Goal: Information Seeking & Learning: Compare options

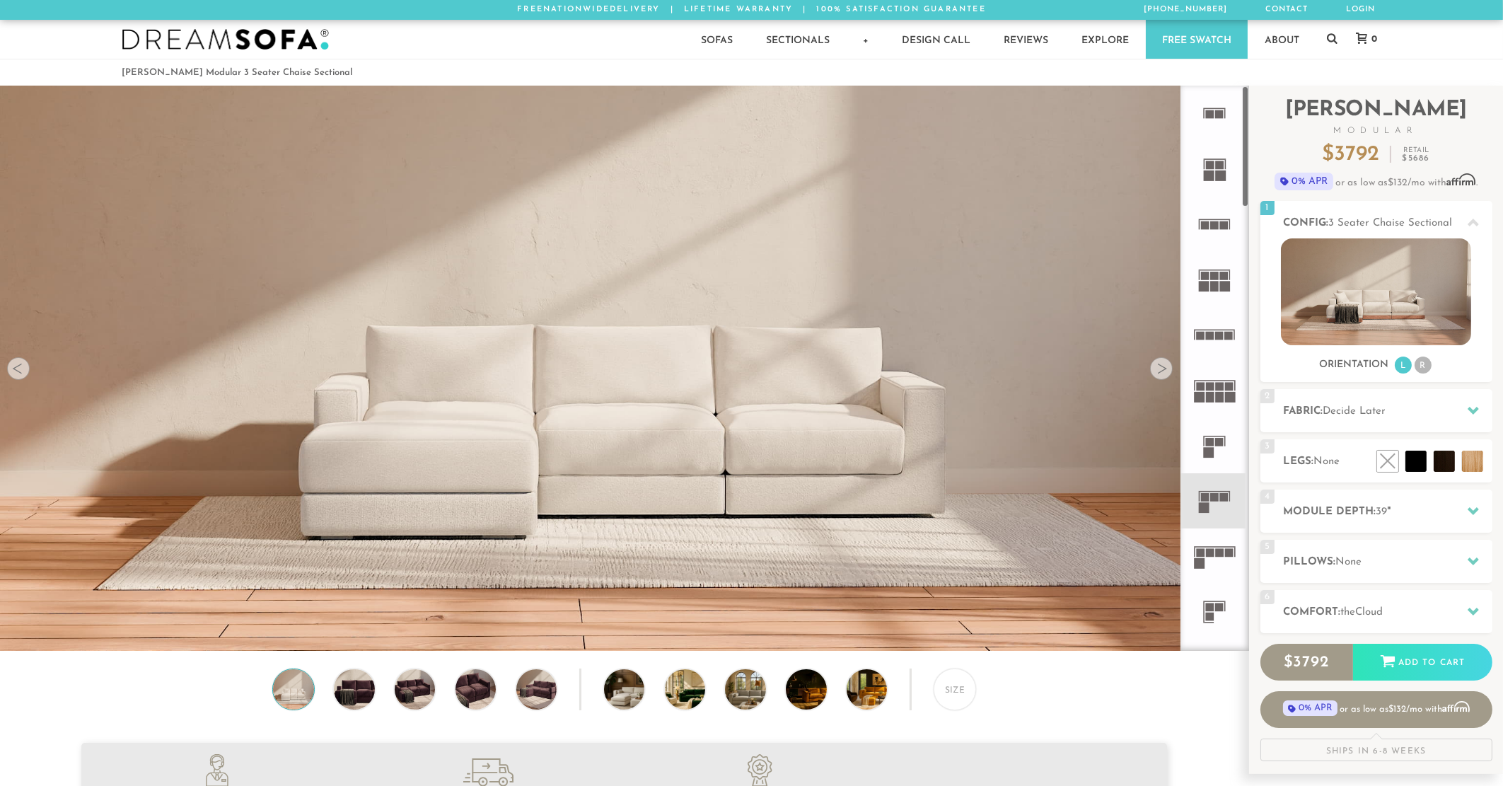
click at [1161, 366] on div at bounding box center [1161, 368] width 23 height 23
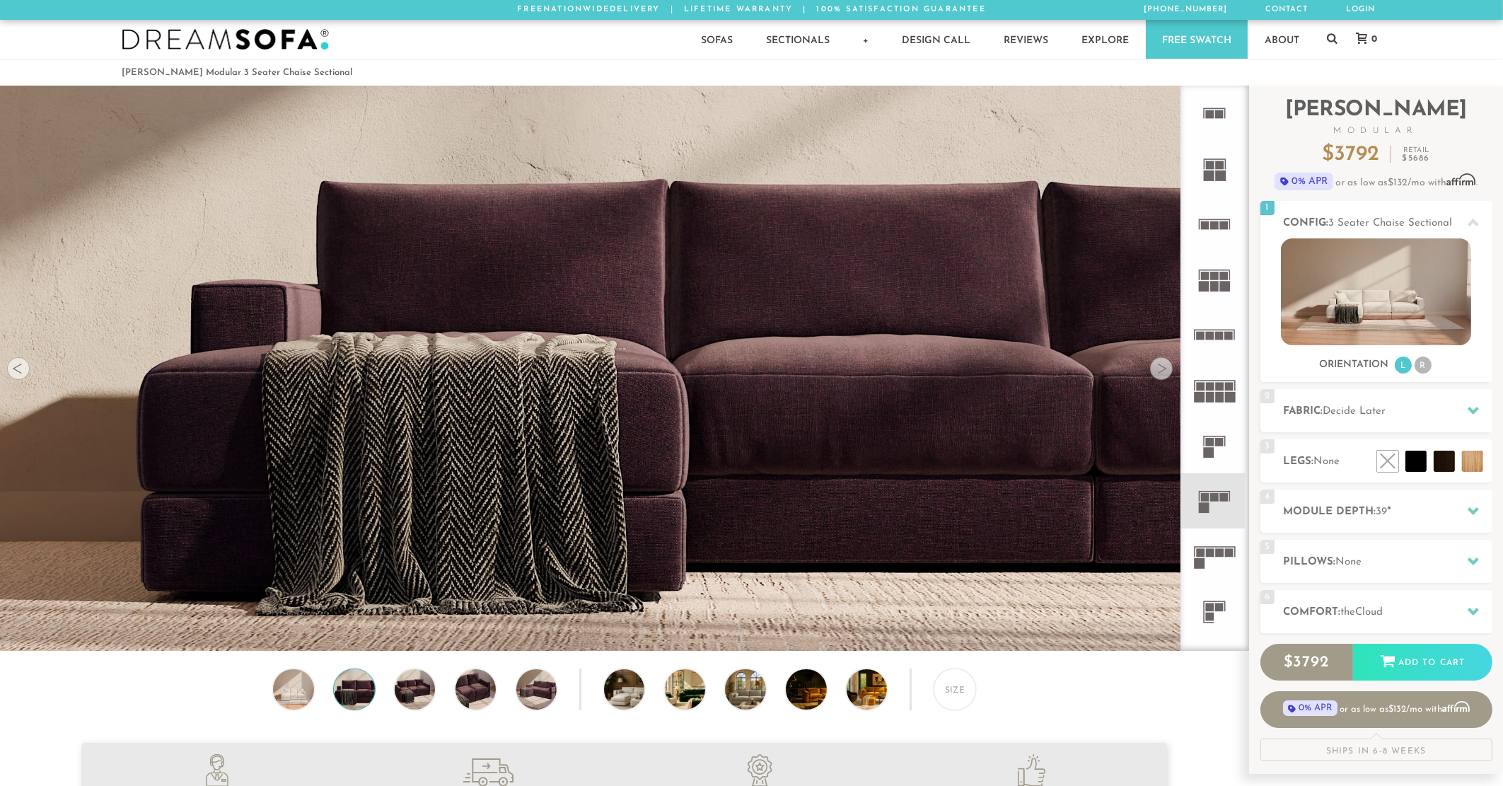
click at [1161, 366] on div at bounding box center [1161, 368] width 23 height 23
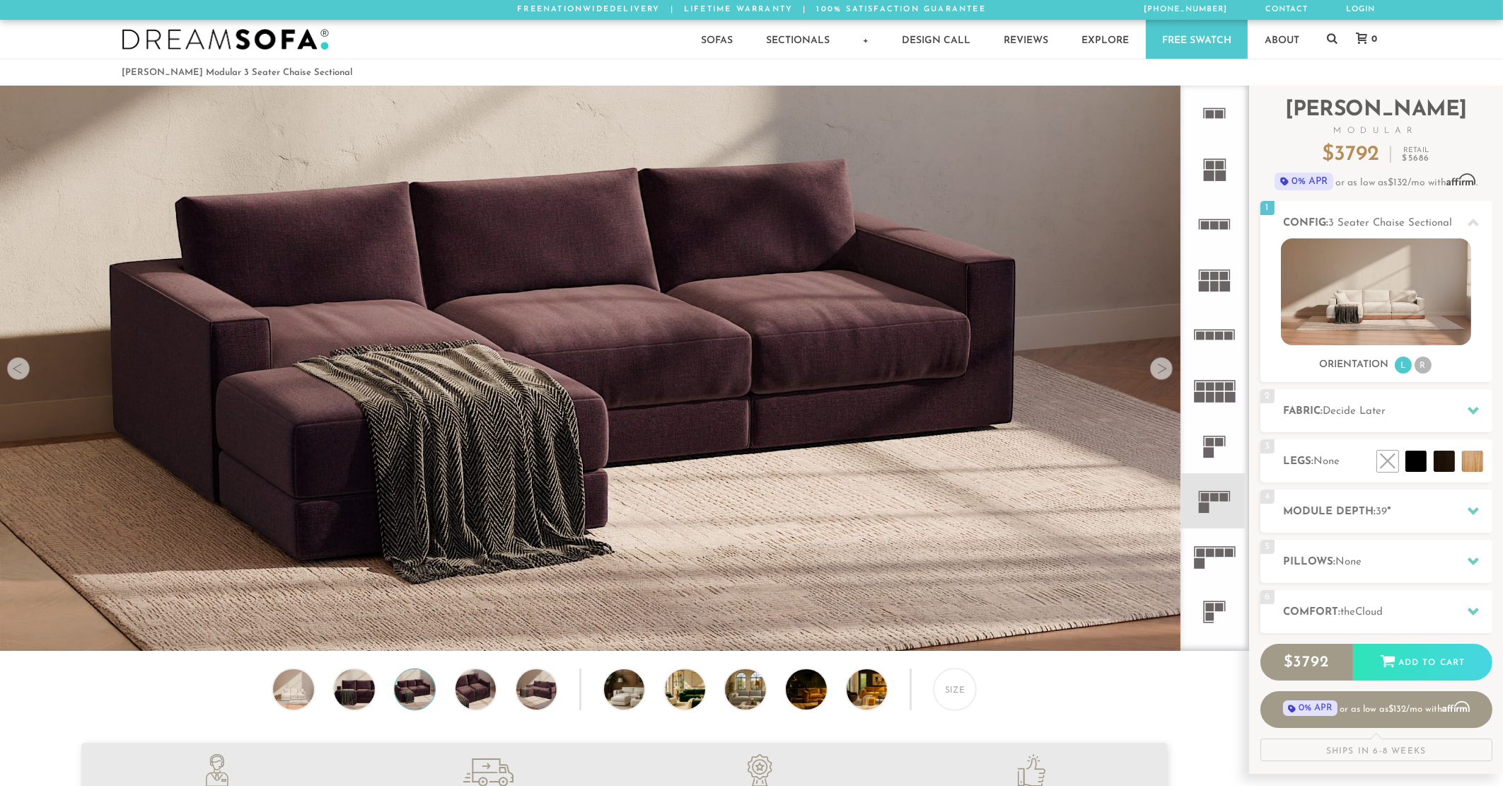
click at [1161, 366] on div at bounding box center [1161, 368] width 23 height 23
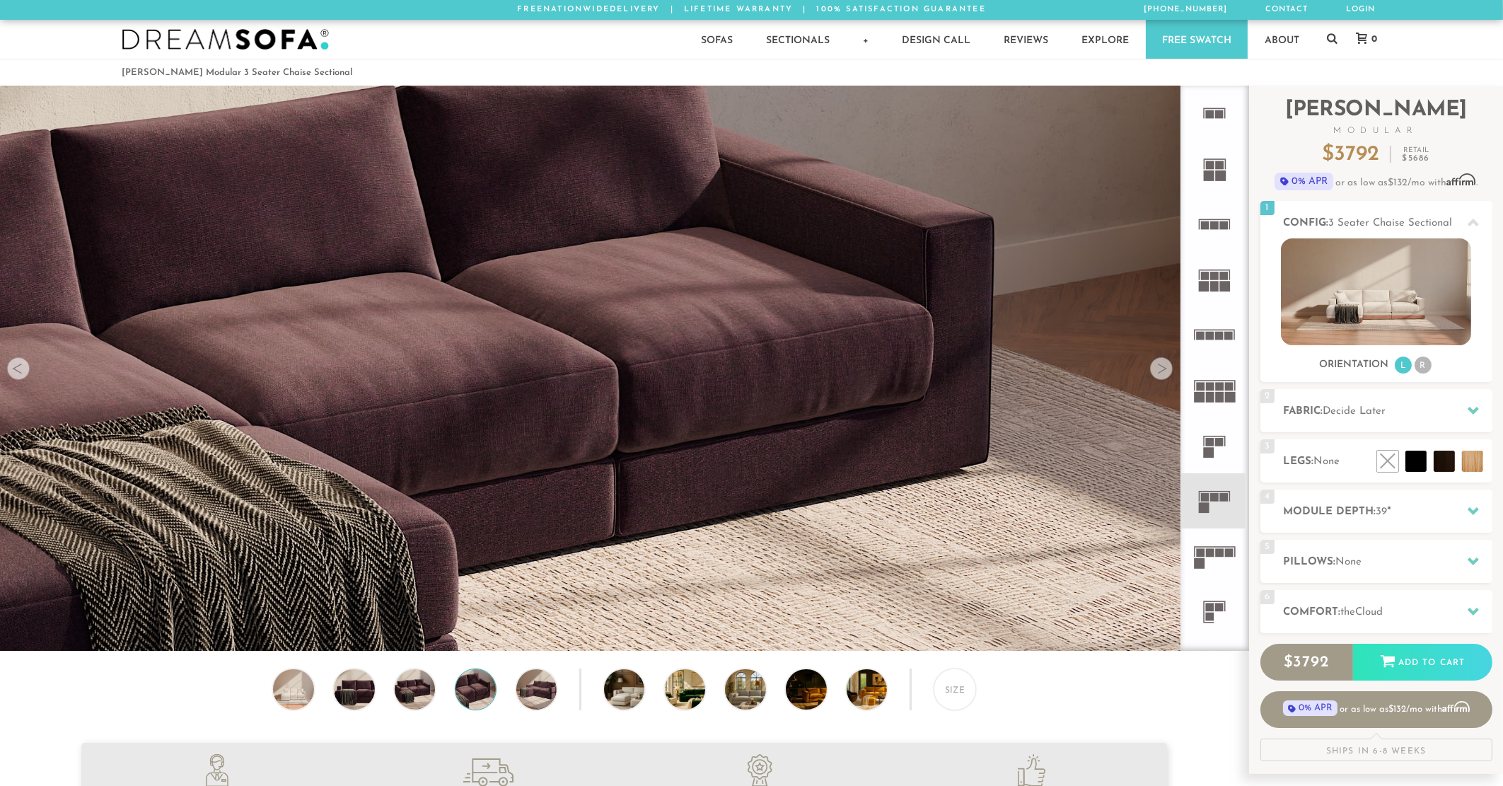
click at [1161, 366] on div at bounding box center [1161, 368] width 23 height 23
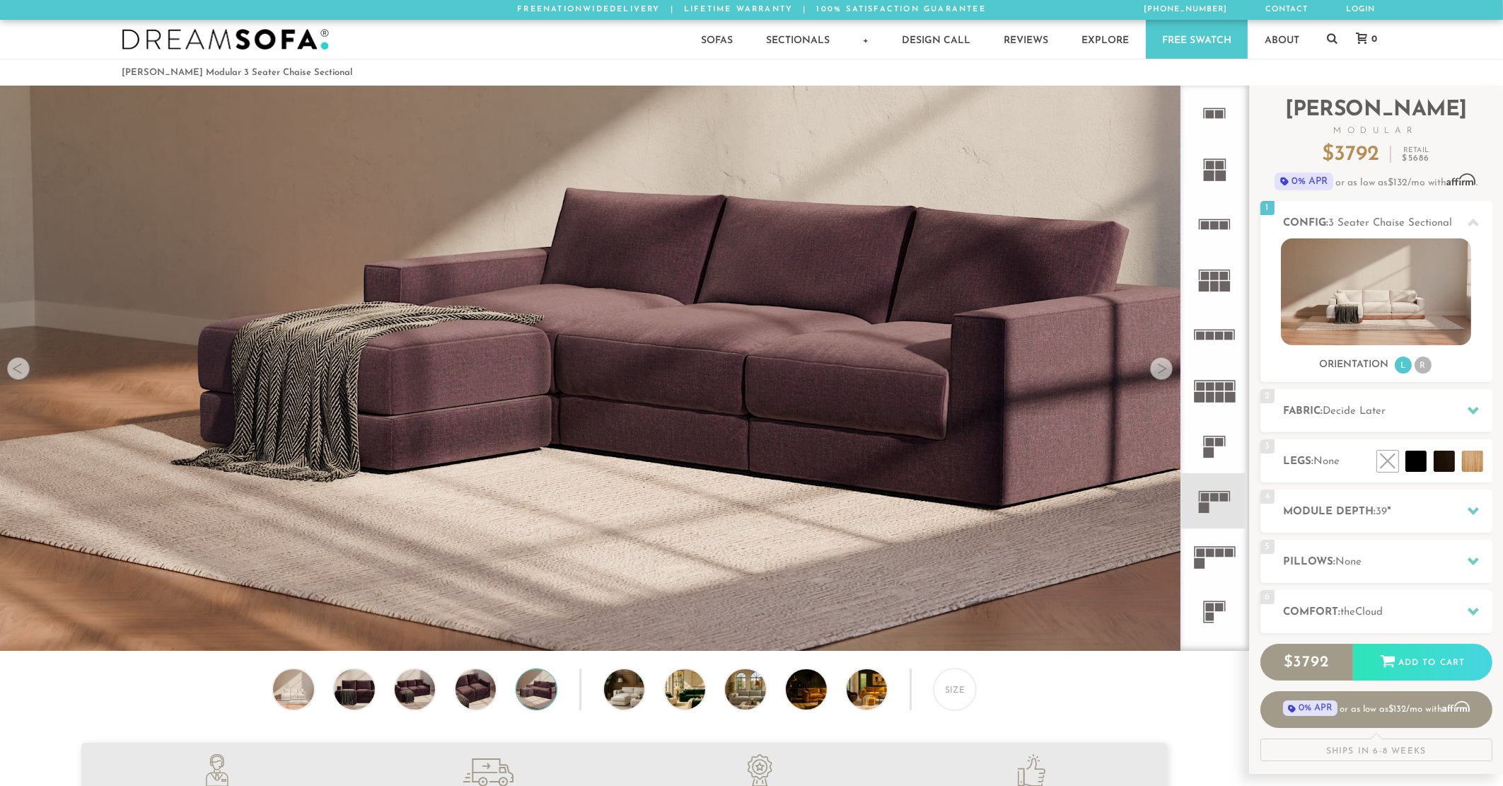
click at [1161, 366] on div at bounding box center [1161, 368] width 23 height 23
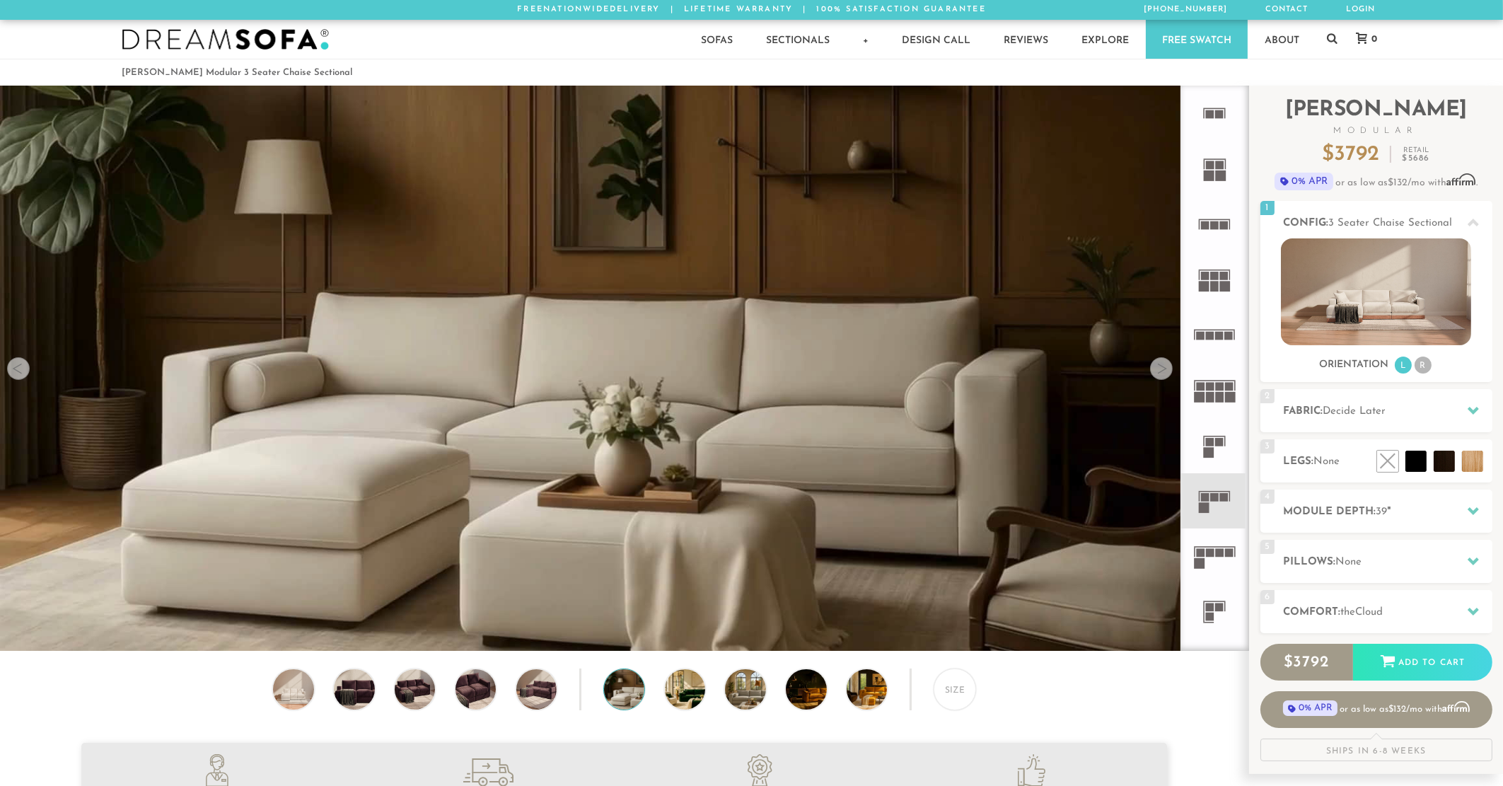
click at [1161, 366] on div at bounding box center [1161, 368] width 23 height 23
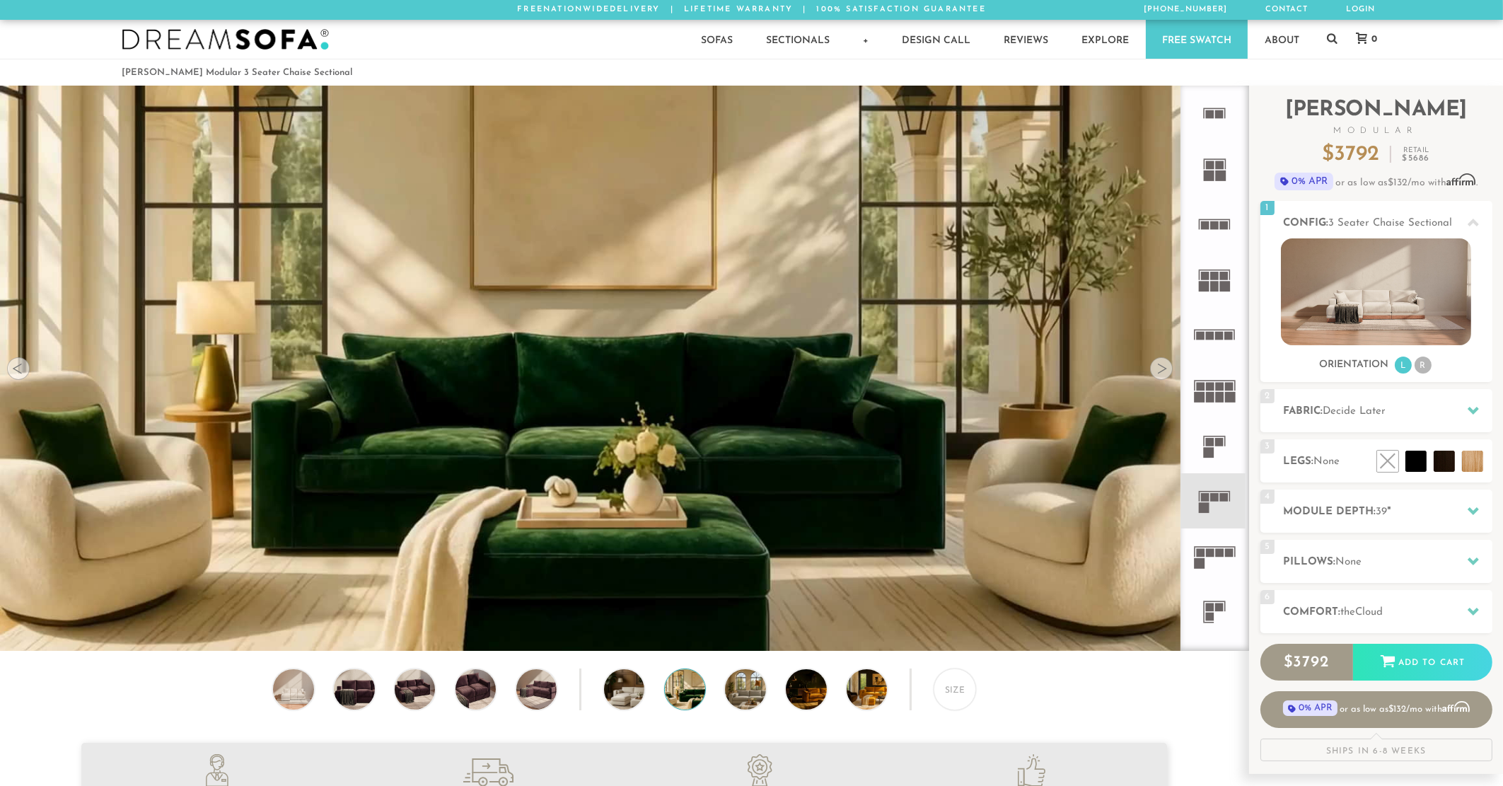
click at [1161, 366] on div at bounding box center [1161, 368] width 23 height 23
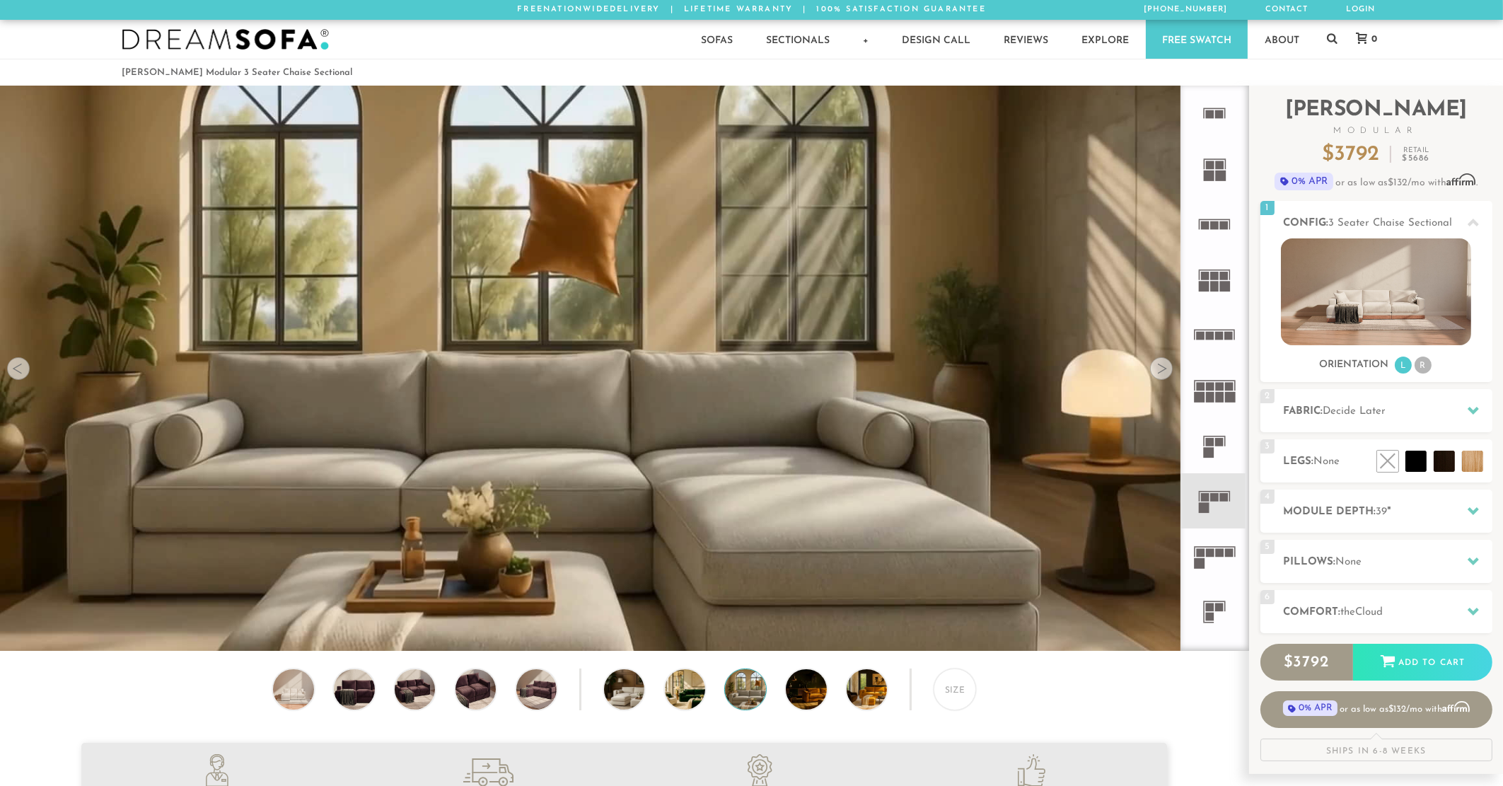
click at [1161, 366] on div at bounding box center [1161, 368] width 23 height 23
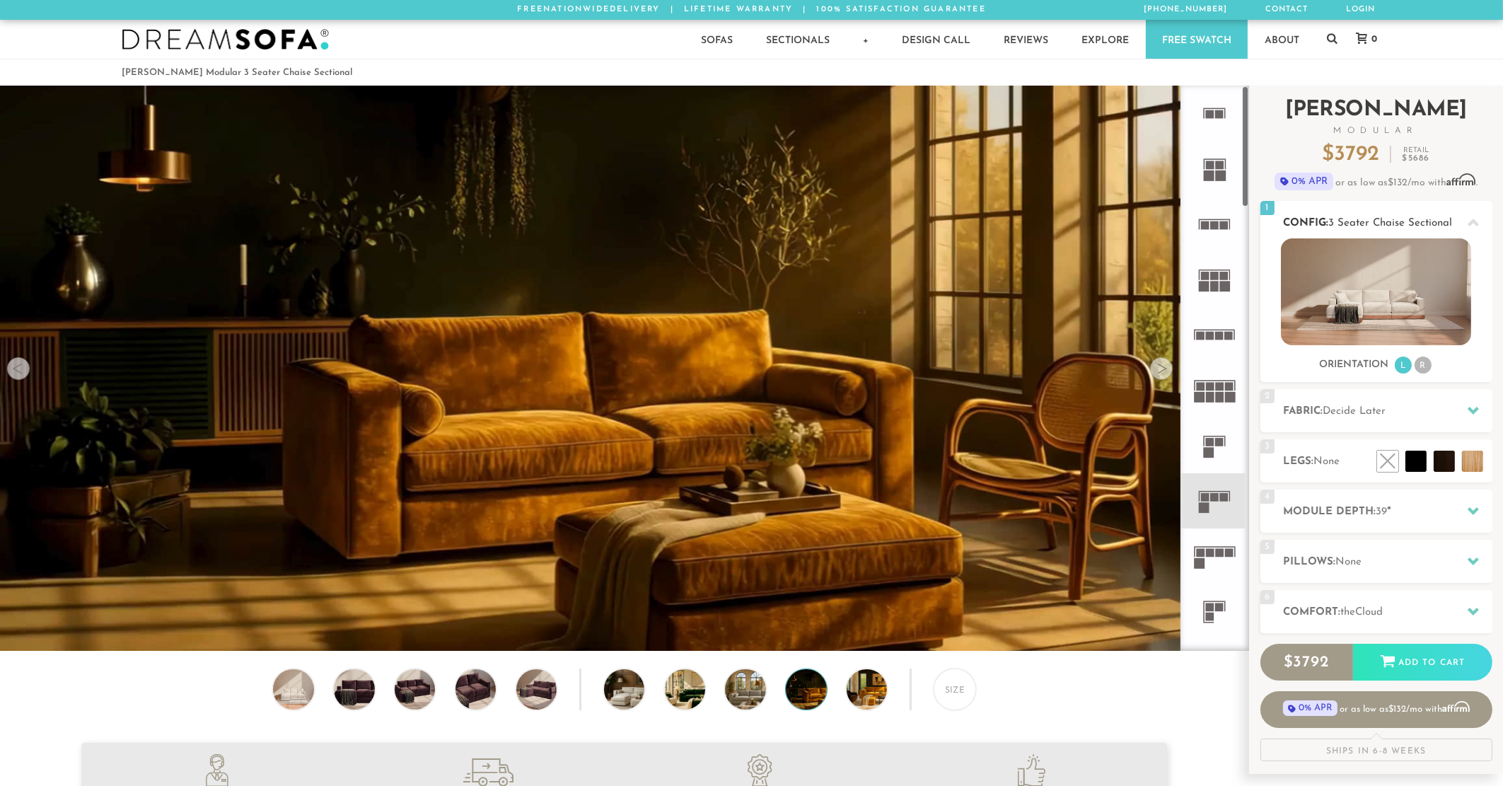
click at [1419, 361] on li "R" at bounding box center [1422, 364] width 17 height 17
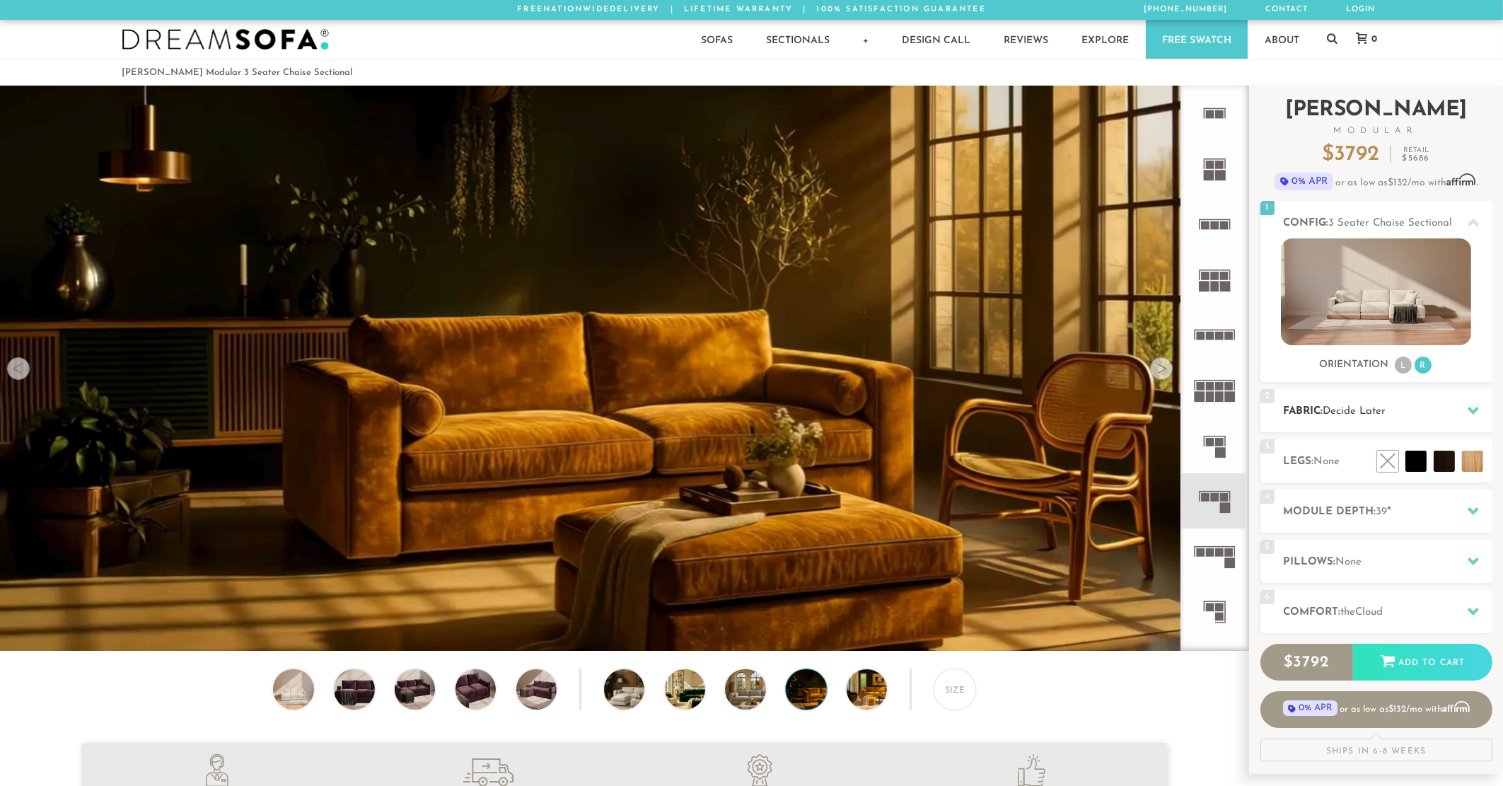
click at [1367, 416] on span "Decide Later" at bounding box center [1354, 411] width 63 height 11
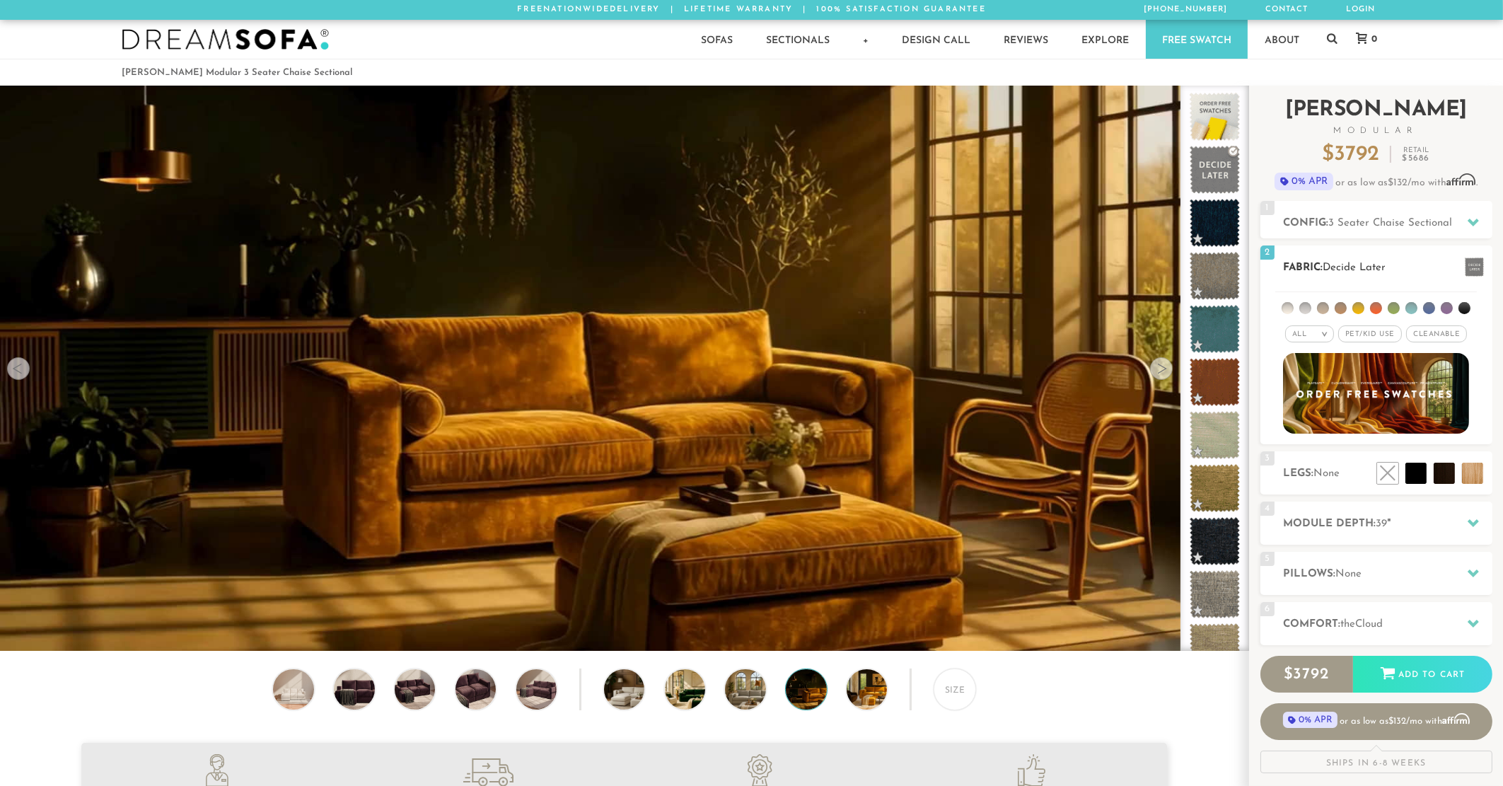
click at [1325, 308] on li at bounding box center [1323, 308] width 12 height 12
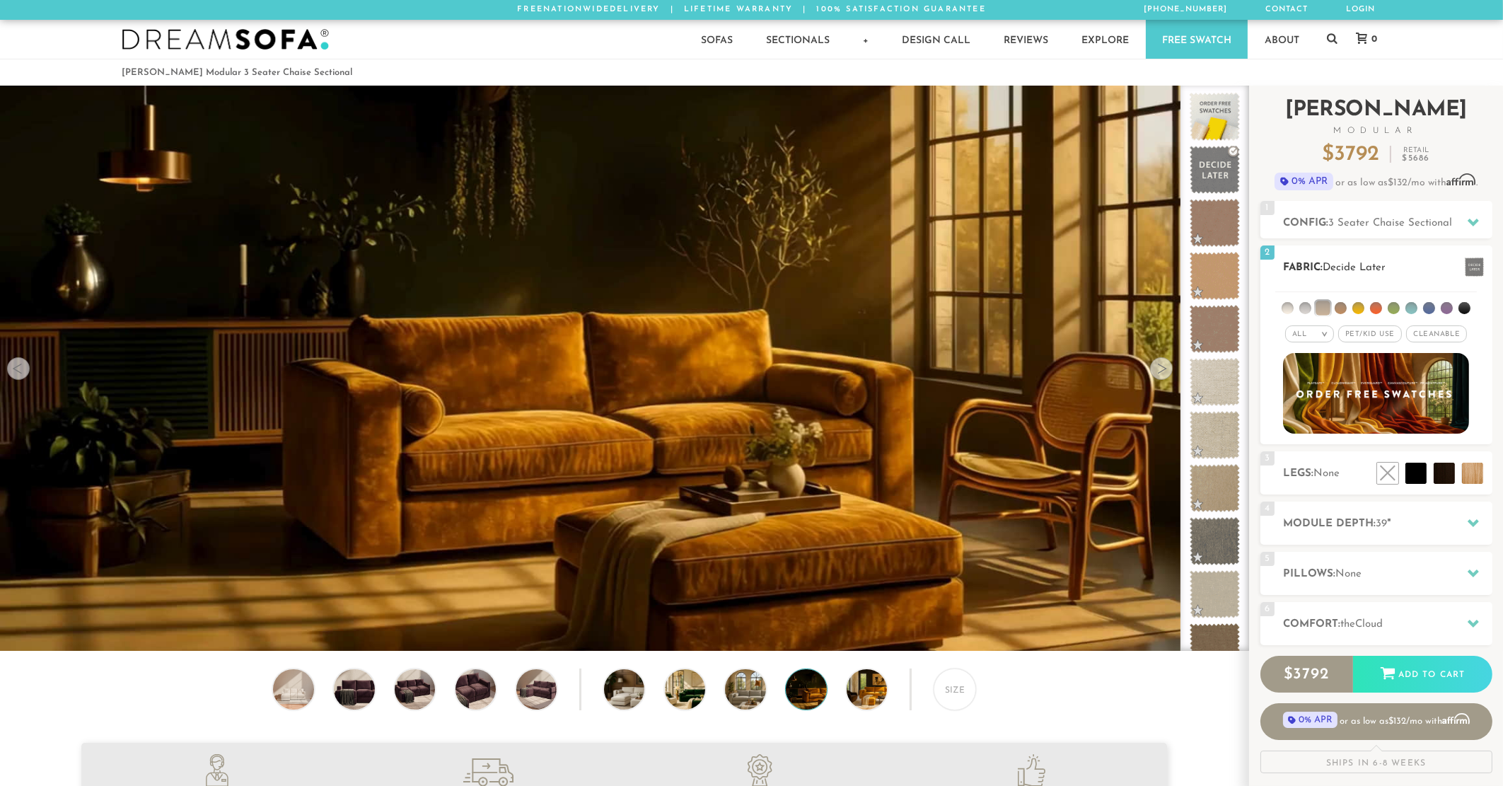
click at [1341, 308] on li at bounding box center [1340, 308] width 12 height 12
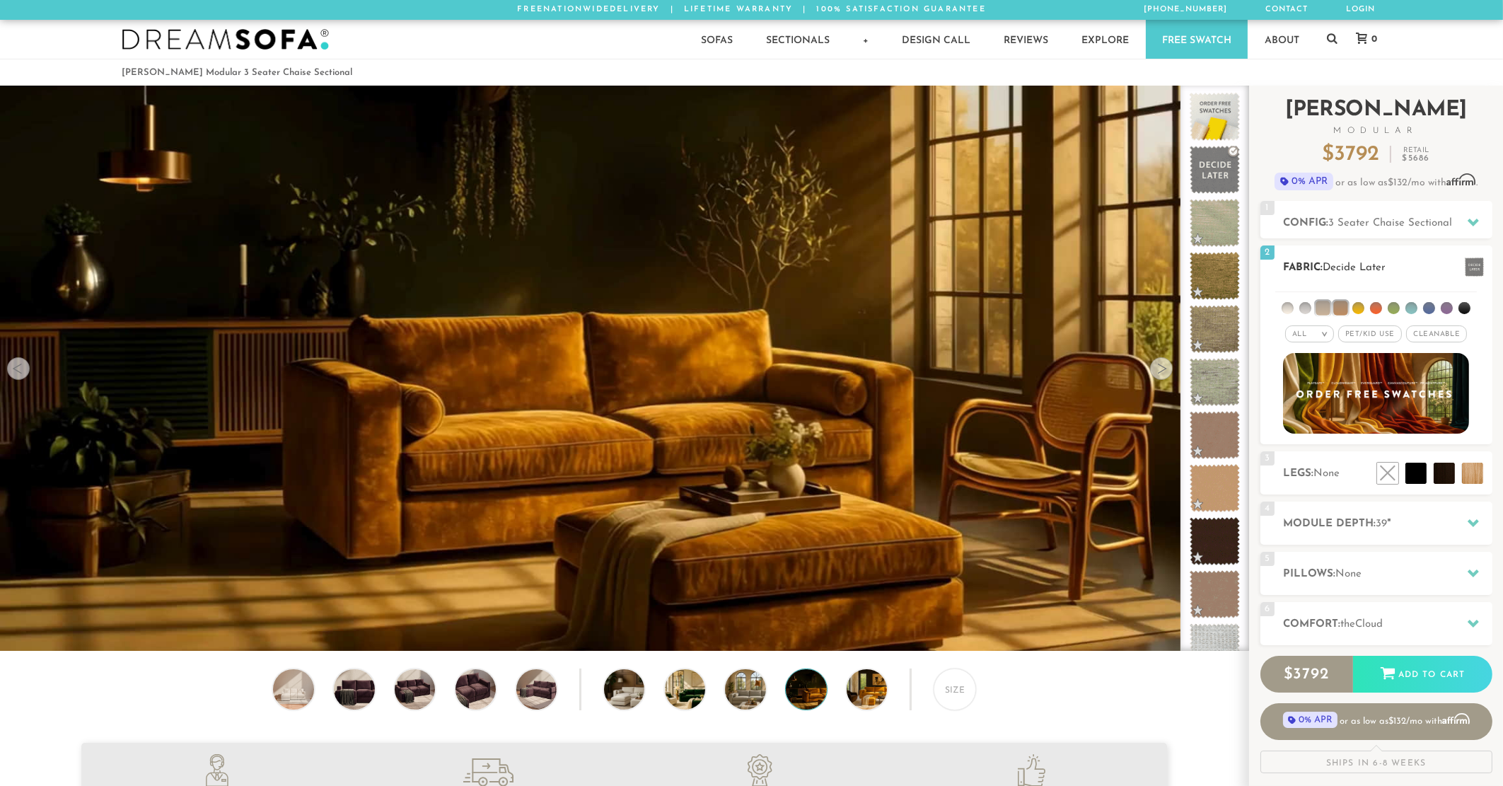
click at [1370, 339] on span "Pet/Kid Use x" at bounding box center [1370, 333] width 64 height 17
click at [1343, 307] on li at bounding box center [1340, 308] width 14 height 14
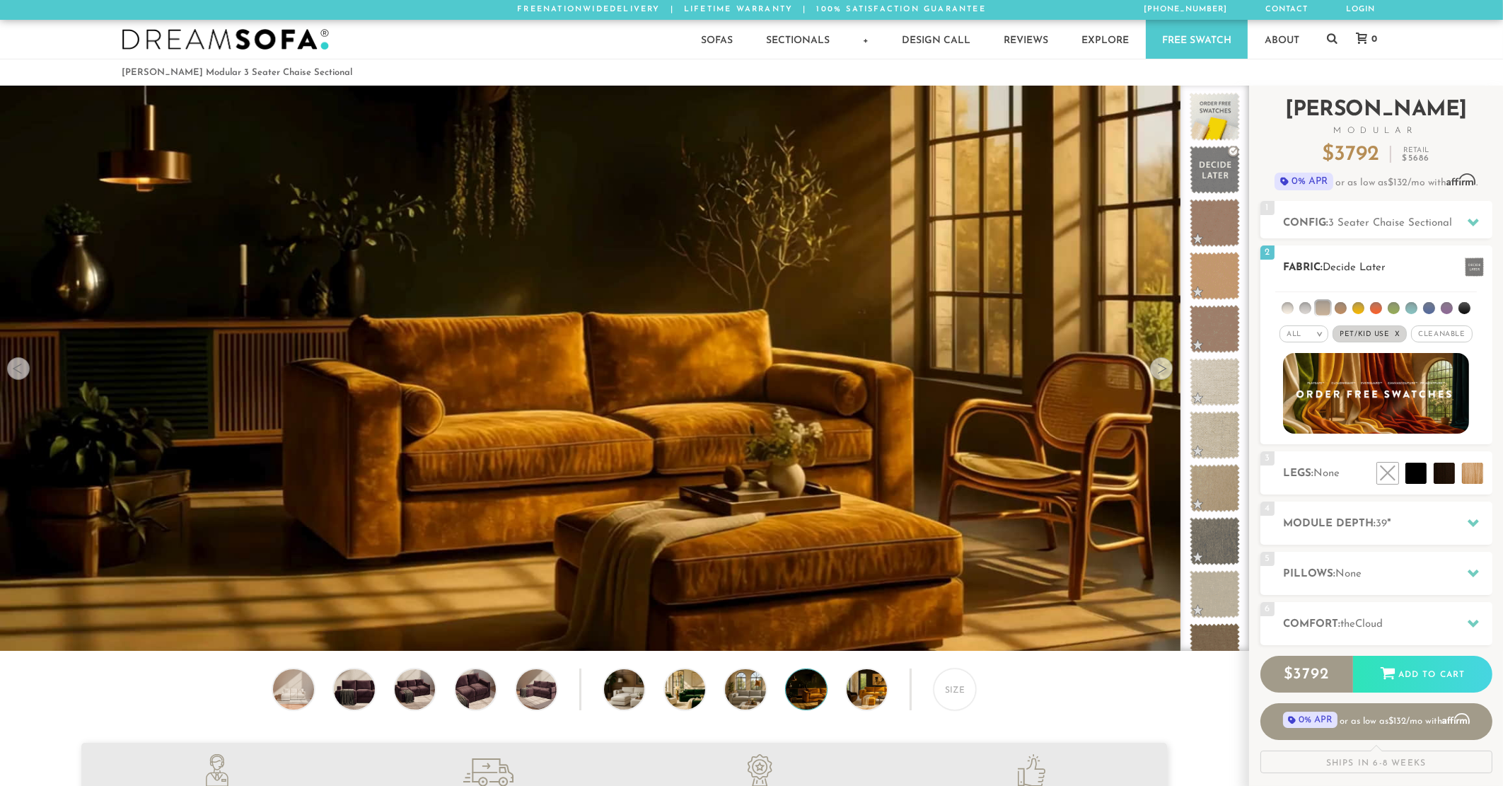
click at [1328, 308] on li at bounding box center [1322, 308] width 14 height 14
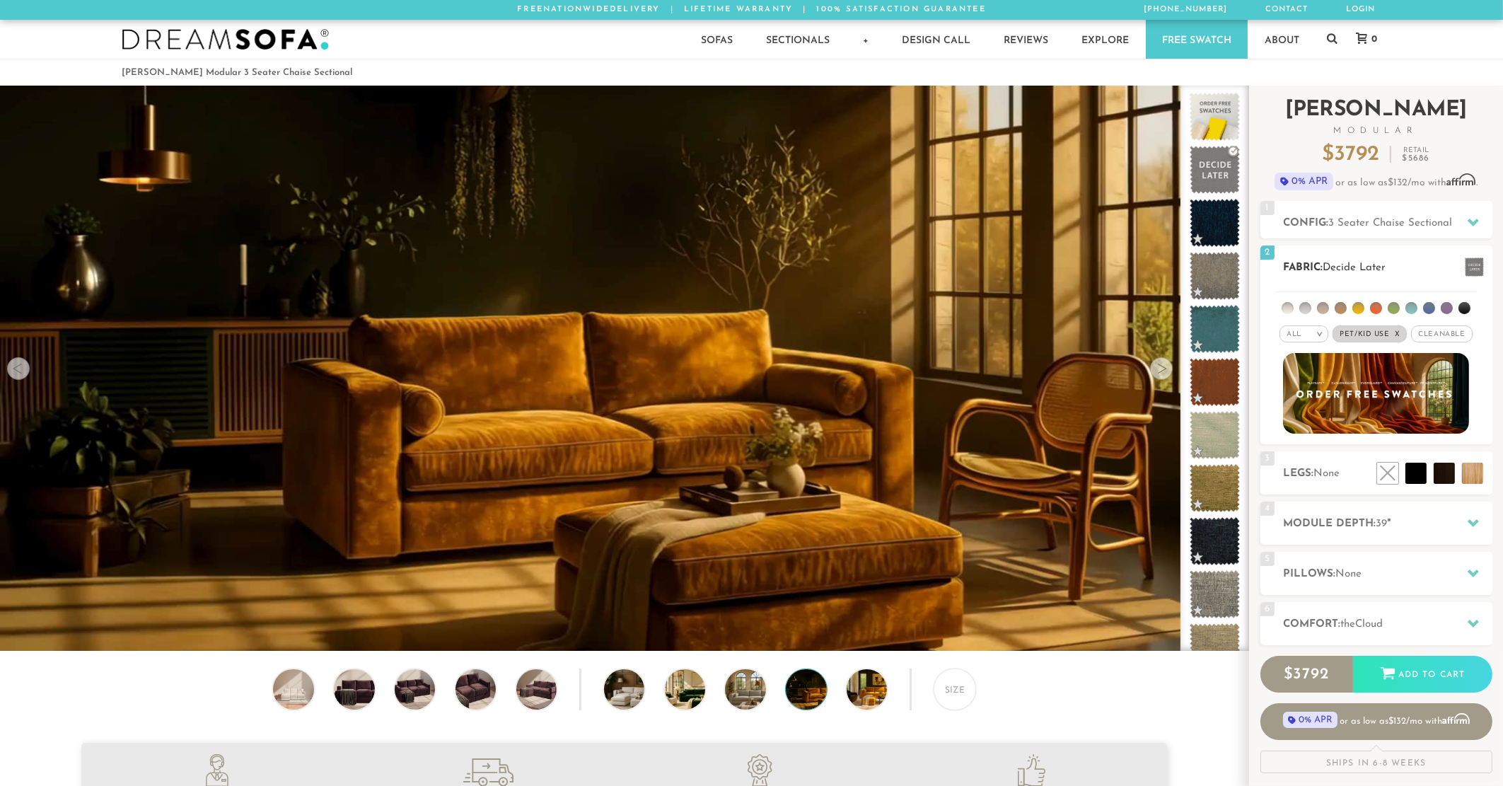
click at [1360, 334] on span "Pet/Kid Use x" at bounding box center [1369, 333] width 74 height 17
click at [1361, 334] on span "Pet/Kid Use x" at bounding box center [1370, 333] width 64 height 17
click at [1357, 334] on span "Pet/Kid Use x" at bounding box center [1369, 333] width 74 height 17
click at [1314, 334] on div "All >" at bounding box center [1309, 333] width 49 height 17
click at [1308, 430] on li "Durable" at bounding box center [1309, 434] width 49 height 20
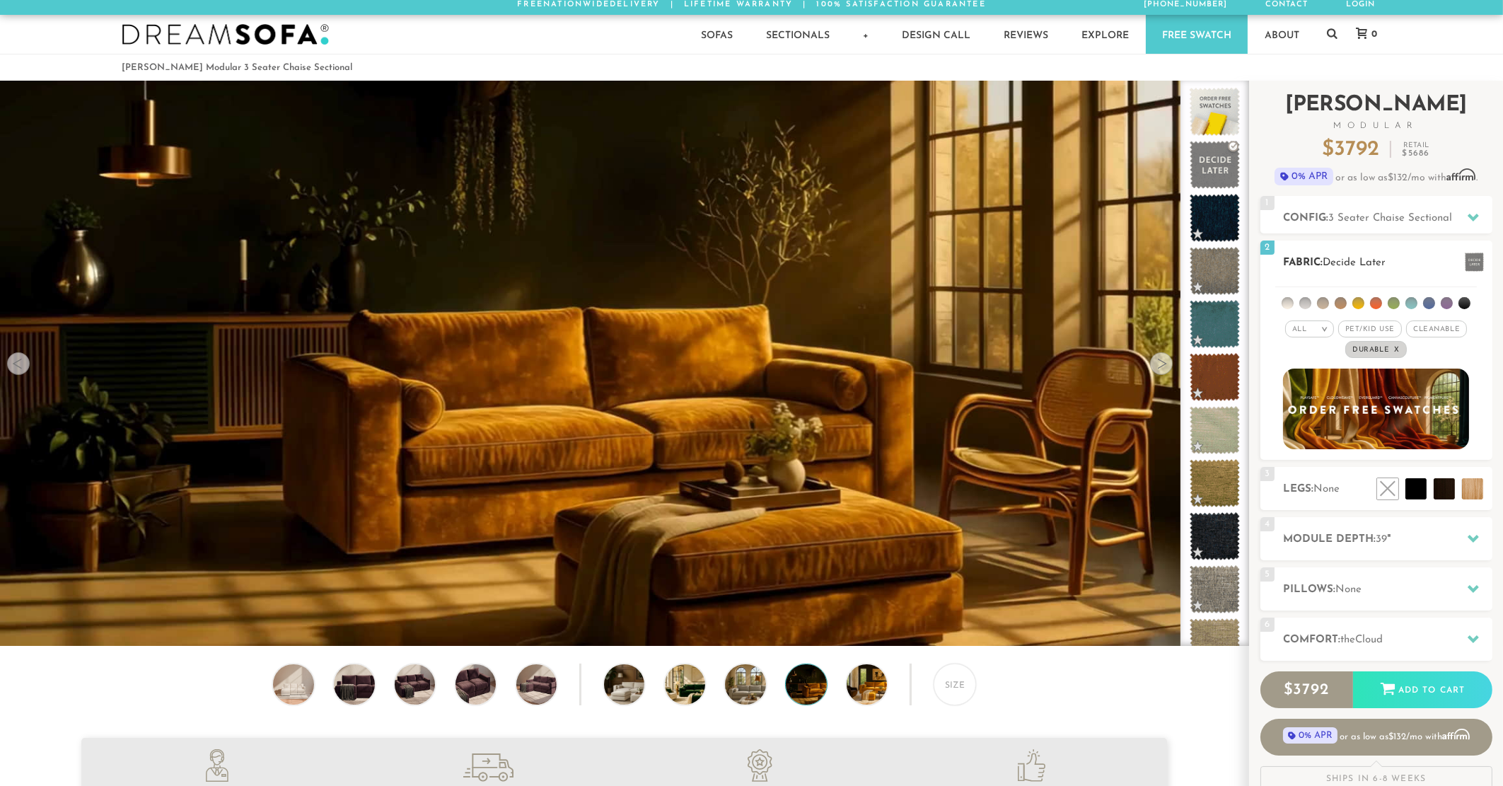
scroll to position [1, 0]
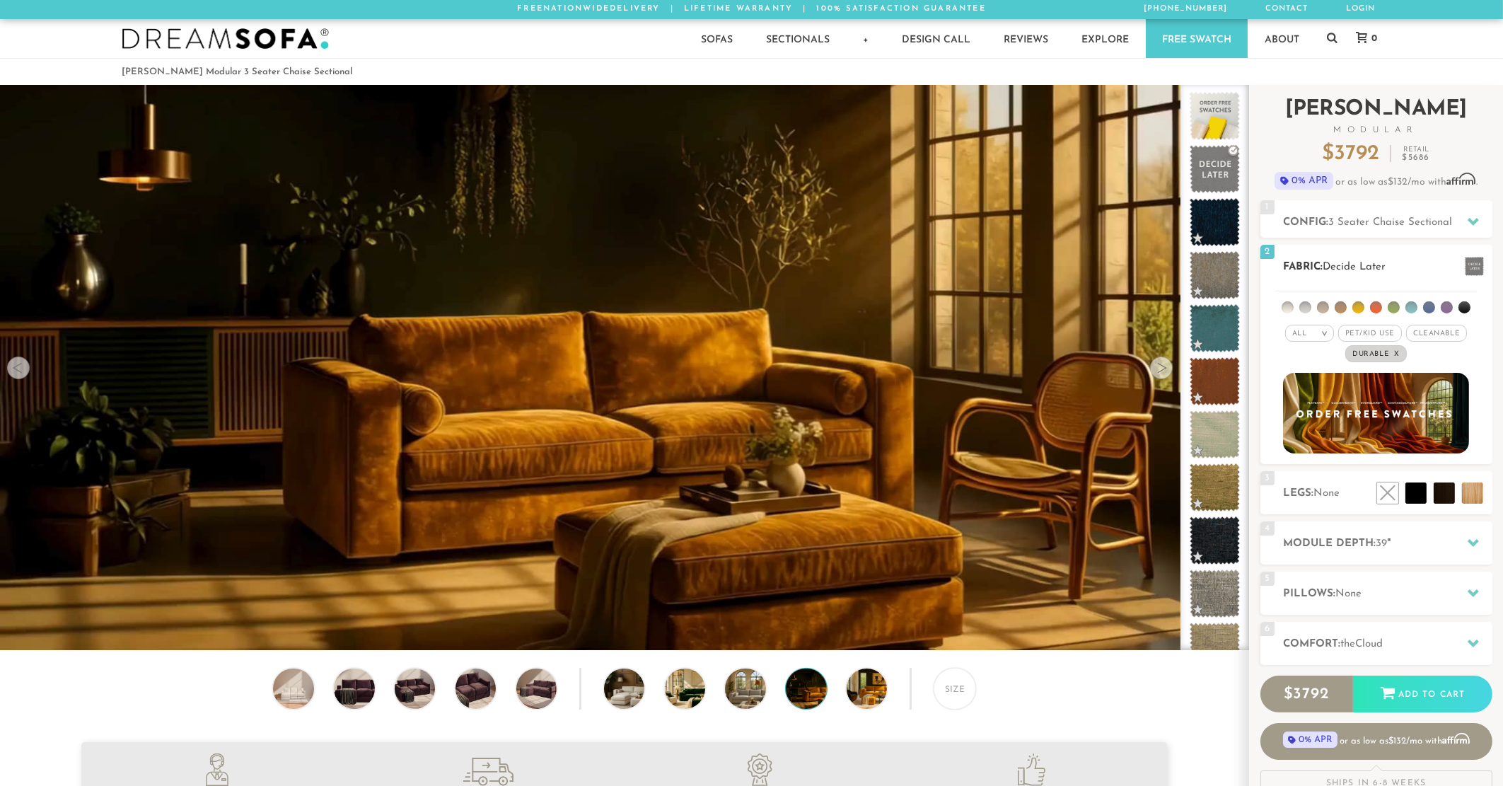
click at [1355, 331] on span "Pet/Kid Use x" at bounding box center [1370, 333] width 64 height 17
click at [1372, 332] on span "Pet/Kid Use x" at bounding box center [1369, 333] width 74 height 17
click at [1377, 354] on span "Durable x" at bounding box center [1376, 353] width 62 height 17
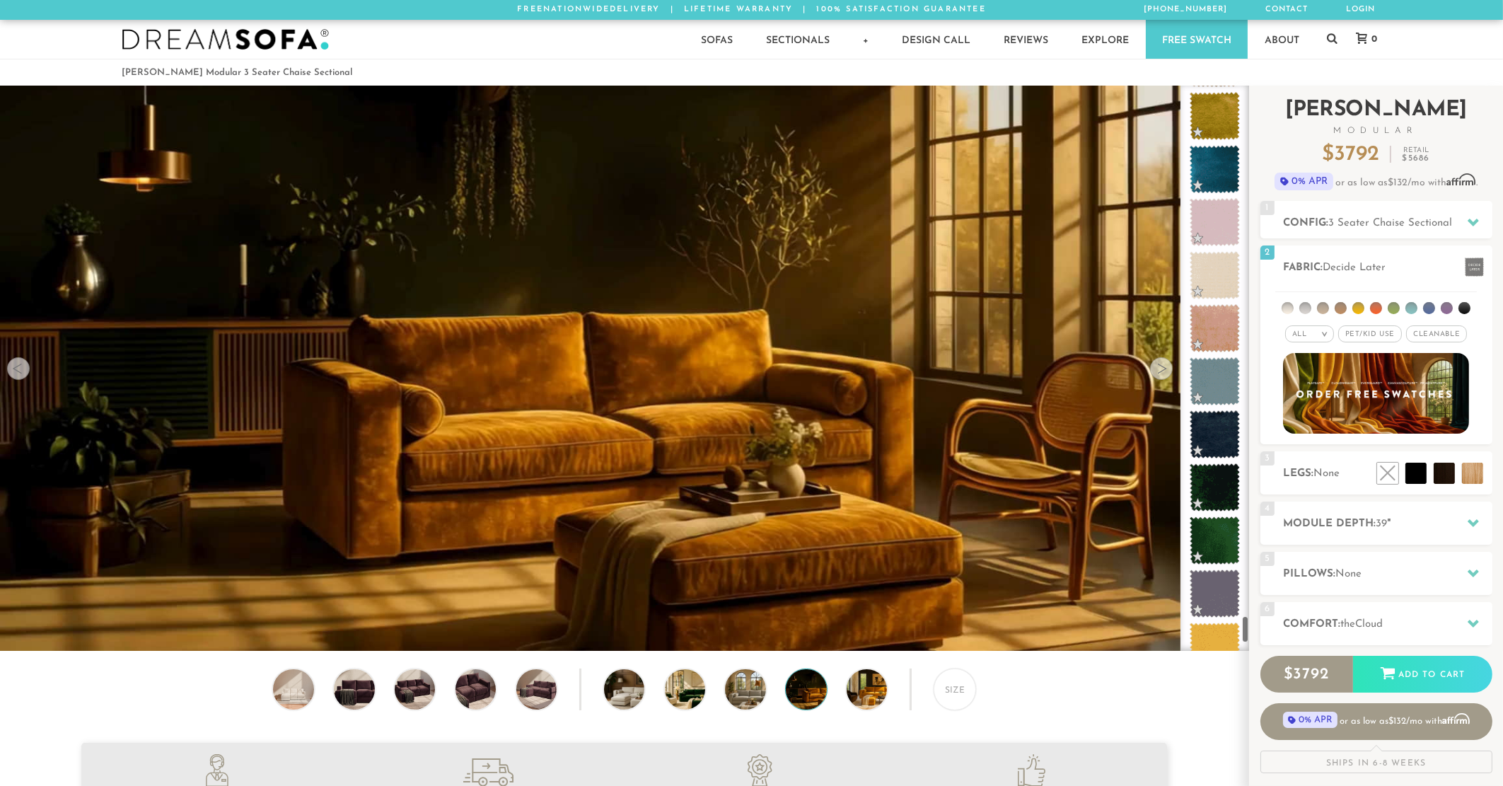
scroll to position [11054, 0]
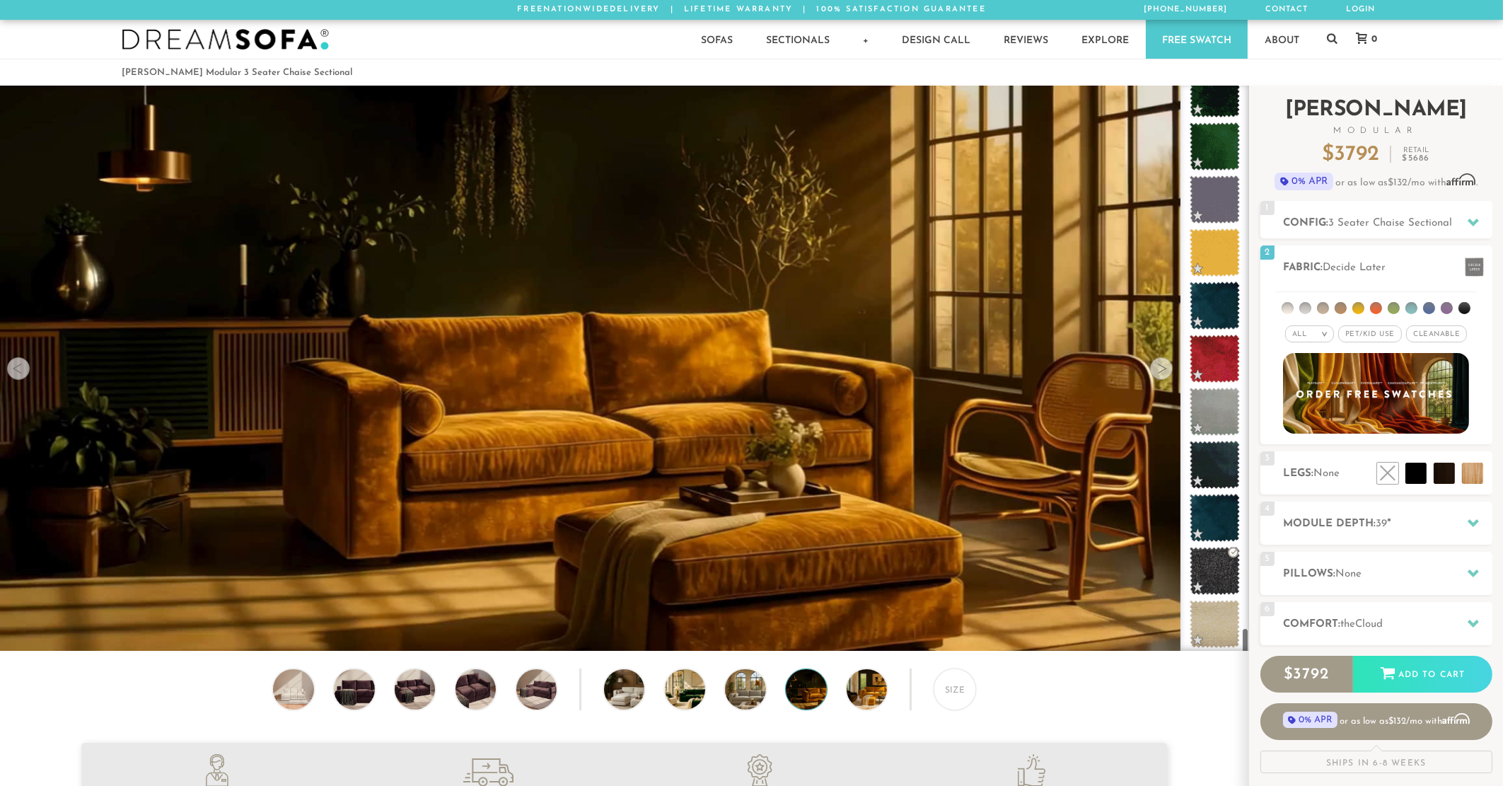
drag, startPoint x: 1247, startPoint y: 98, endPoint x: 1259, endPoint y: 647, distance: 549.5
click at [1260, 650] on div "Introducing Landon Modular $ 3792 Retail $ 5686 $ 3792 Retail $ 5686 0% APR or …" at bounding box center [1376, 436] width 254 height 700
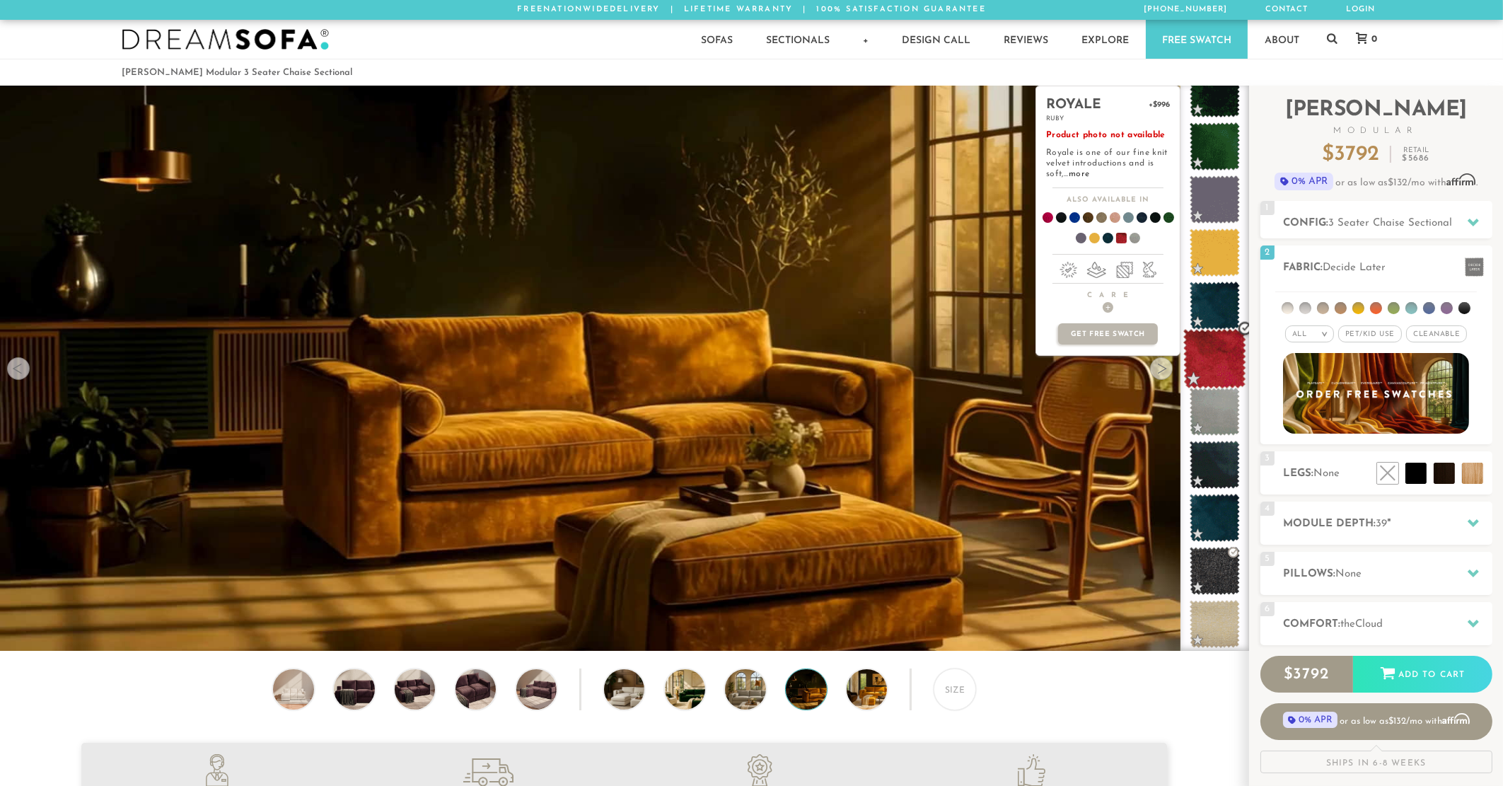
click at [1206, 348] on span at bounding box center [1214, 359] width 63 height 60
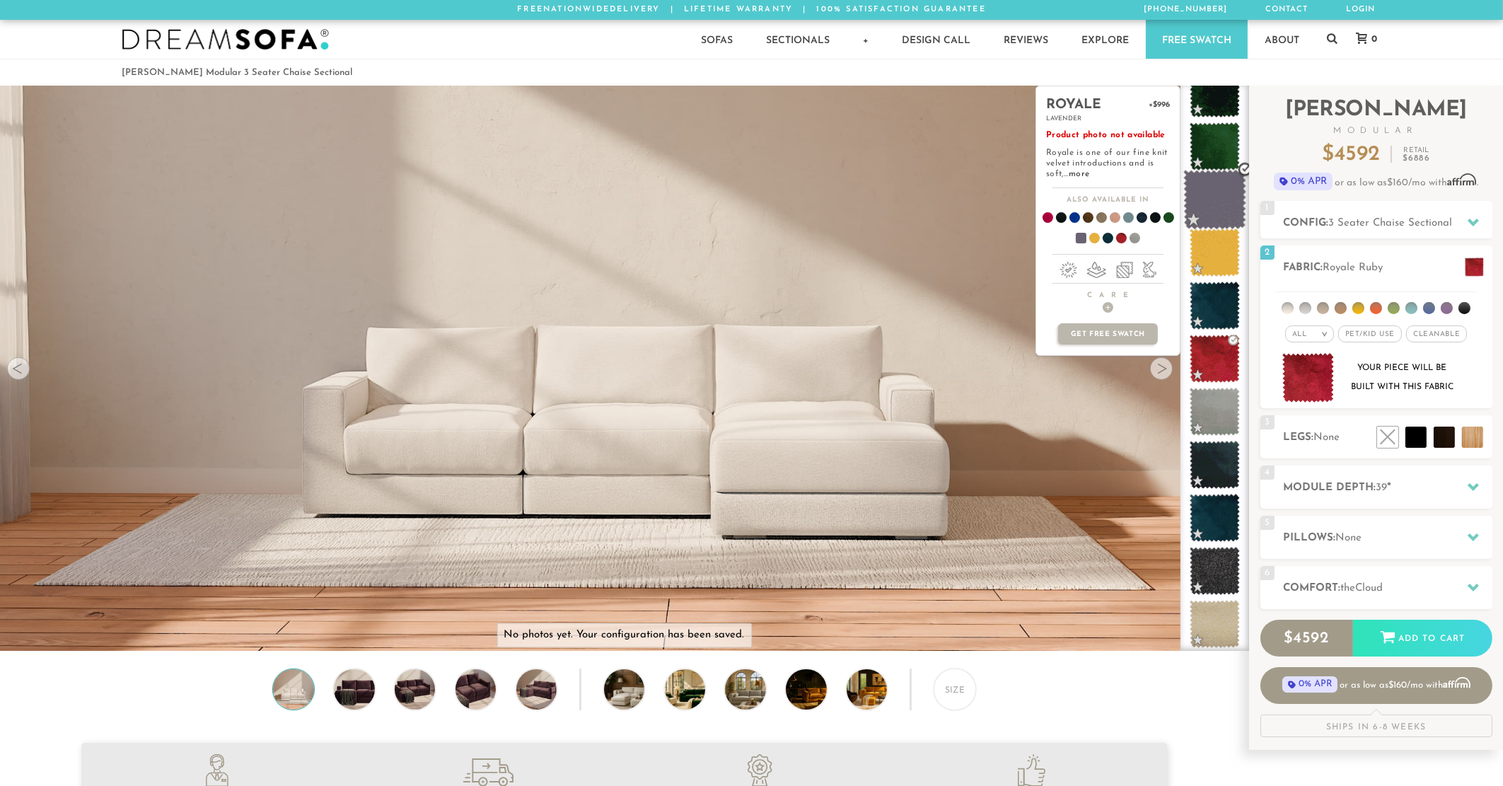
click at [1213, 185] on span at bounding box center [1214, 200] width 63 height 60
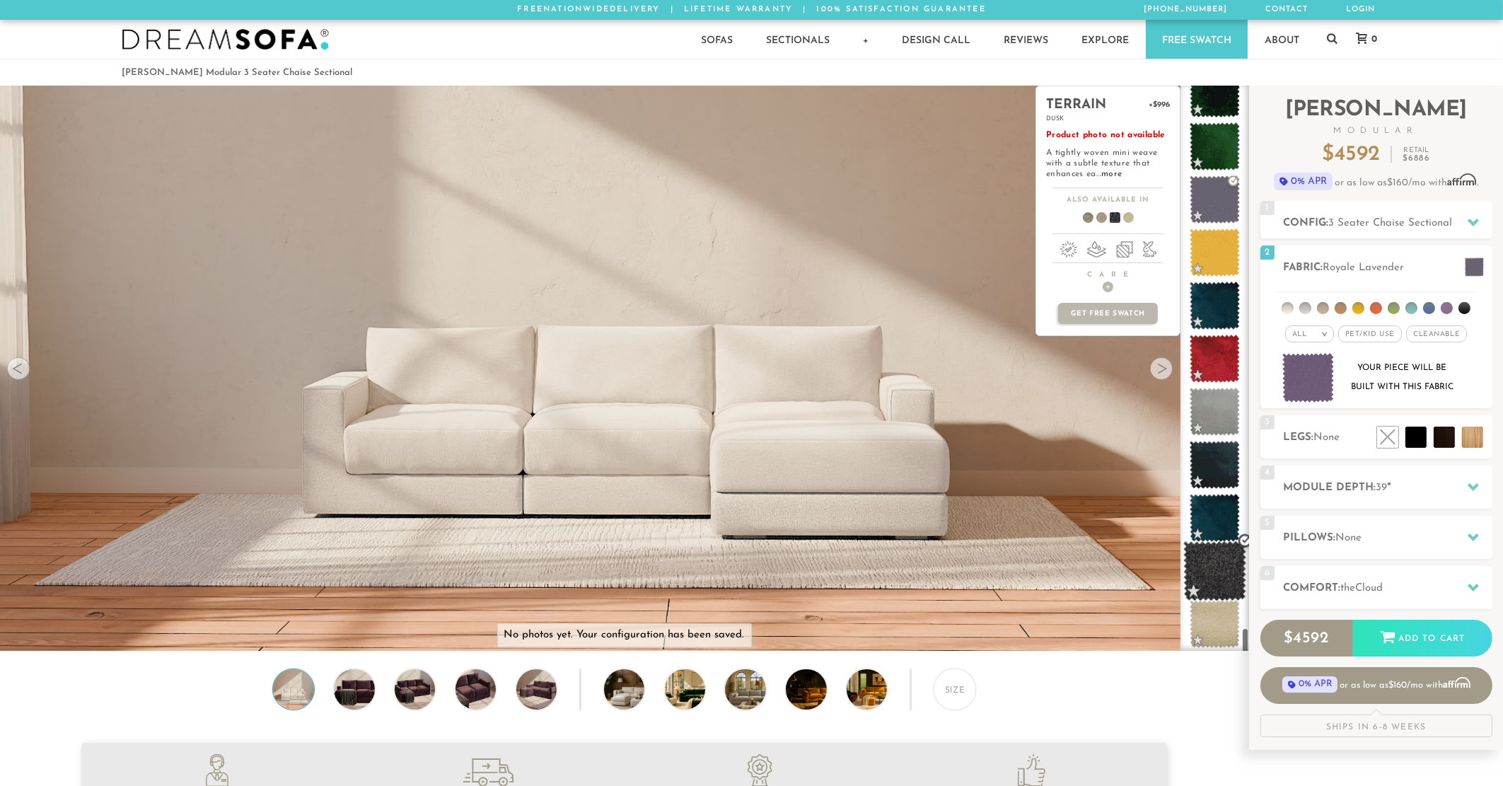
click at [1220, 570] on span at bounding box center [1214, 571] width 63 height 60
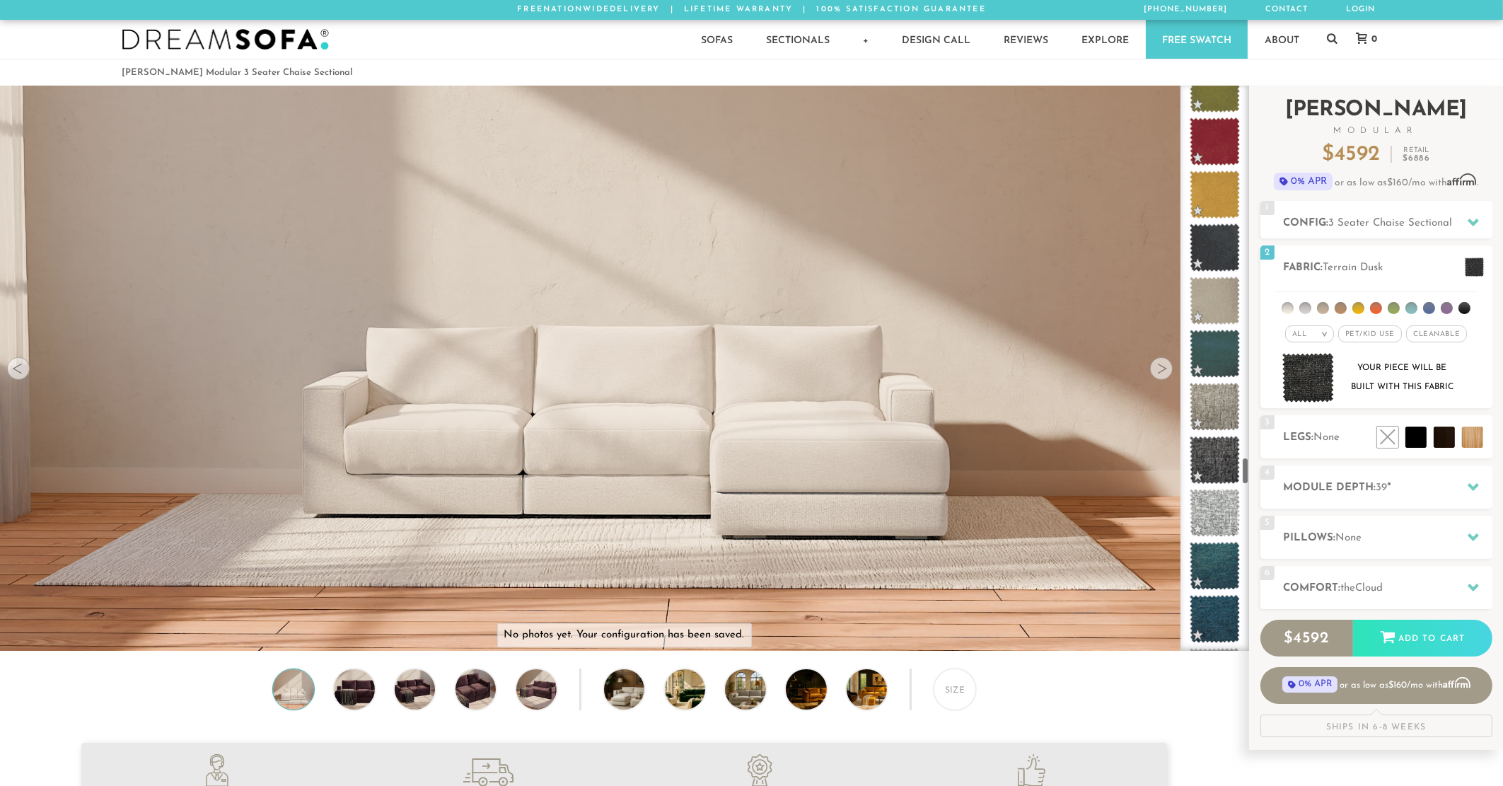
scroll to position [7313, 0]
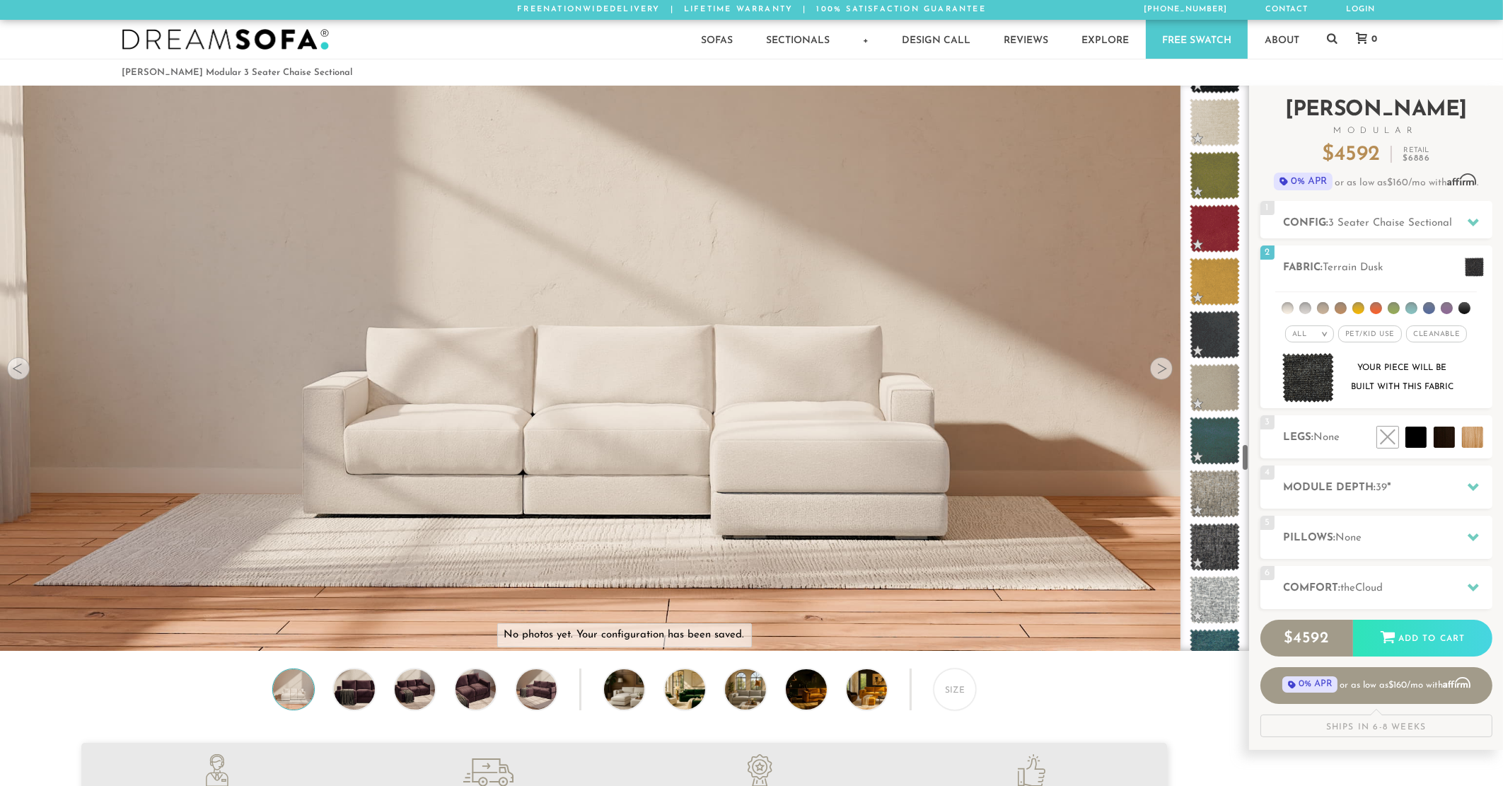
drag, startPoint x: 1245, startPoint y: 639, endPoint x: 1252, endPoint y: 456, distance: 183.3
click at [1252, 456] on div "Introducing Landon Modular $ 4592 Retail $ 6886 $ 4592 Retail $ 6886 0% APR or …" at bounding box center [1376, 418] width 254 height 664
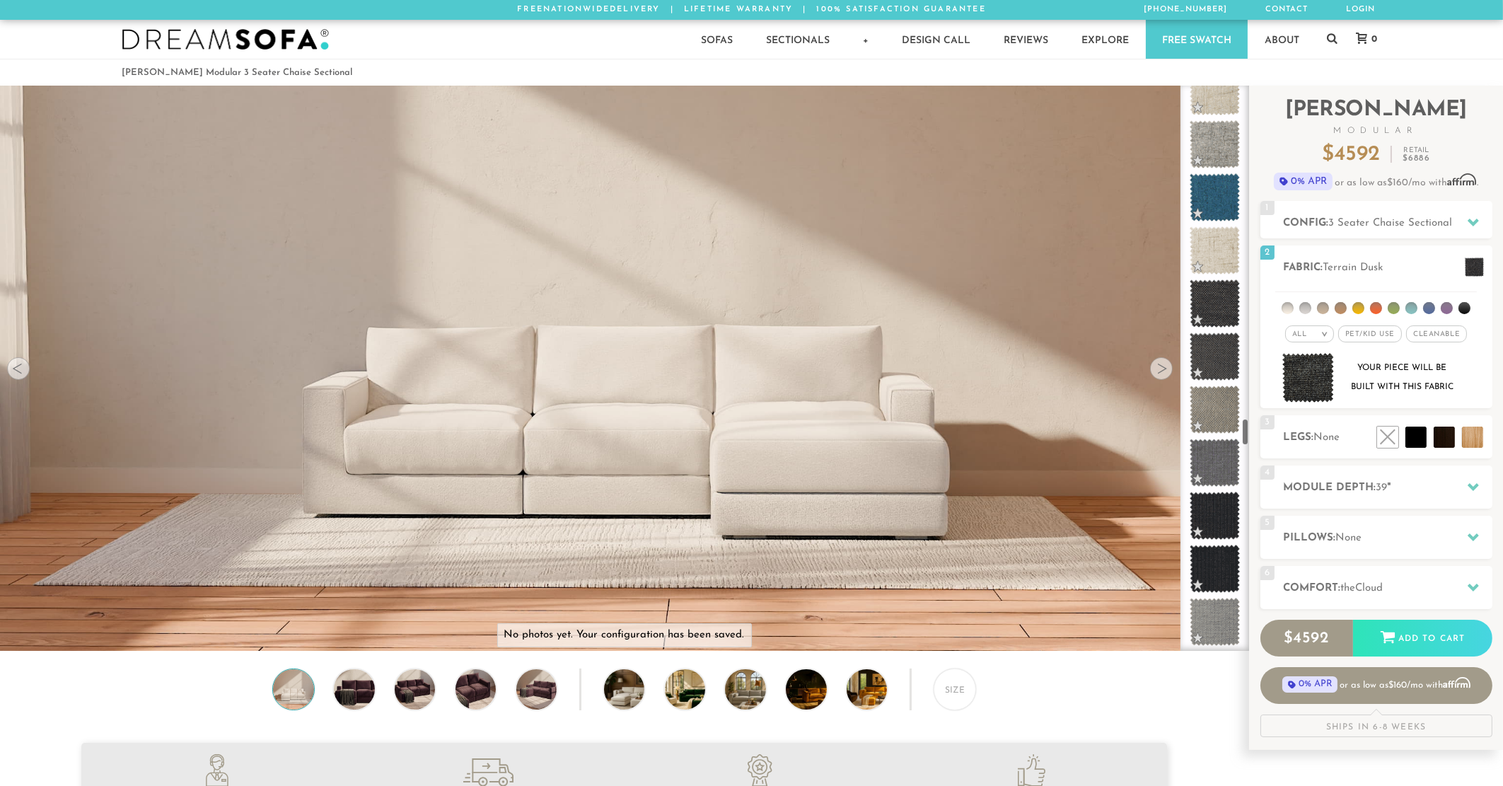
scroll to position [6477, 0]
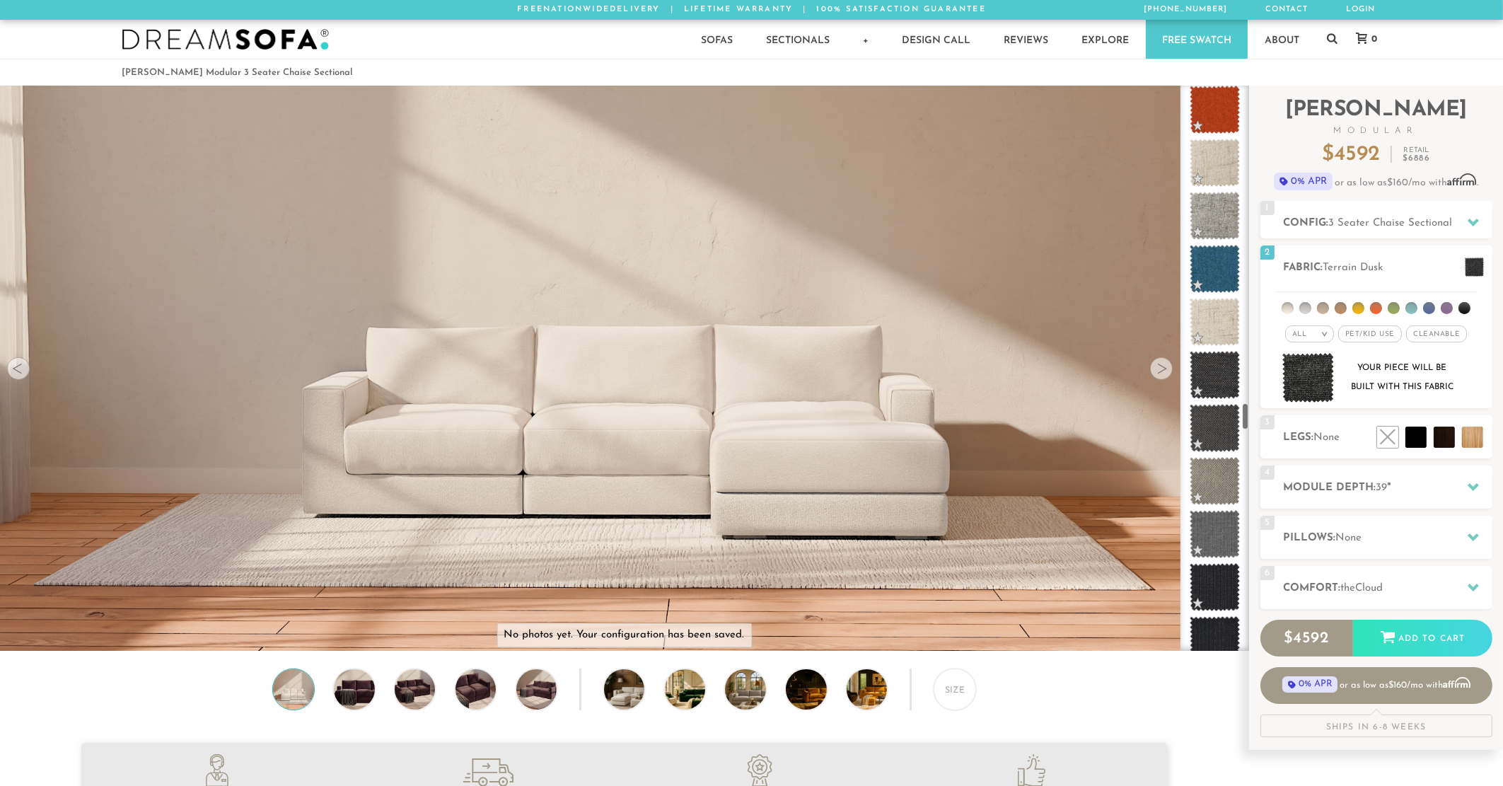
drag, startPoint x: 1244, startPoint y: 455, endPoint x: 1241, endPoint y: 415, distance: 40.4
click at [1241, 415] on div at bounding box center [1214, 368] width 69 height 565
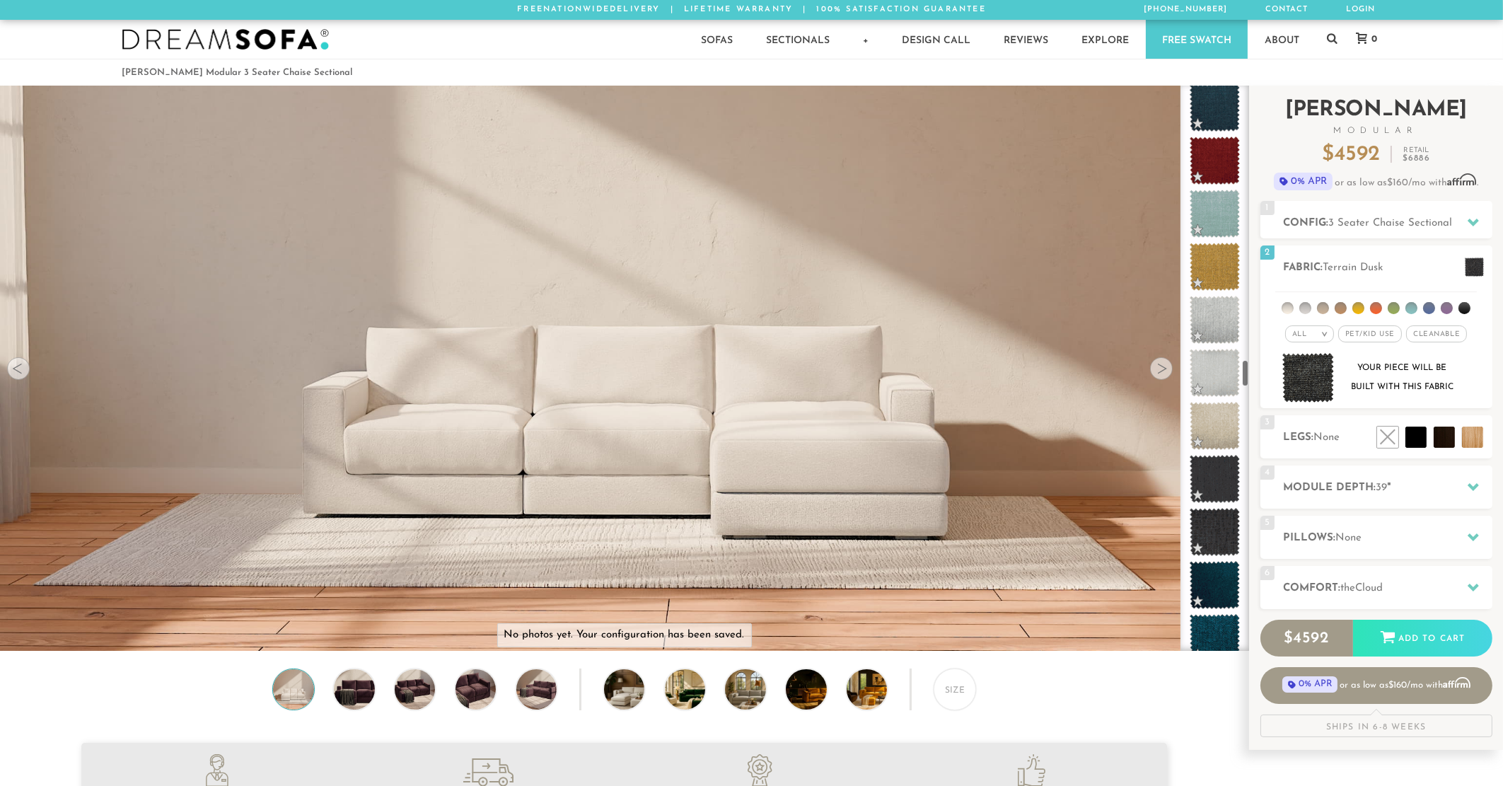
drag, startPoint x: 1245, startPoint y: 418, endPoint x: 1249, endPoint y: 366, distance: 52.5
click at [1249, 371] on div "Introducing Landon Modular $ 4592 Retail $ 6886 $ 4592 Retail $ 6886 0% APR or …" at bounding box center [1376, 418] width 254 height 664
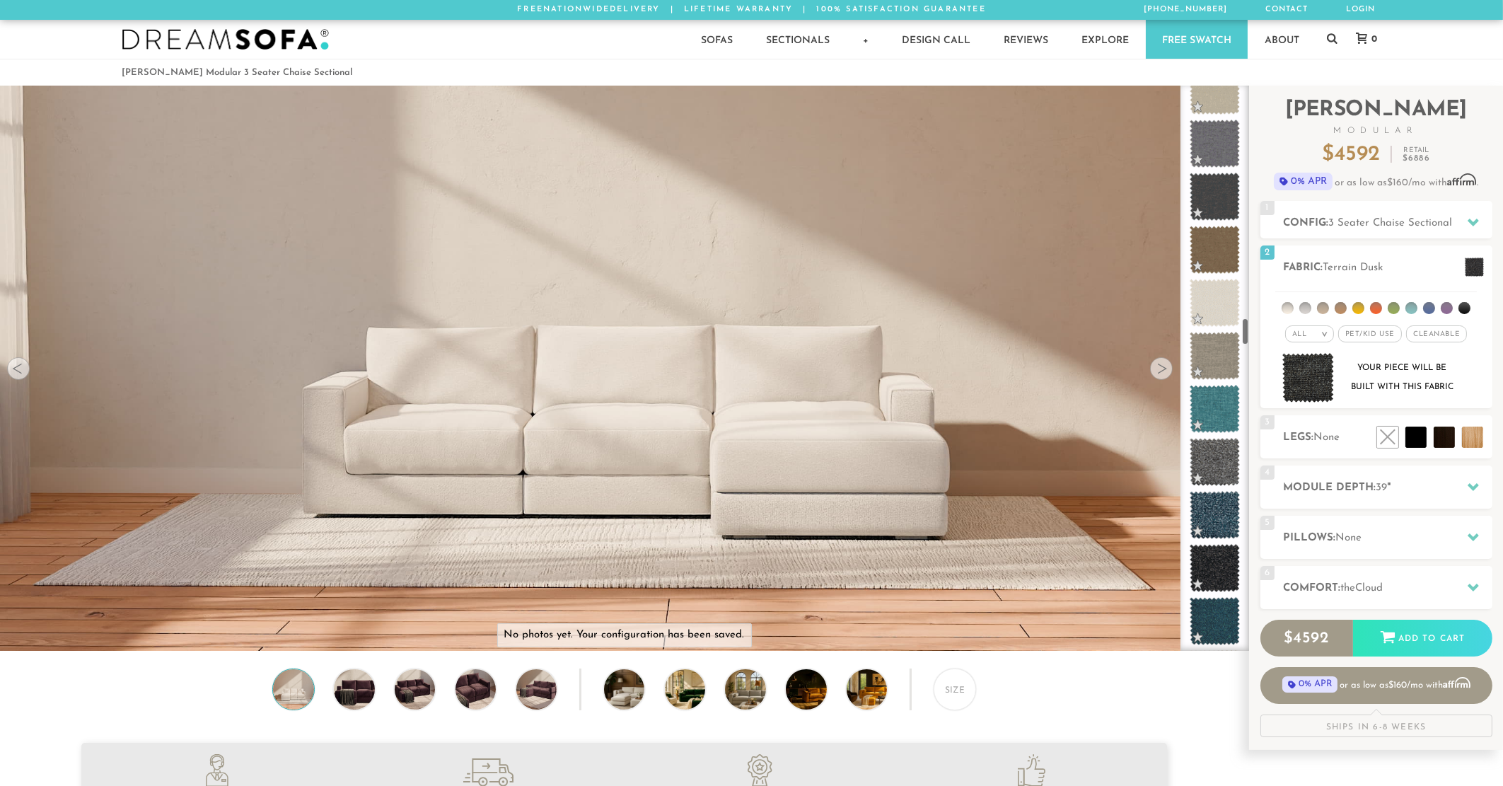
drag, startPoint x: 1246, startPoint y: 371, endPoint x: 1221, endPoint y: 267, distance: 106.8
click at [1243, 332] on div at bounding box center [1214, 368] width 69 height 565
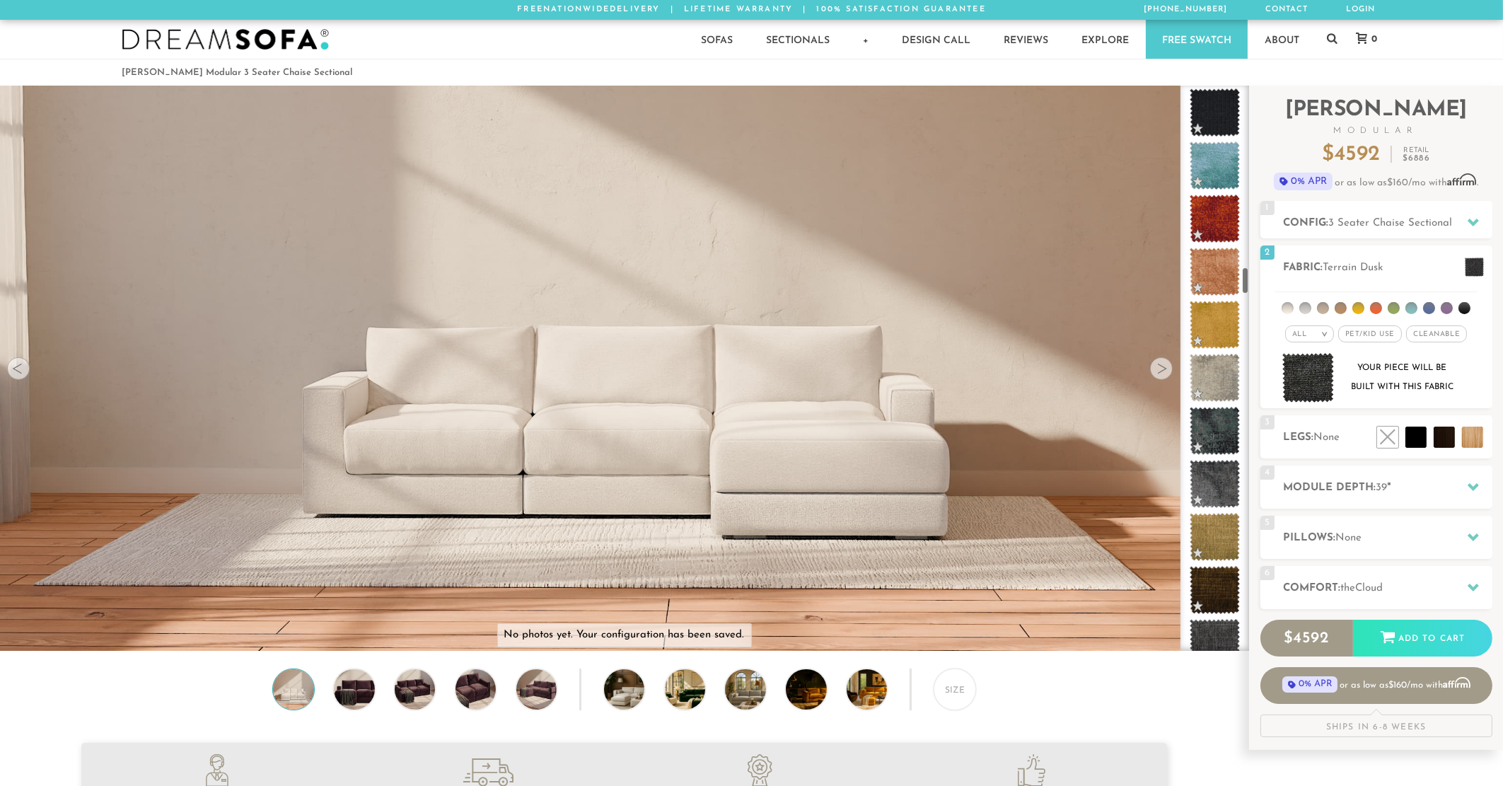
scroll to position [3706, 0]
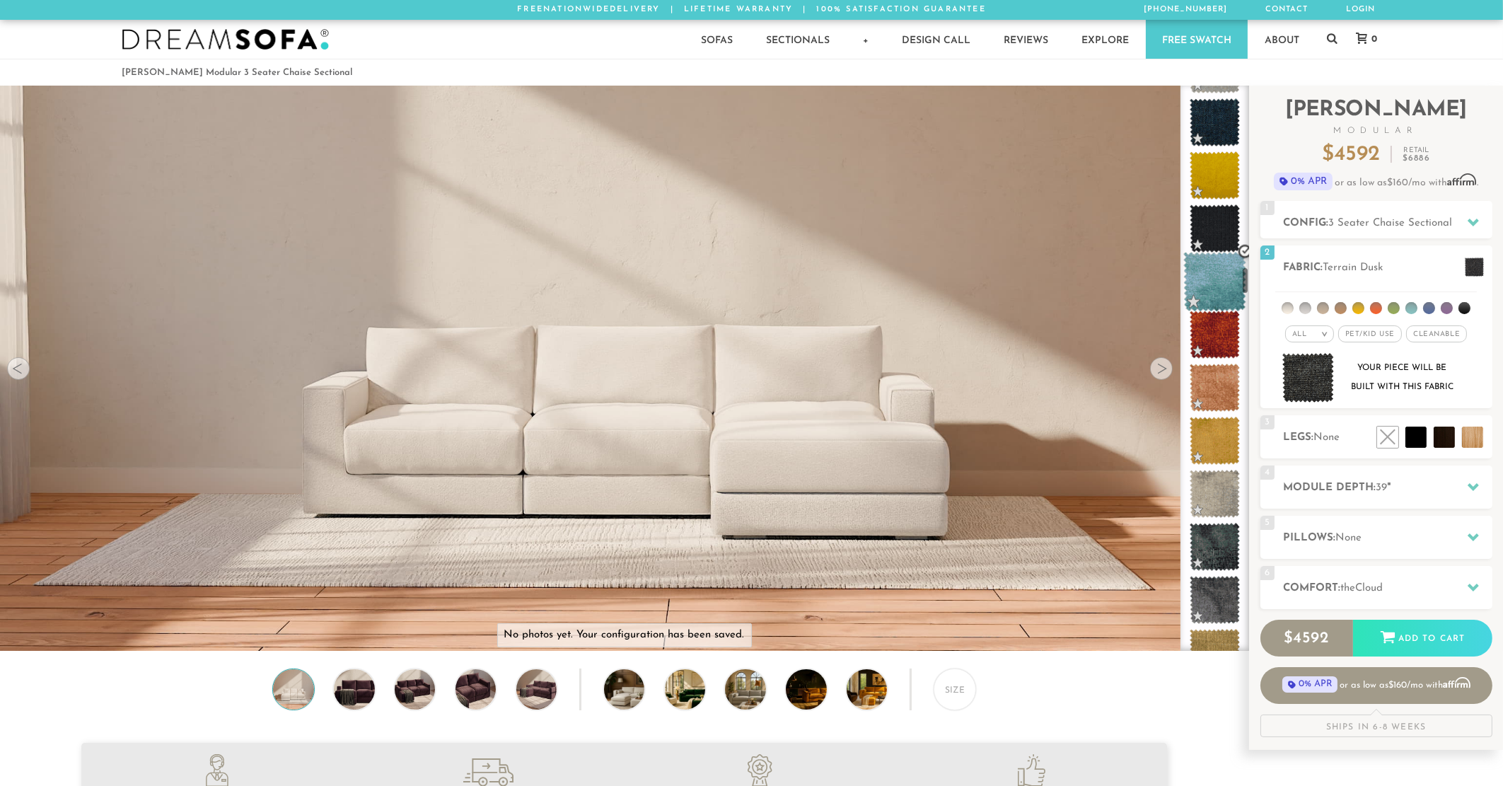
drag, startPoint x: 1244, startPoint y: 334, endPoint x: 1237, endPoint y: 276, distance: 58.3
click at [1241, 285] on div at bounding box center [1214, 368] width 69 height 565
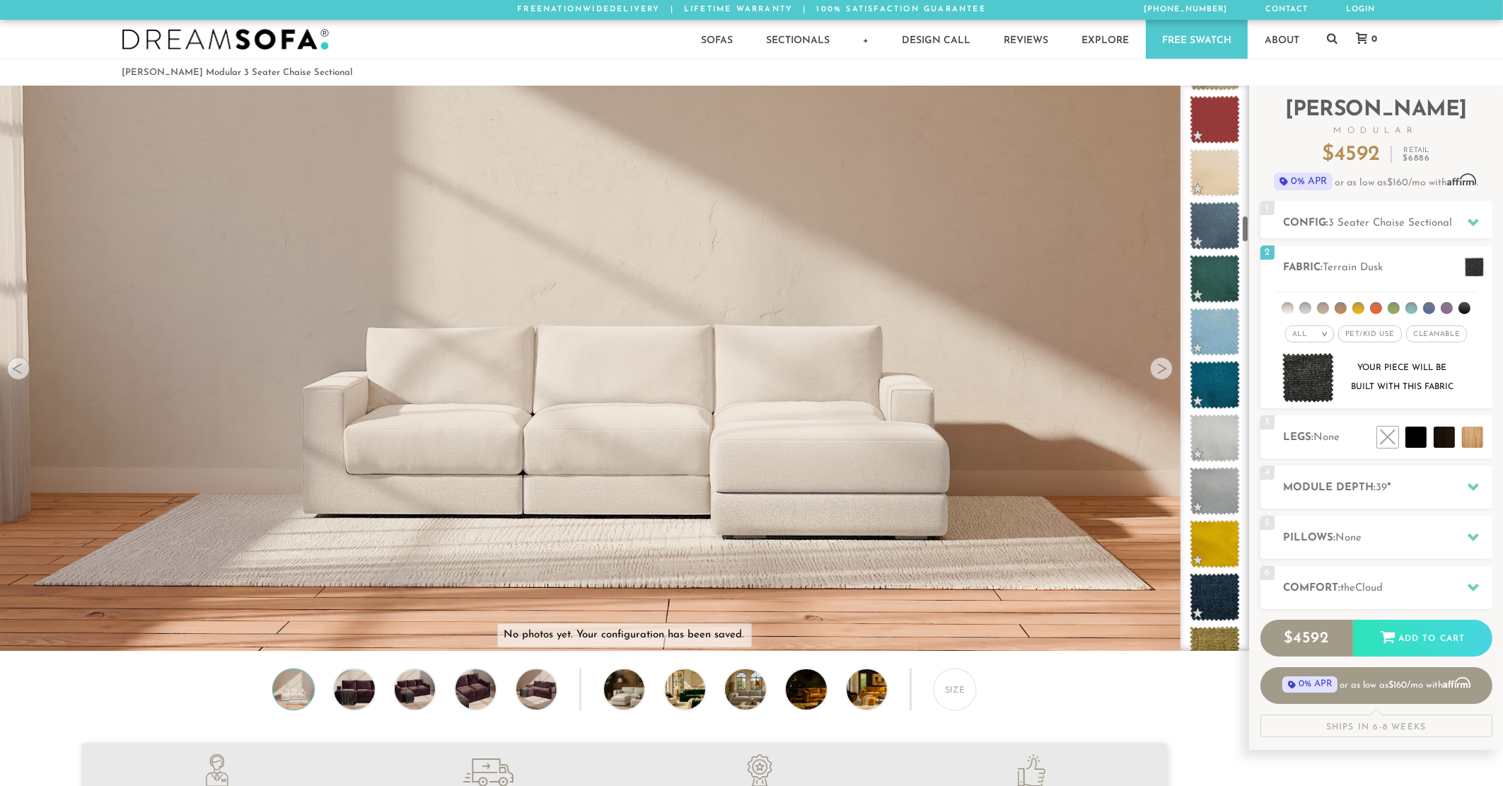
scroll to position [2567, 0]
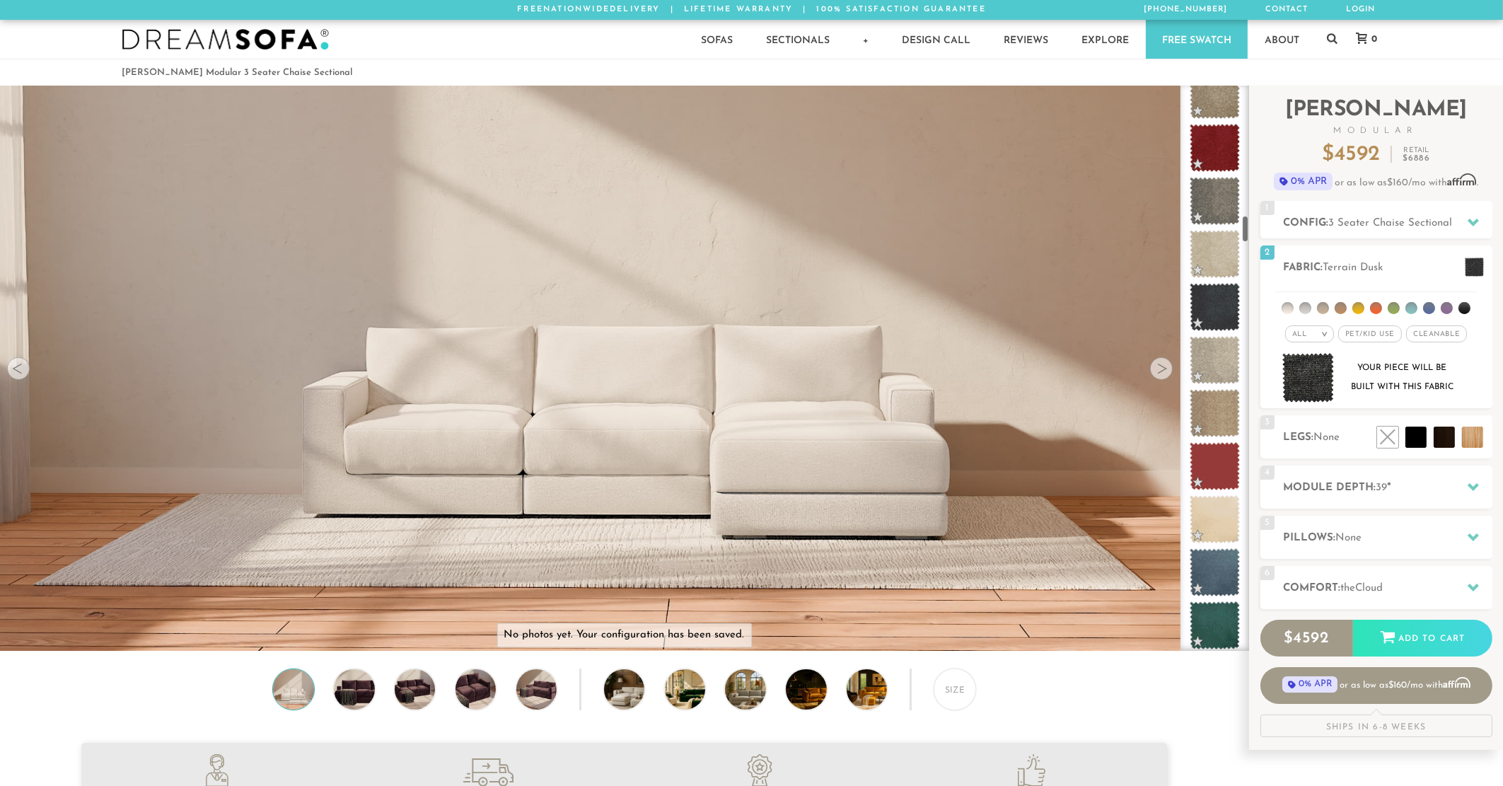
drag, startPoint x: 1245, startPoint y: 279, endPoint x: 1242, endPoint y: 224, distance: 55.2
click at [1242, 224] on div at bounding box center [1214, 368] width 69 height 565
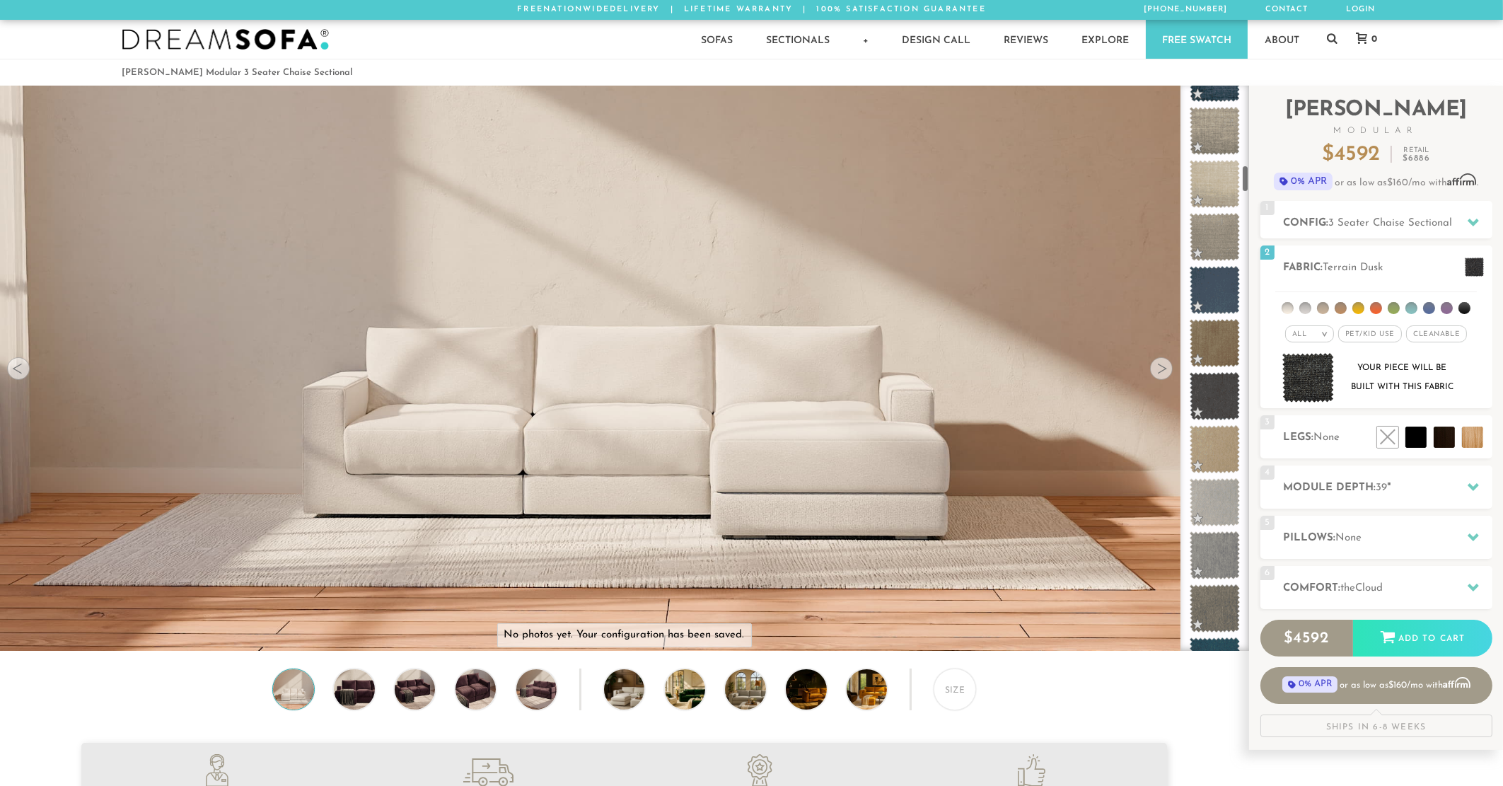
drag, startPoint x: 1243, startPoint y: 222, endPoint x: 1244, endPoint y: 177, distance: 45.3
click at [1244, 177] on div at bounding box center [1214, 368] width 69 height 565
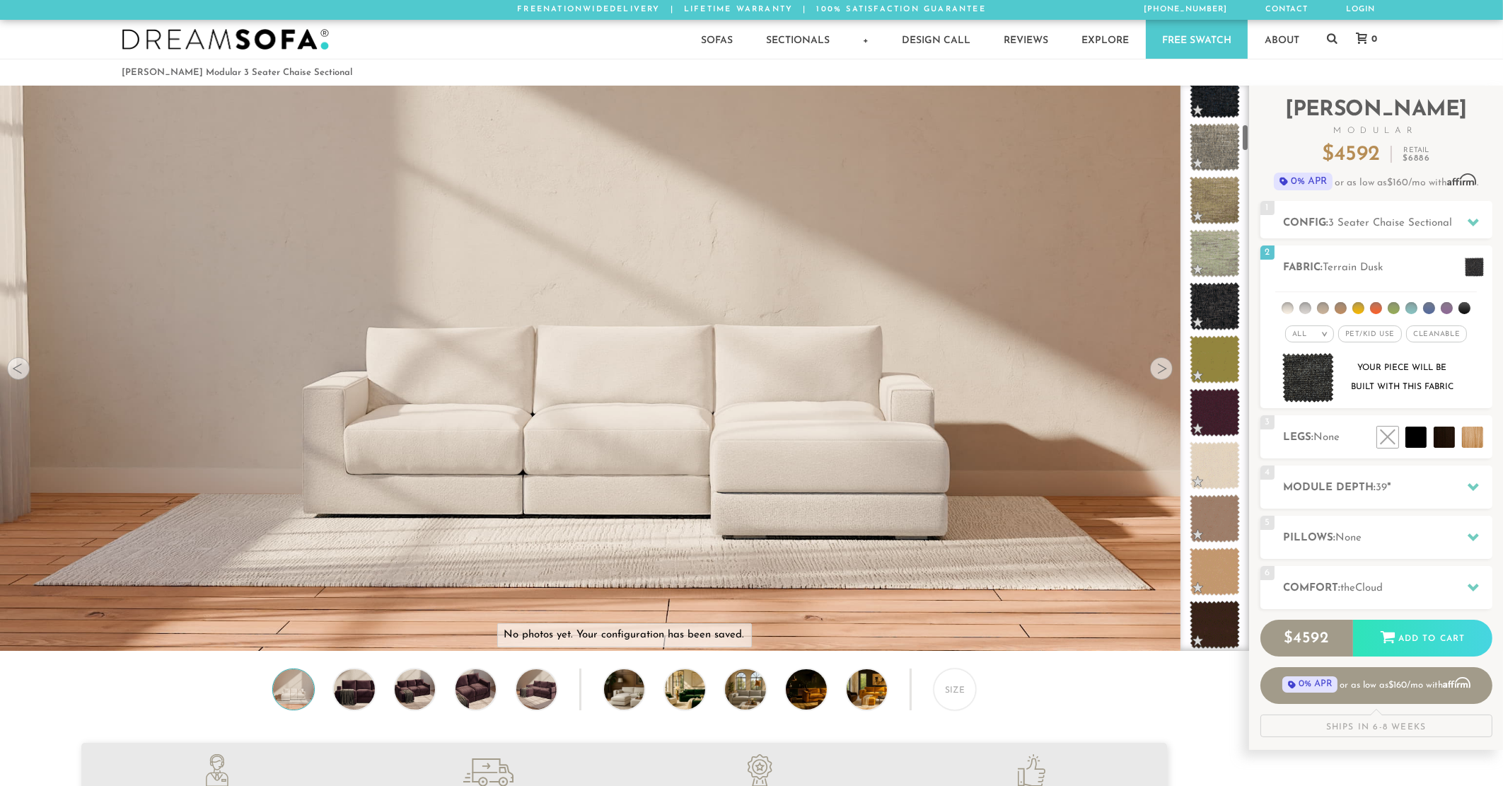
drag, startPoint x: 1244, startPoint y: 175, endPoint x: 1247, endPoint y: 118, distance: 57.3
click at [1247, 118] on div at bounding box center [1214, 368] width 69 height 565
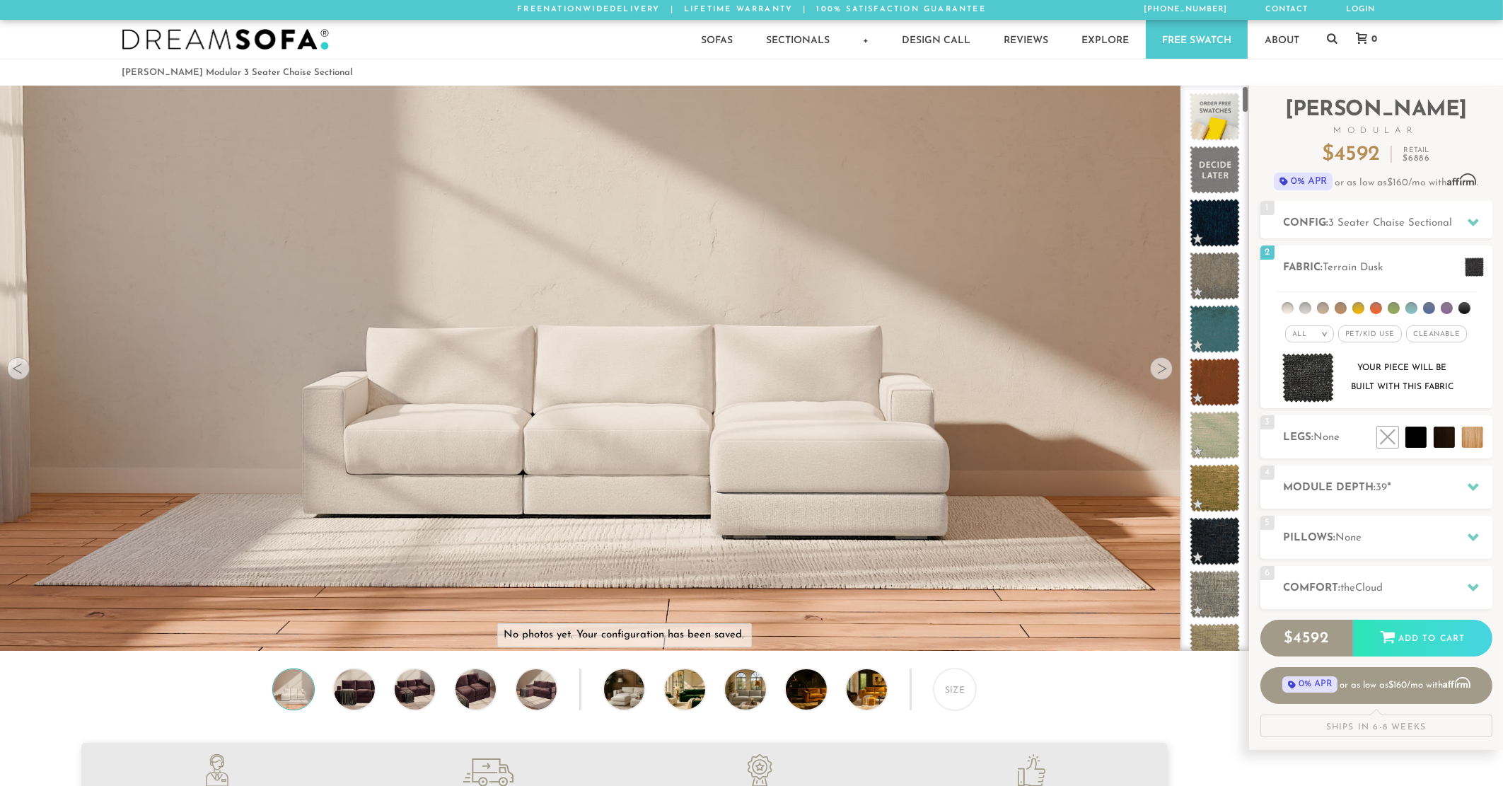
drag, startPoint x: 1244, startPoint y: 122, endPoint x: 1246, endPoint y: 69, distance: 52.4
click at [1213, 189] on span at bounding box center [1214, 170] width 63 height 60
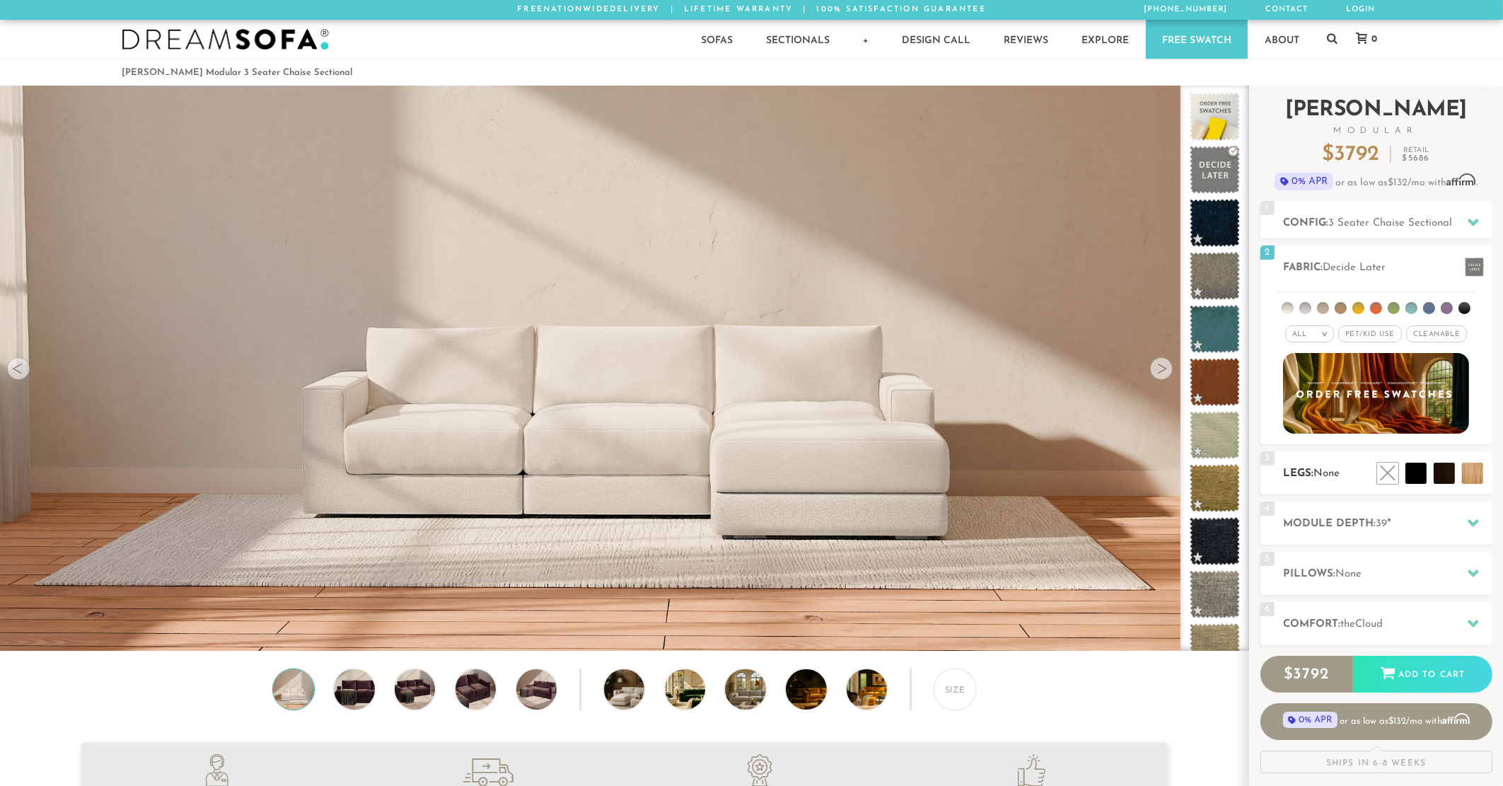
click at [1331, 470] on span "None" at bounding box center [1327, 473] width 26 height 11
click at [1421, 469] on li at bounding box center [1383, 441] width 85 height 85
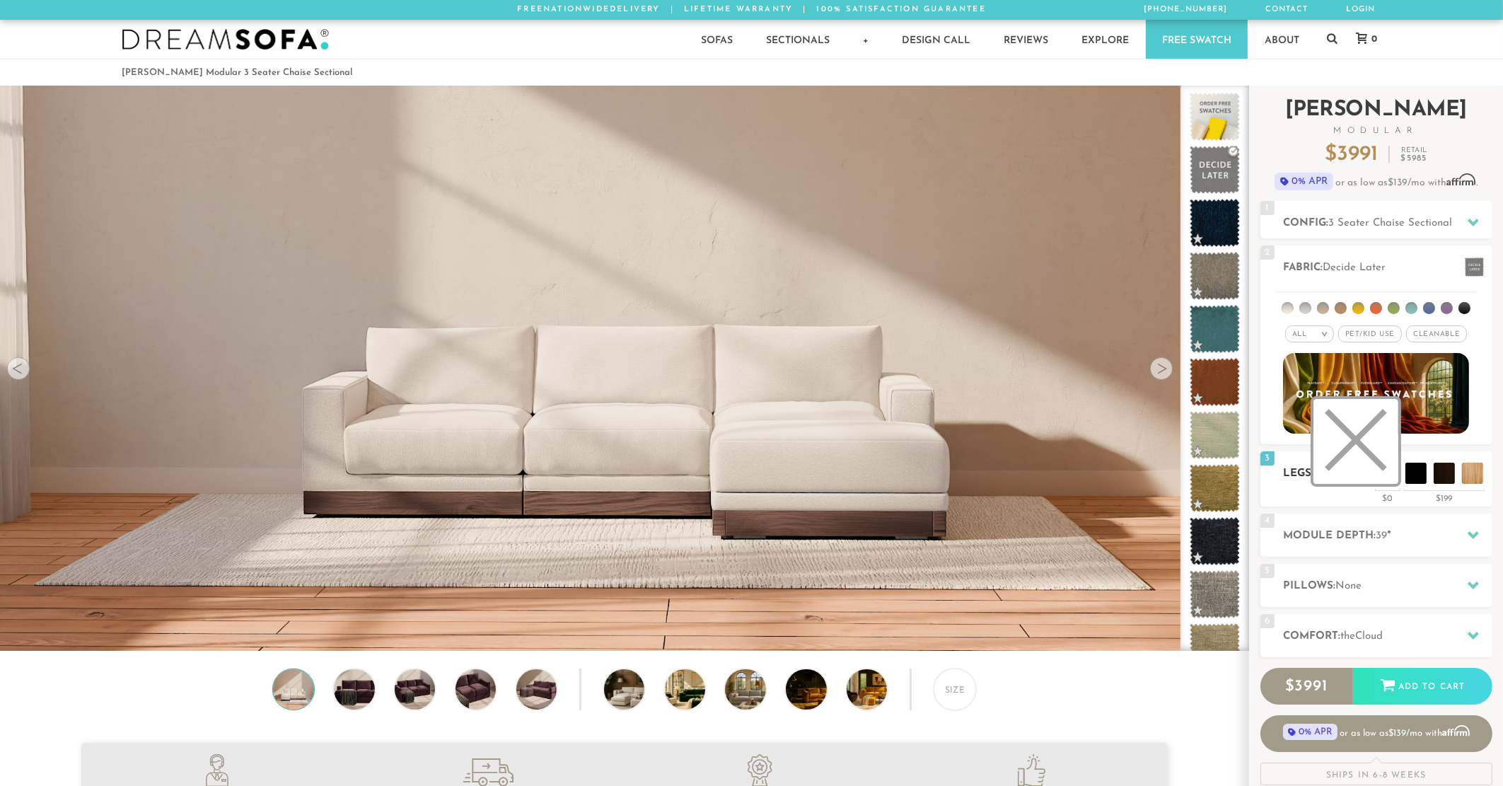
click at [1396, 474] on li at bounding box center [1355, 441] width 85 height 85
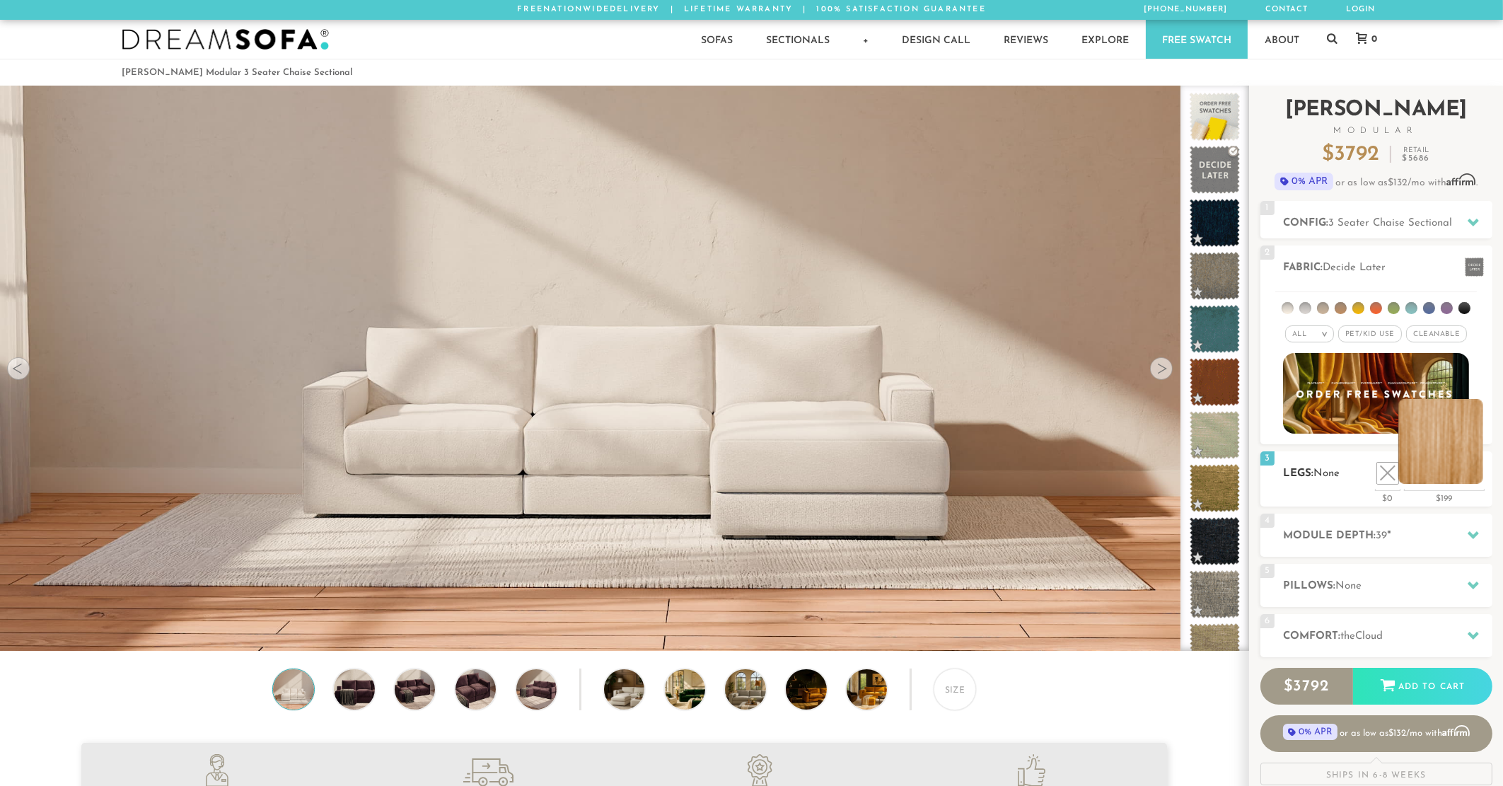
click at [1478, 467] on li at bounding box center [1440, 441] width 85 height 85
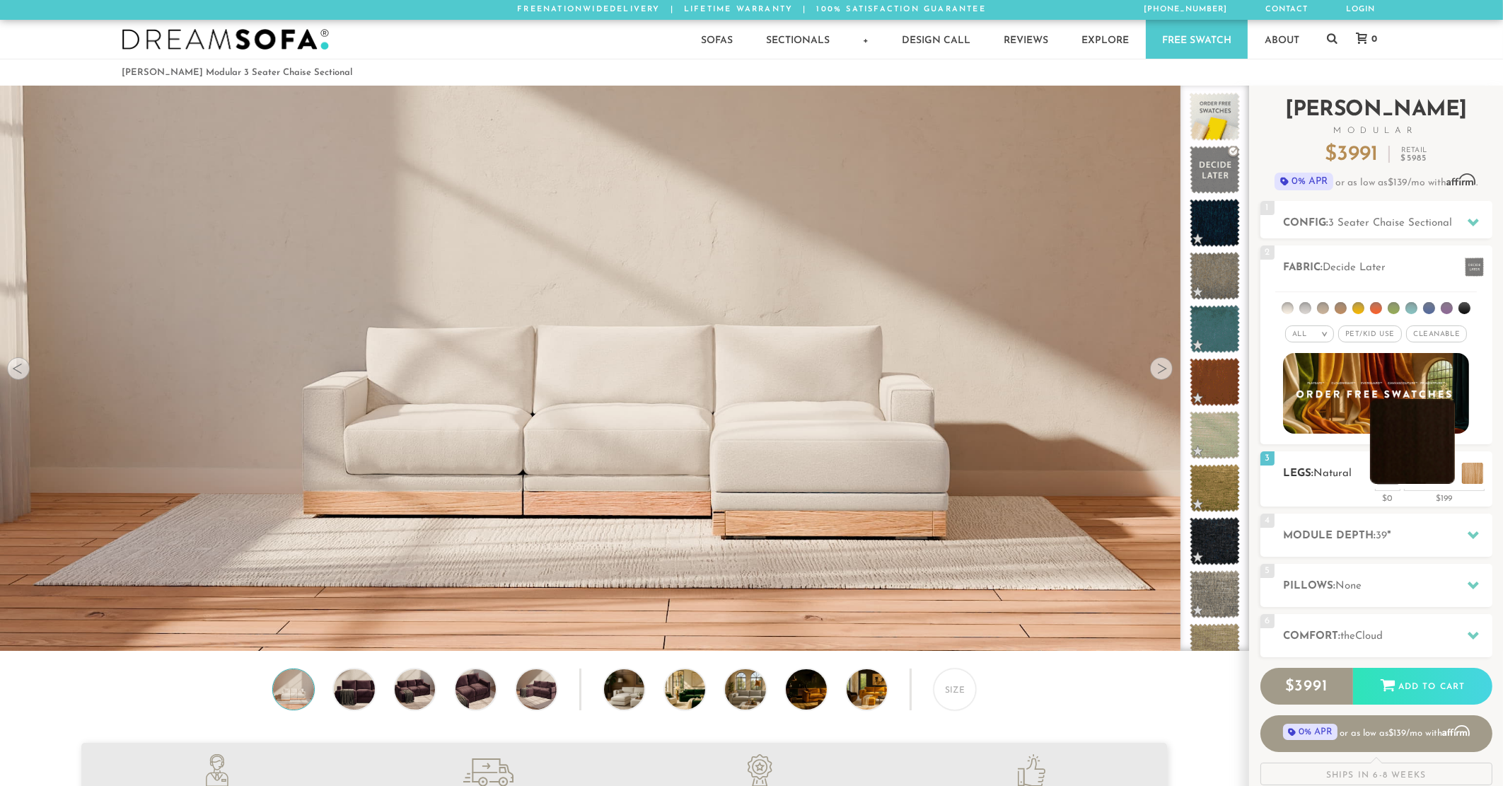
click at [1440, 465] on li at bounding box center [1412, 441] width 85 height 85
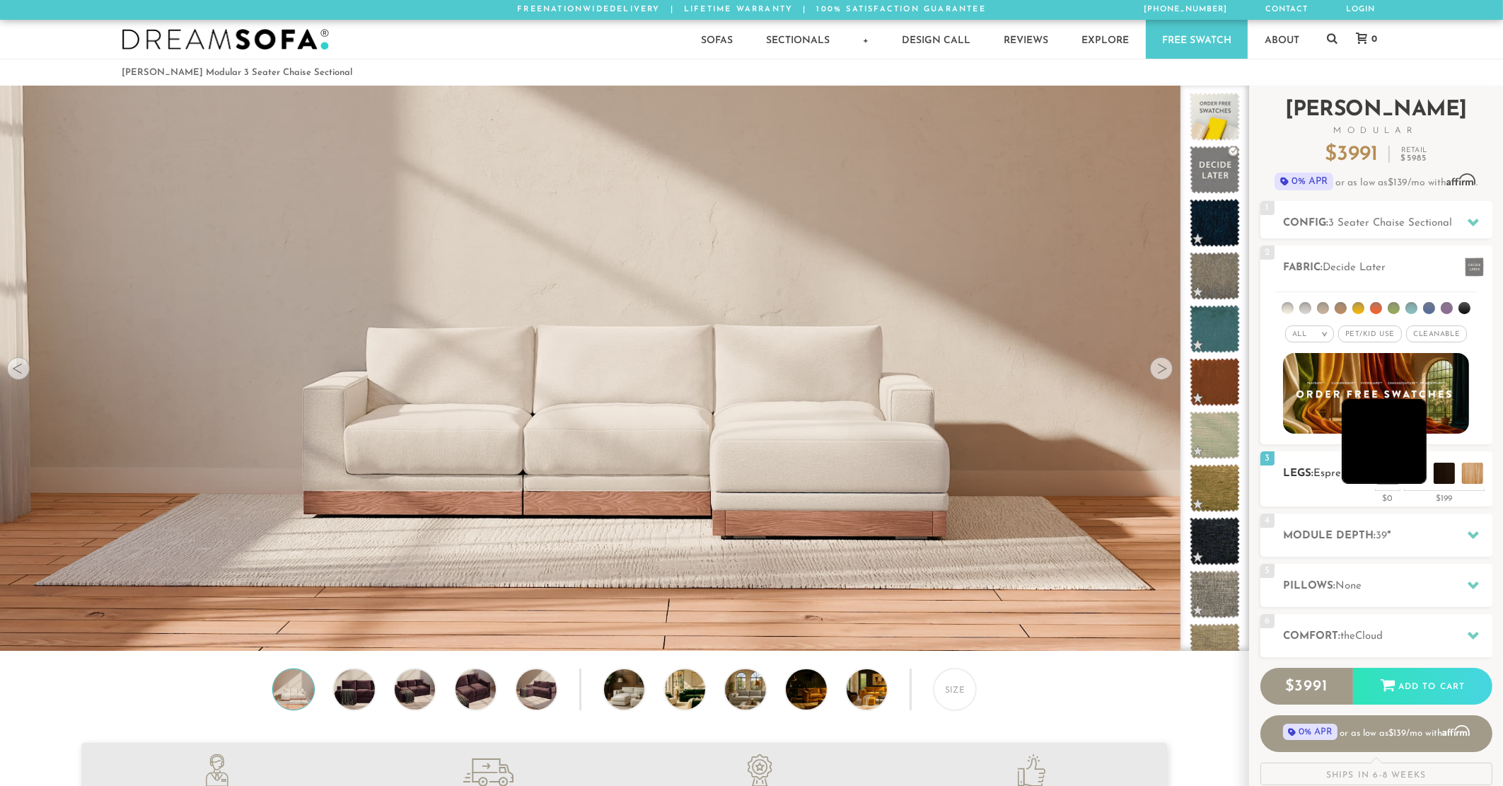
click at [1415, 477] on li at bounding box center [1383, 441] width 85 height 85
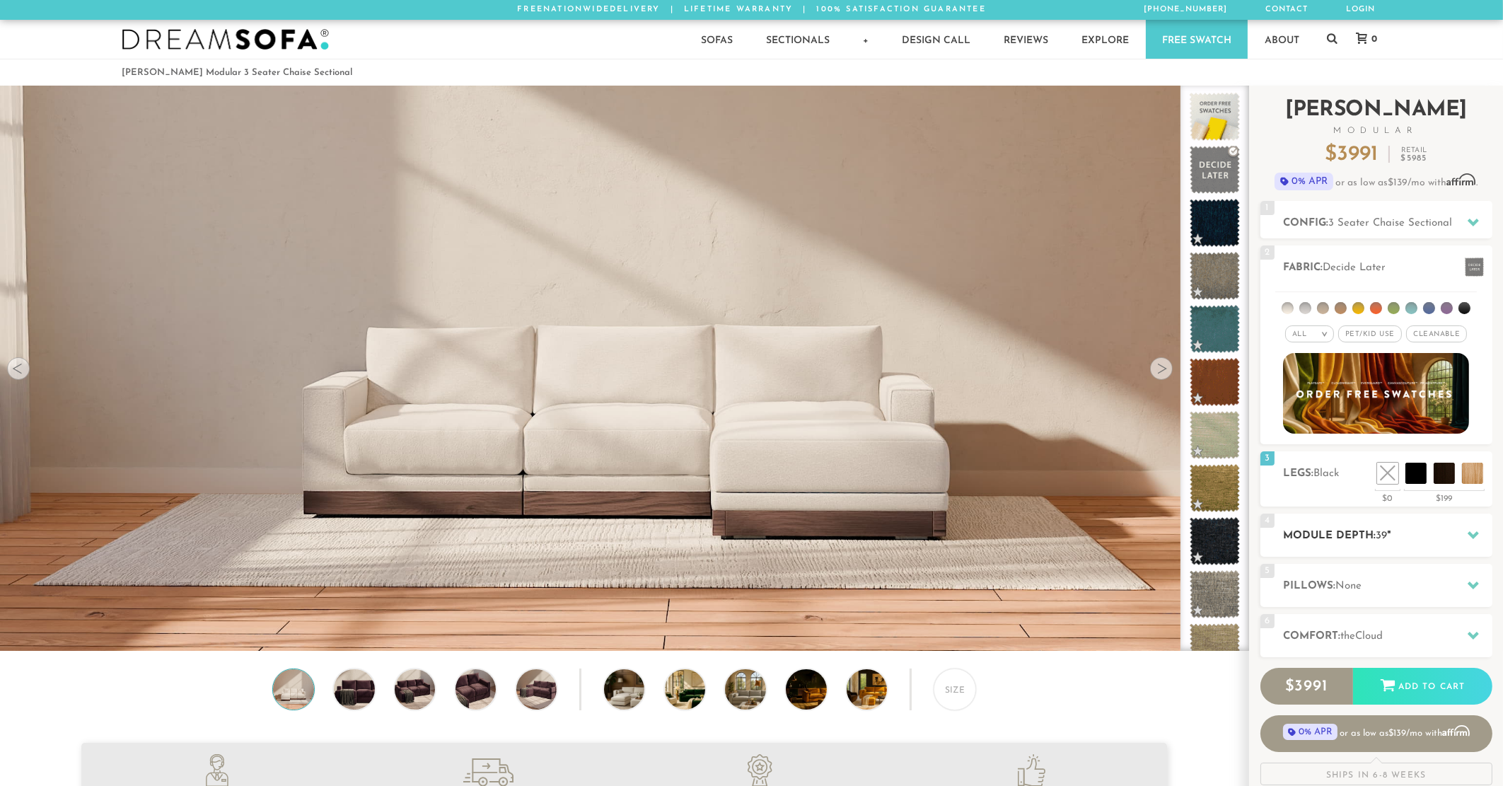
click at [1351, 533] on h2 "Module Depth: 39 "" at bounding box center [1387, 535] width 209 height 16
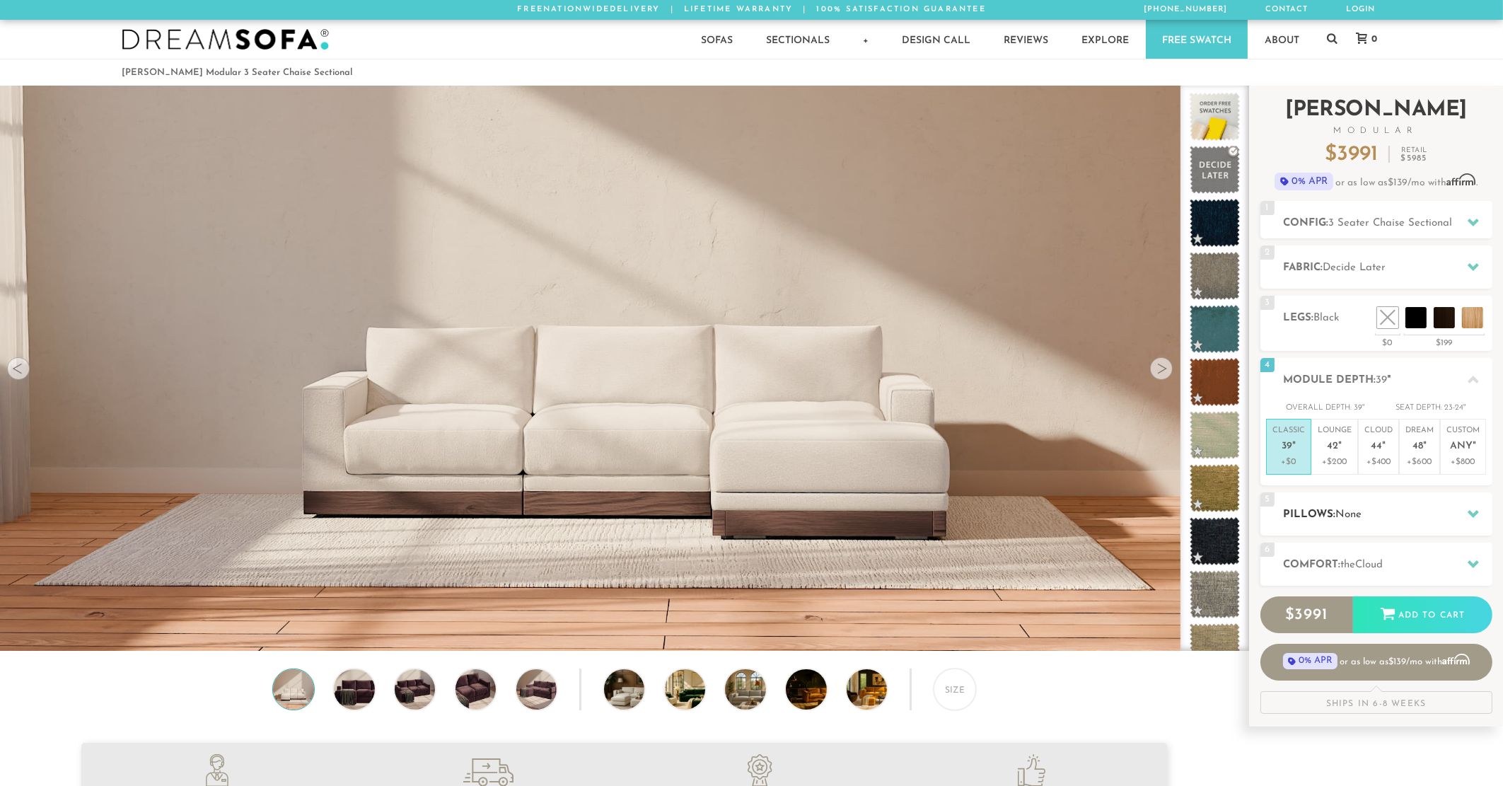
click at [1368, 507] on h2 "Pillows: None" at bounding box center [1387, 514] width 209 height 16
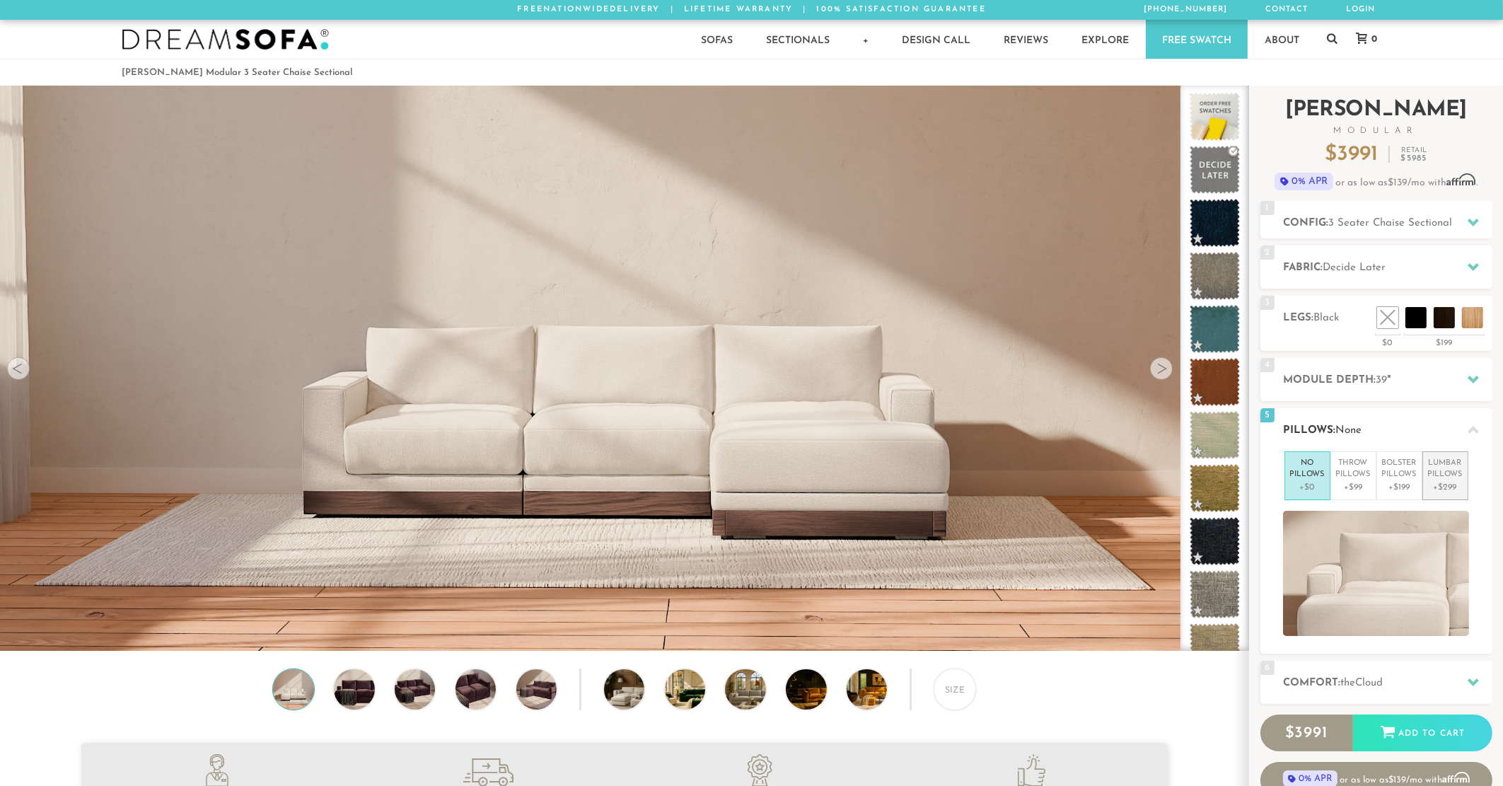
click at [1451, 472] on p "Lumbar Pillows" at bounding box center [1445, 468] width 35 height 23
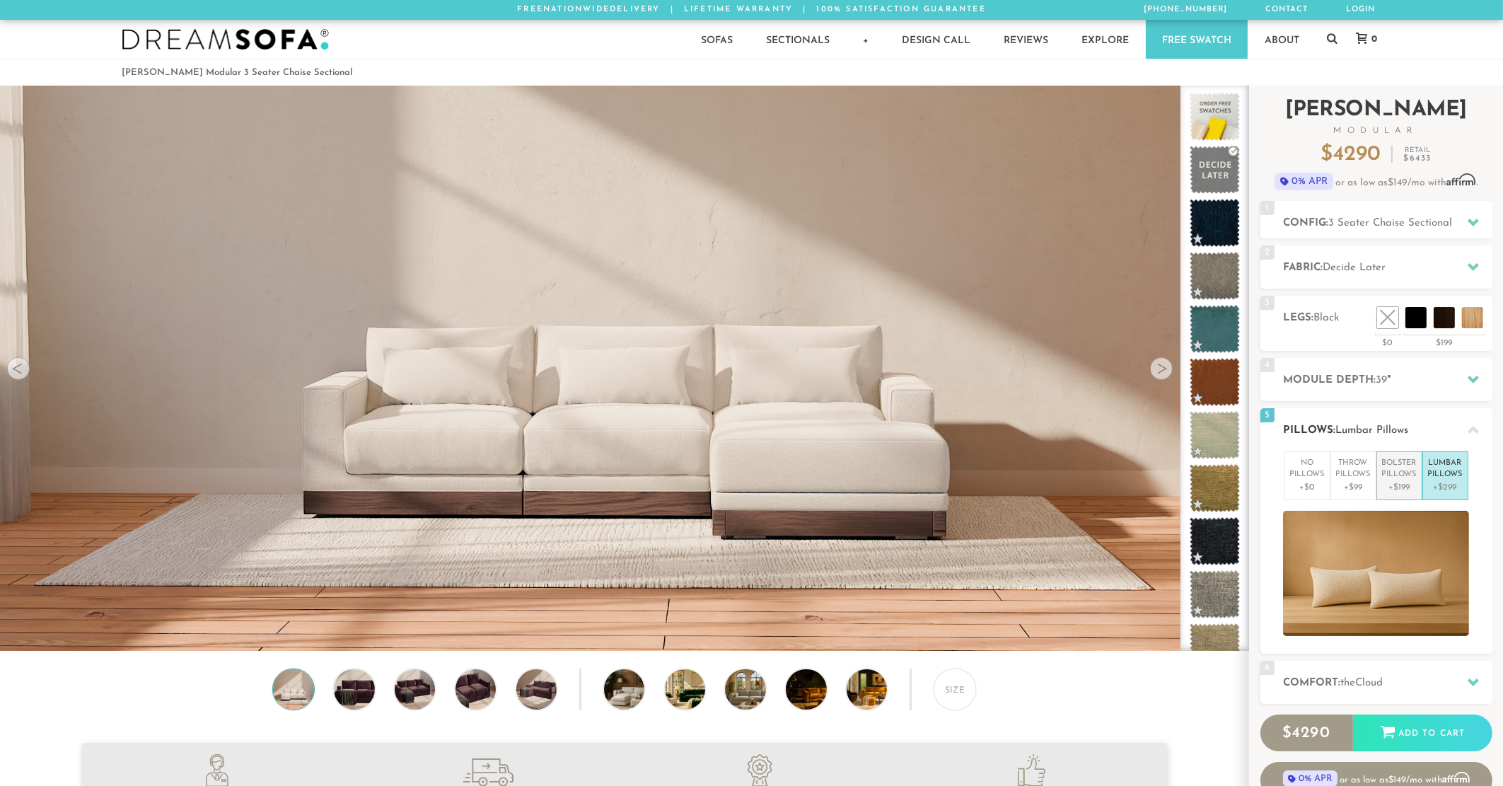
click at [1377, 477] on li "Bolster Pillows +$199" at bounding box center [1399, 475] width 46 height 49
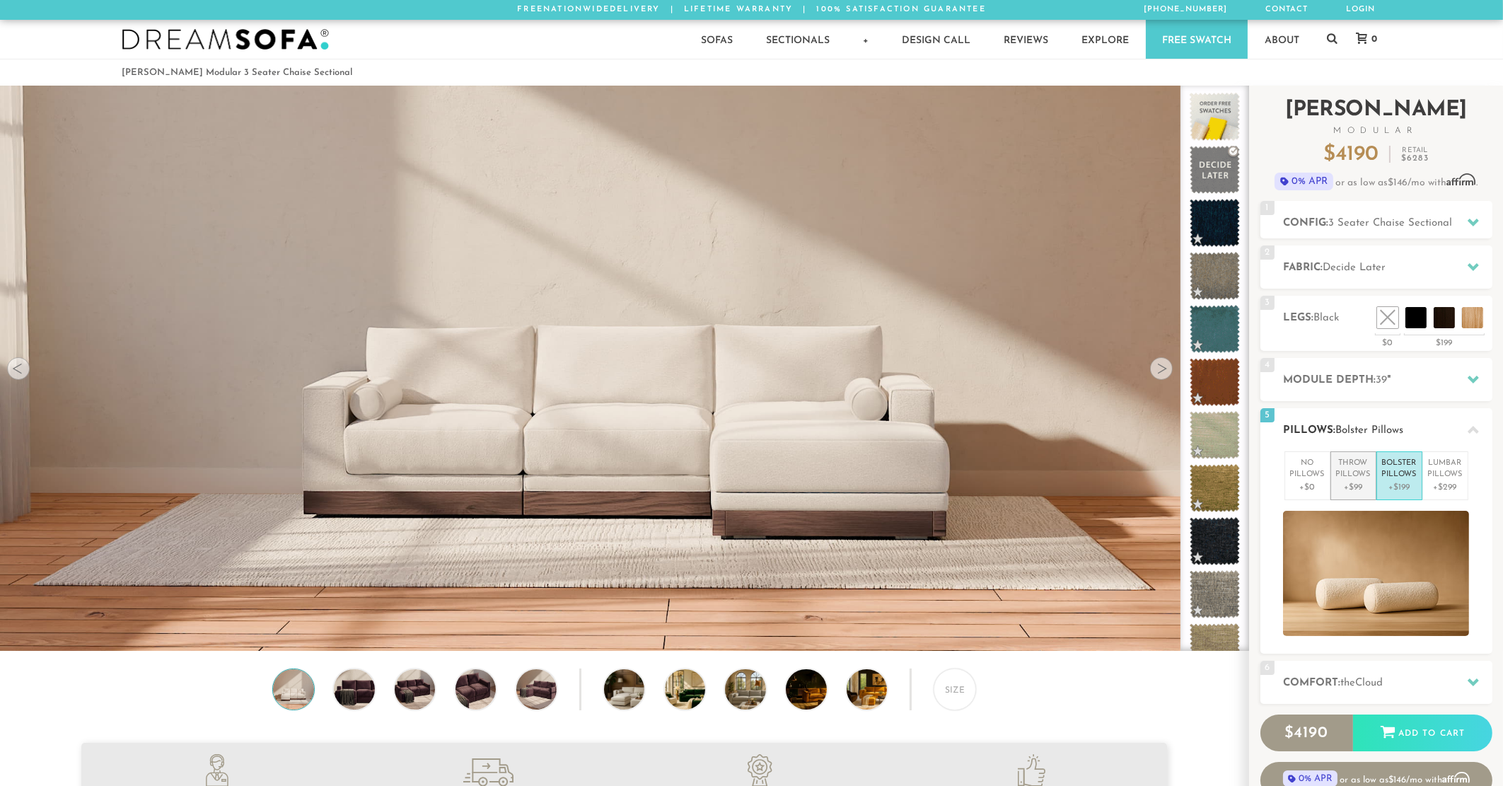
click at [1340, 478] on p "Throw Pillows" at bounding box center [1353, 468] width 35 height 23
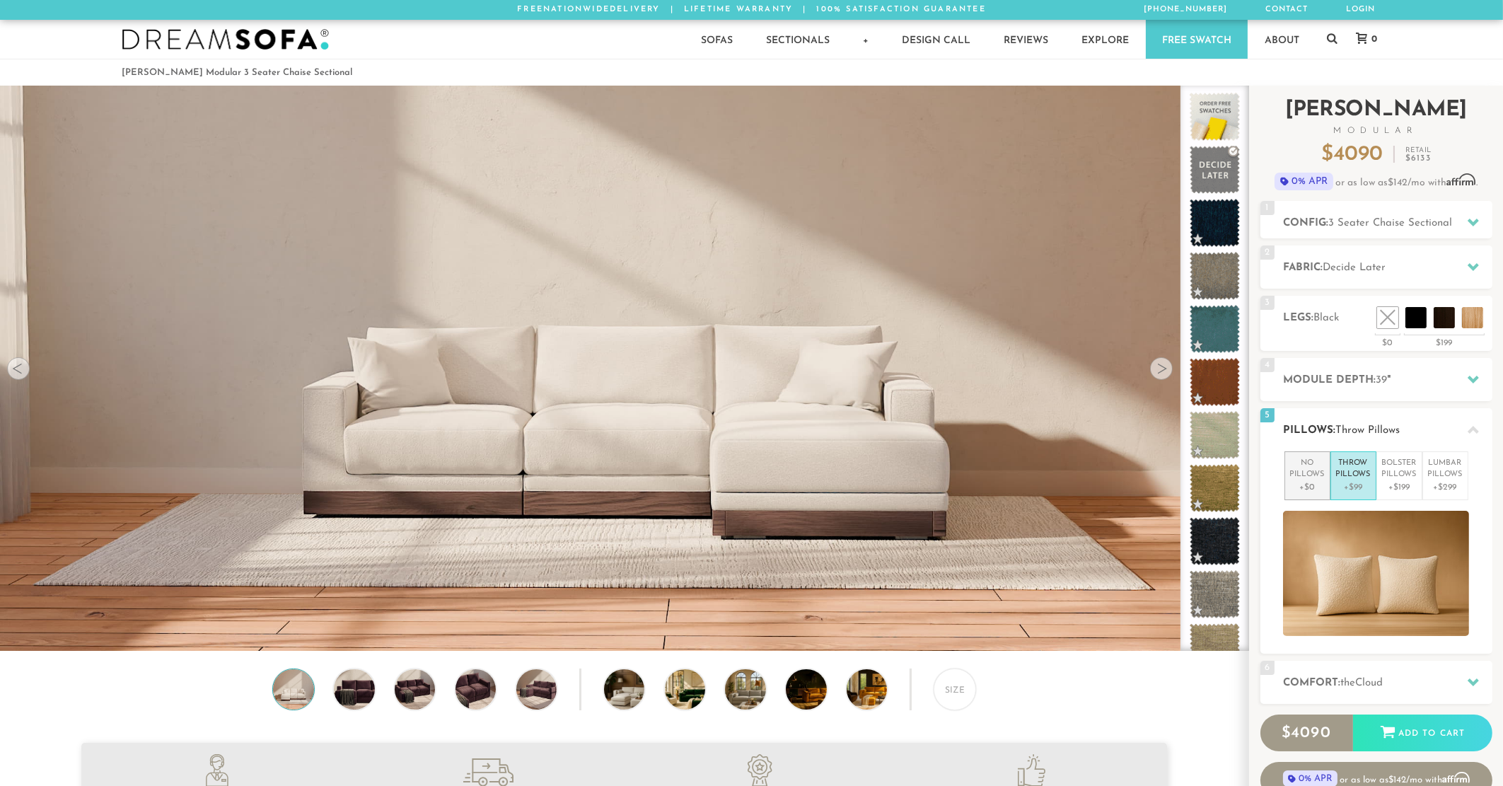
click at [1288, 472] on li "No Pillows +$0" at bounding box center [1307, 475] width 46 height 49
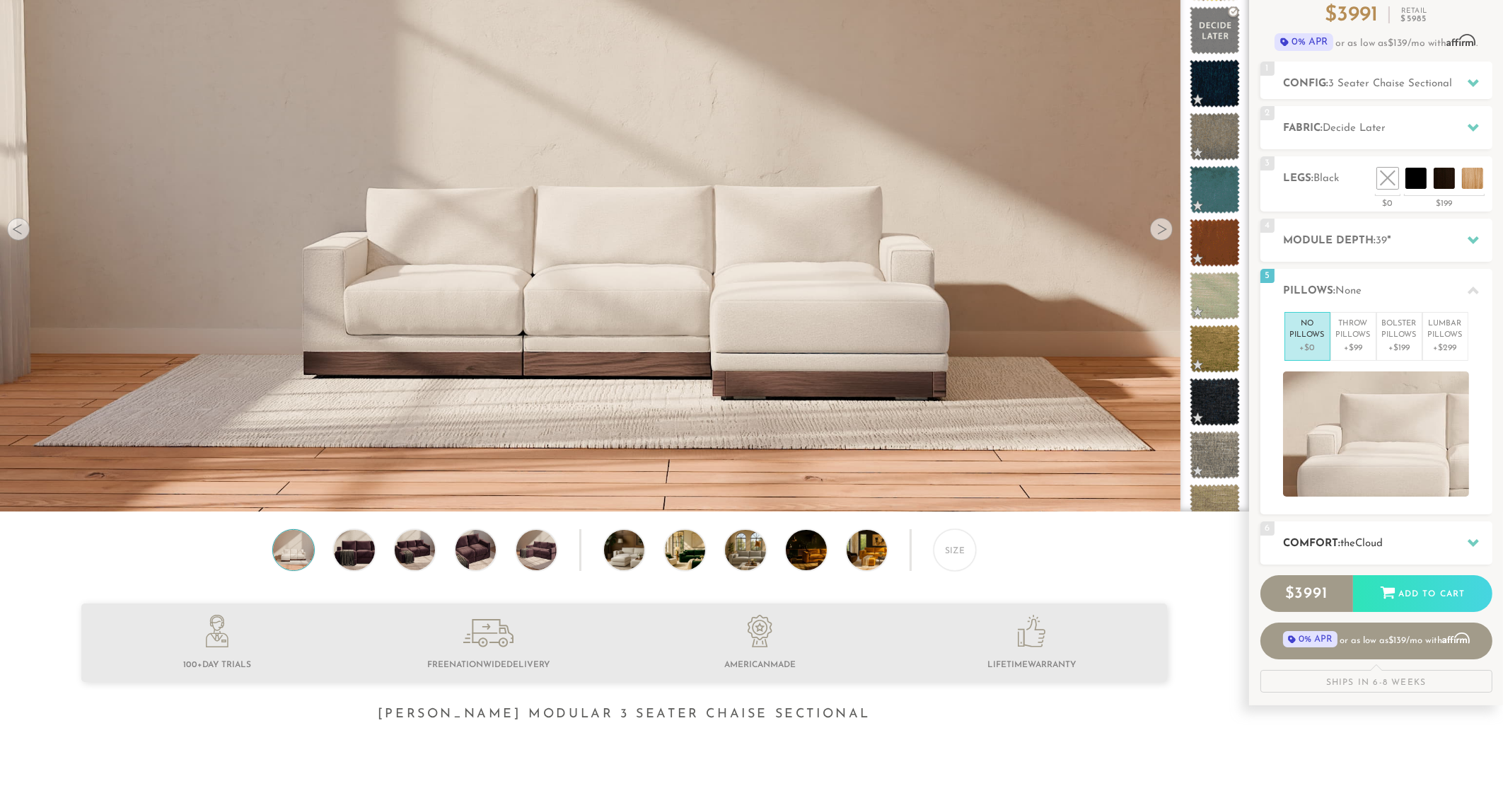
scroll to position [143, 0]
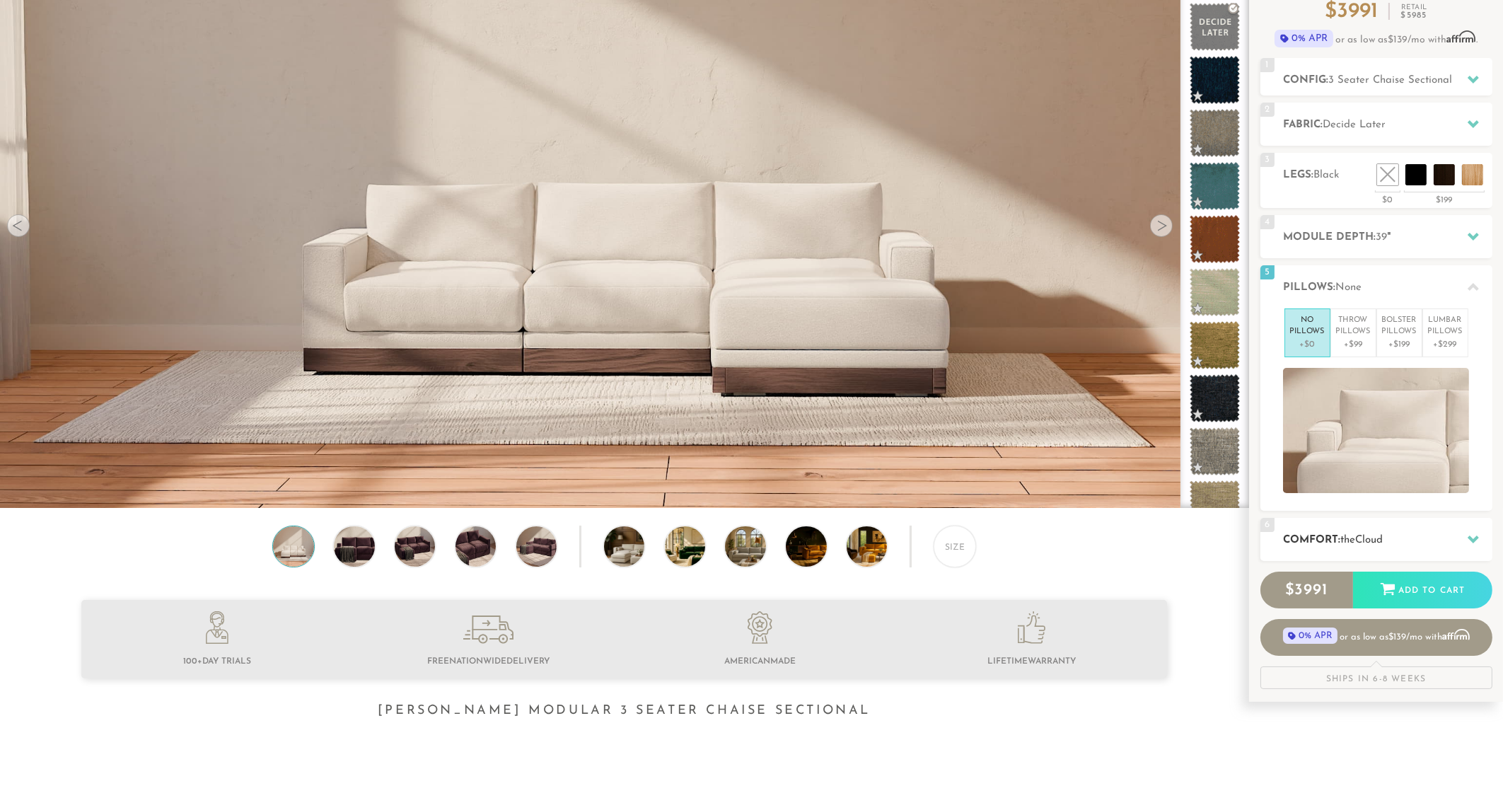
click at [1362, 535] on span "Cloud" at bounding box center [1369, 540] width 28 height 11
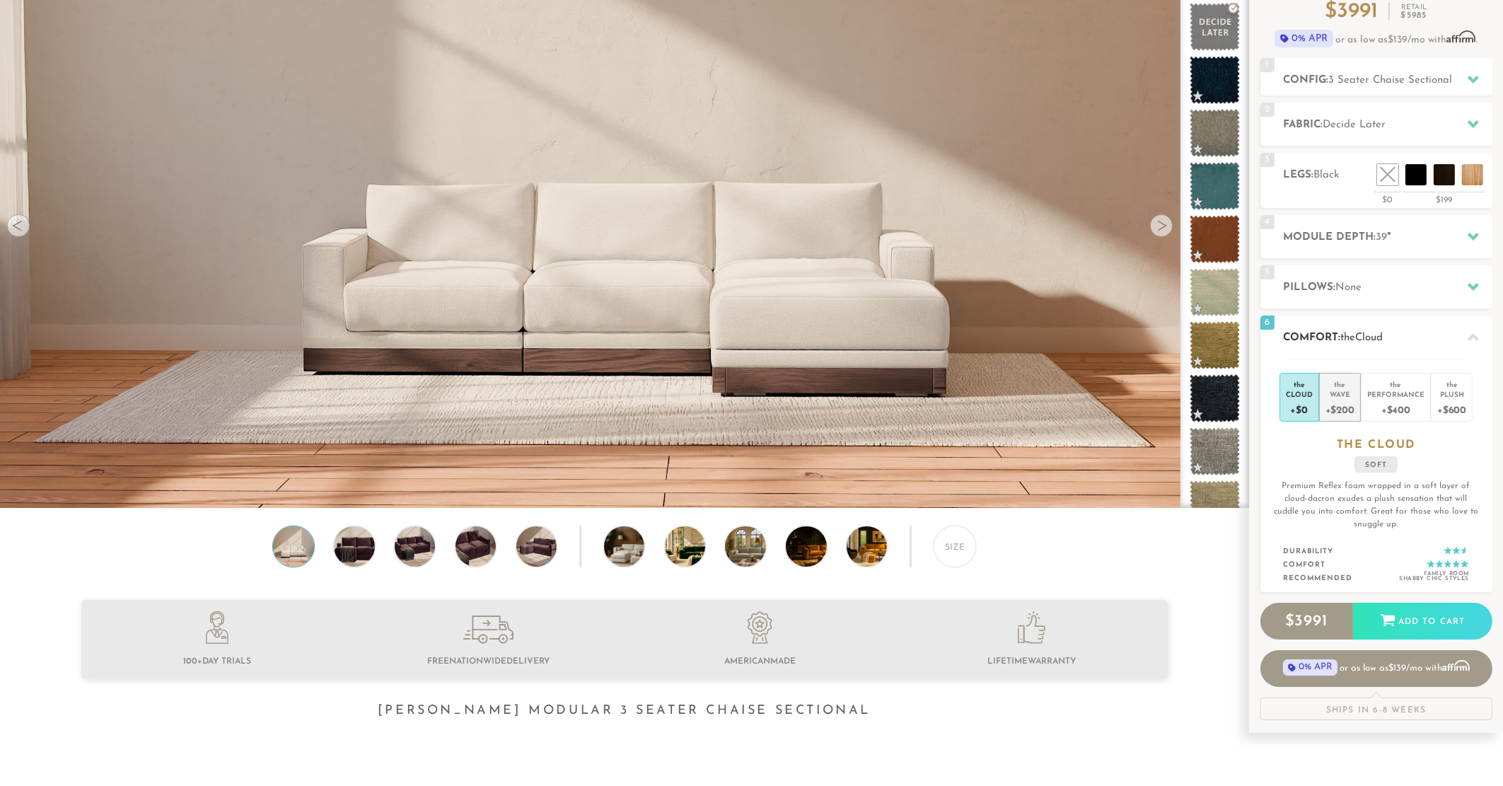
click at [1329, 390] on div "Wave" at bounding box center [1339, 394] width 29 height 10
click at [1305, 396] on div "Cloud" at bounding box center [1298, 394] width 27 height 10
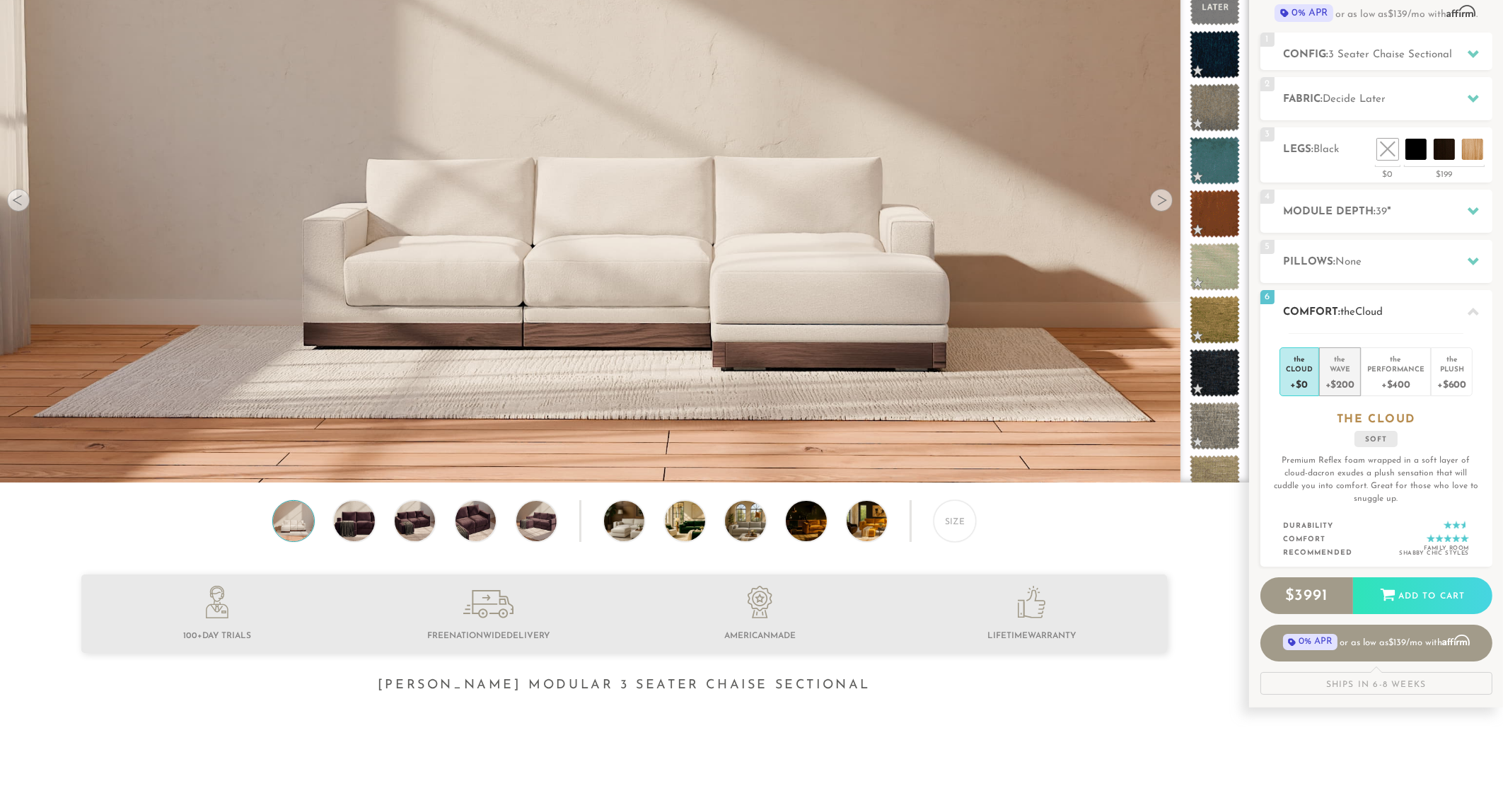
scroll to position [0, 0]
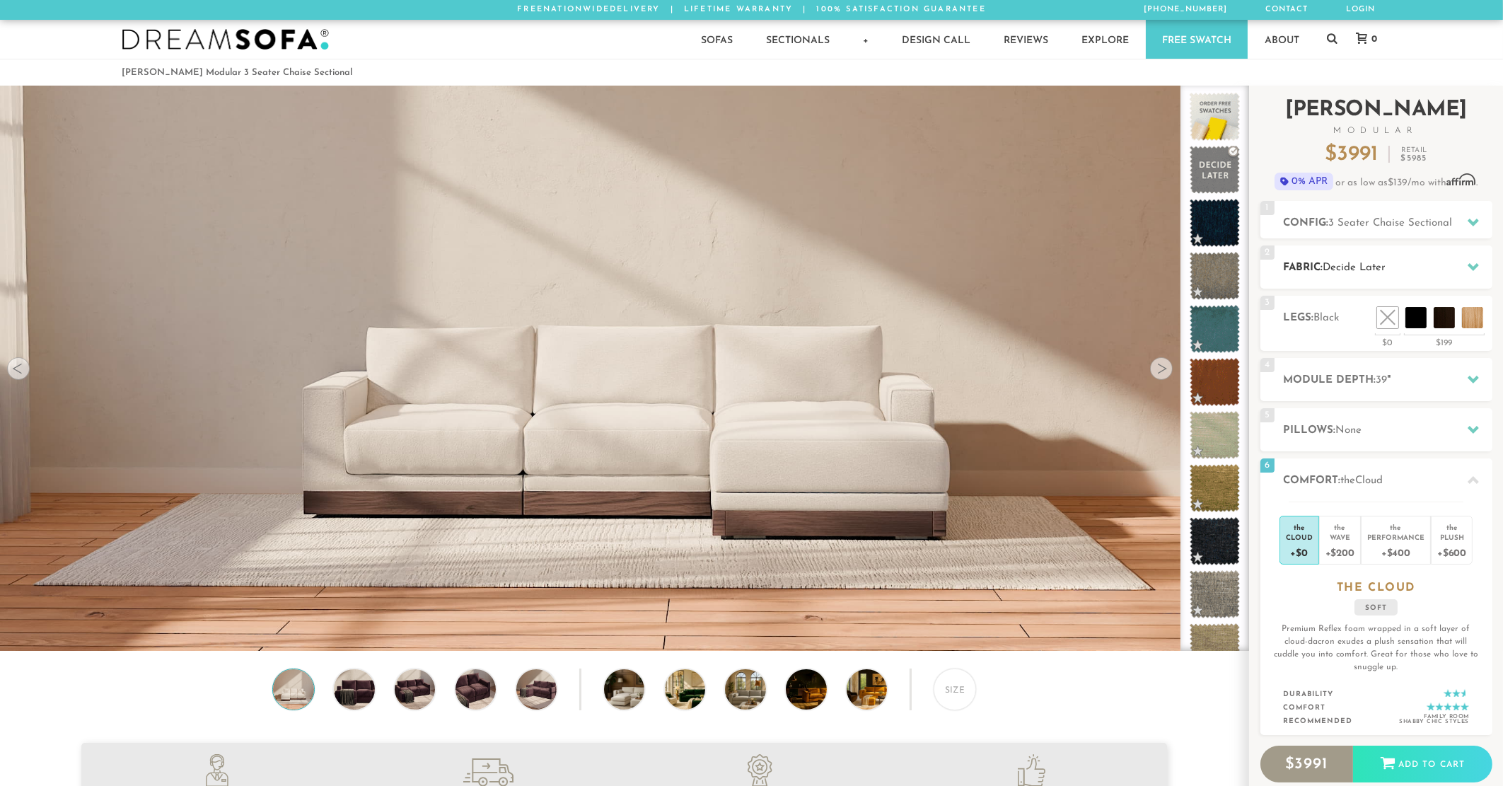
click at [1405, 262] on h2 "Fabric: Decide Later" at bounding box center [1387, 267] width 209 height 16
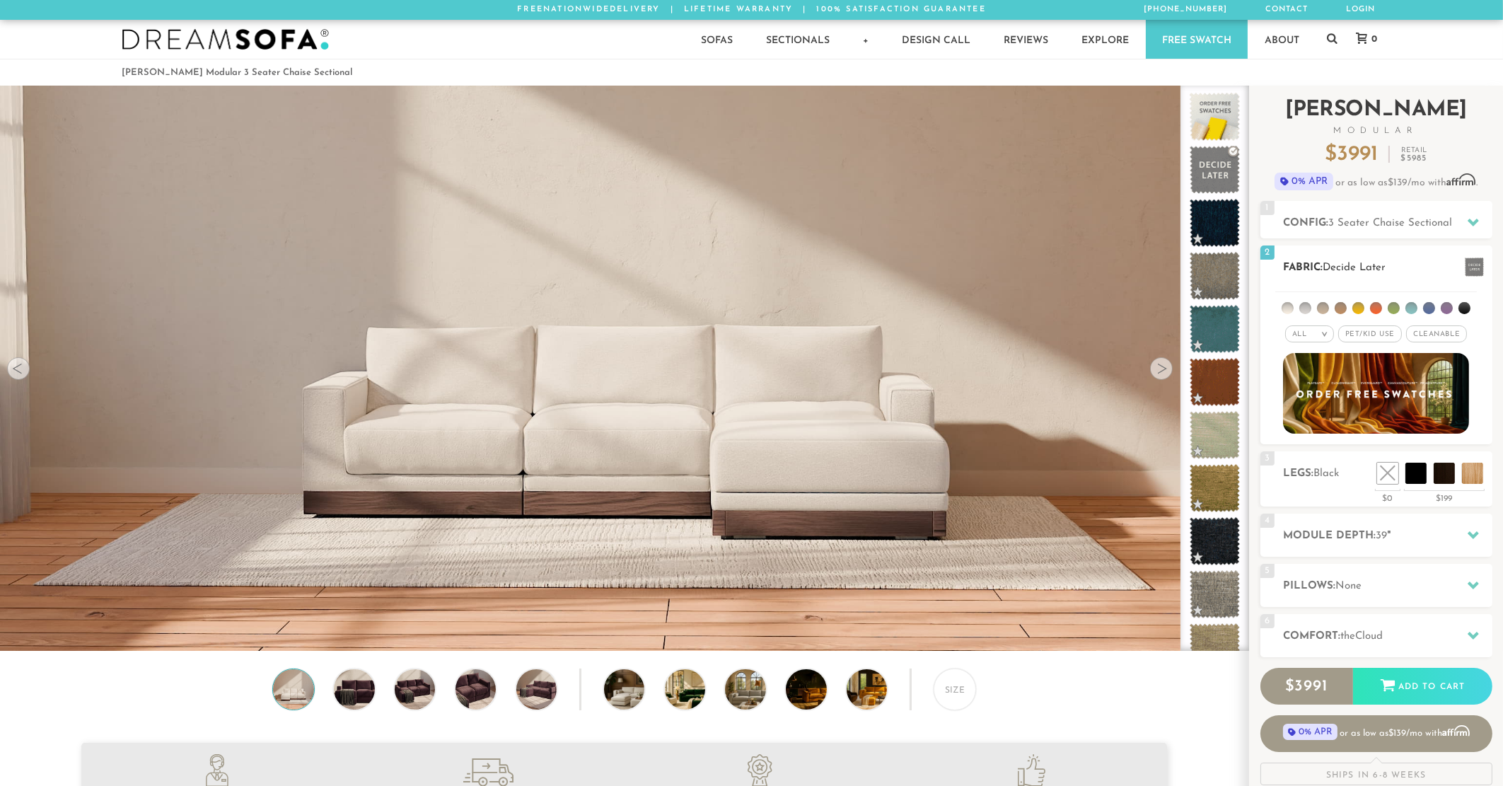
click at [1322, 339] on div "All >" at bounding box center [1309, 333] width 49 height 17
click at [1297, 368] on li "Tier" at bounding box center [1309, 372] width 49 height 20
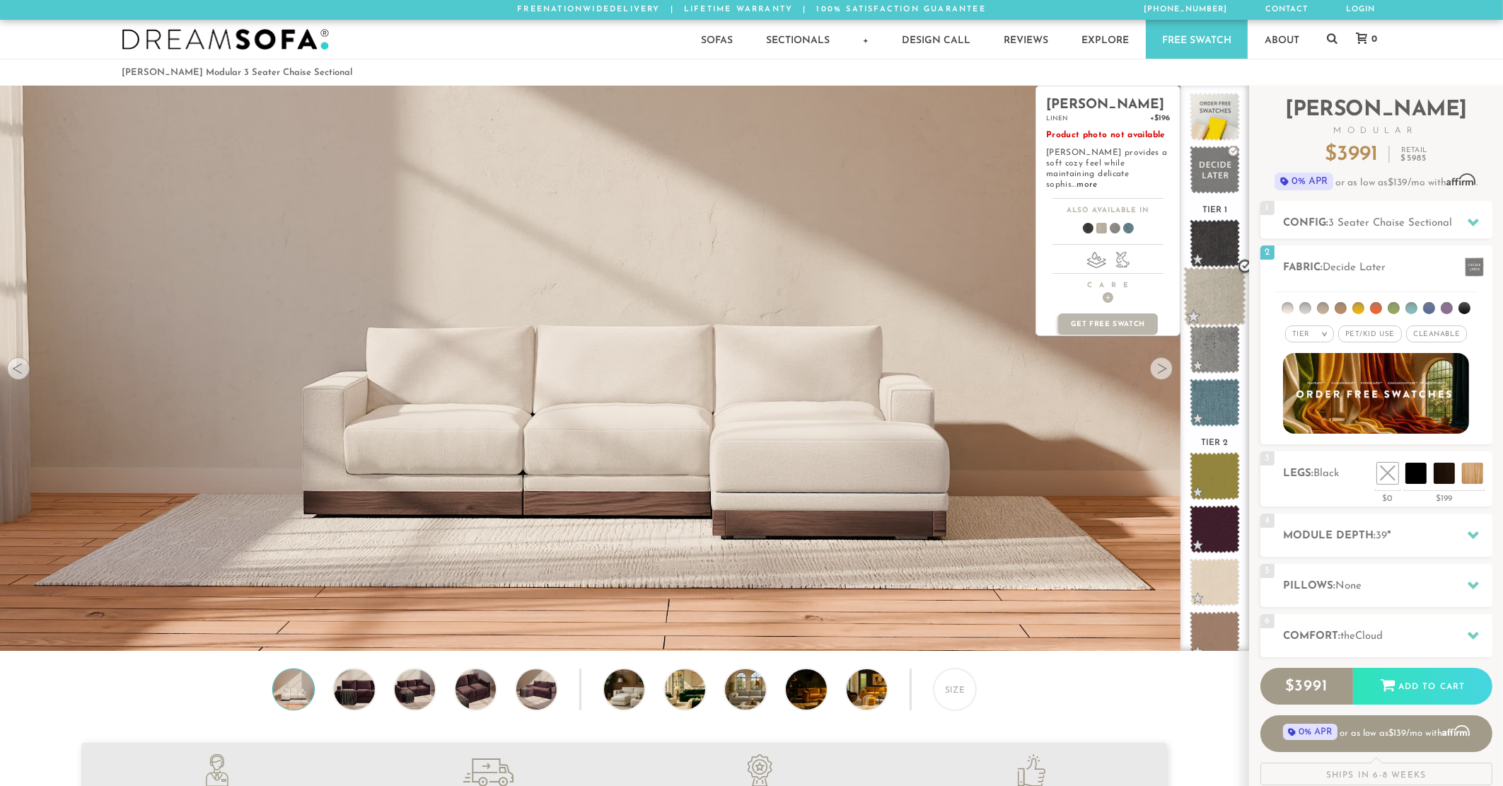
click at [1213, 269] on span at bounding box center [1214, 297] width 63 height 60
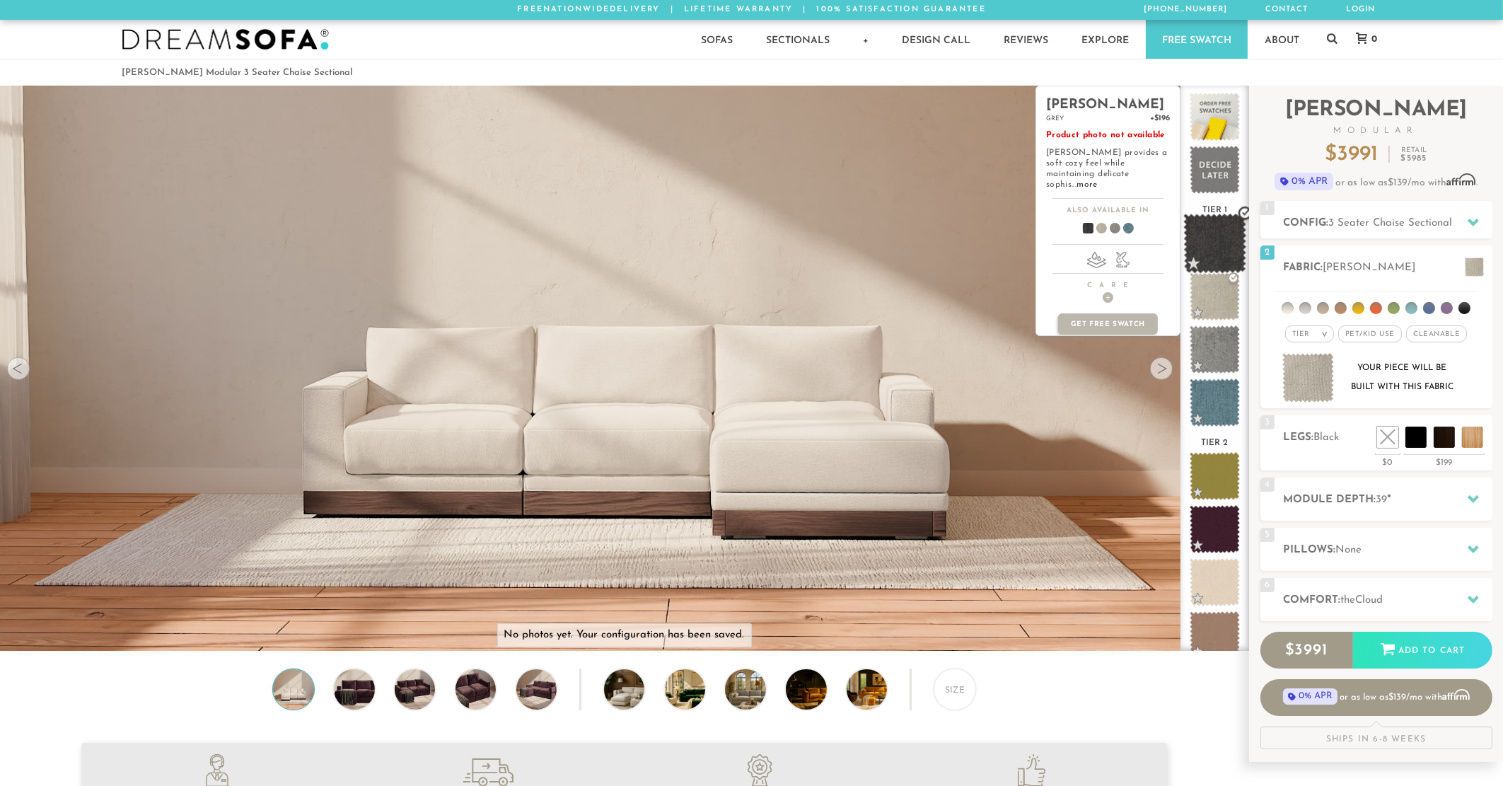
click at [1211, 232] on span at bounding box center [1214, 244] width 63 height 60
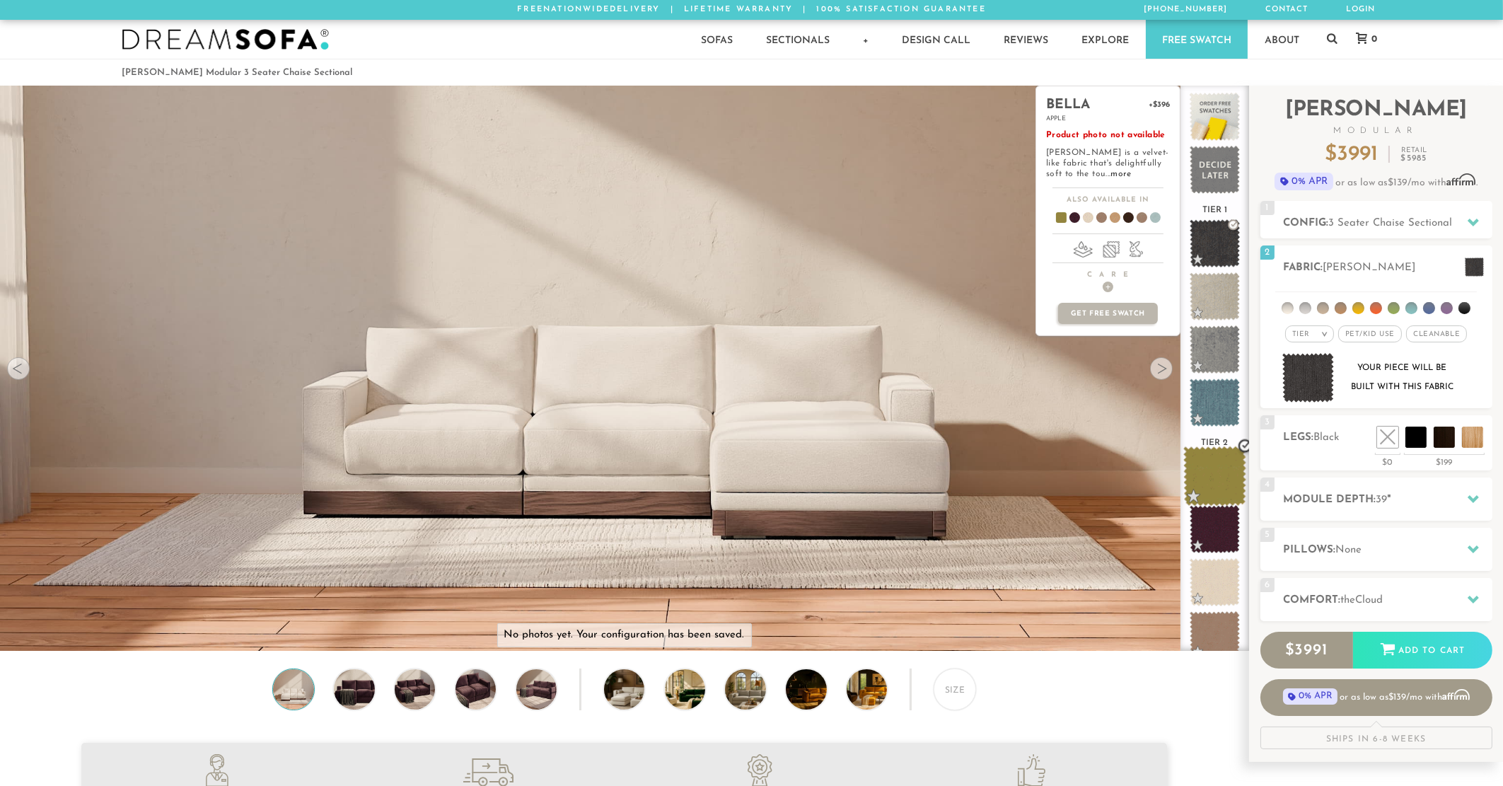
click at [1211, 479] on span at bounding box center [1214, 476] width 63 height 60
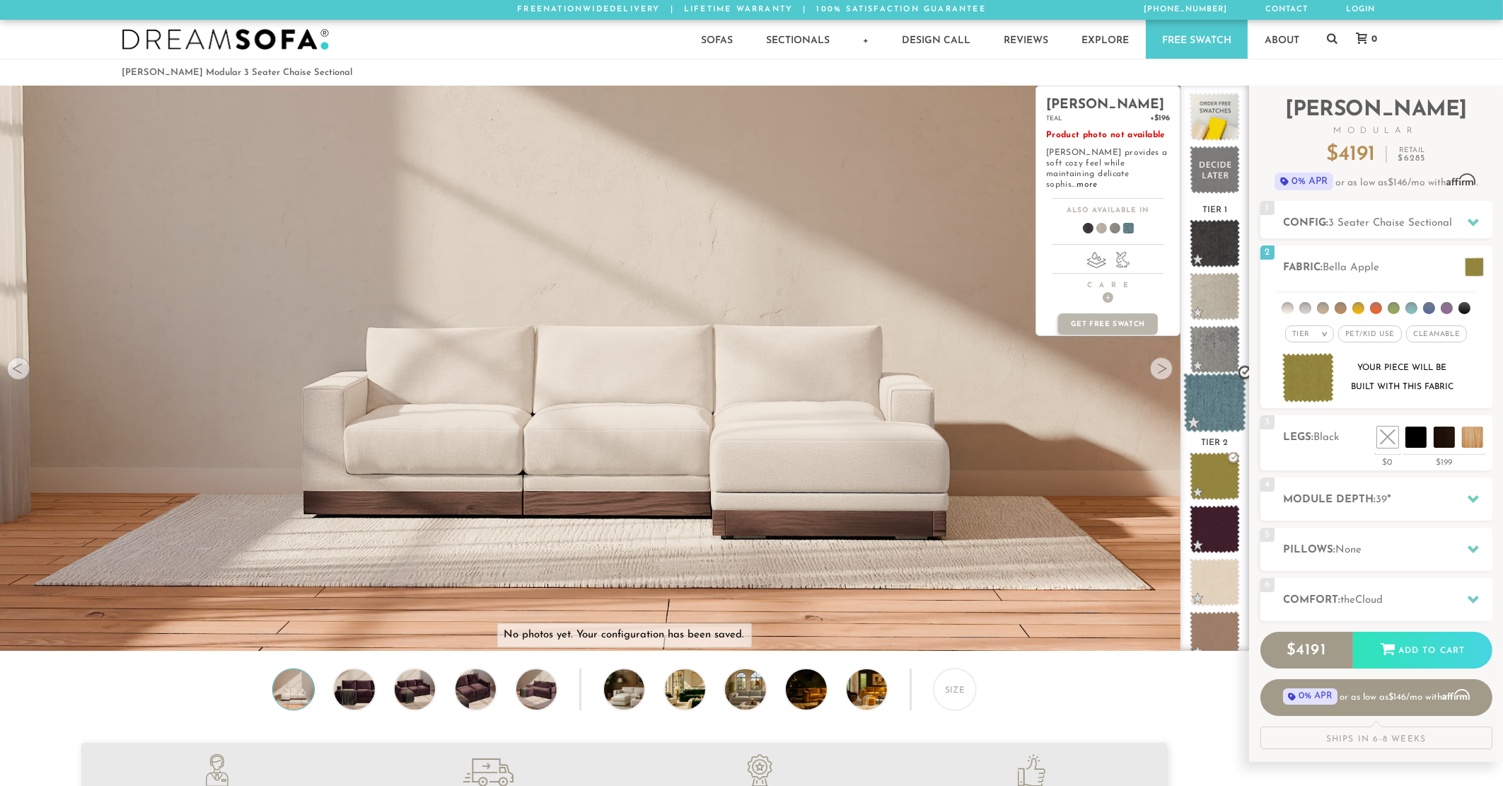
click at [1213, 410] on span at bounding box center [1214, 403] width 63 height 60
click at [1106, 292] on span "+" at bounding box center [1107, 297] width 11 height 11
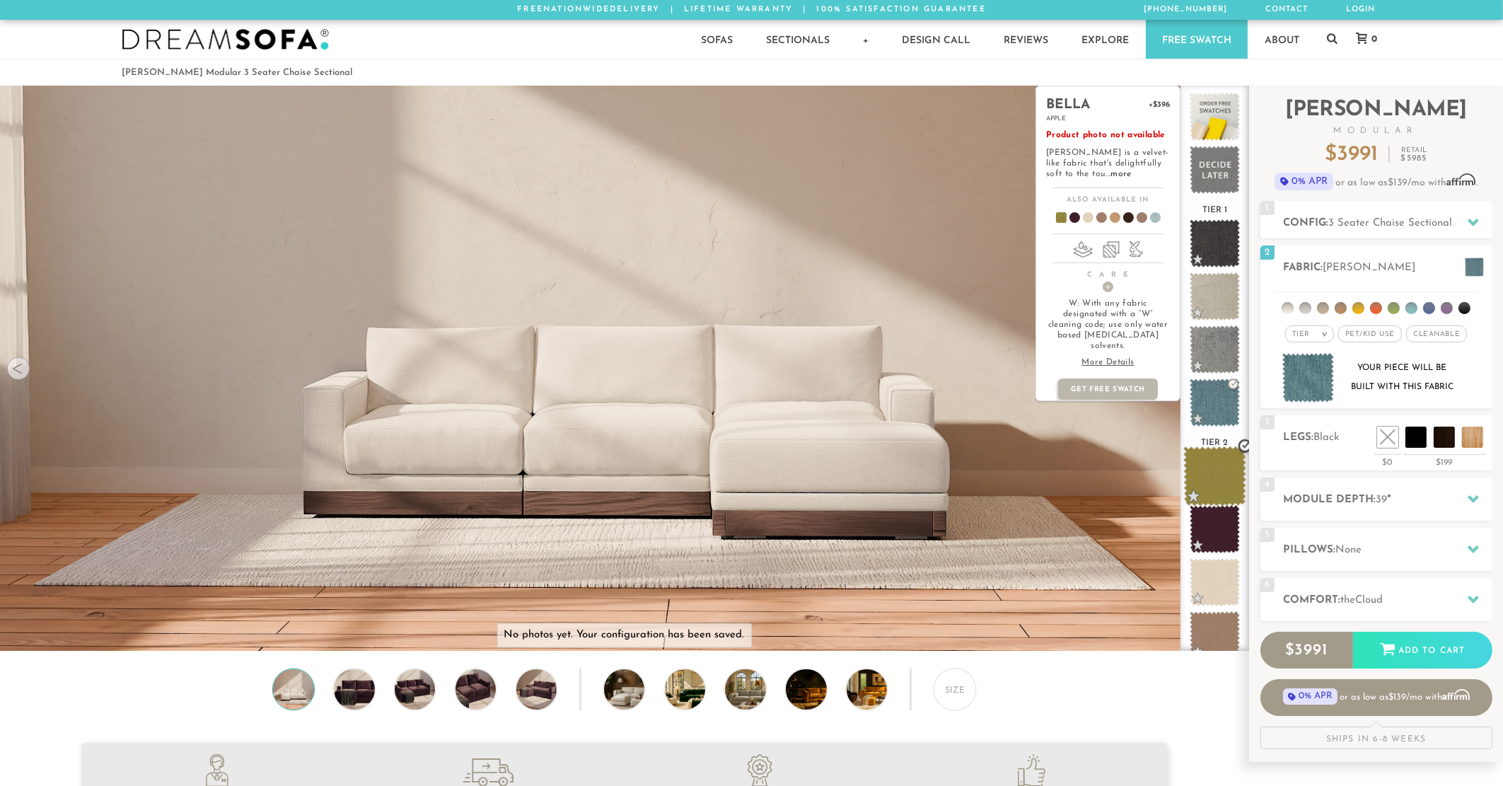
click at [1210, 465] on span at bounding box center [1214, 476] width 63 height 60
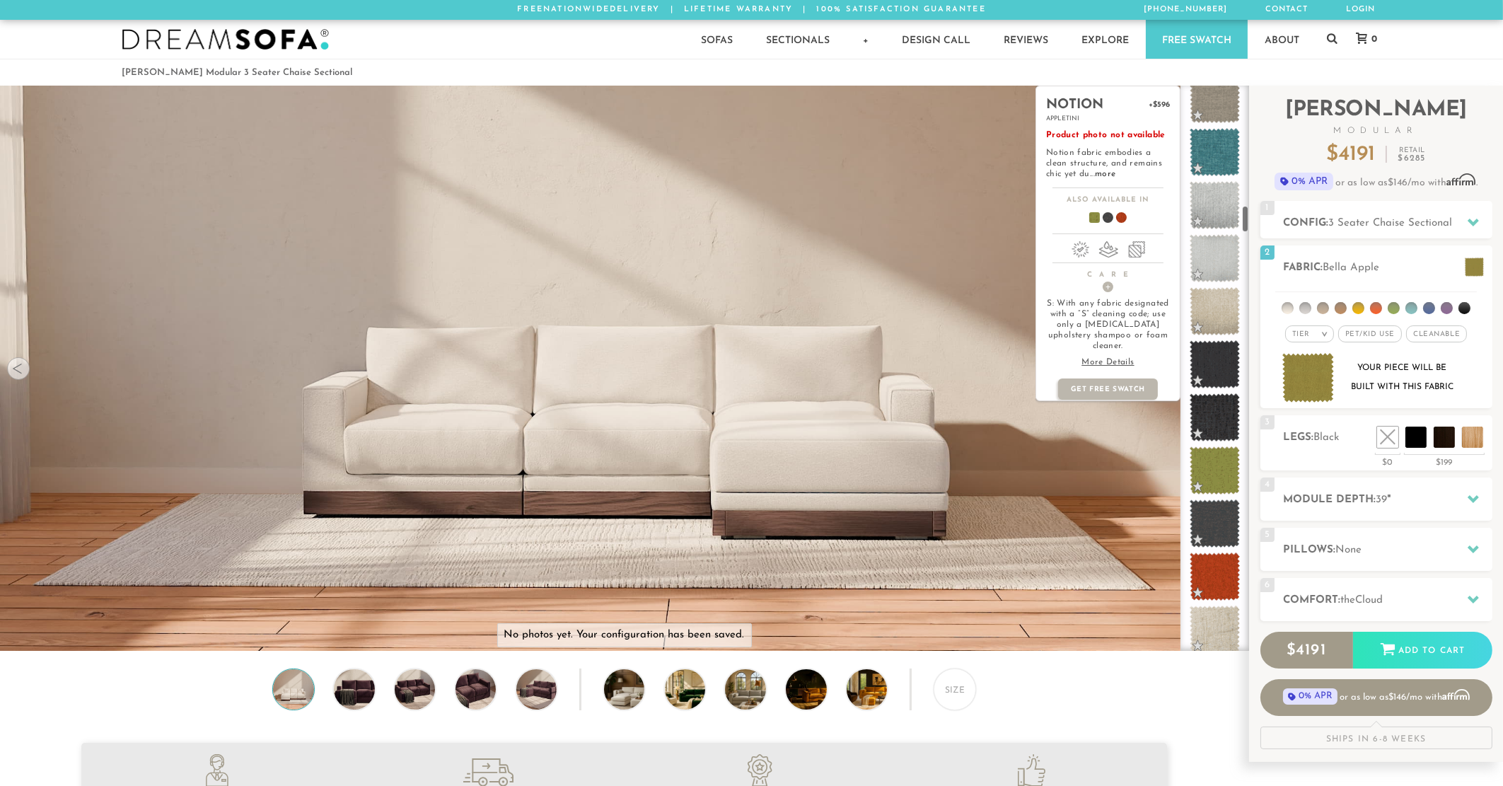
scroll to position [2466, 0]
click at [1214, 462] on span at bounding box center [1214, 471] width 63 height 60
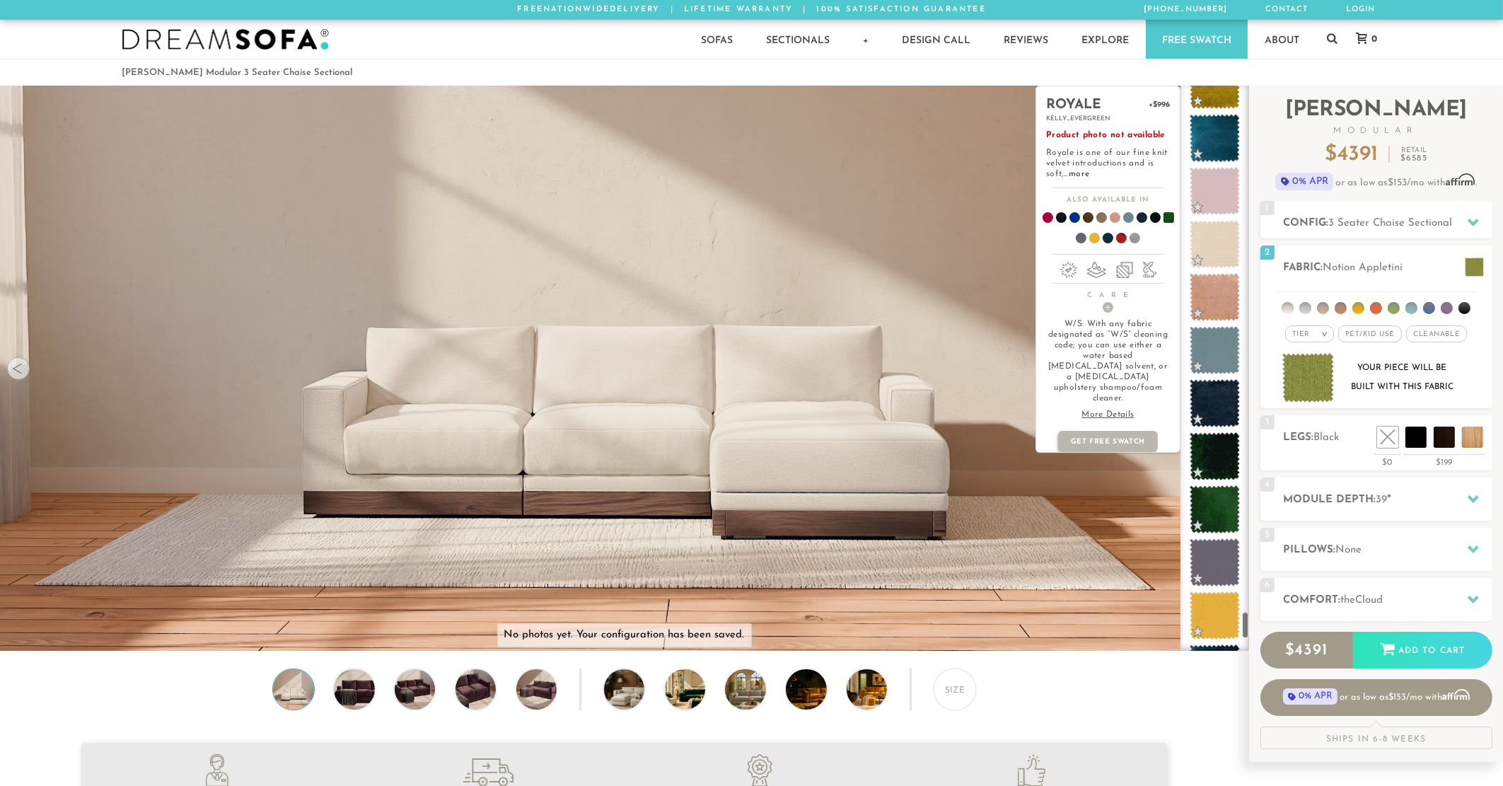
scroll to position [11155, 0]
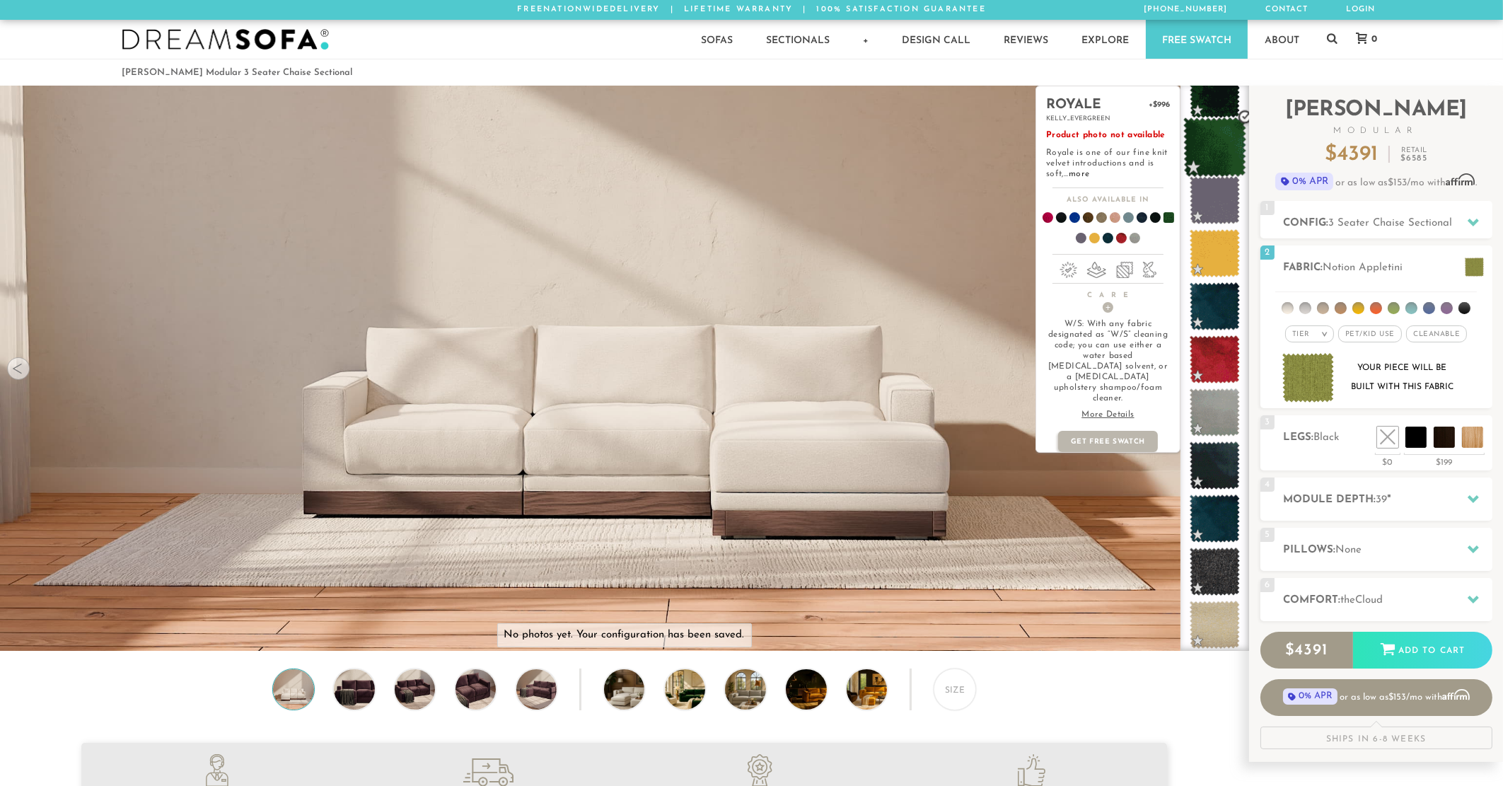
click at [1206, 134] on span at bounding box center [1214, 147] width 63 height 60
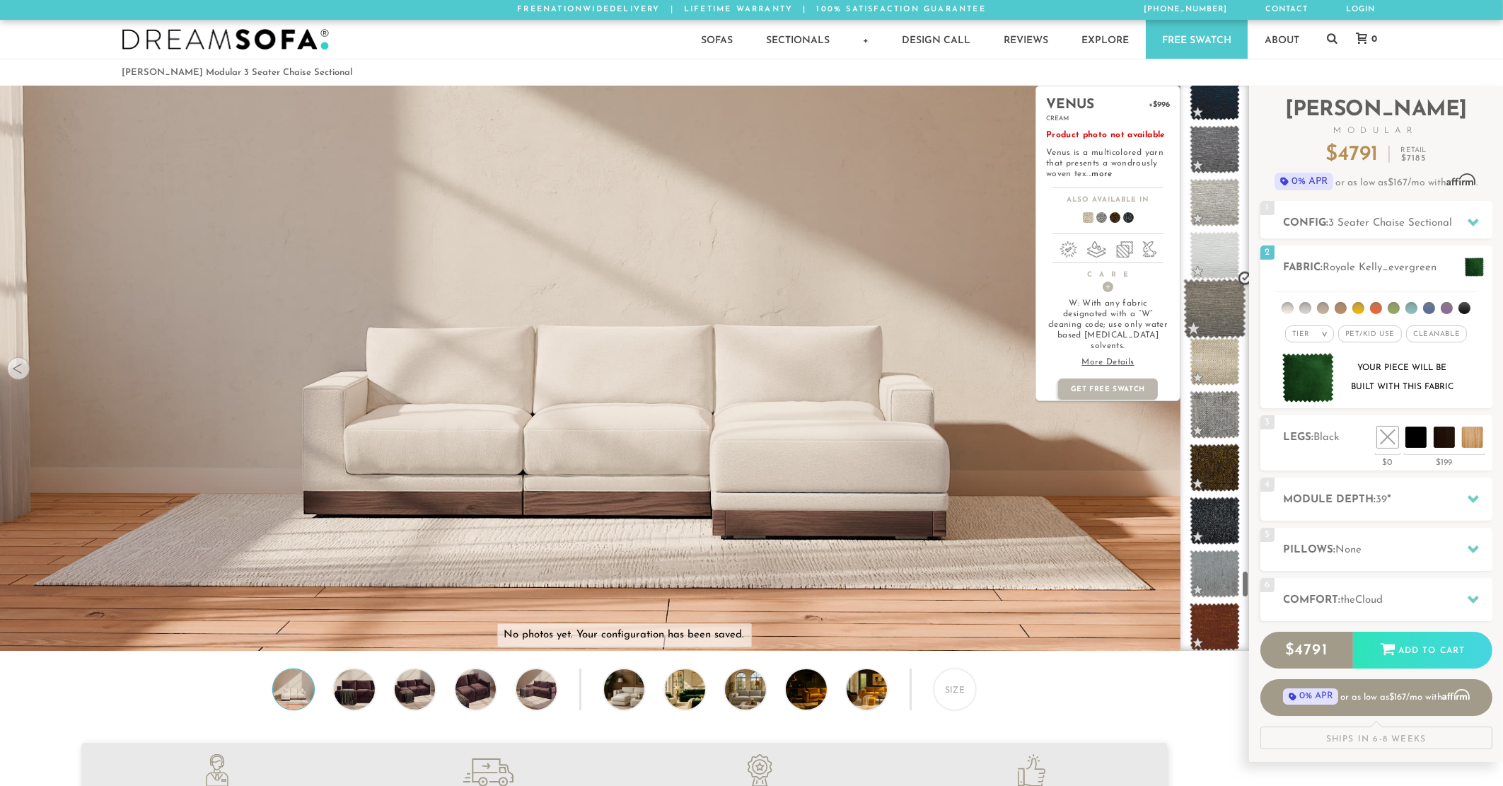
scroll to position [9985, 0]
drag, startPoint x: 1218, startPoint y: 309, endPoint x: 1218, endPoint y: 341, distance: 31.8
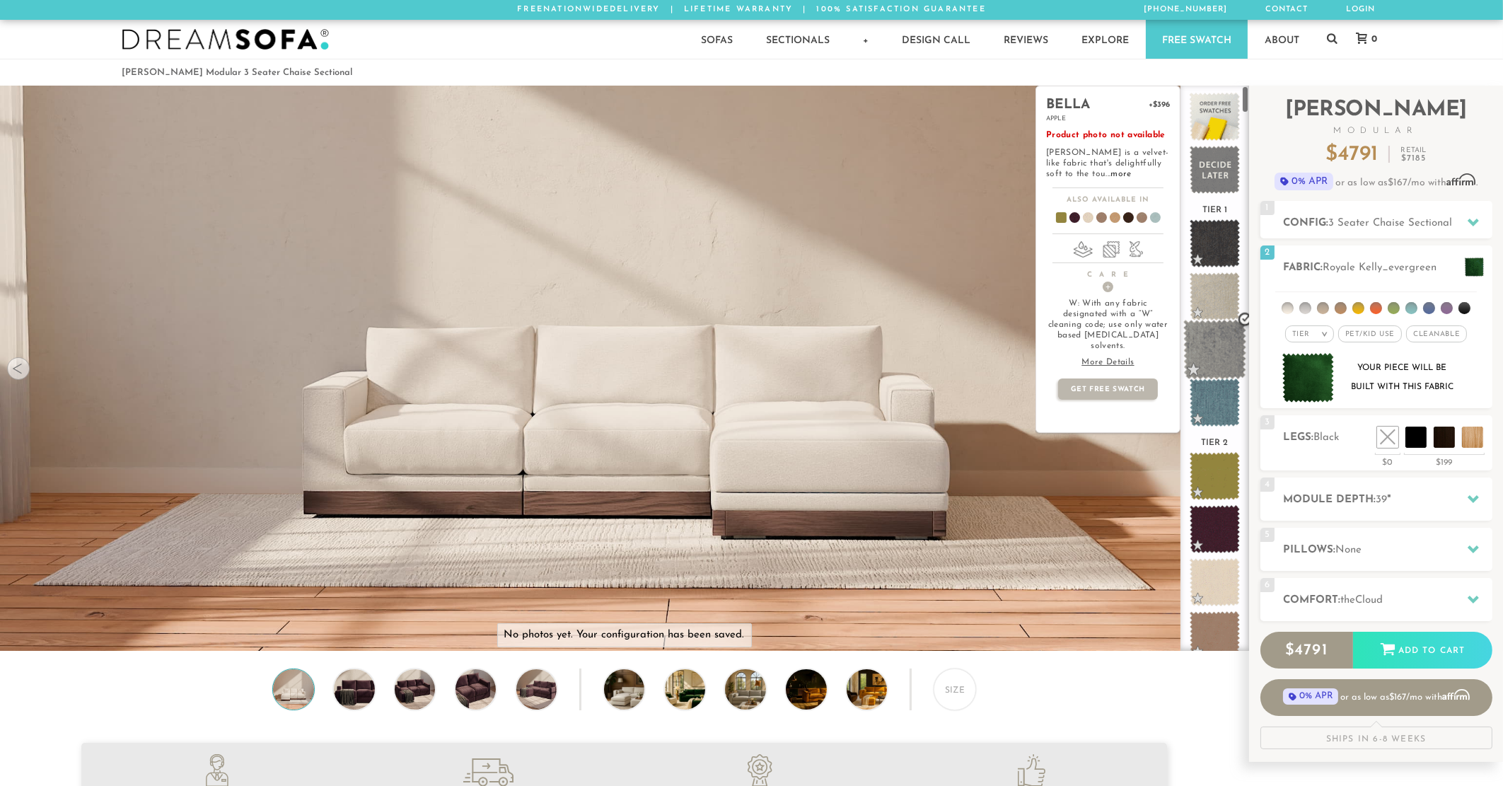
scroll to position [0, 0]
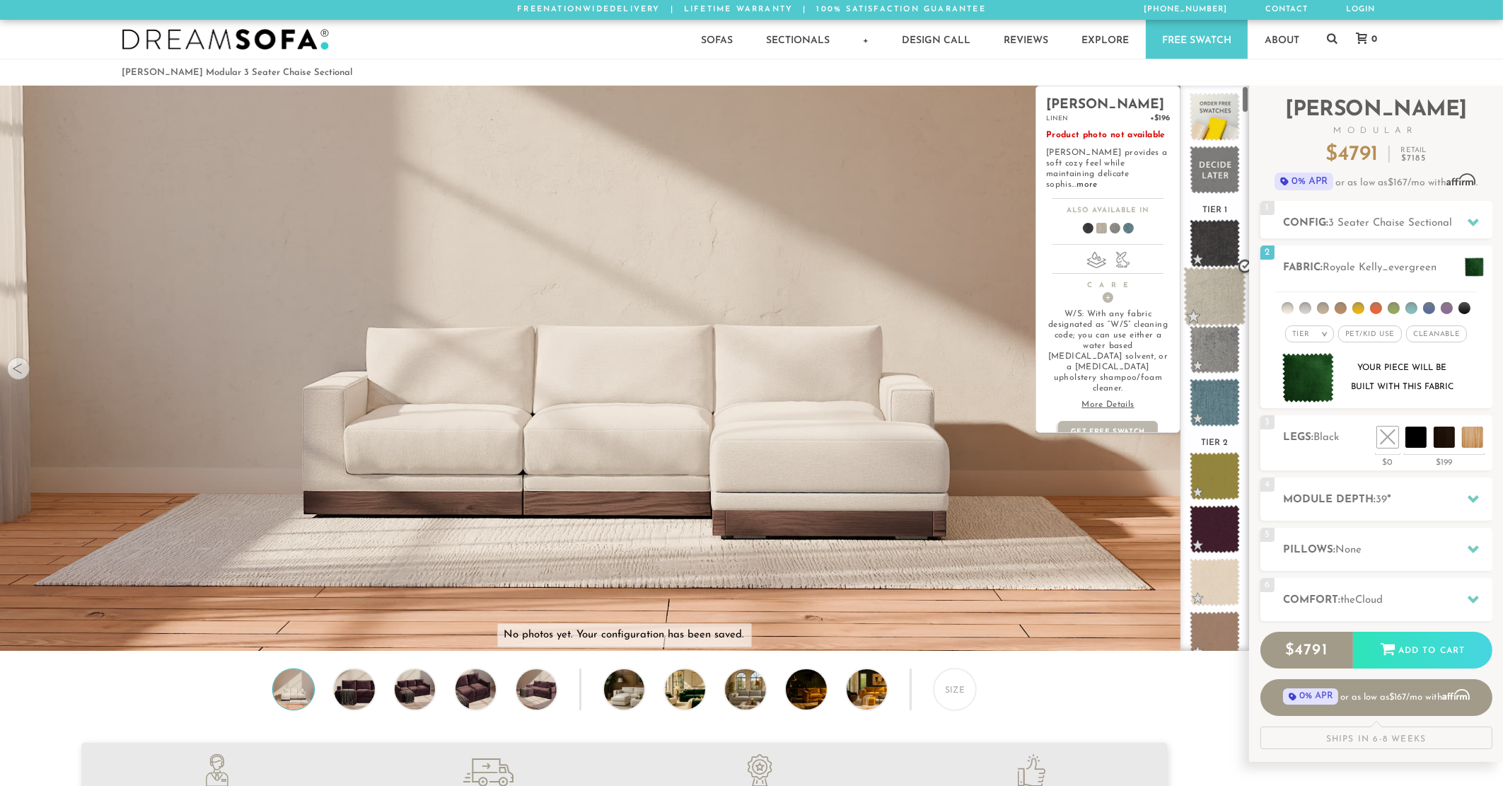
click at [1214, 289] on span at bounding box center [1214, 297] width 63 height 60
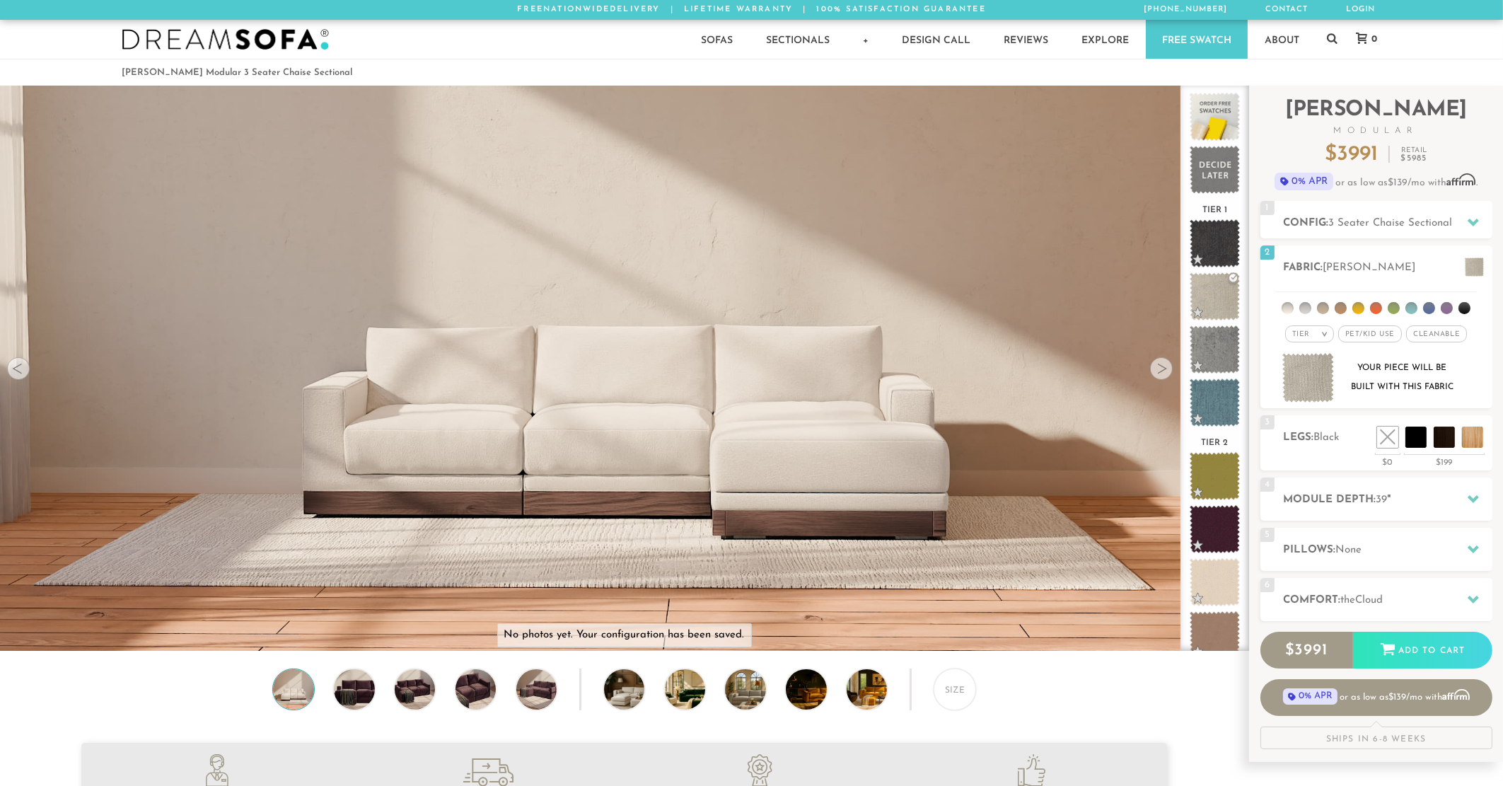
click at [1165, 374] on div at bounding box center [1161, 368] width 23 height 23
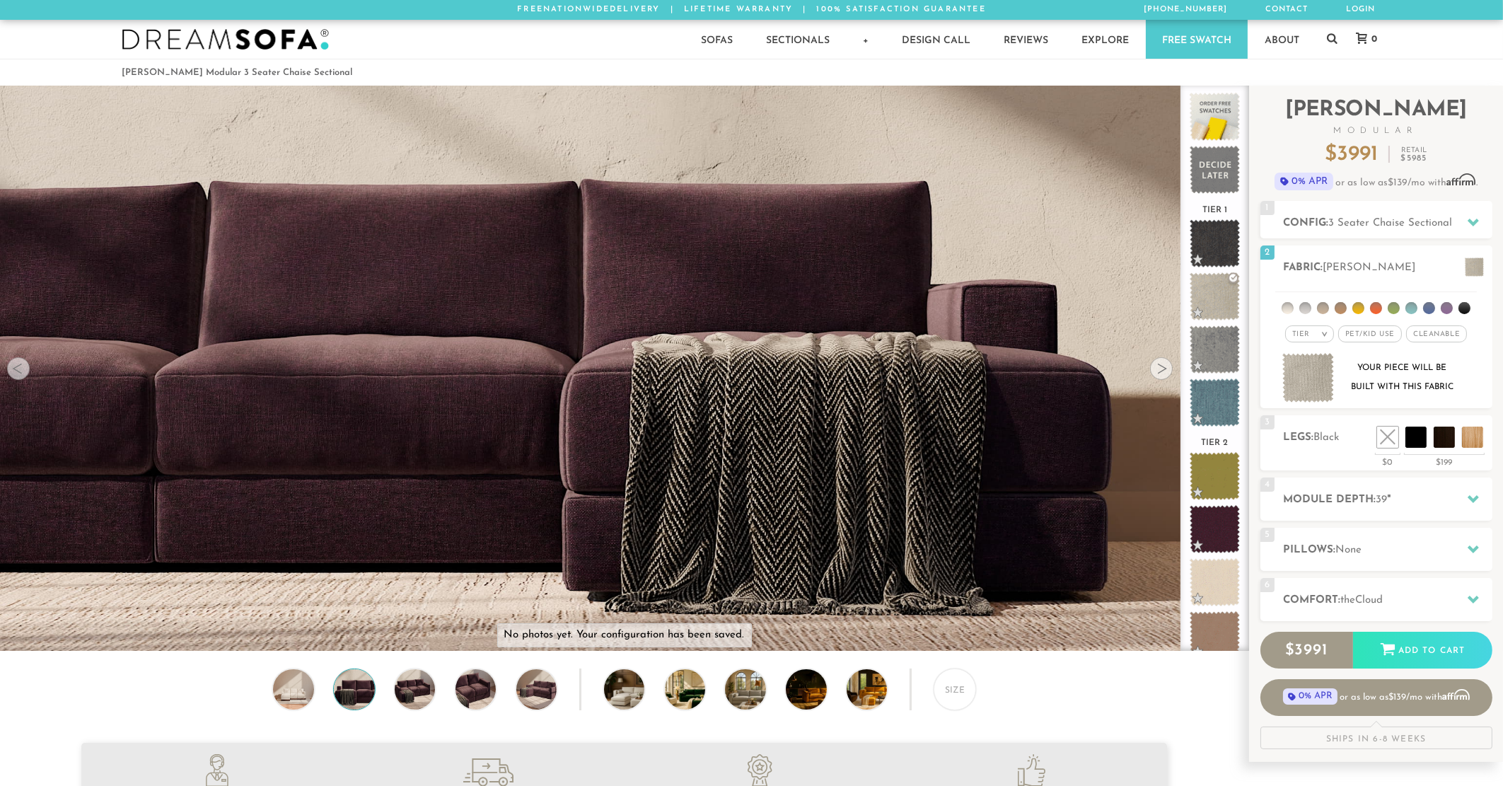
click at [1165, 374] on div at bounding box center [1161, 368] width 23 height 23
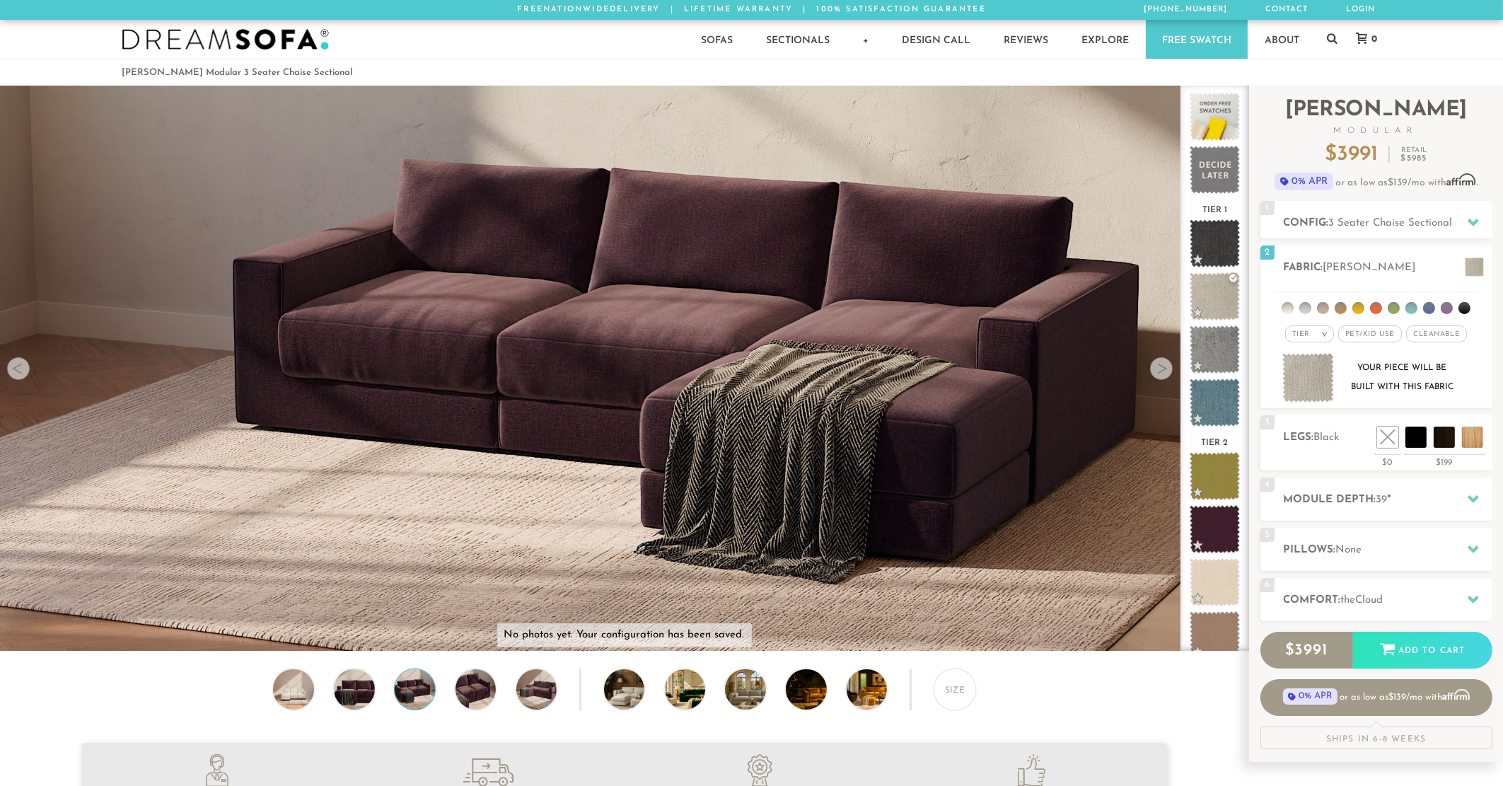
click at [1165, 374] on div at bounding box center [1161, 368] width 23 height 23
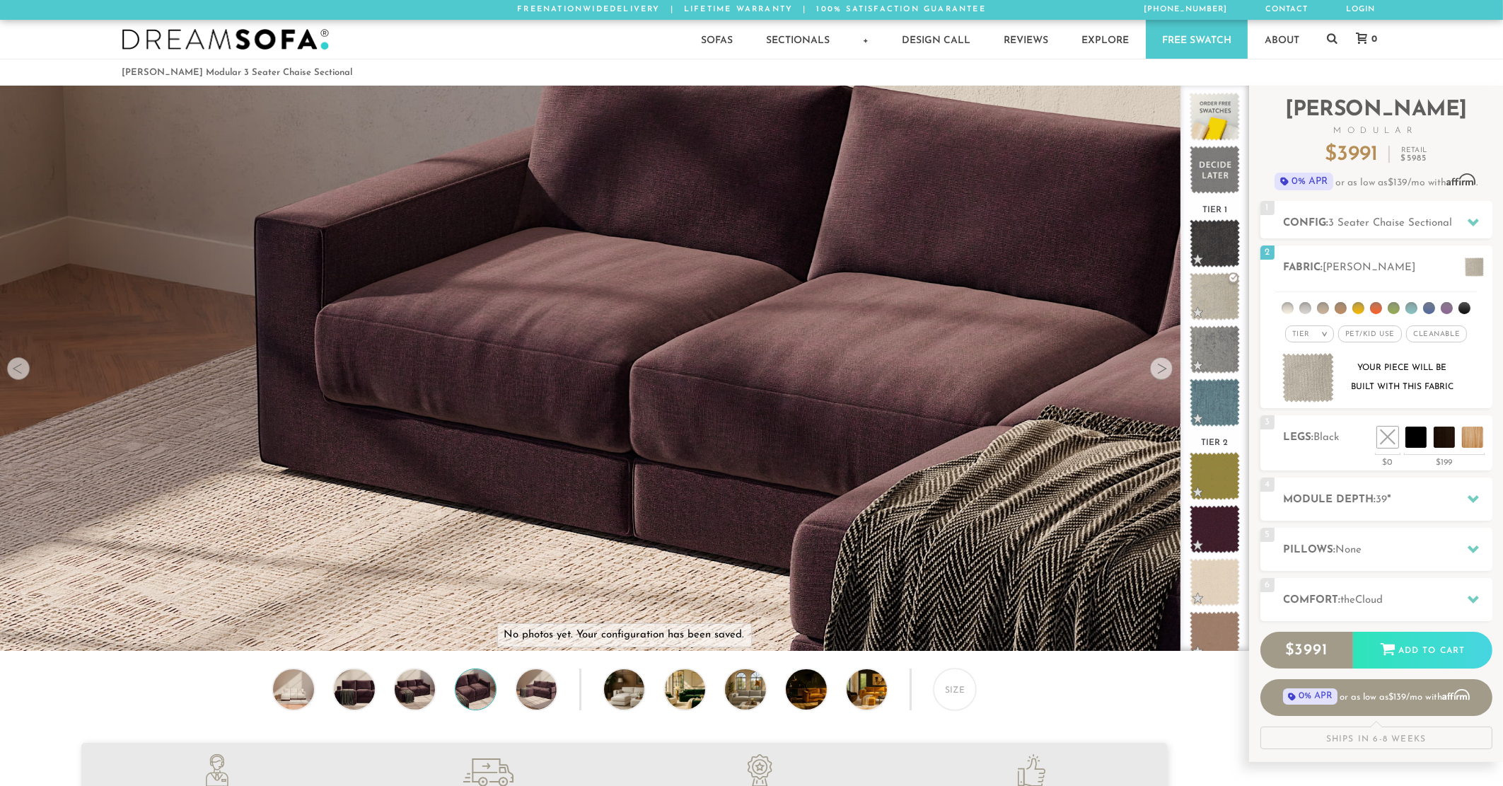
click at [1165, 374] on div at bounding box center [1161, 368] width 23 height 23
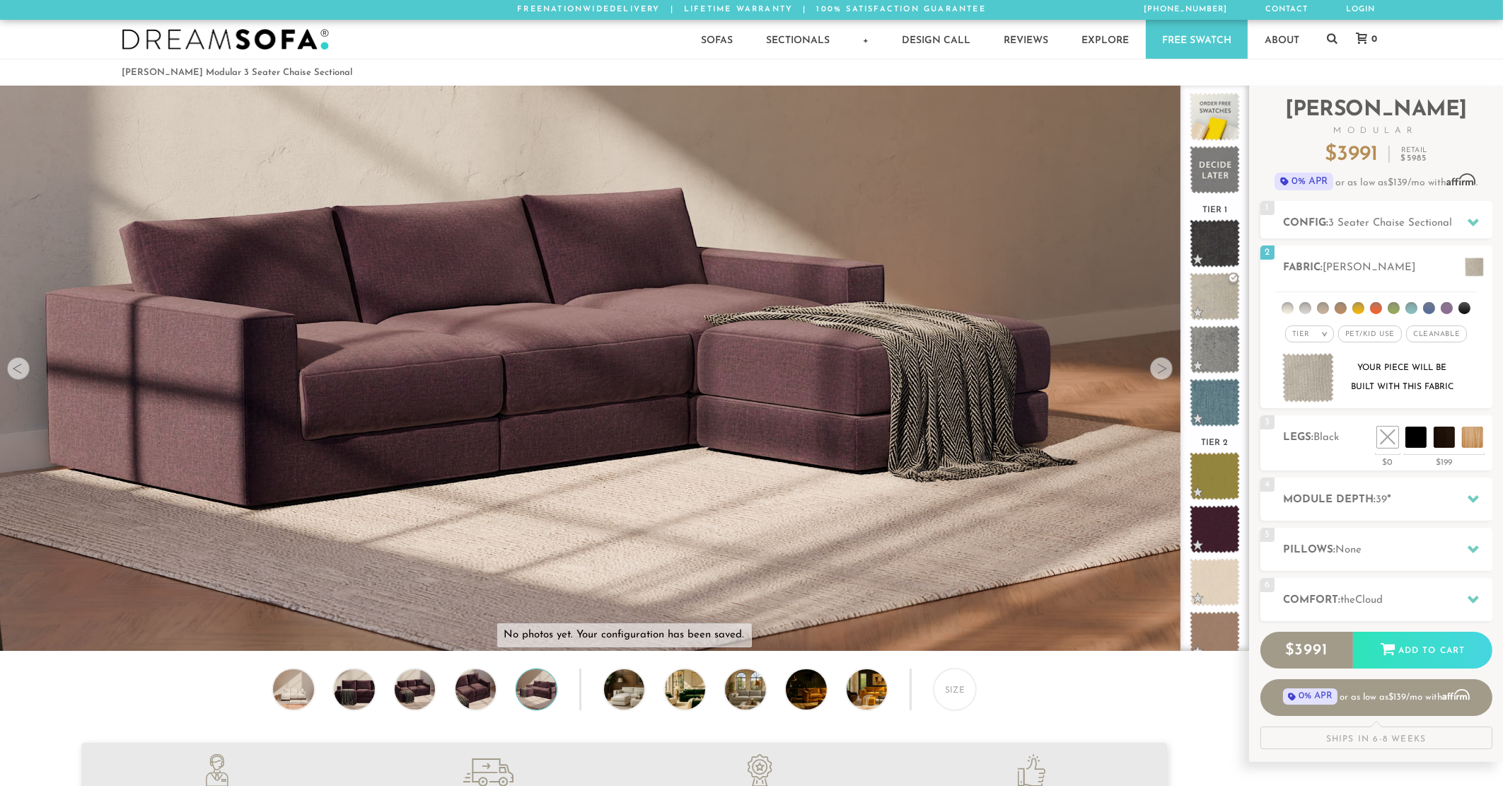
click at [1165, 374] on div at bounding box center [1161, 368] width 23 height 23
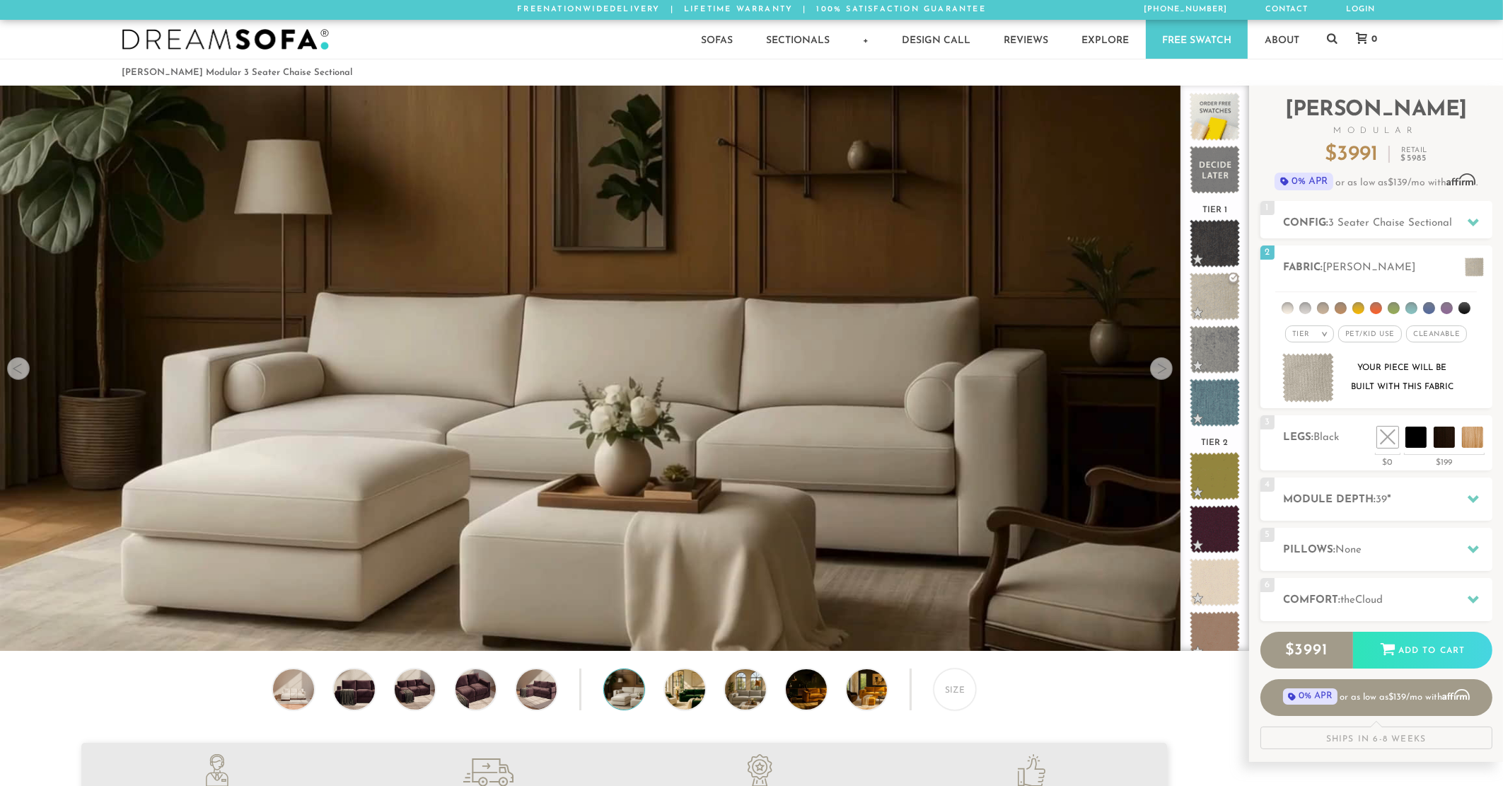
click at [1165, 374] on div at bounding box center [1161, 368] width 23 height 23
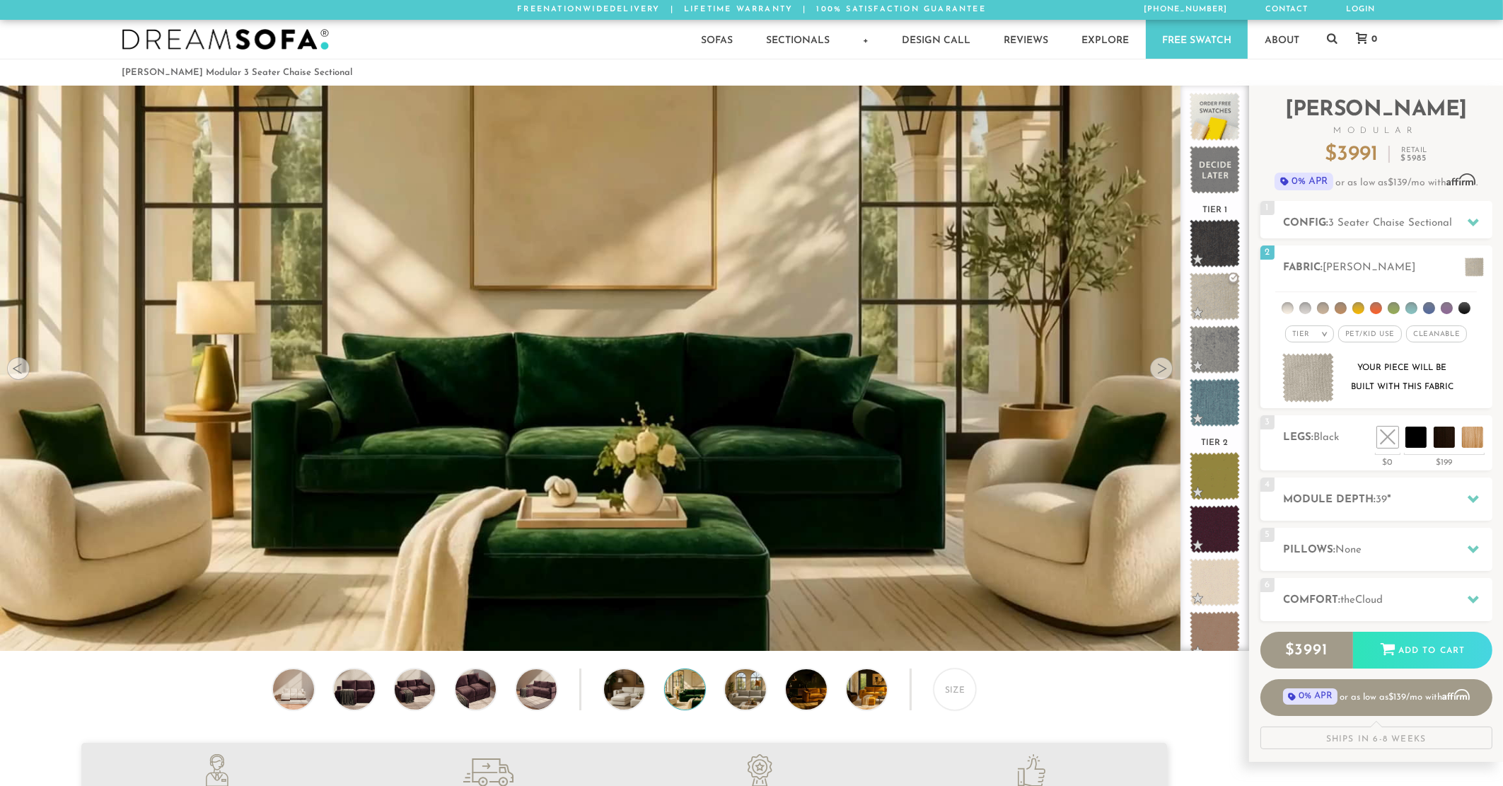
click at [1165, 374] on div at bounding box center [1161, 368] width 23 height 23
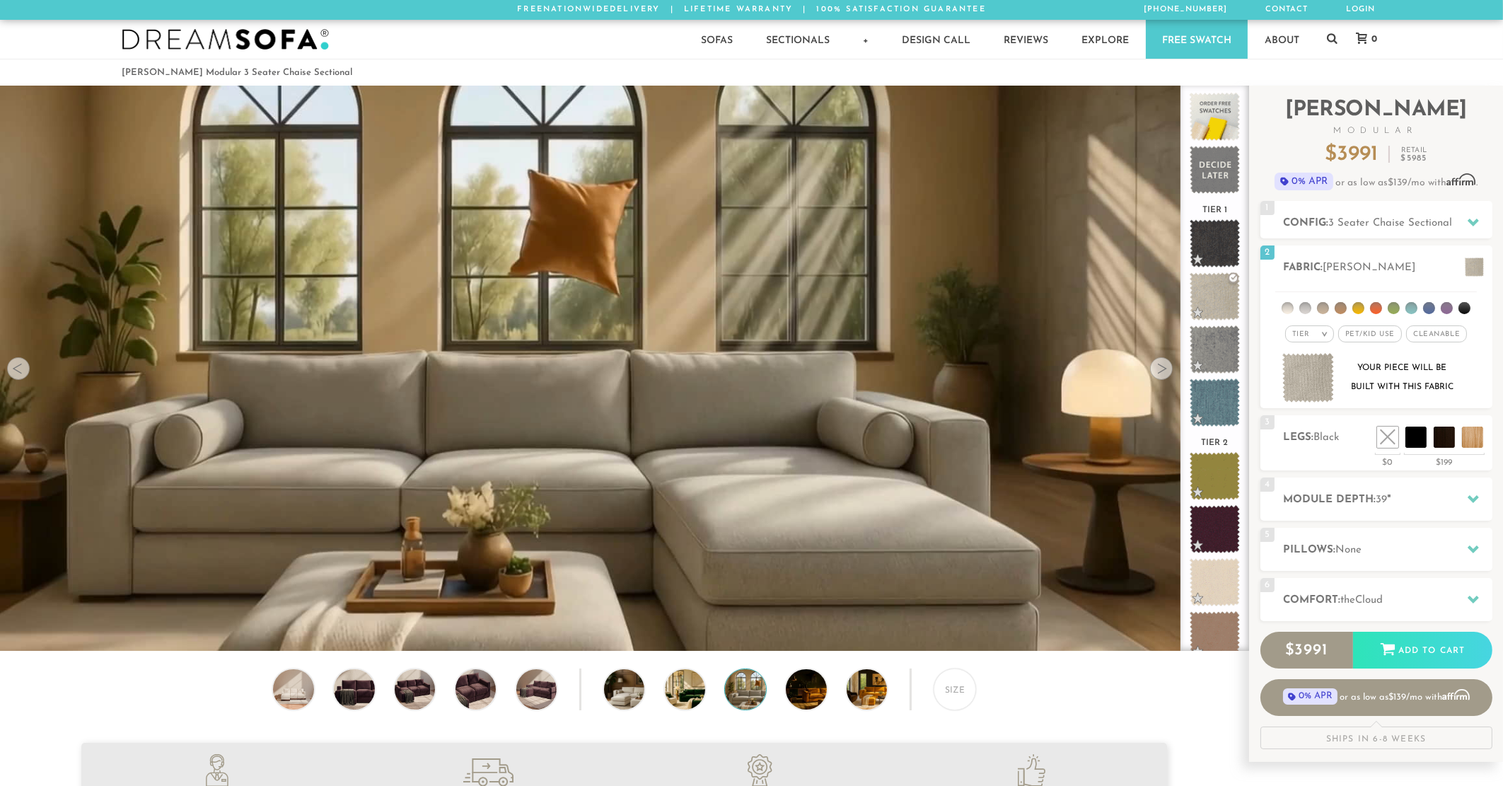
click at [1165, 374] on div at bounding box center [1161, 368] width 23 height 23
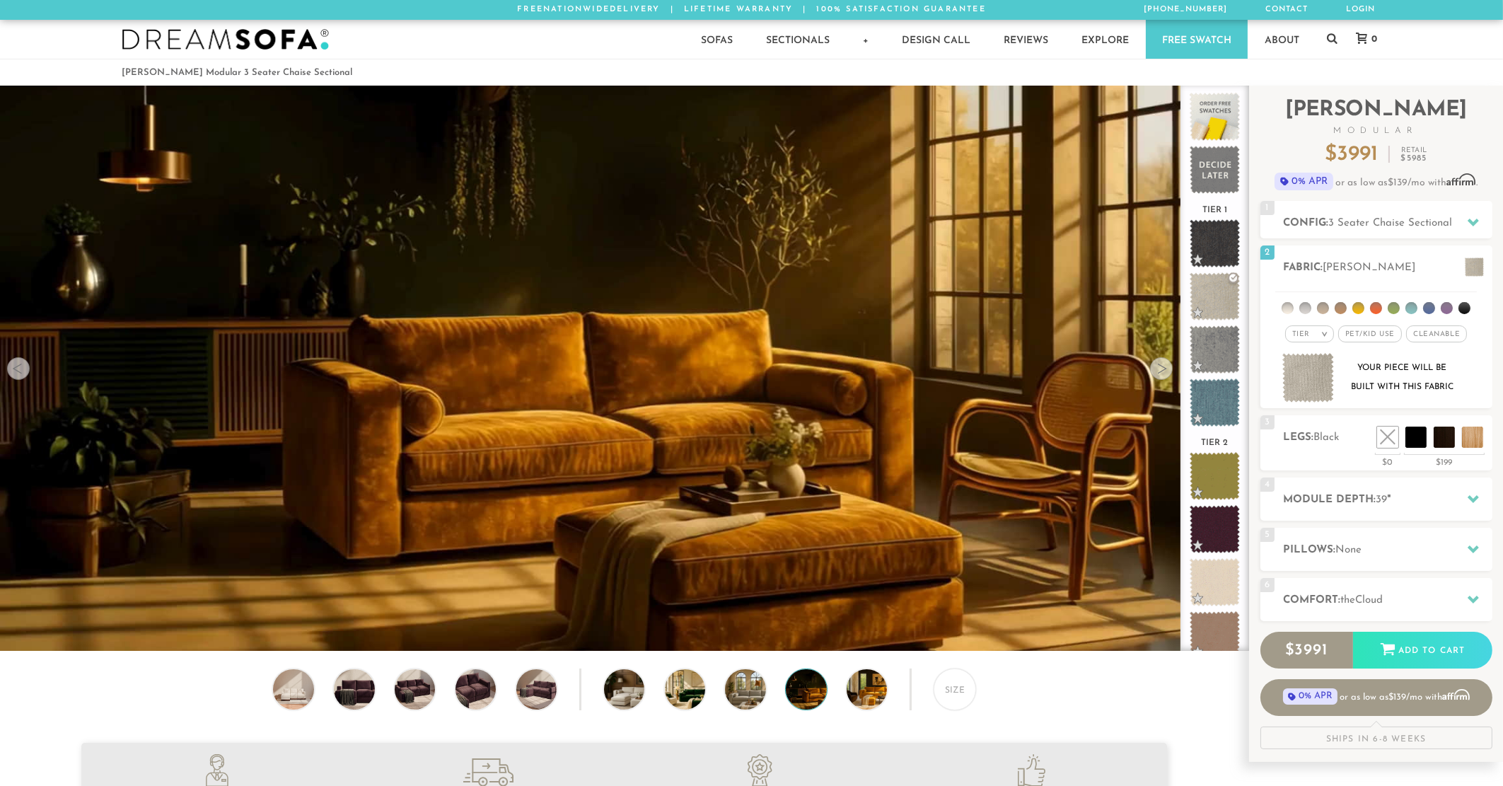
click at [1165, 374] on div at bounding box center [1161, 368] width 23 height 23
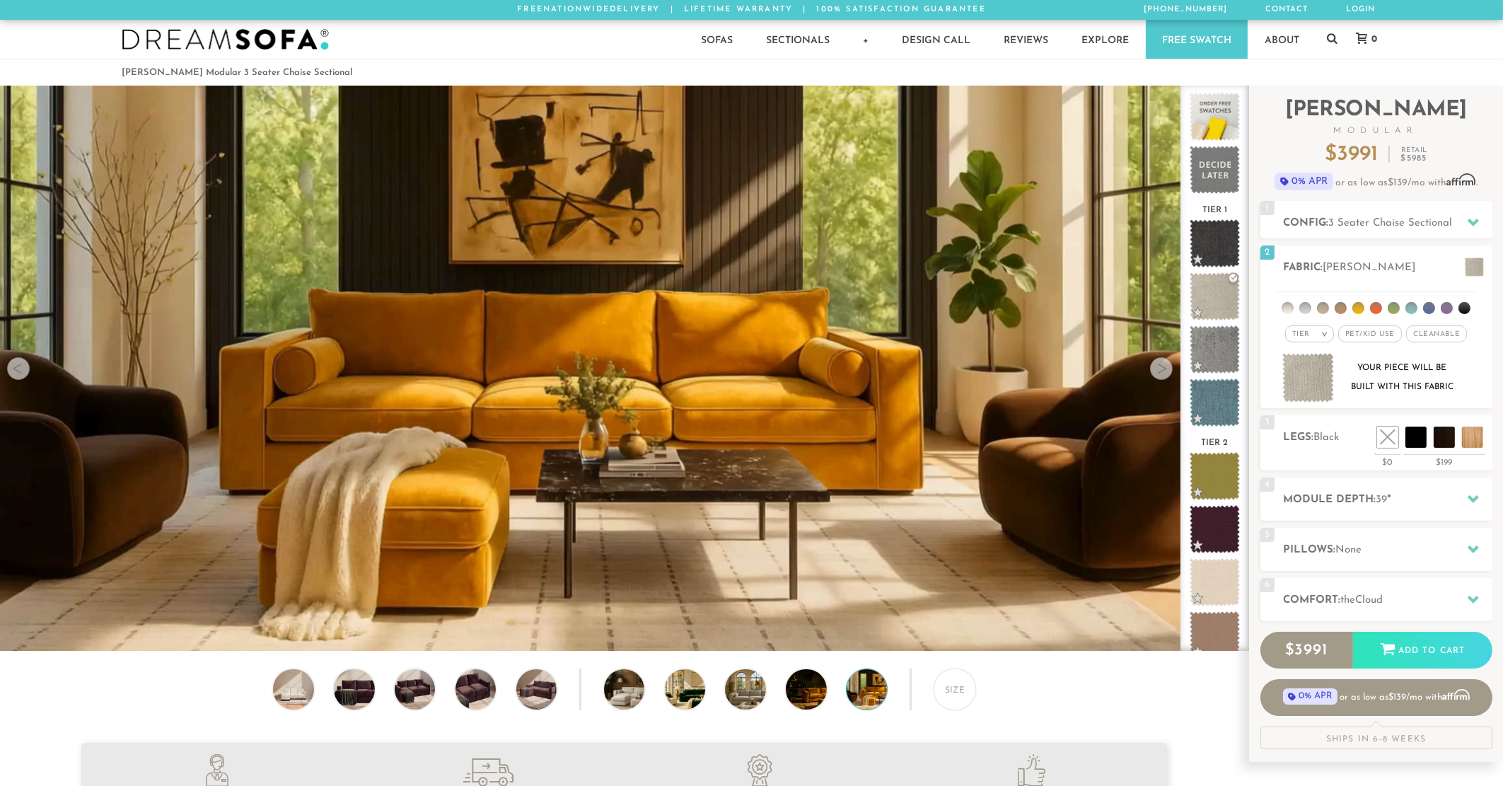
click at [1165, 374] on div at bounding box center [1161, 368] width 23 height 23
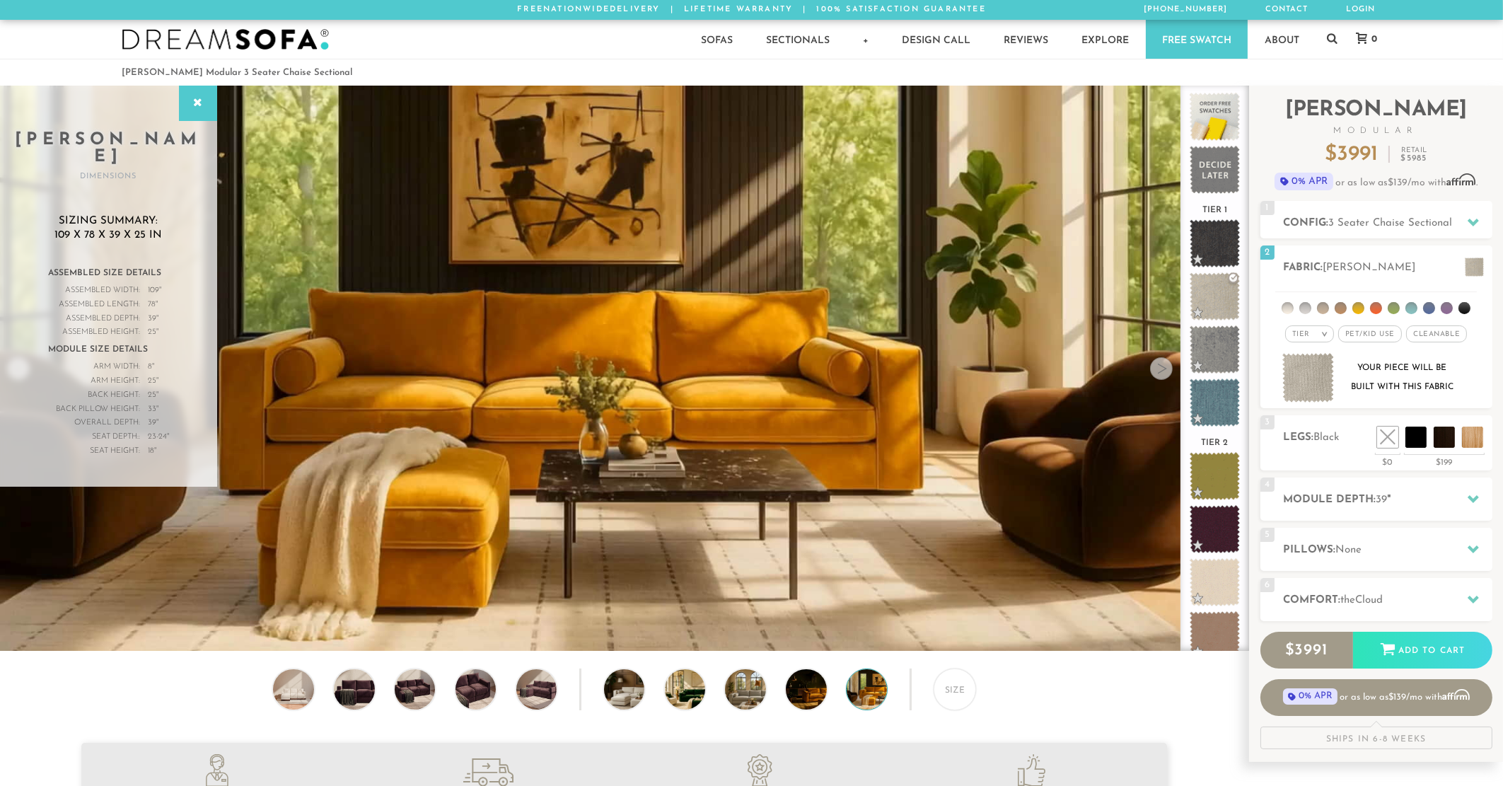
click at [1162, 374] on div at bounding box center [1161, 368] width 23 height 23
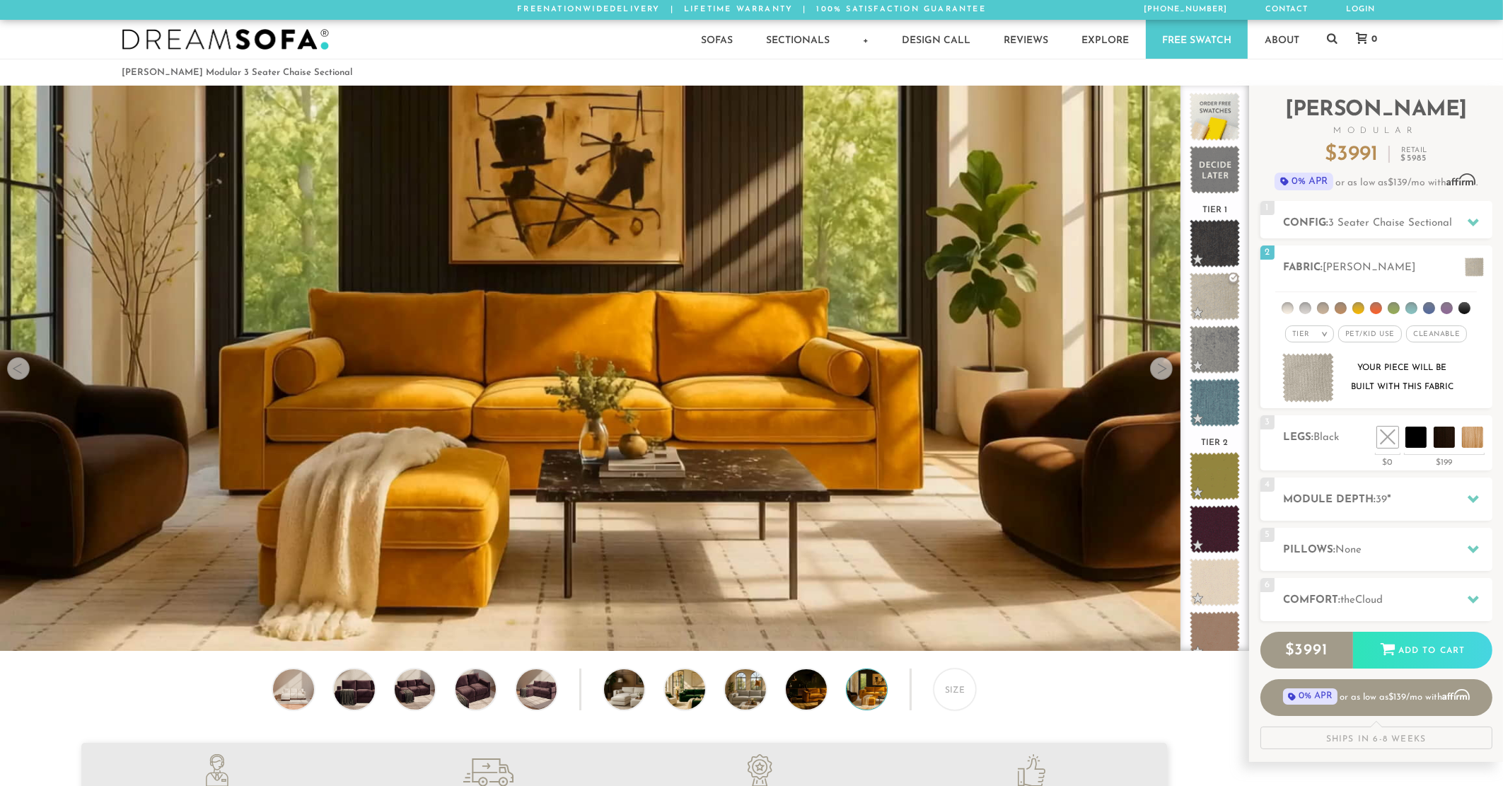
click at [1162, 374] on div at bounding box center [1161, 368] width 23 height 23
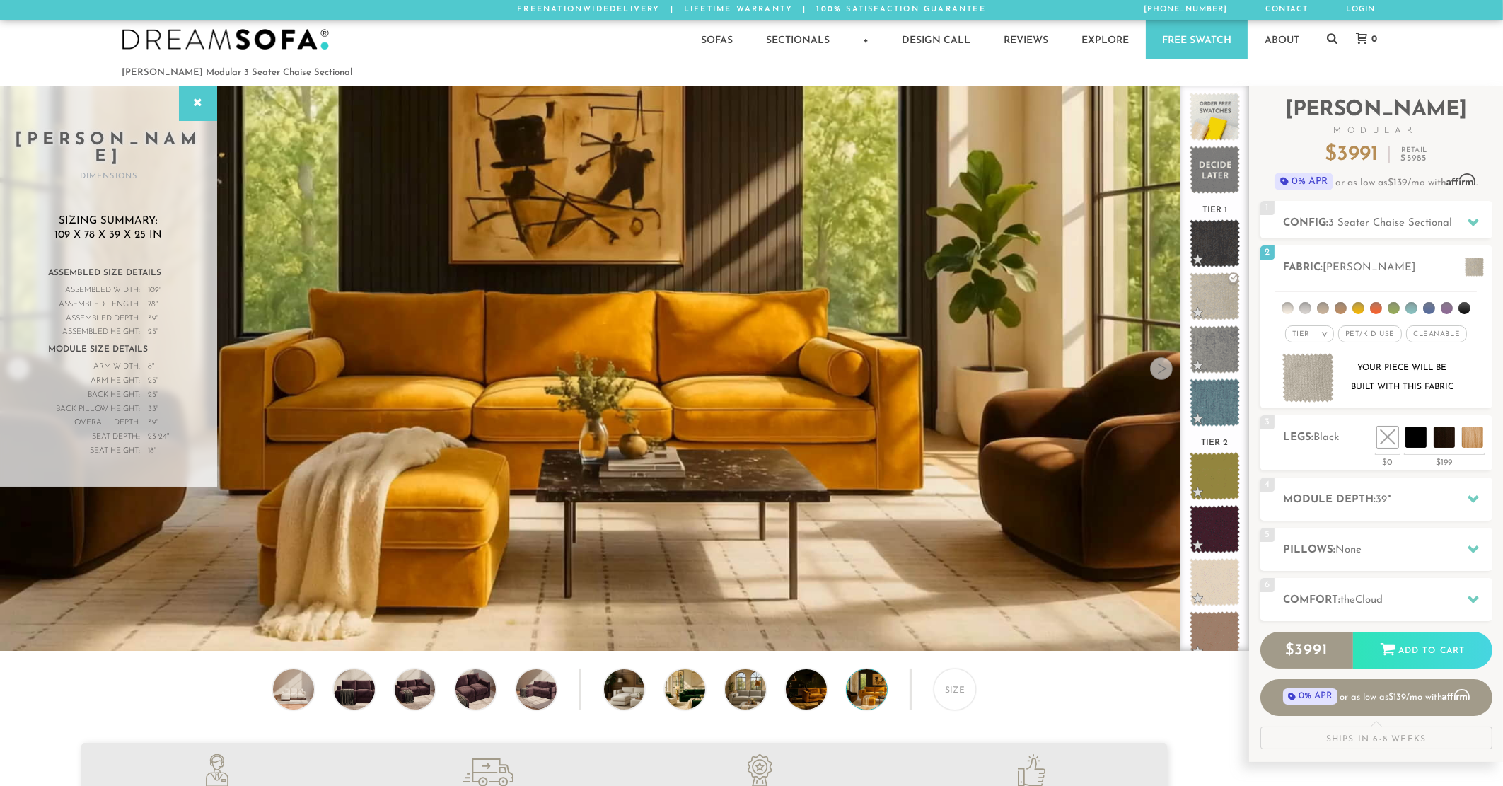
click at [1162, 374] on div at bounding box center [1161, 368] width 23 height 23
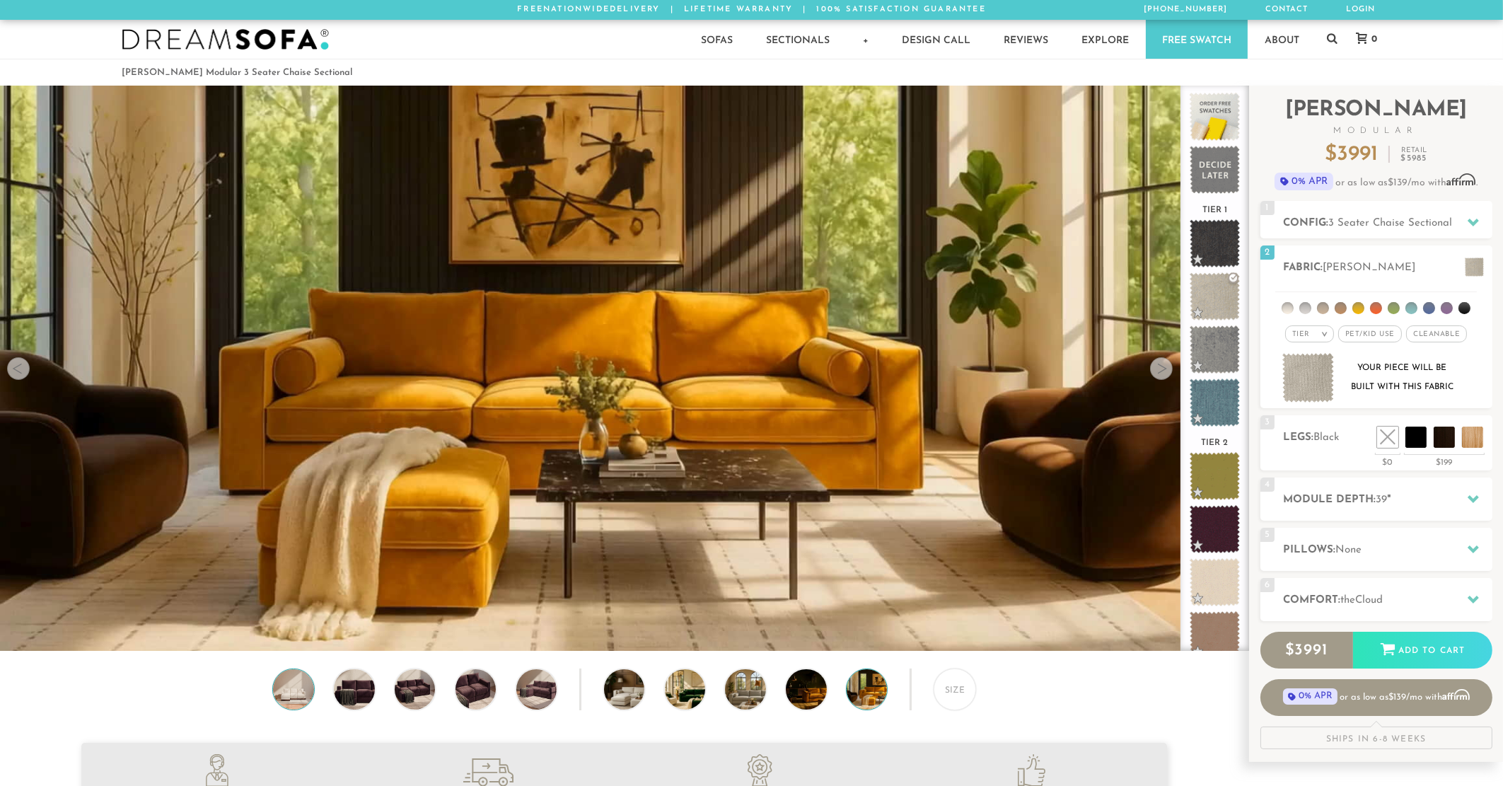
click at [296, 699] on img at bounding box center [293, 689] width 49 height 40
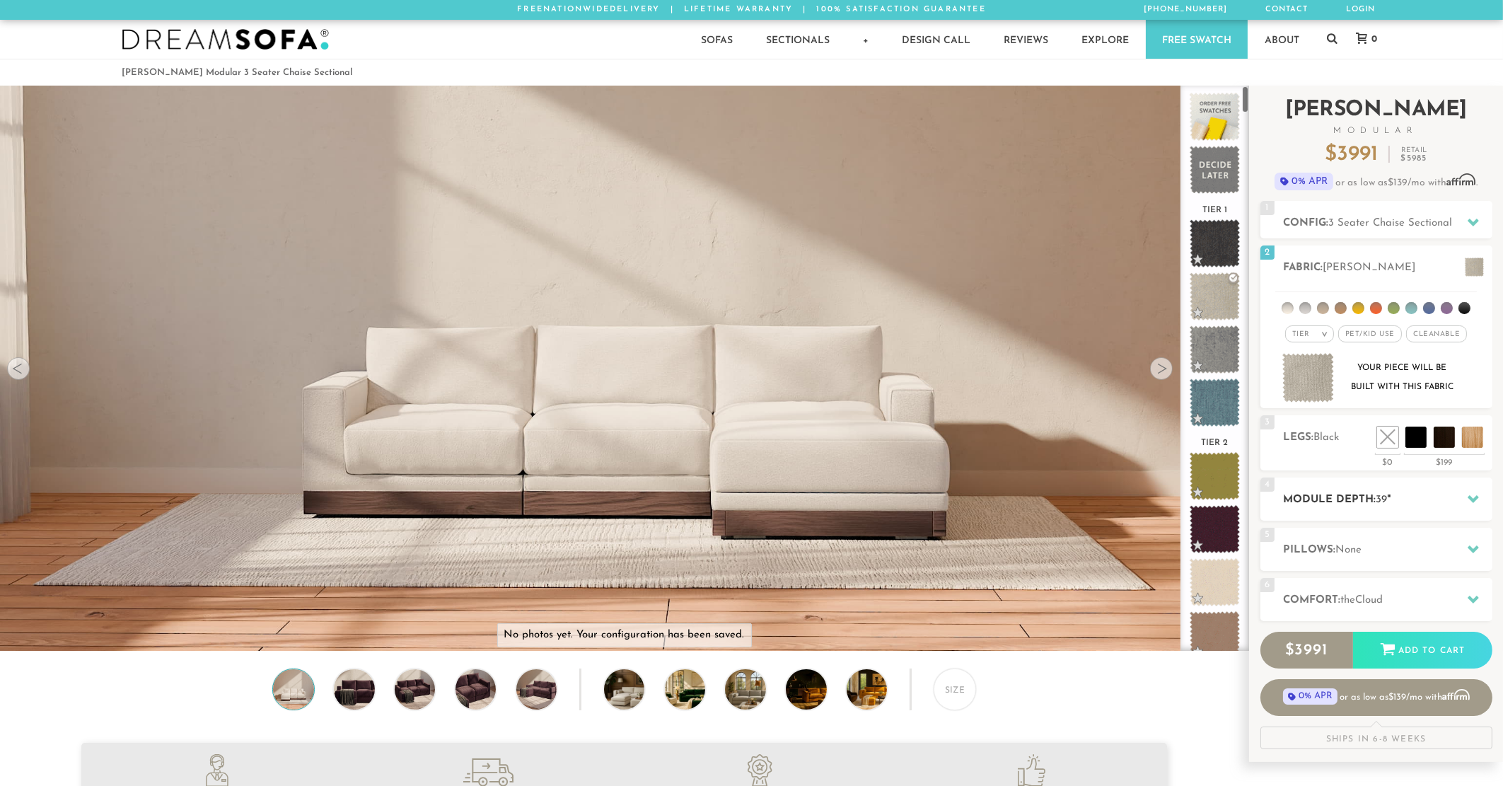
click at [1397, 495] on h2 "Module Depth: 39 "" at bounding box center [1387, 499] width 209 height 16
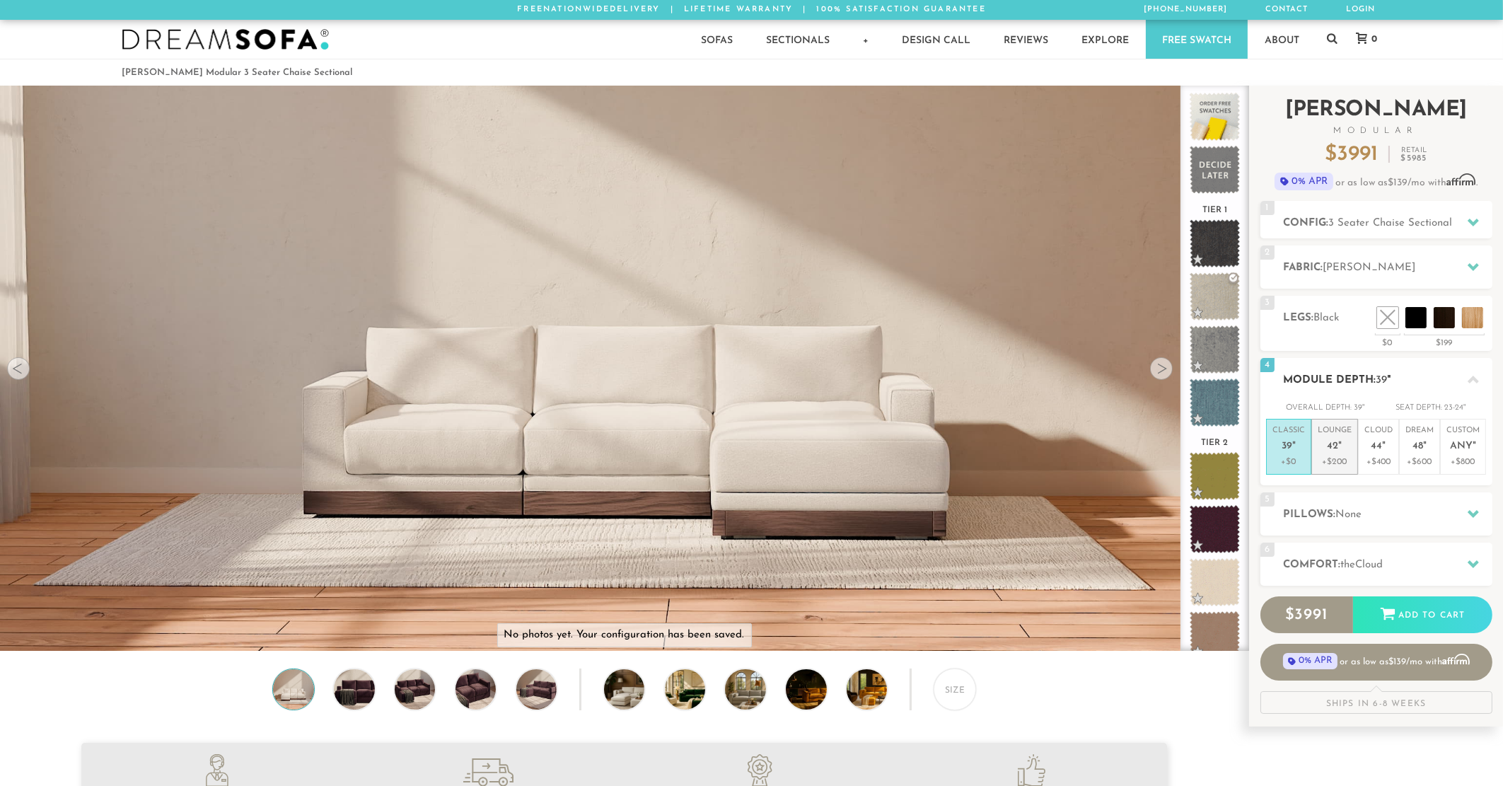
click at [1340, 445] on em """ at bounding box center [1340, 447] width 4 height 12
click at [1377, 447] on span "44" at bounding box center [1376, 447] width 11 height 12
click at [1336, 450] on span "42" at bounding box center [1332, 447] width 11 height 12
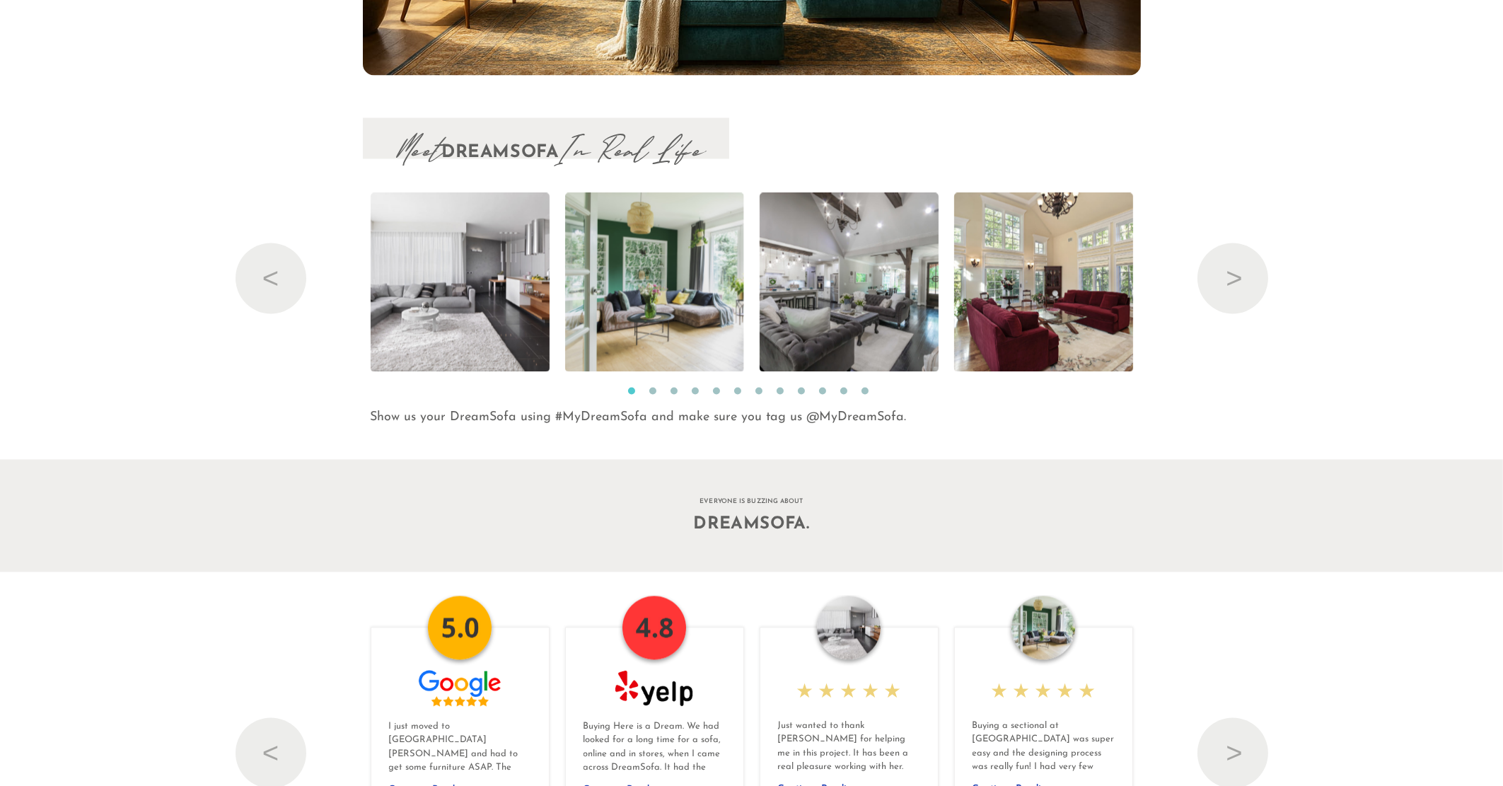
scroll to position [16446, 0]
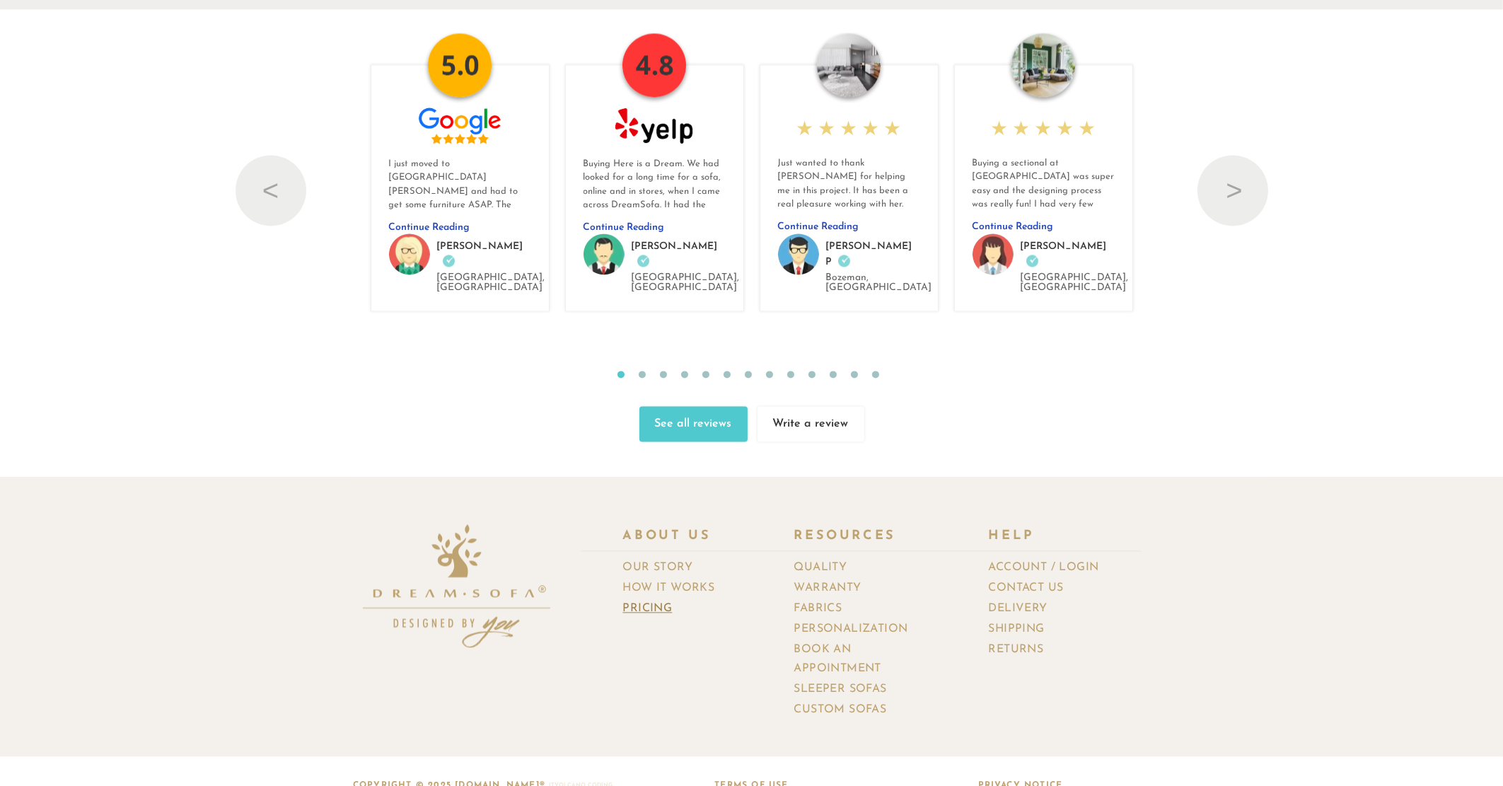
click at [650, 598] on link "Pricing" at bounding box center [653, 608] width 60 height 21
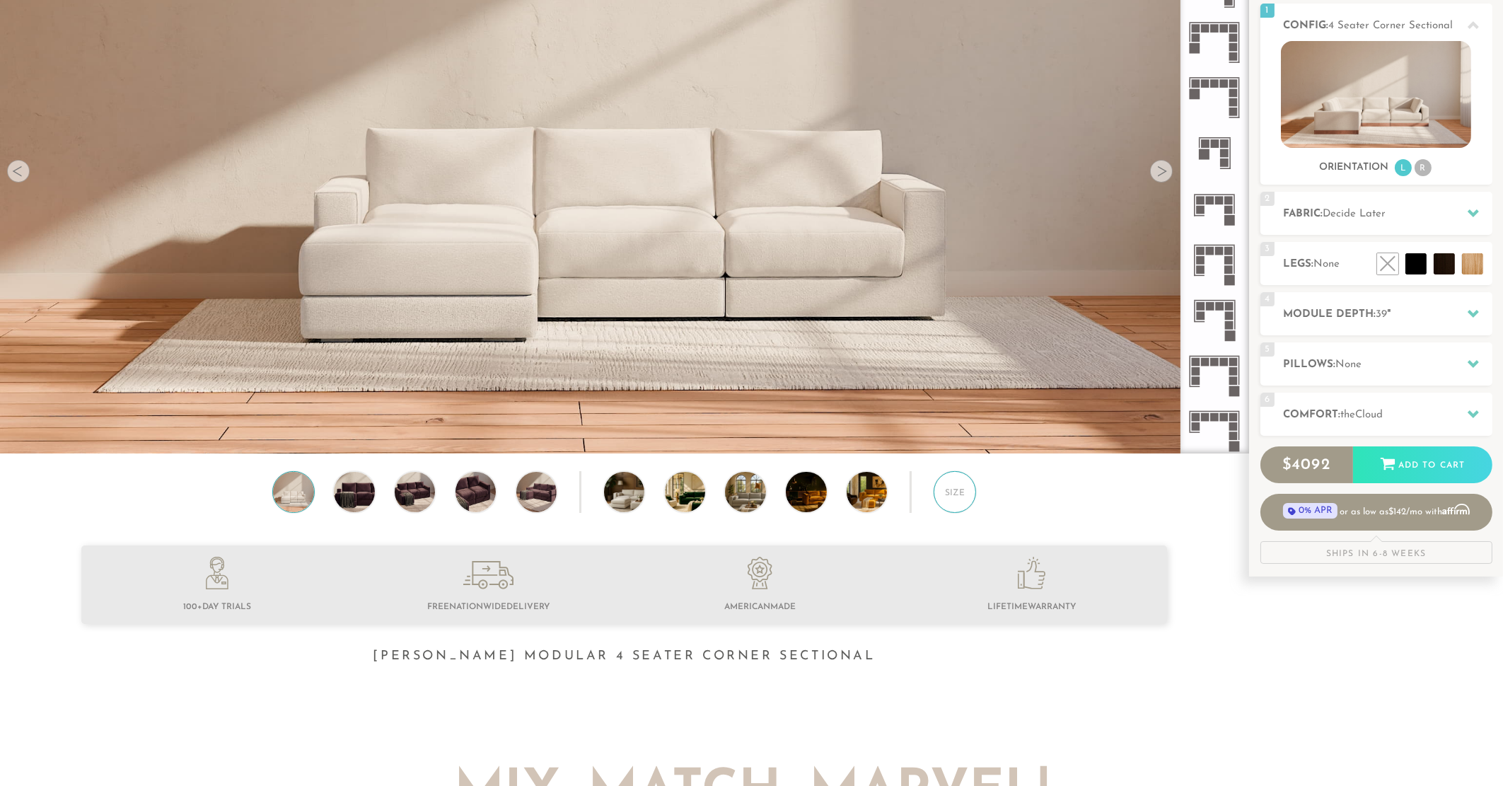
scroll to position [197, 0]
click at [957, 492] on div "Size" at bounding box center [954, 493] width 42 height 42
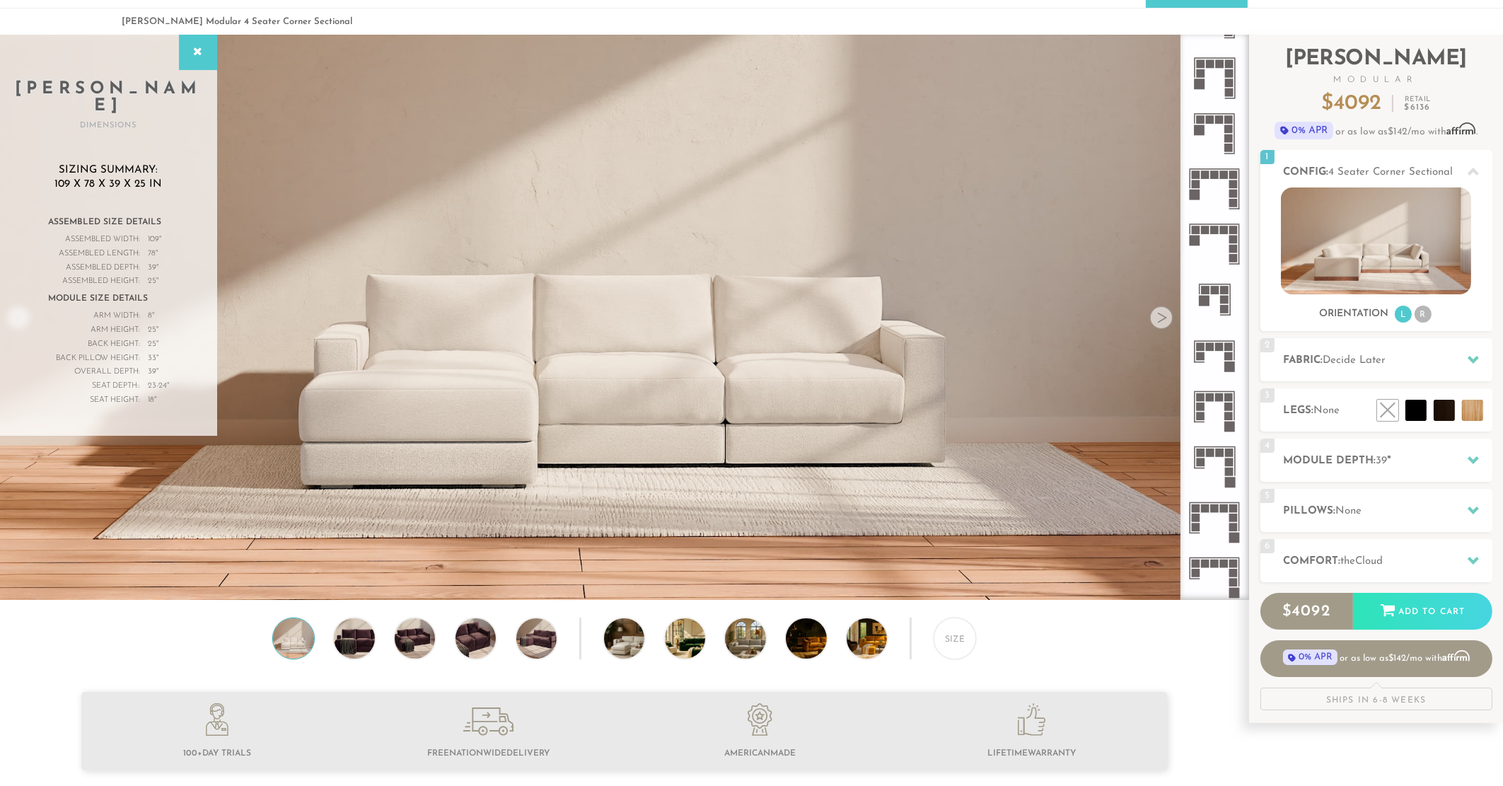
scroll to position [0, 0]
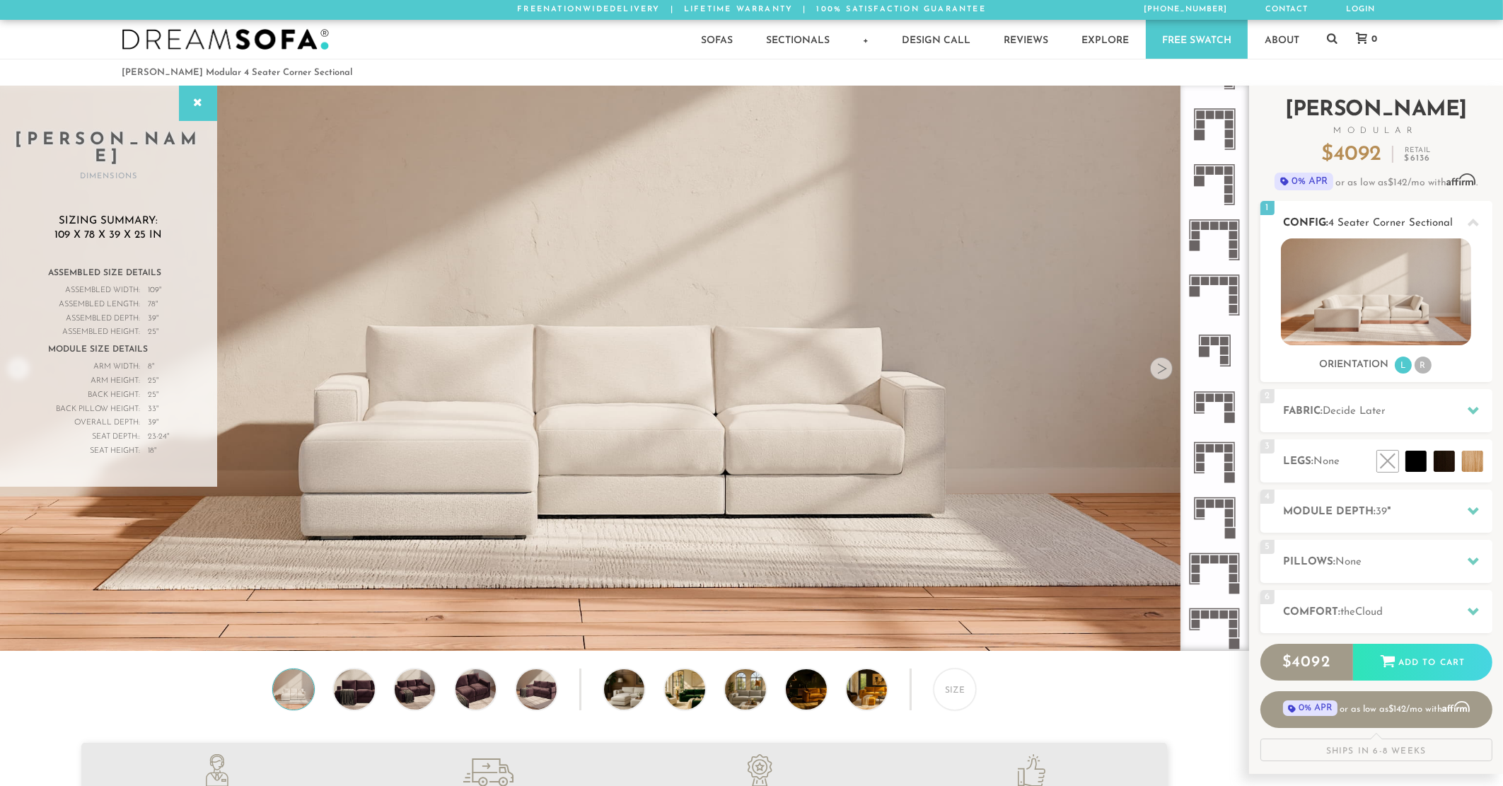
click at [1372, 313] on img at bounding box center [1376, 291] width 190 height 107
click at [1166, 374] on div at bounding box center [1161, 368] width 23 height 23
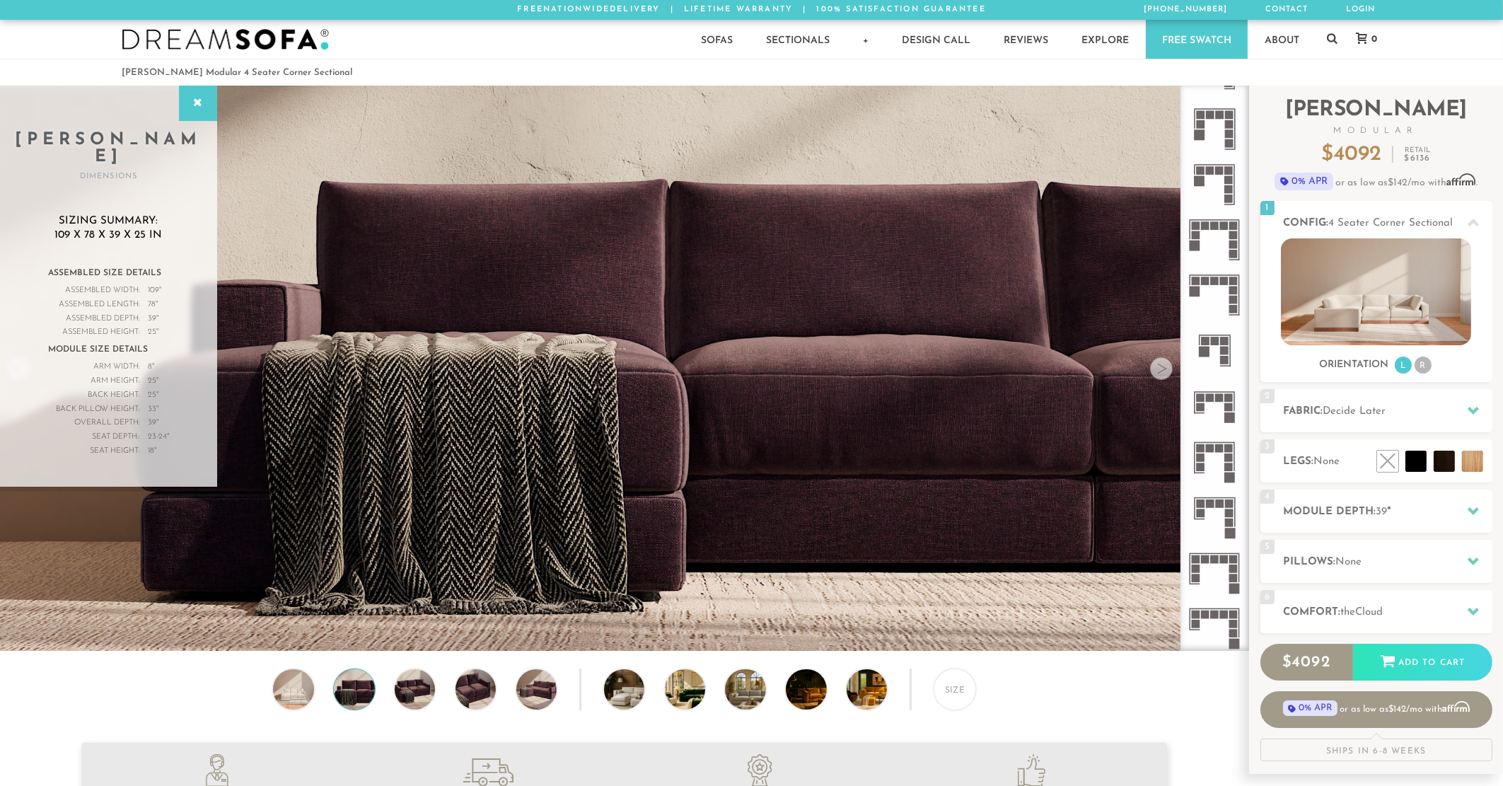
click at [1166, 374] on div at bounding box center [1161, 368] width 23 height 23
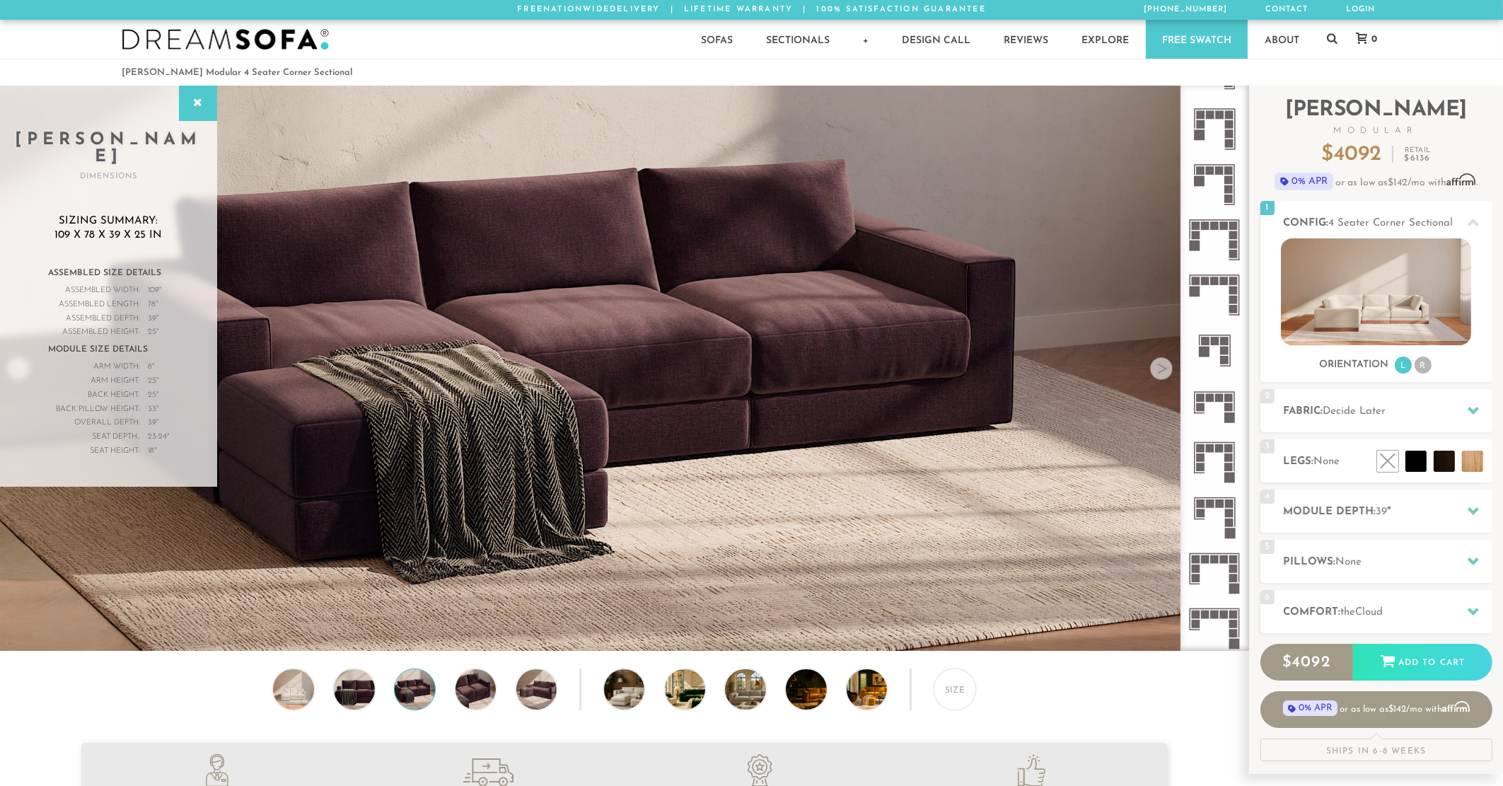
click at [1166, 374] on div at bounding box center [1161, 368] width 23 height 23
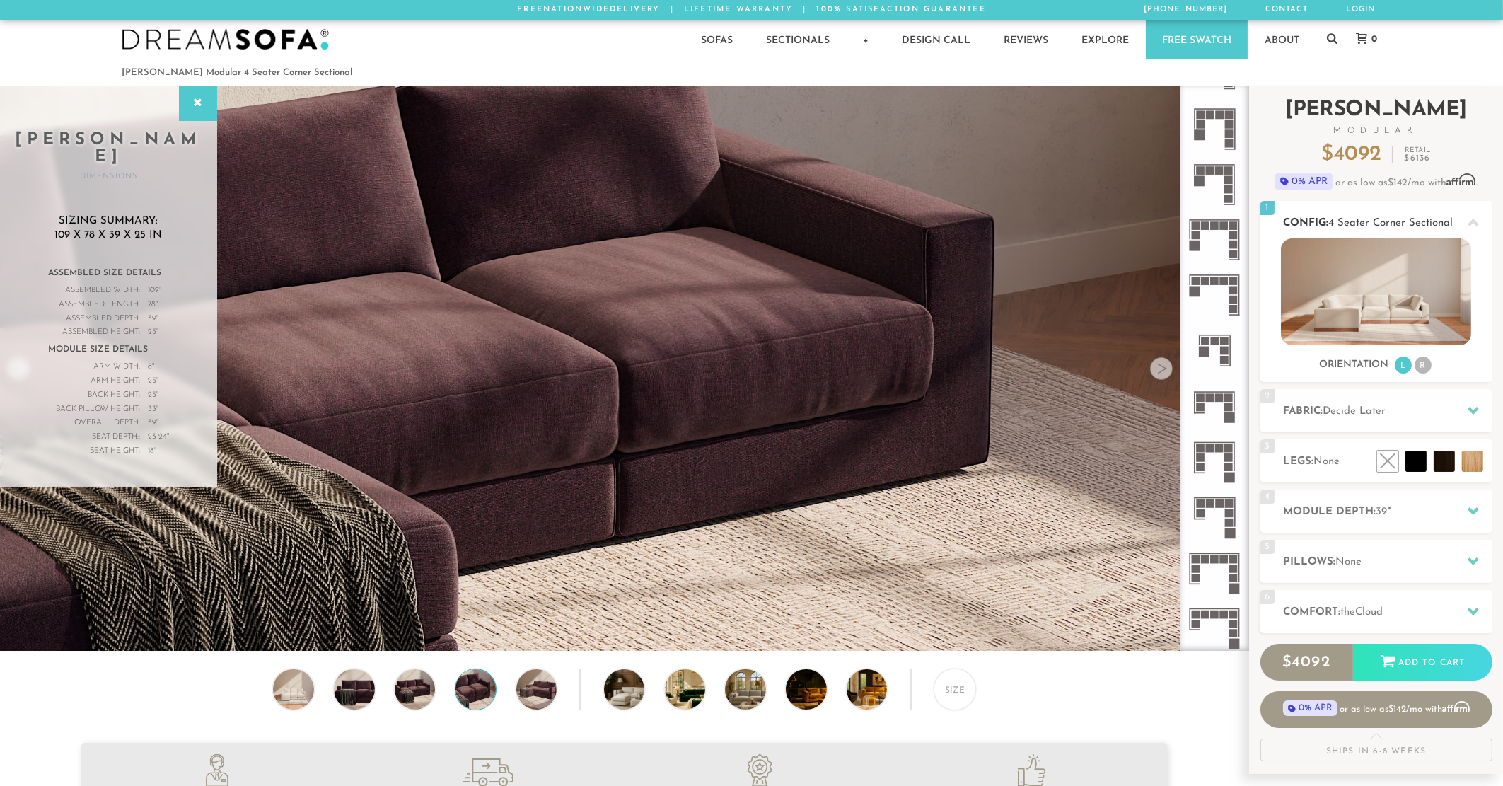
click at [1427, 277] on img at bounding box center [1376, 291] width 190 height 107
click at [1418, 360] on li "R" at bounding box center [1422, 364] width 17 height 17
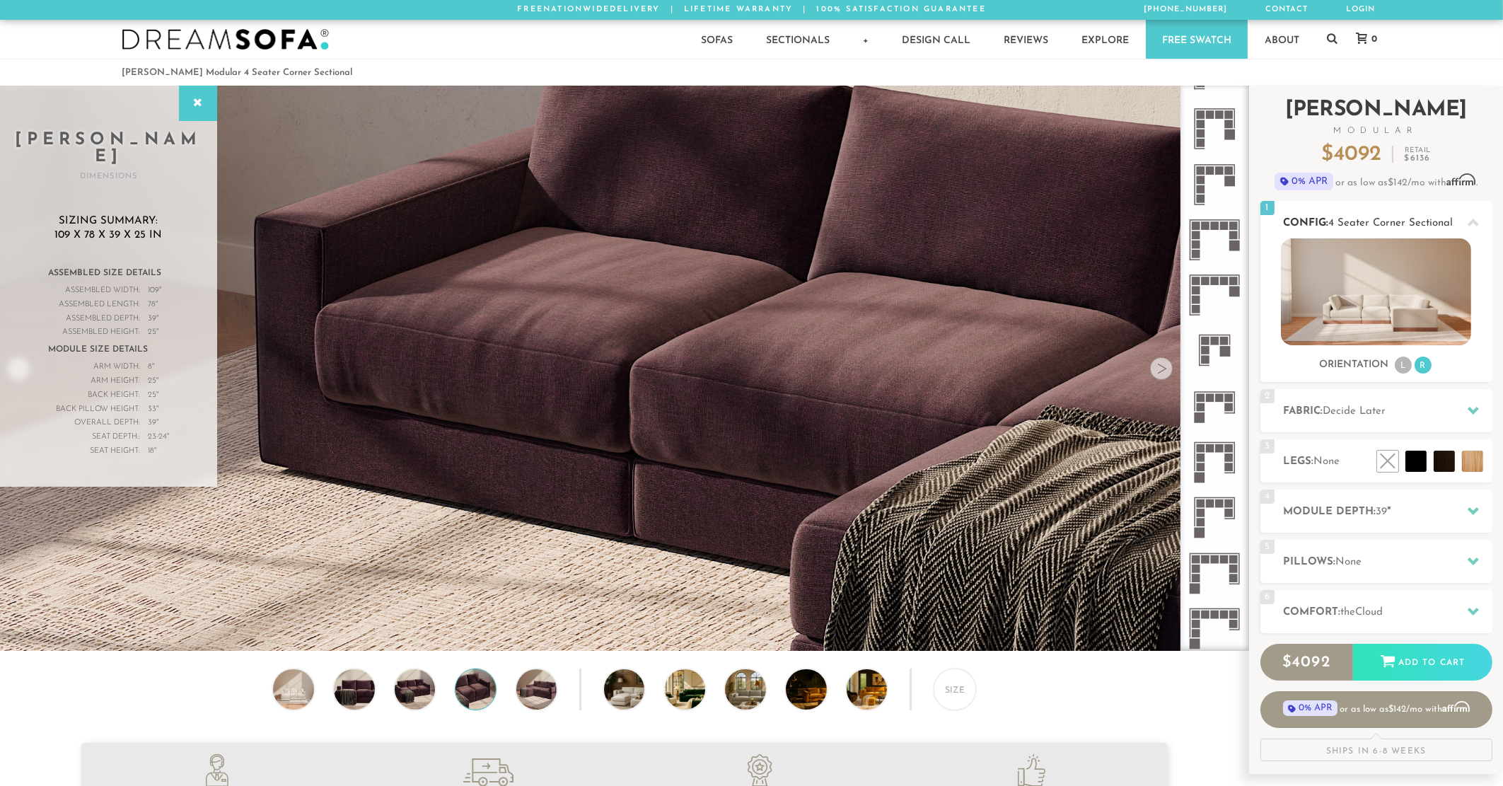
click at [1391, 363] on div "Orientation L R" at bounding box center [1376, 365] width 232 height 19
click at [1396, 365] on li "L" at bounding box center [1402, 364] width 17 height 17
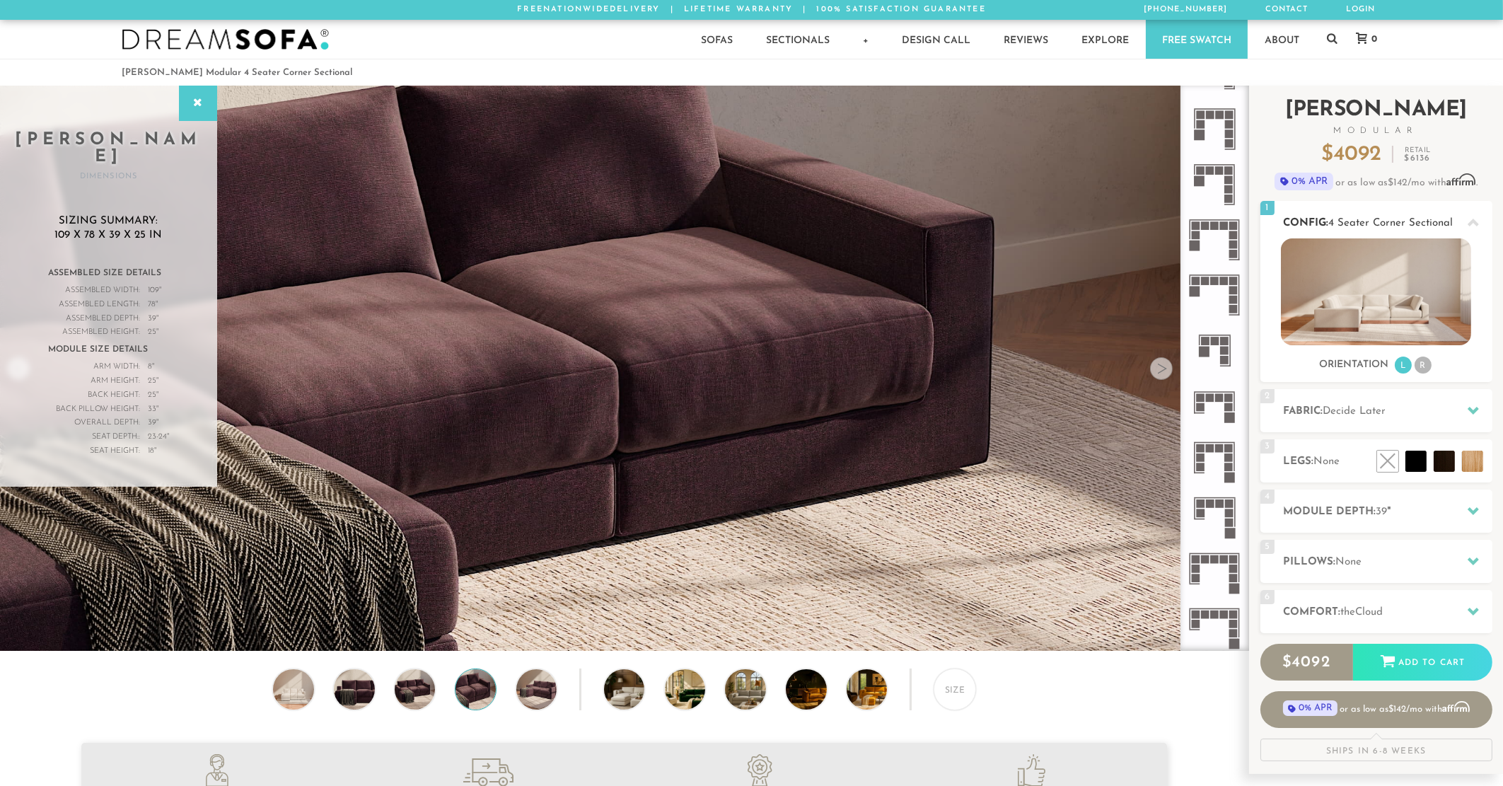
click at [1414, 366] on li "R" at bounding box center [1422, 364] width 17 height 17
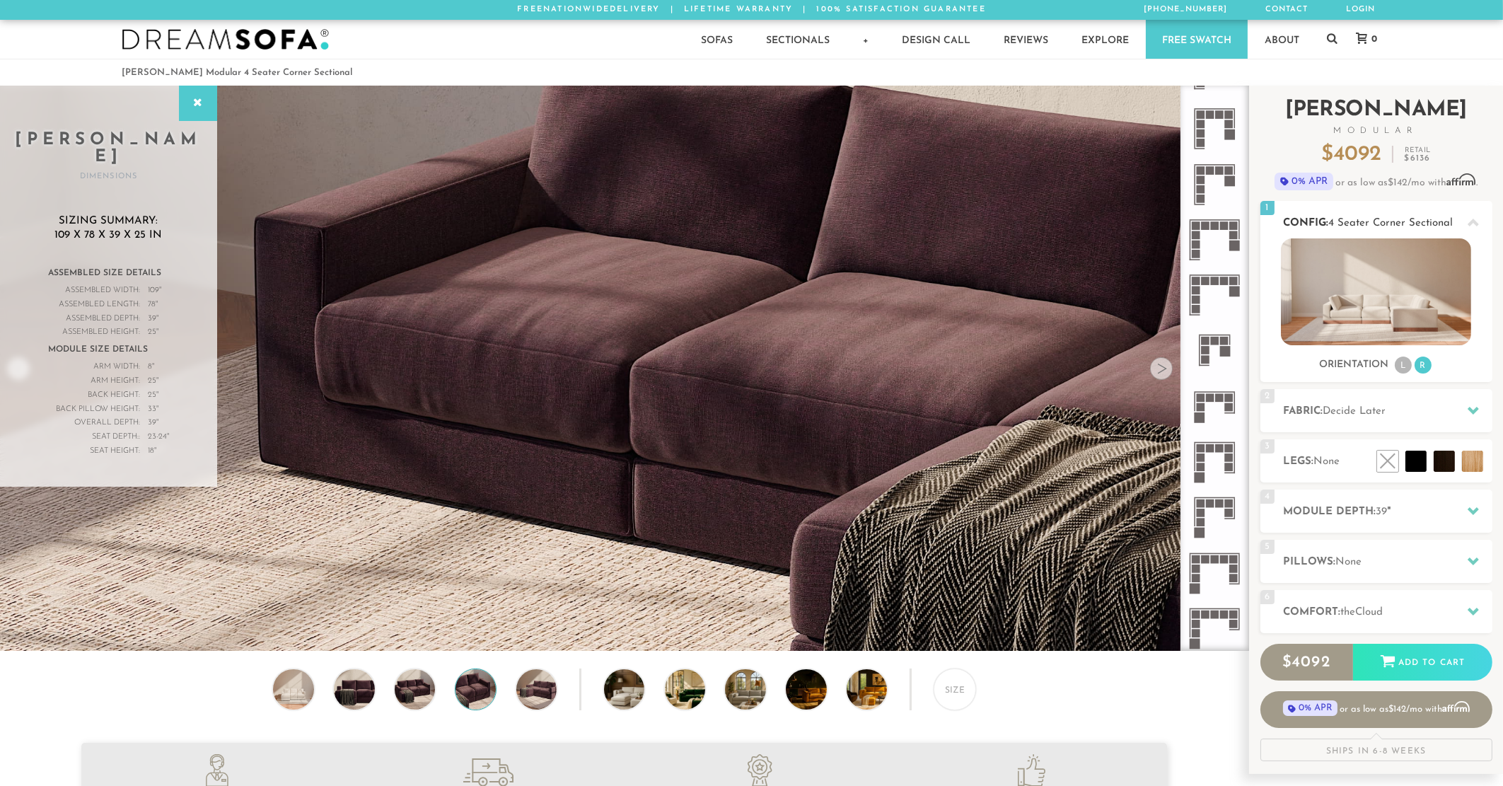
click at [1399, 366] on li "L" at bounding box center [1402, 364] width 17 height 17
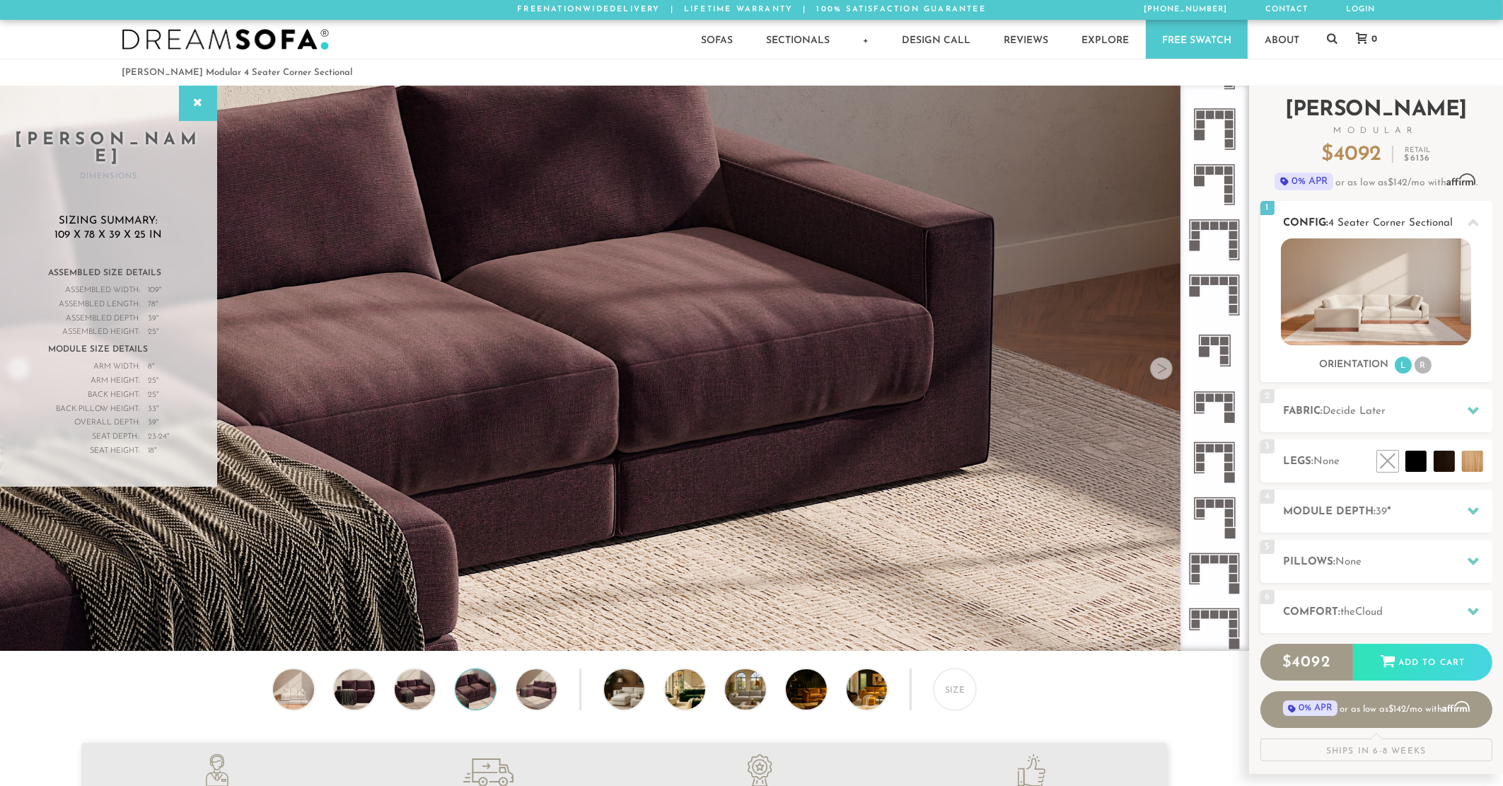
click at [1417, 366] on li "R" at bounding box center [1422, 364] width 17 height 17
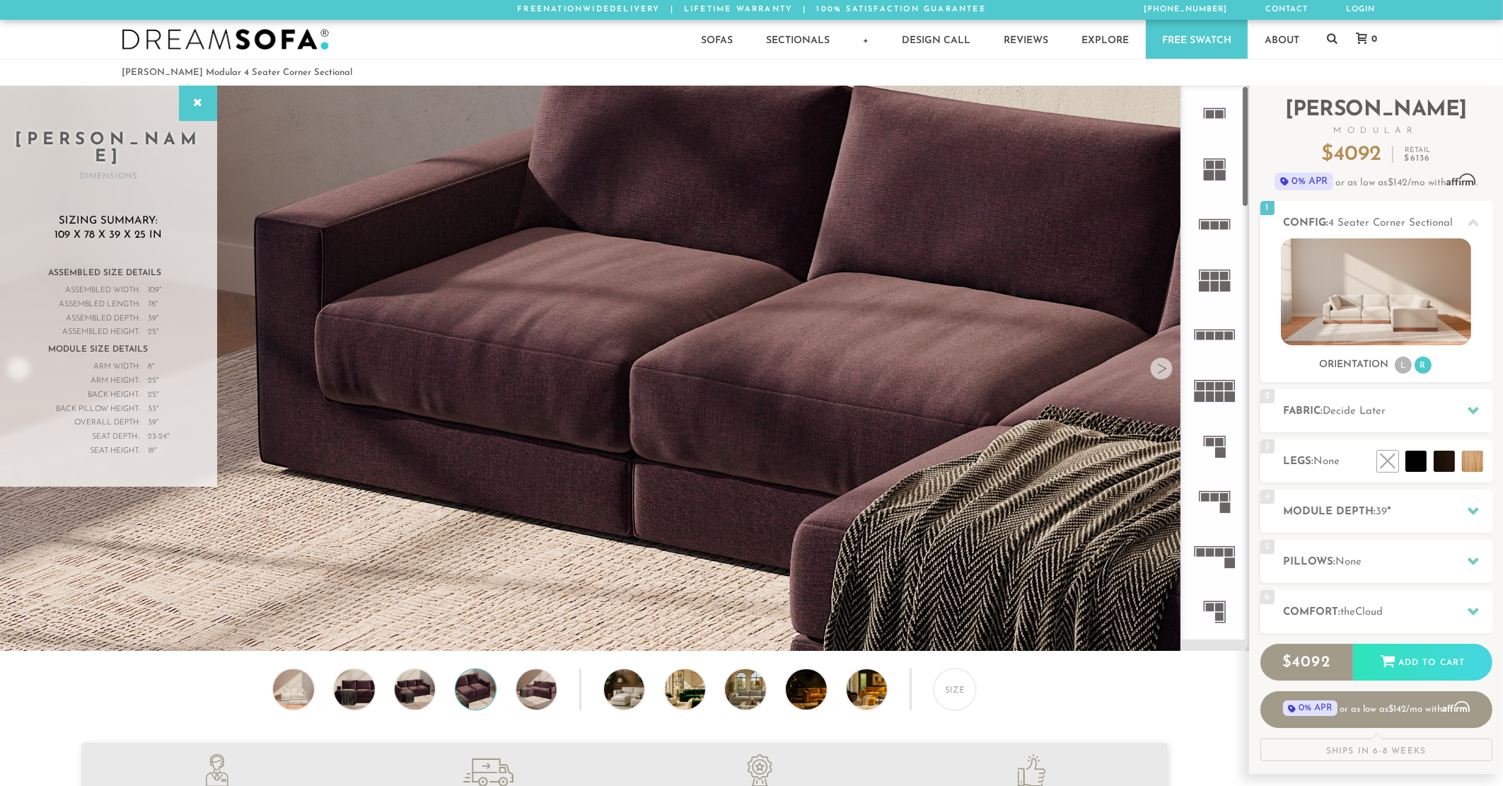
click at [1203, 176] on icon at bounding box center [1213, 168] width 55 height 55
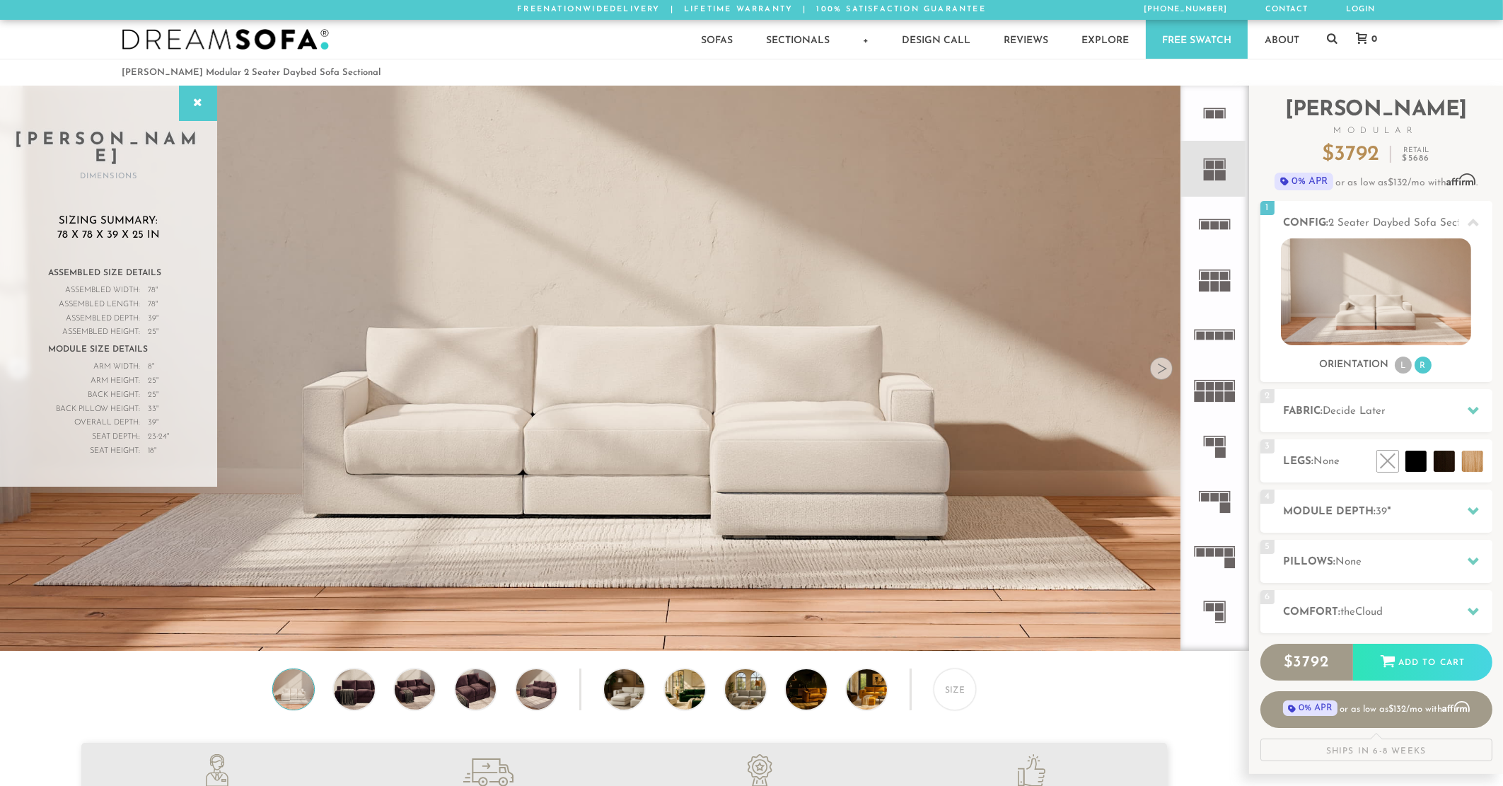
click at [1212, 212] on icon at bounding box center [1213, 224] width 55 height 55
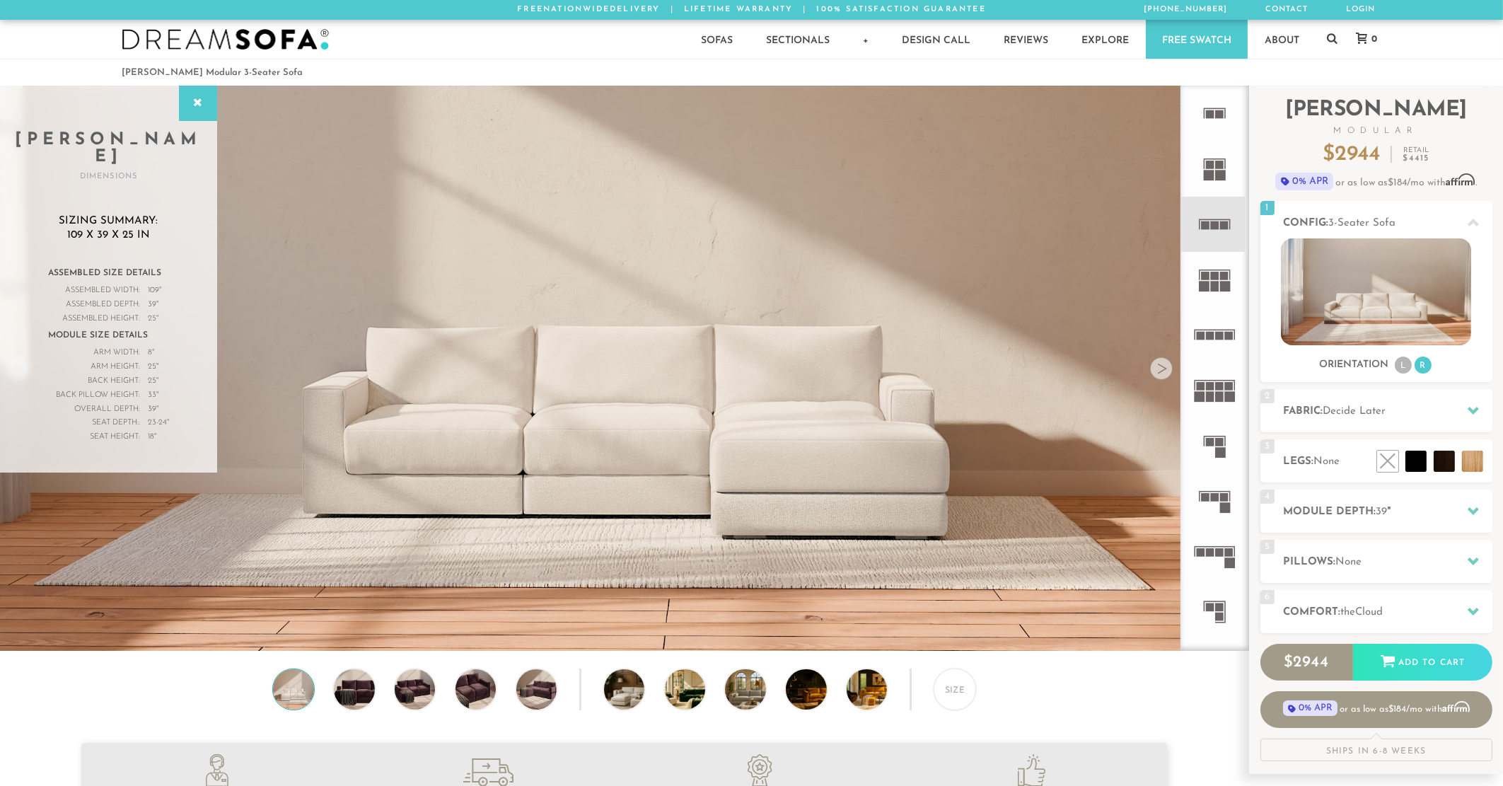
click at [1212, 117] on rect at bounding box center [1210, 114] width 8 height 8
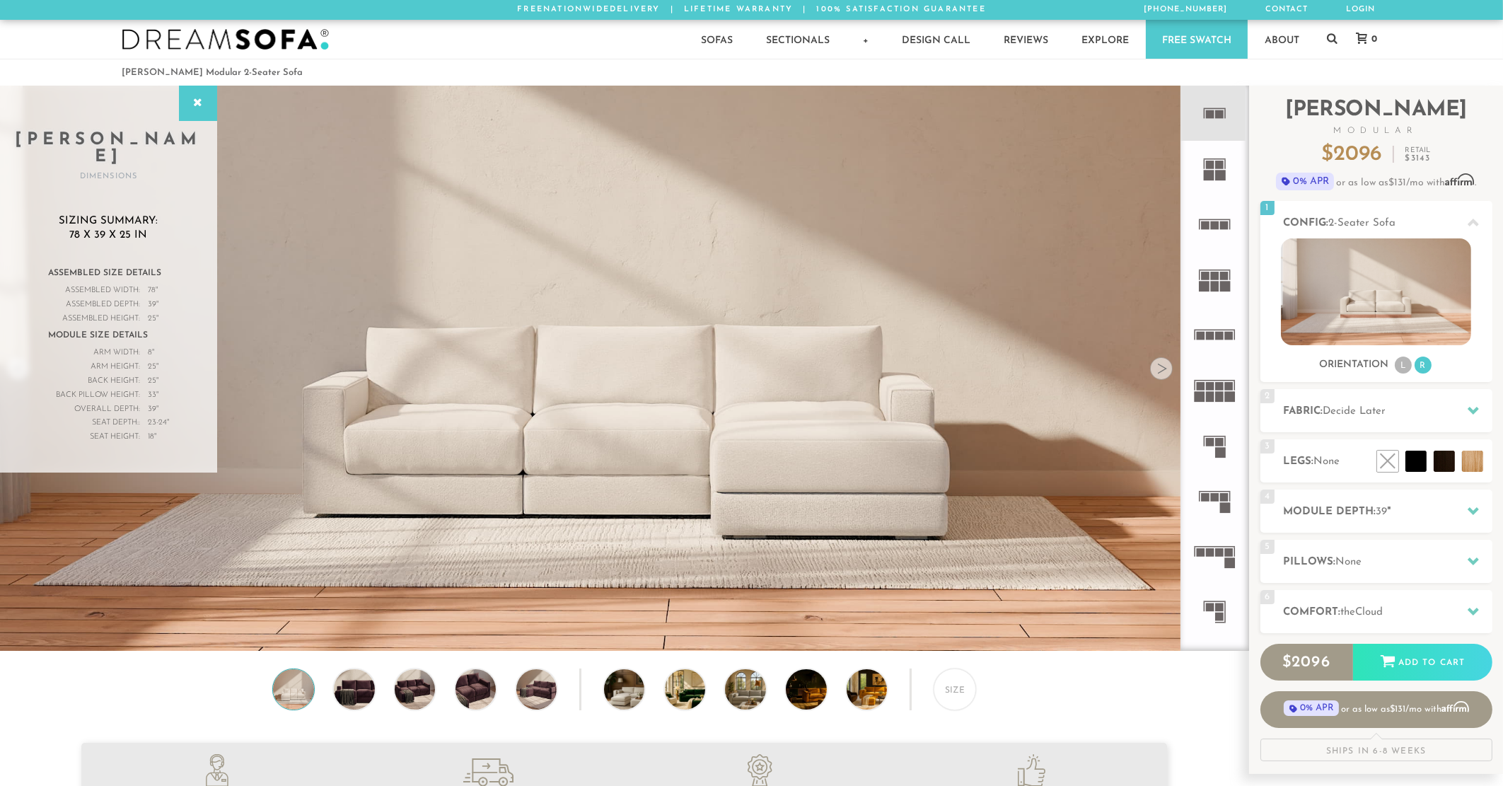
click at [1209, 180] on rect at bounding box center [1208, 175] width 11 height 11
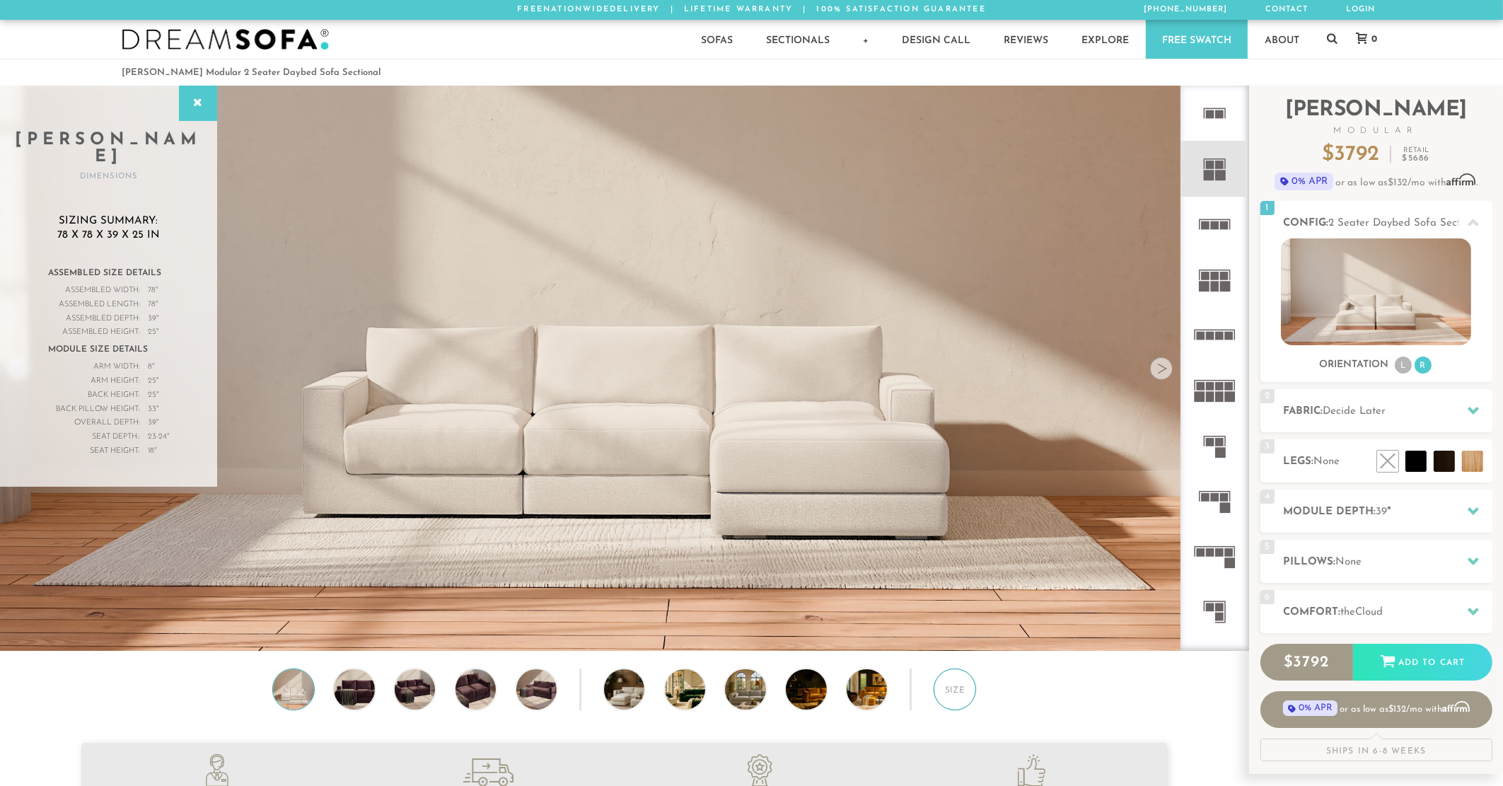
click at [940, 686] on div "Size" at bounding box center [954, 689] width 42 height 42
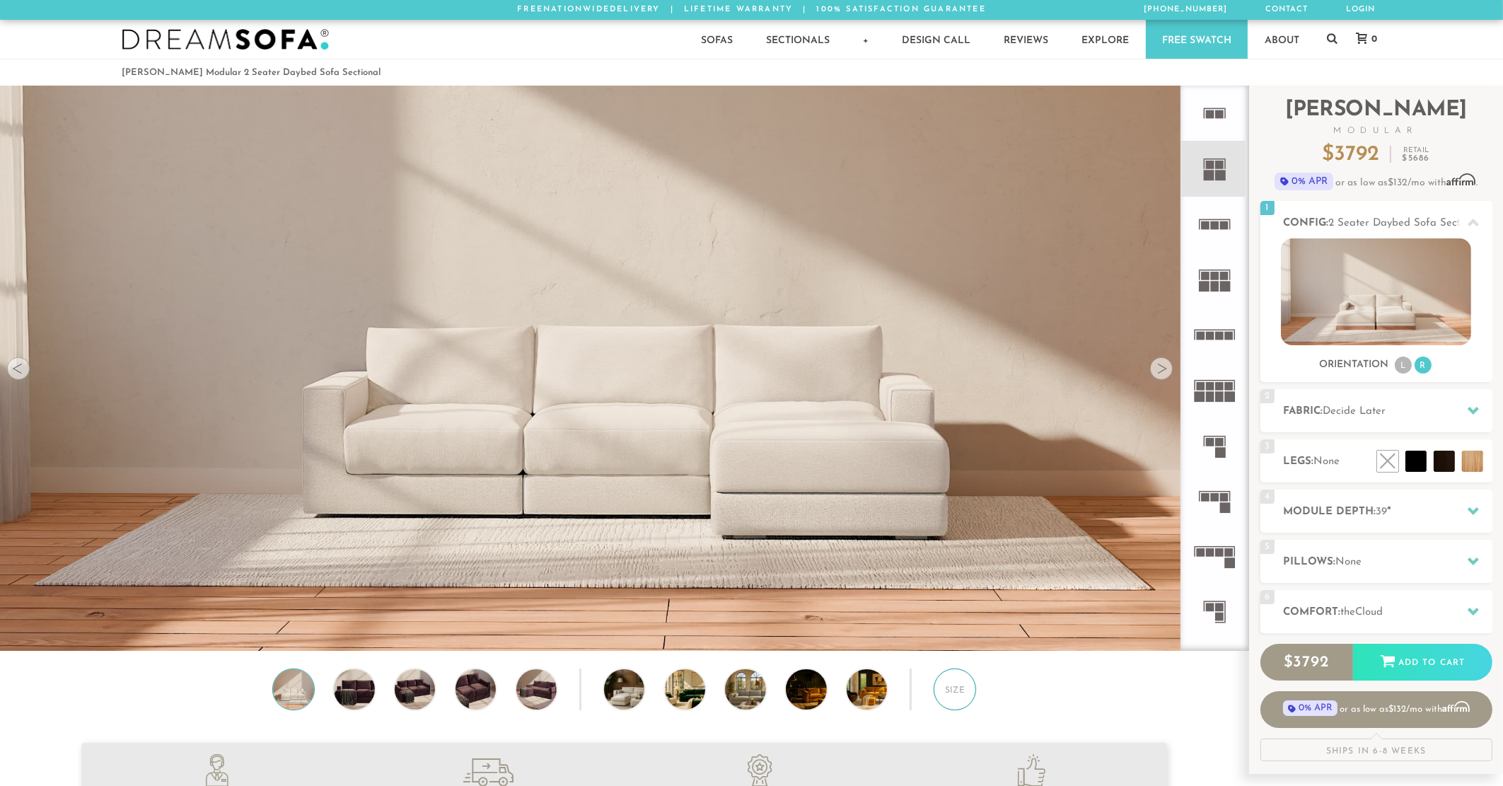
click at [940, 686] on div "Size" at bounding box center [954, 689] width 42 height 42
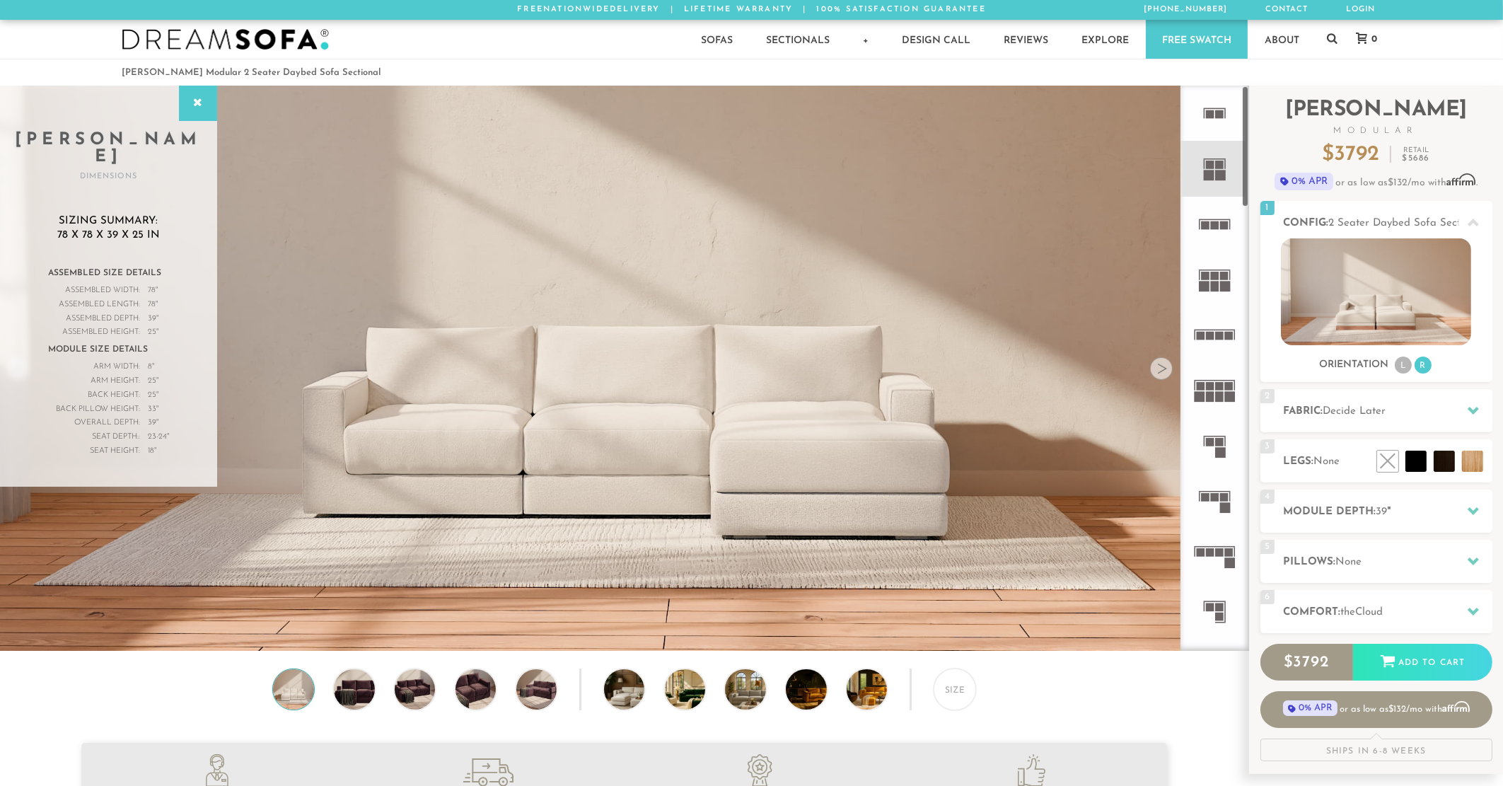
click at [1217, 222] on rect at bounding box center [1215, 225] width 8 height 8
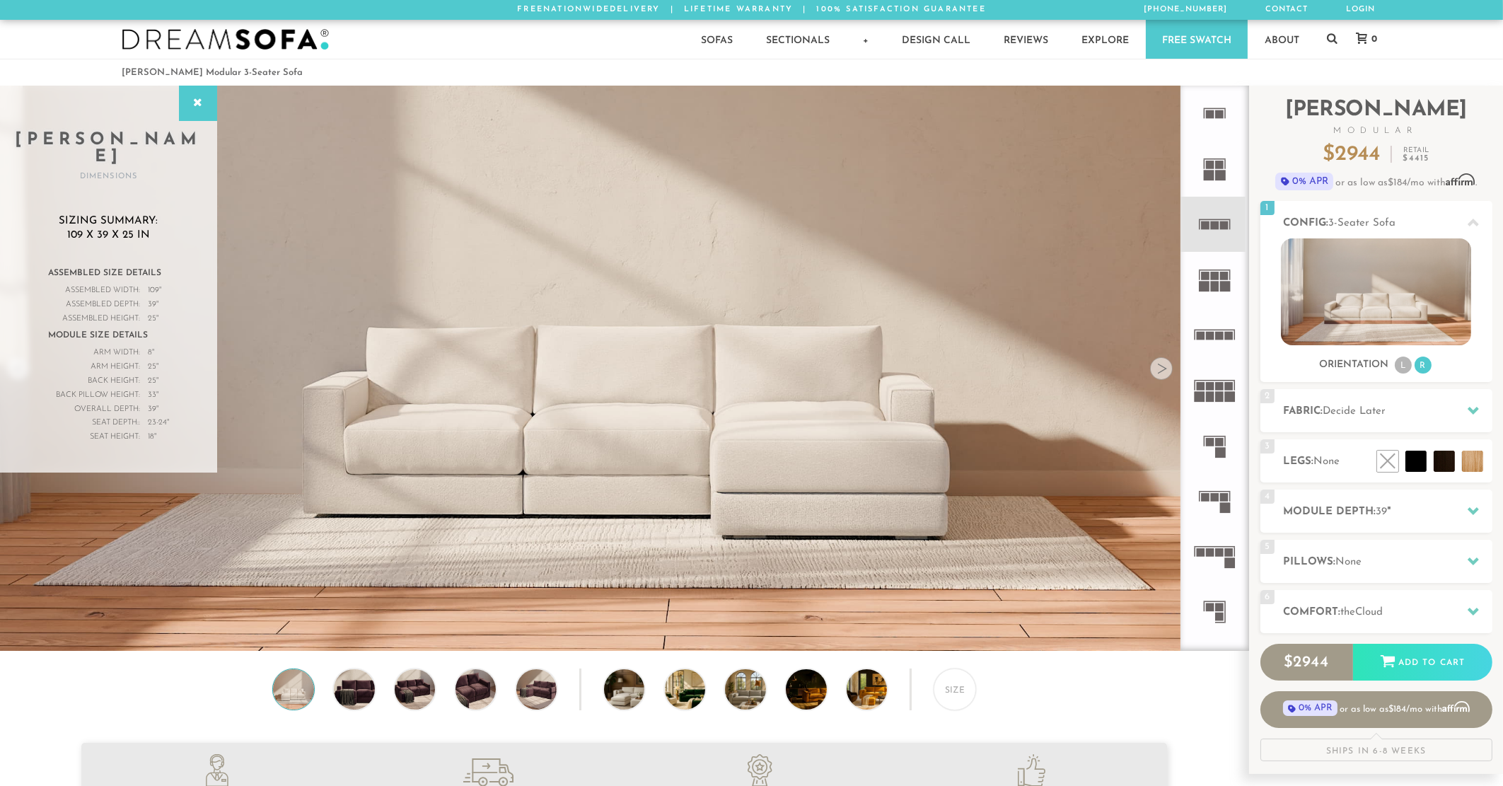
click at [1221, 167] on rect at bounding box center [1219, 165] width 8 height 8
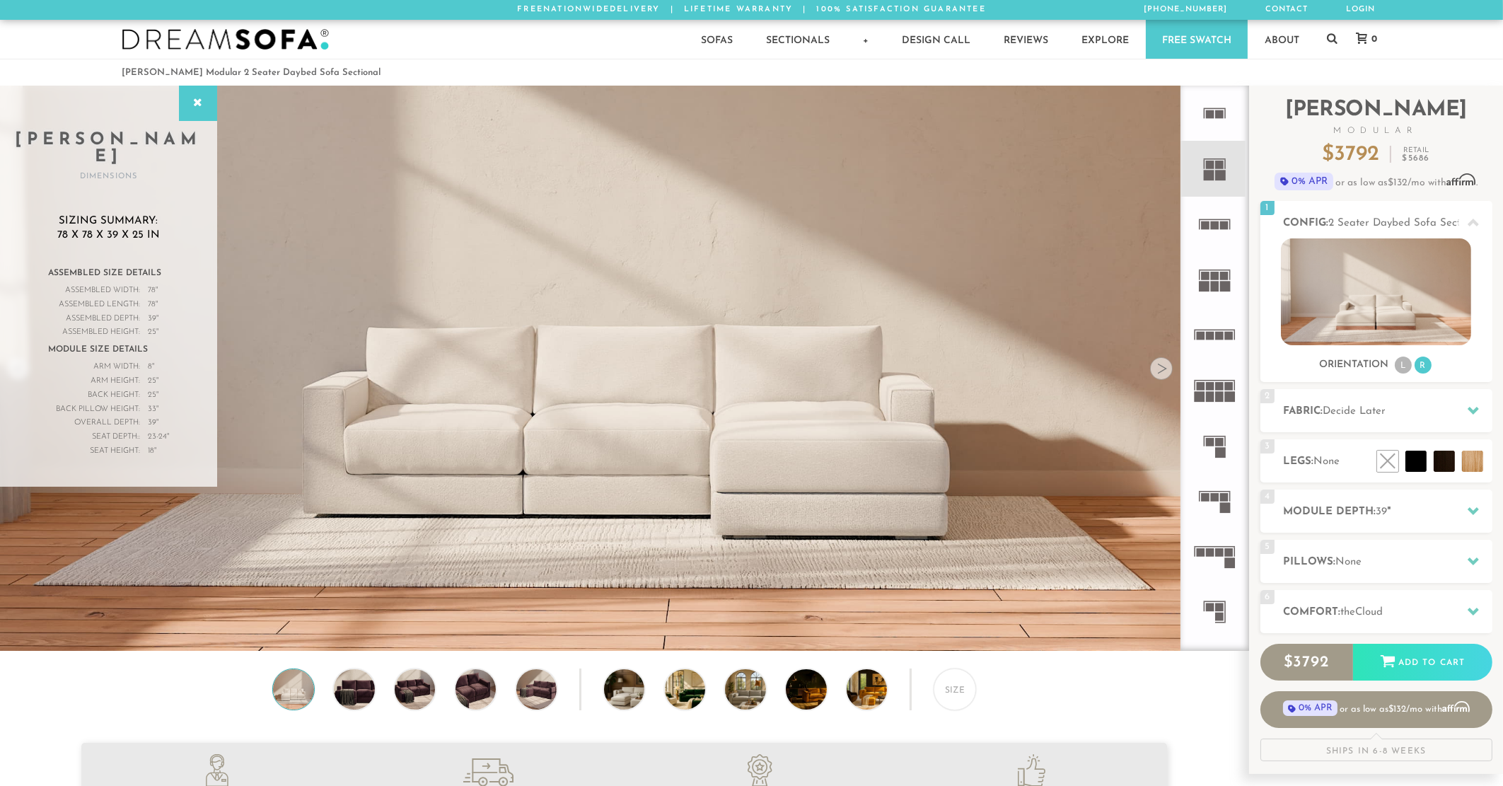
click at [1203, 273] on rect at bounding box center [1205, 276] width 8 height 8
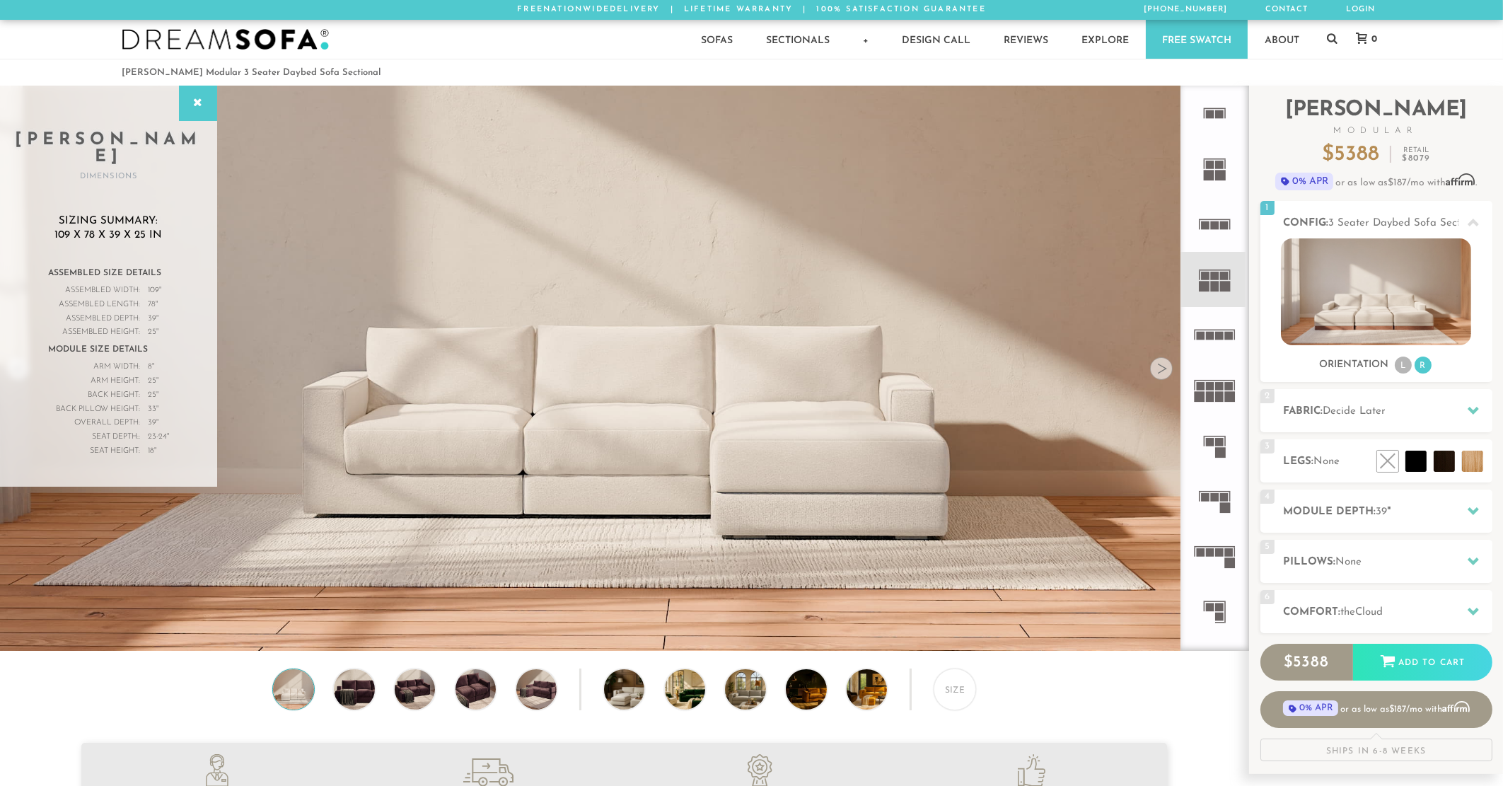
click at [1218, 496] on rect at bounding box center [1215, 497] width 8 height 8
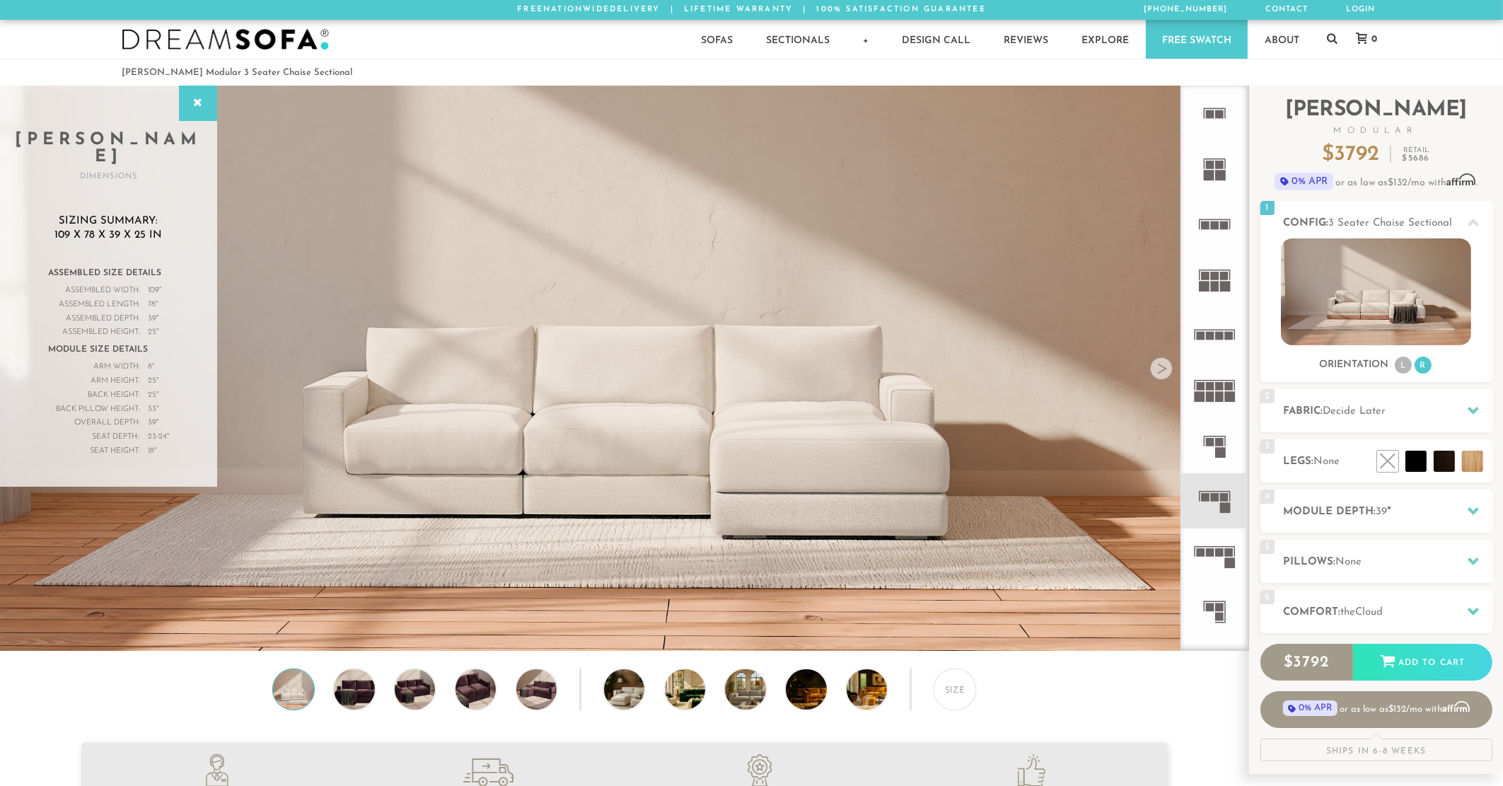
click at [1217, 605] on rect at bounding box center [1219, 606] width 8 height 8
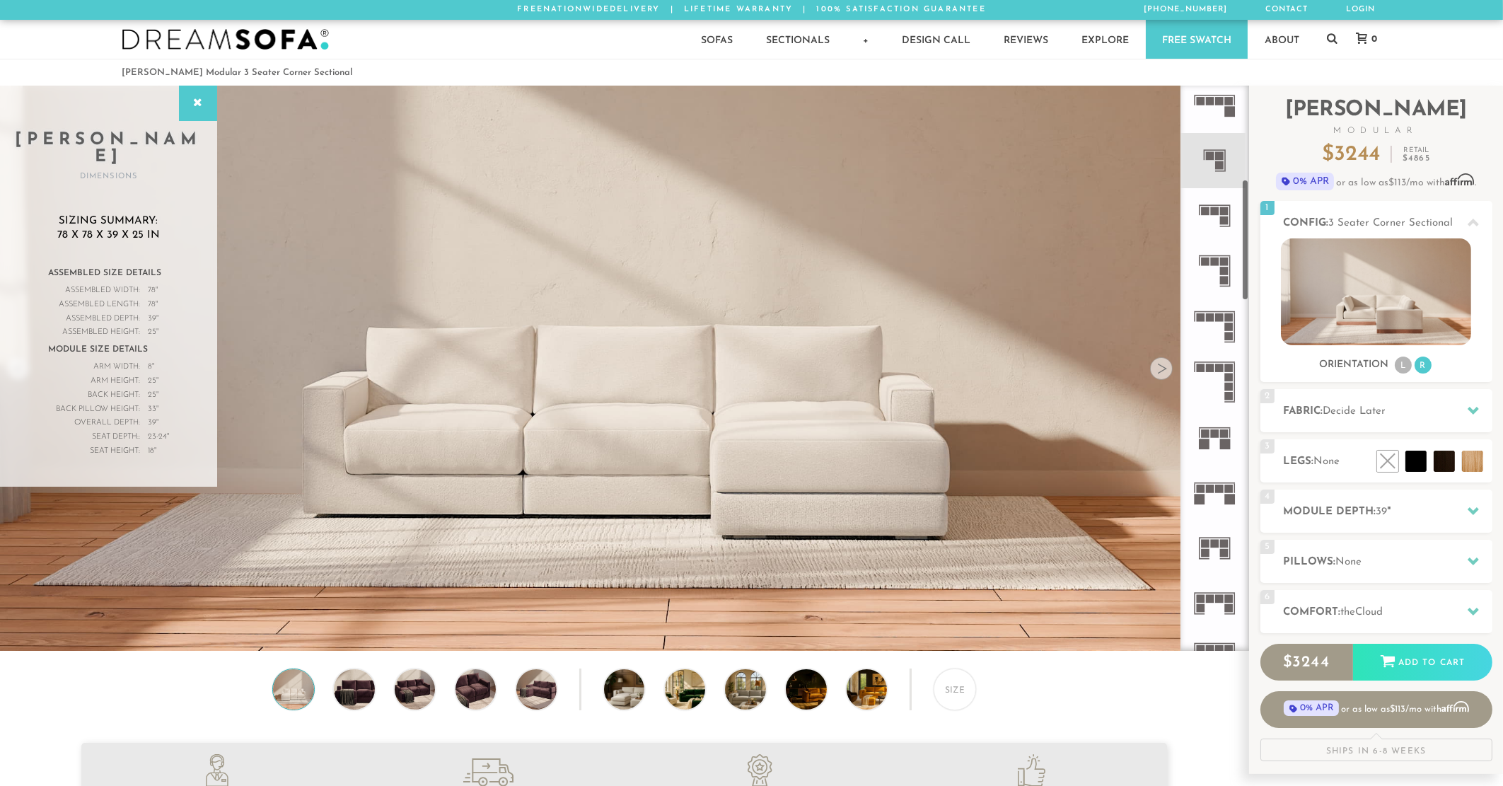
scroll to position [452, 0]
click at [1213, 426] on rect at bounding box center [1214, 426] width 32 height 1
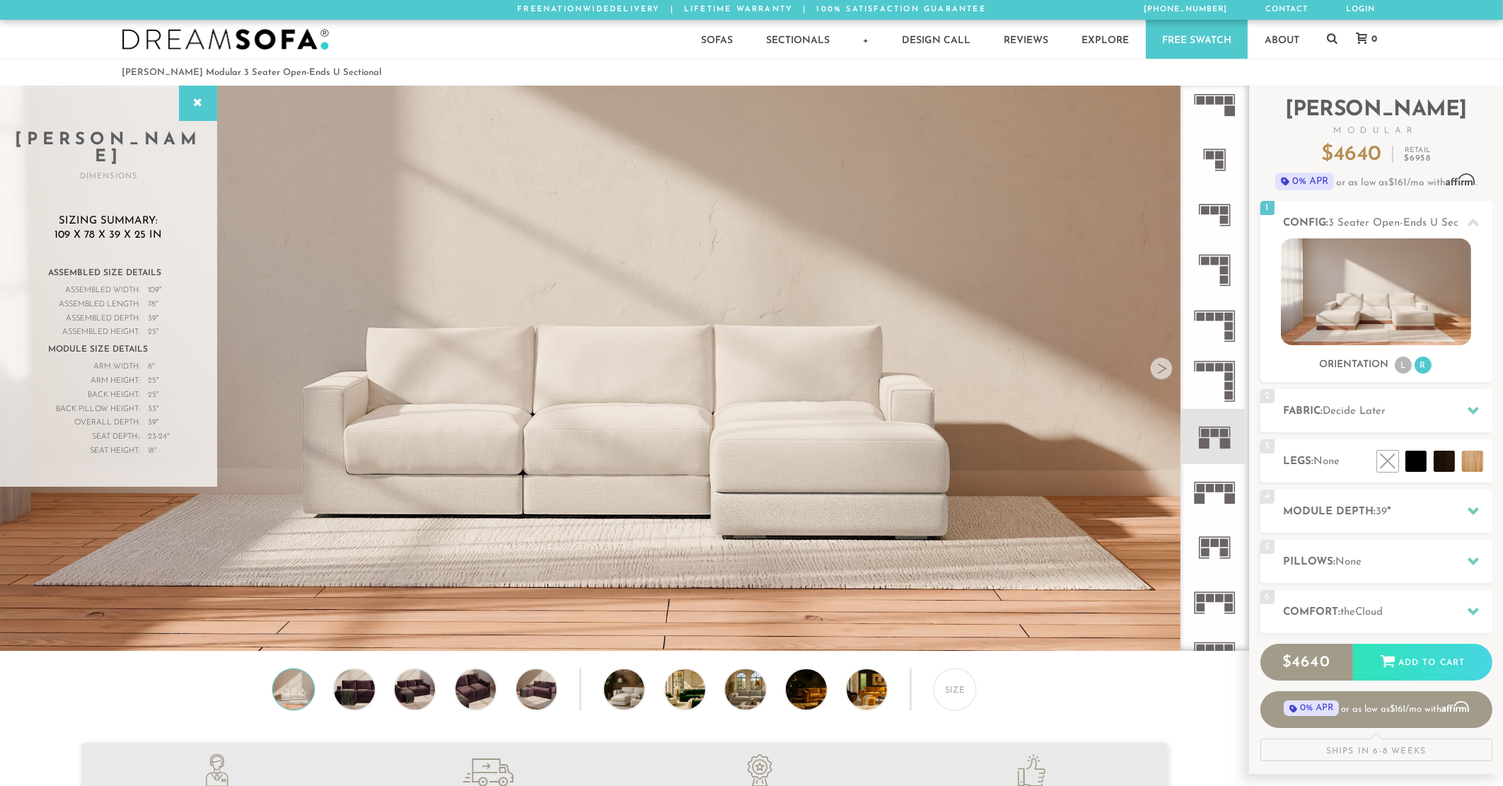
click at [1223, 250] on icon at bounding box center [1213, 270] width 55 height 55
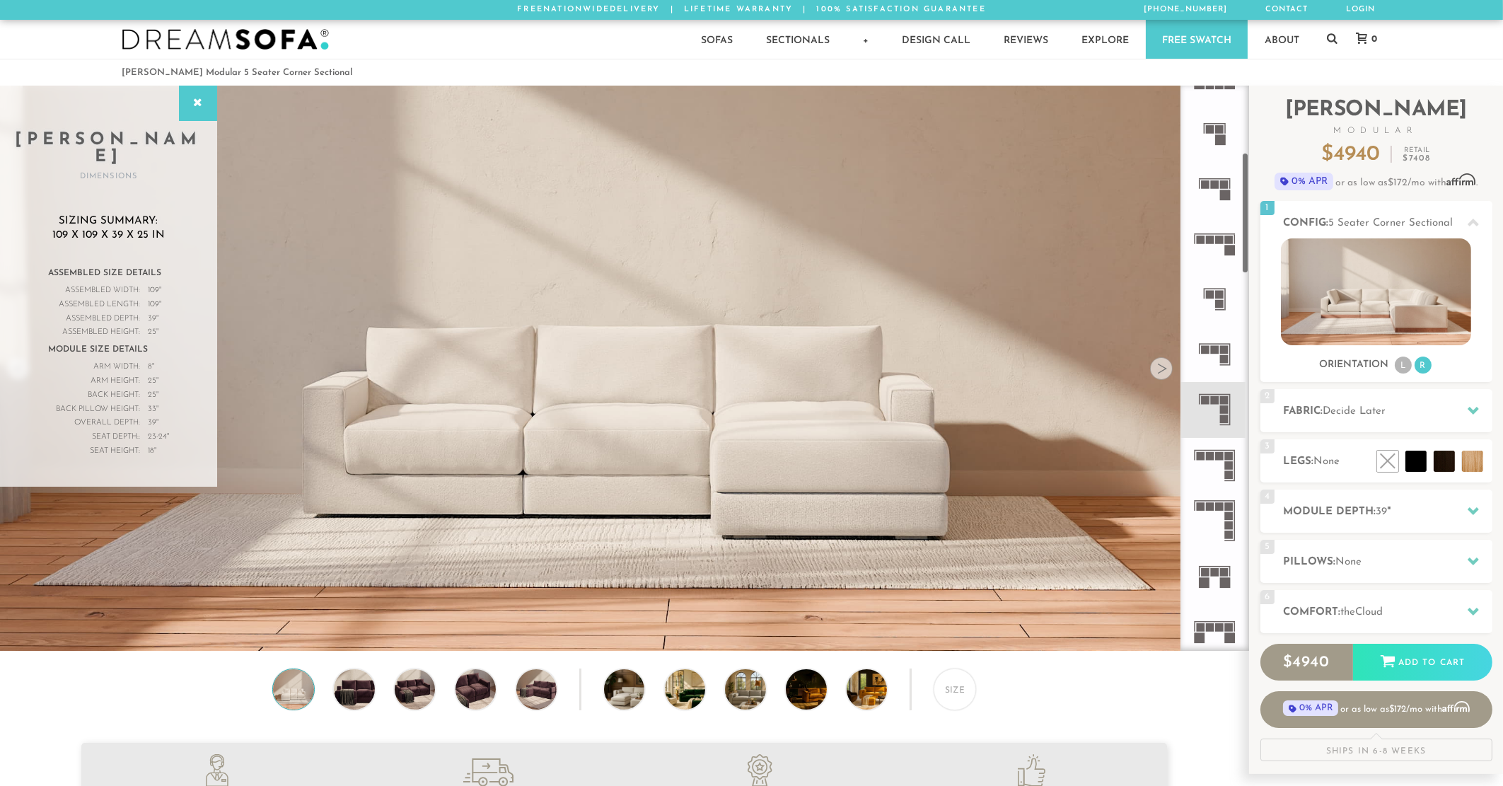
scroll to position [310, 0]
click at [1215, 346] on icon at bounding box center [1213, 356] width 55 height 55
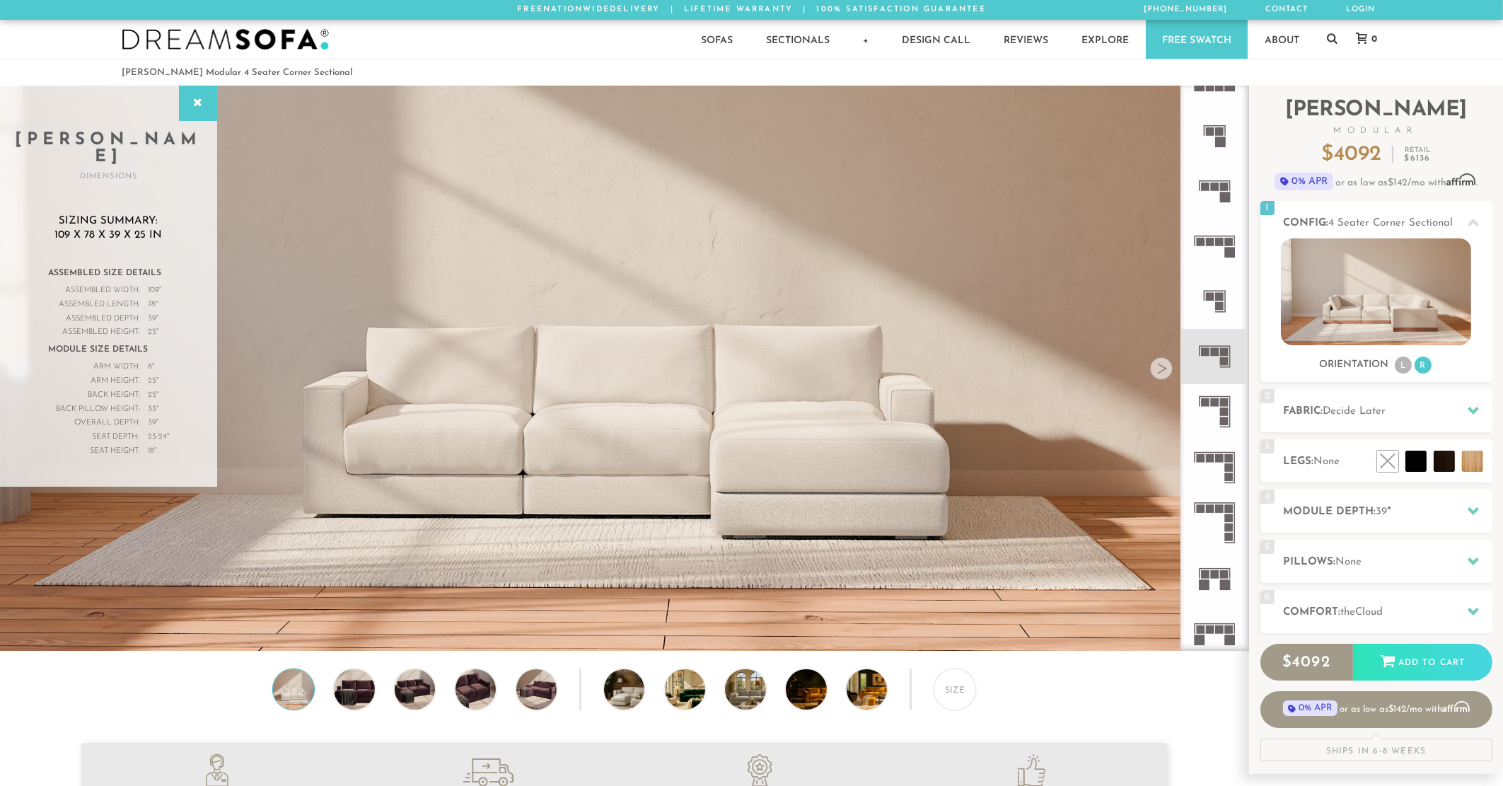
click at [1223, 243] on rect at bounding box center [1219, 242] width 8 height 8
click at [1215, 189] on rect at bounding box center [1215, 186] width 8 height 8
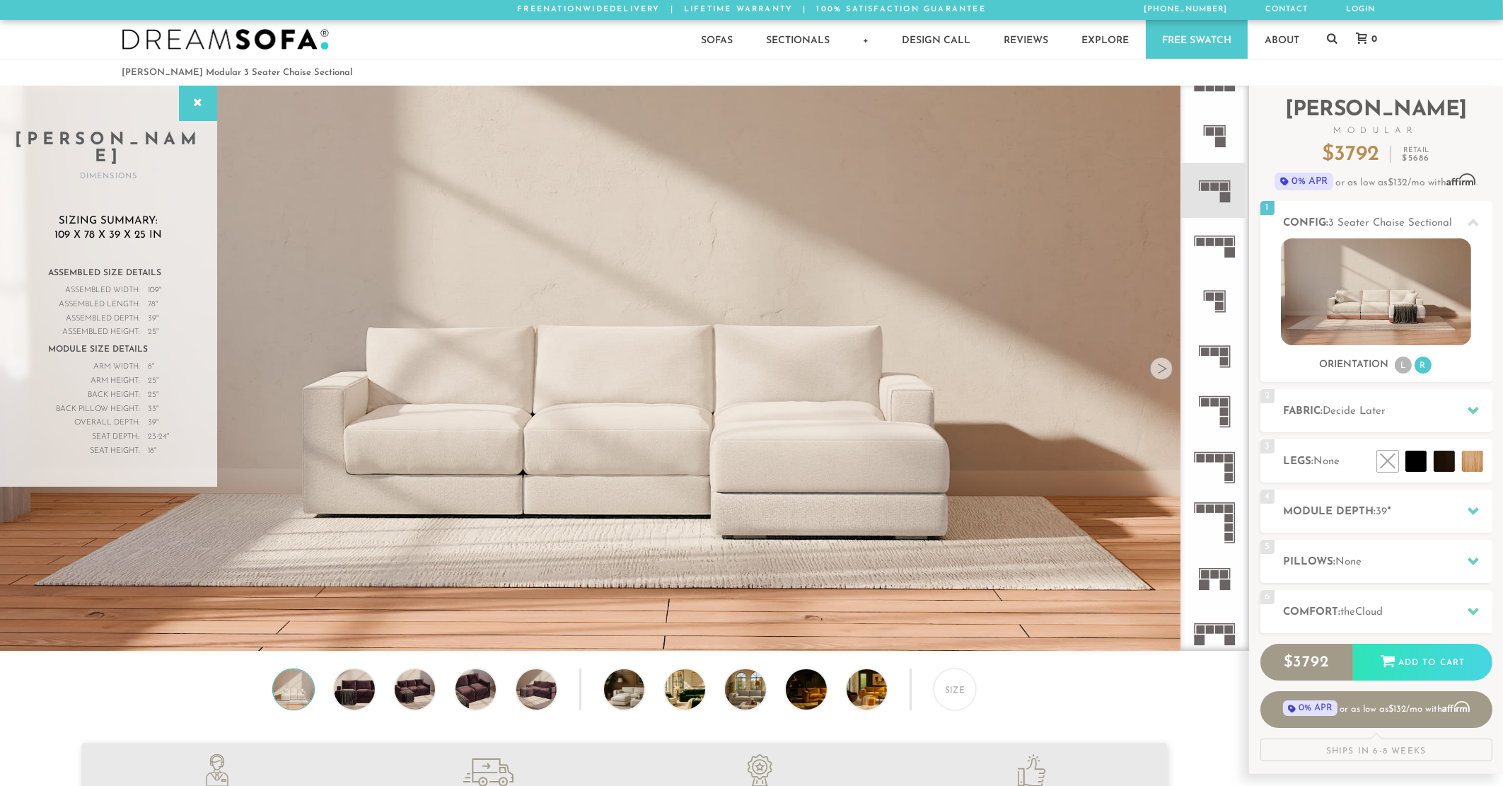
click at [1215, 238] on rect at bounding box center [1219, 242] width 8 height 8
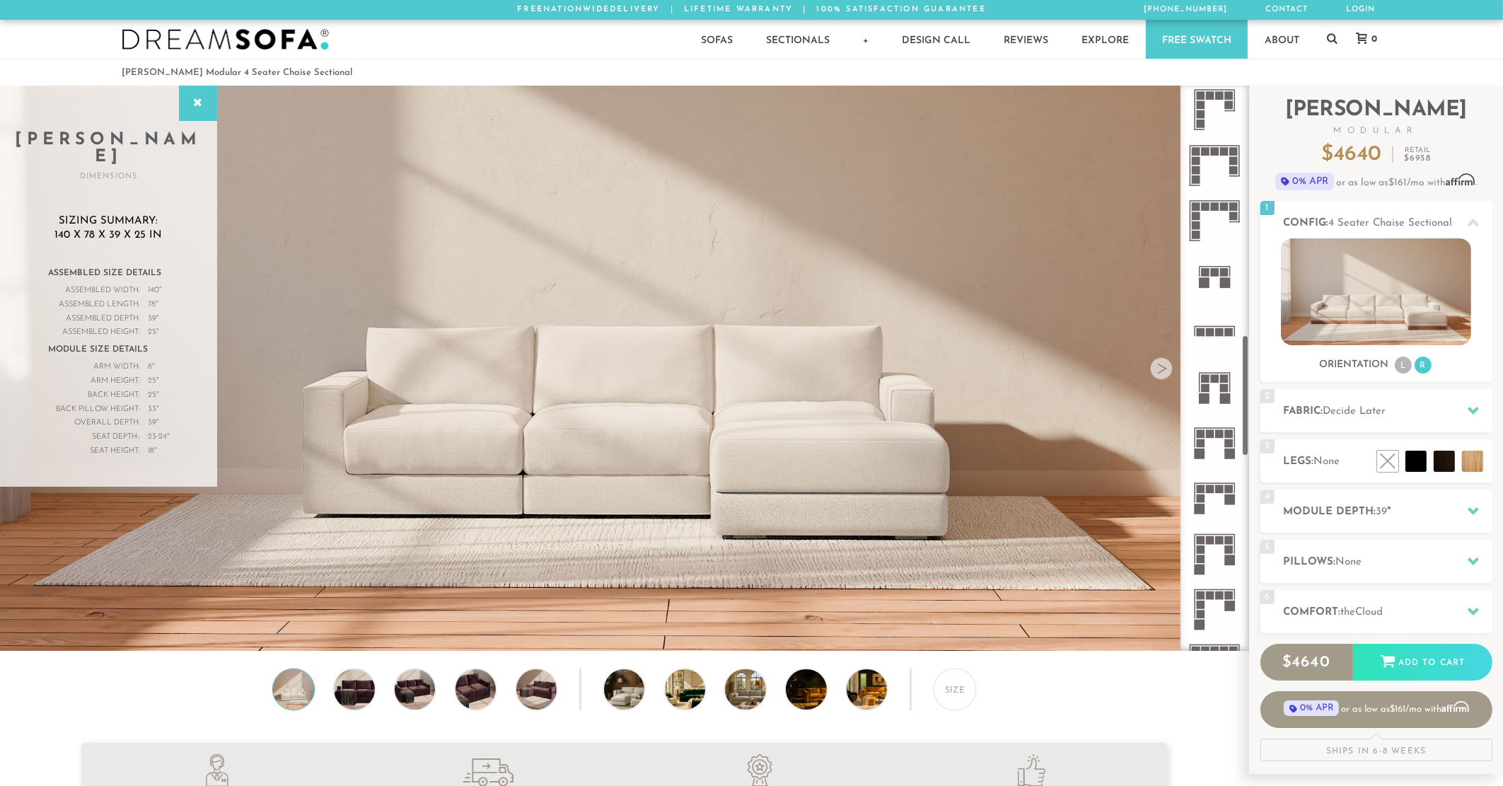
scroll to position [1162, 0]
click at [1213, 330] on icon at bounding box center [1213, 334] width 55 height 55
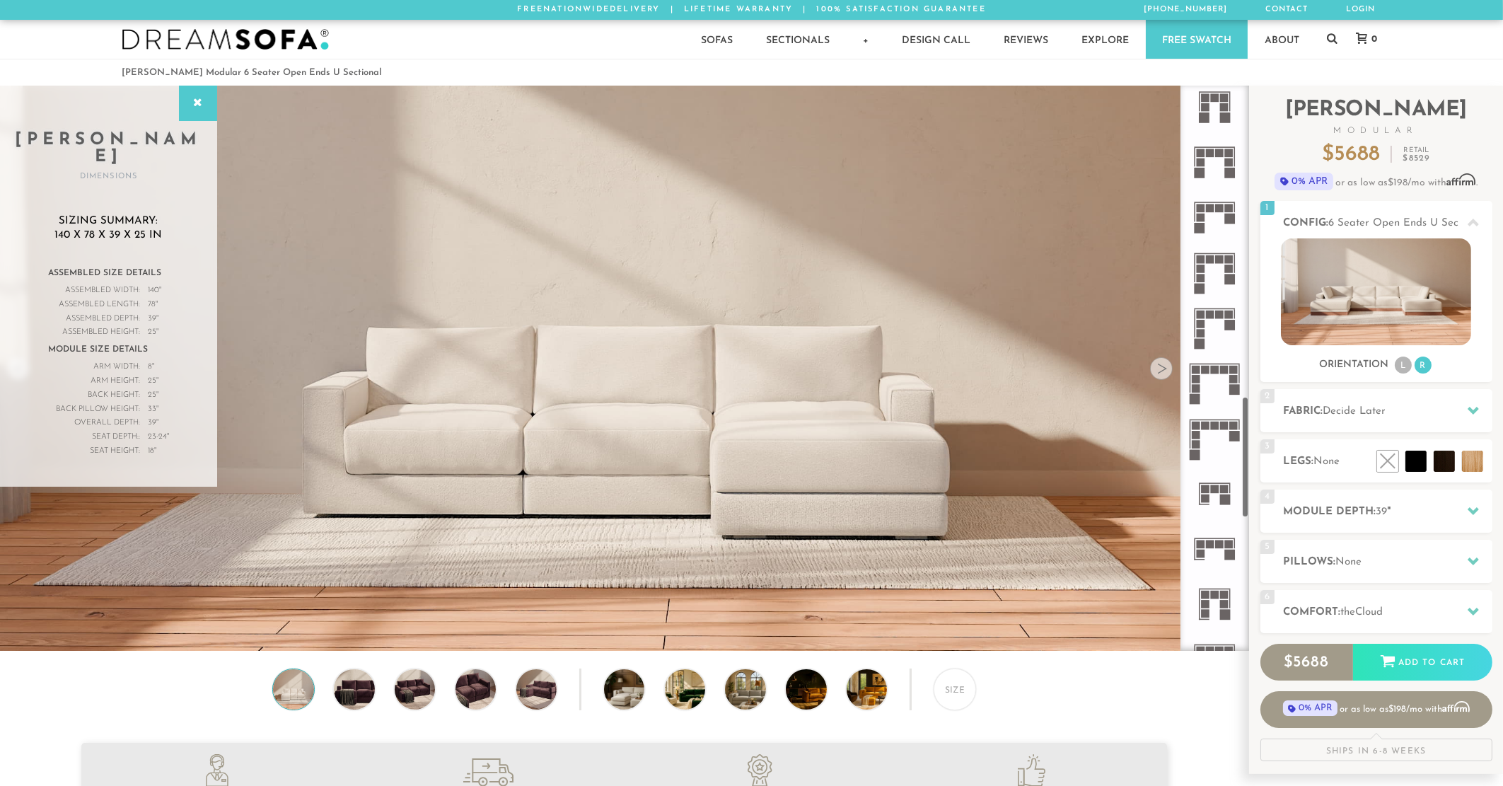
scroll to position [1449, 0]
click at [1208, 543] on rect at bounding box center [1210, 542] width 8 height 8
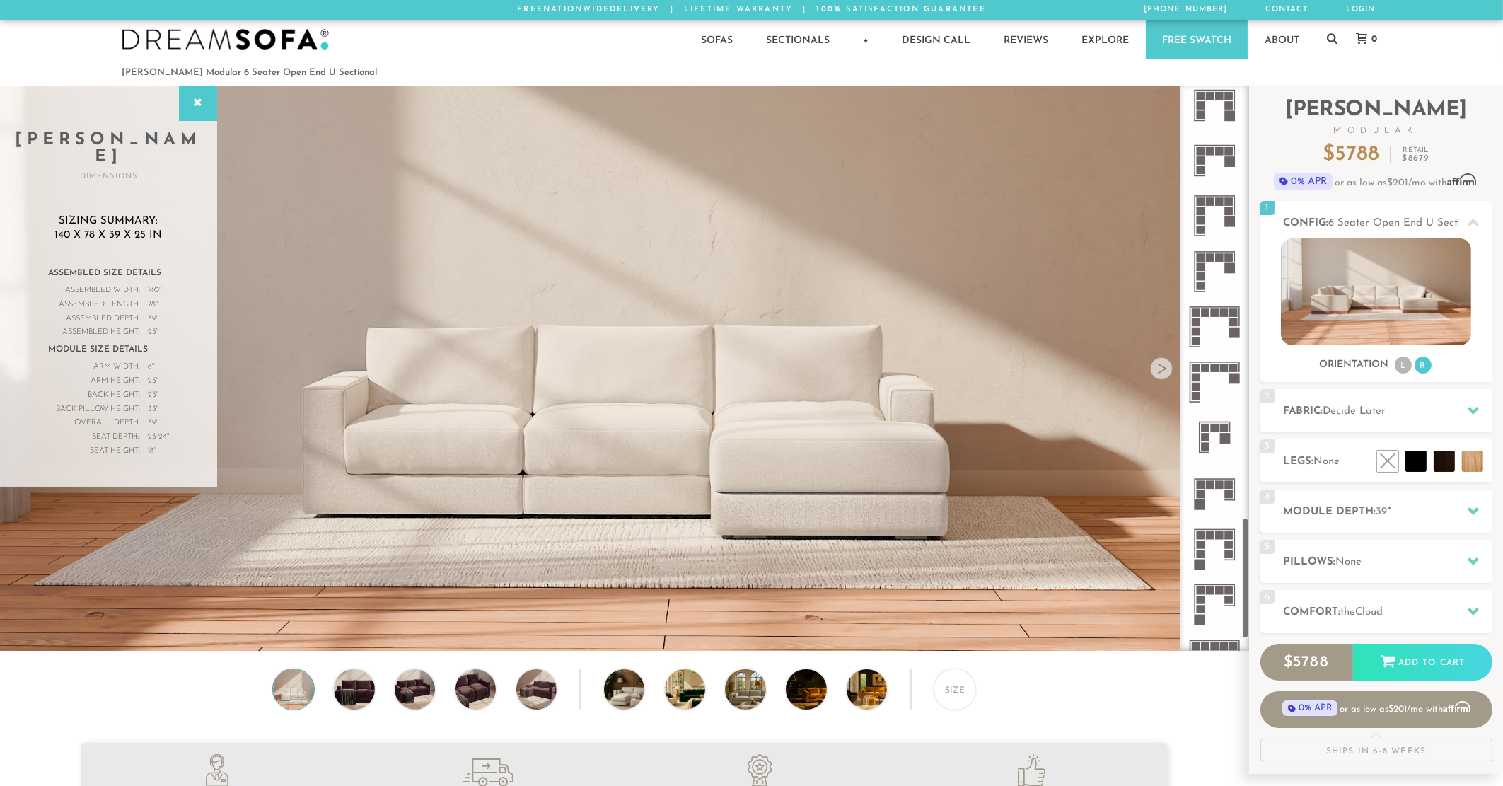
scroll to position [2019, 0]
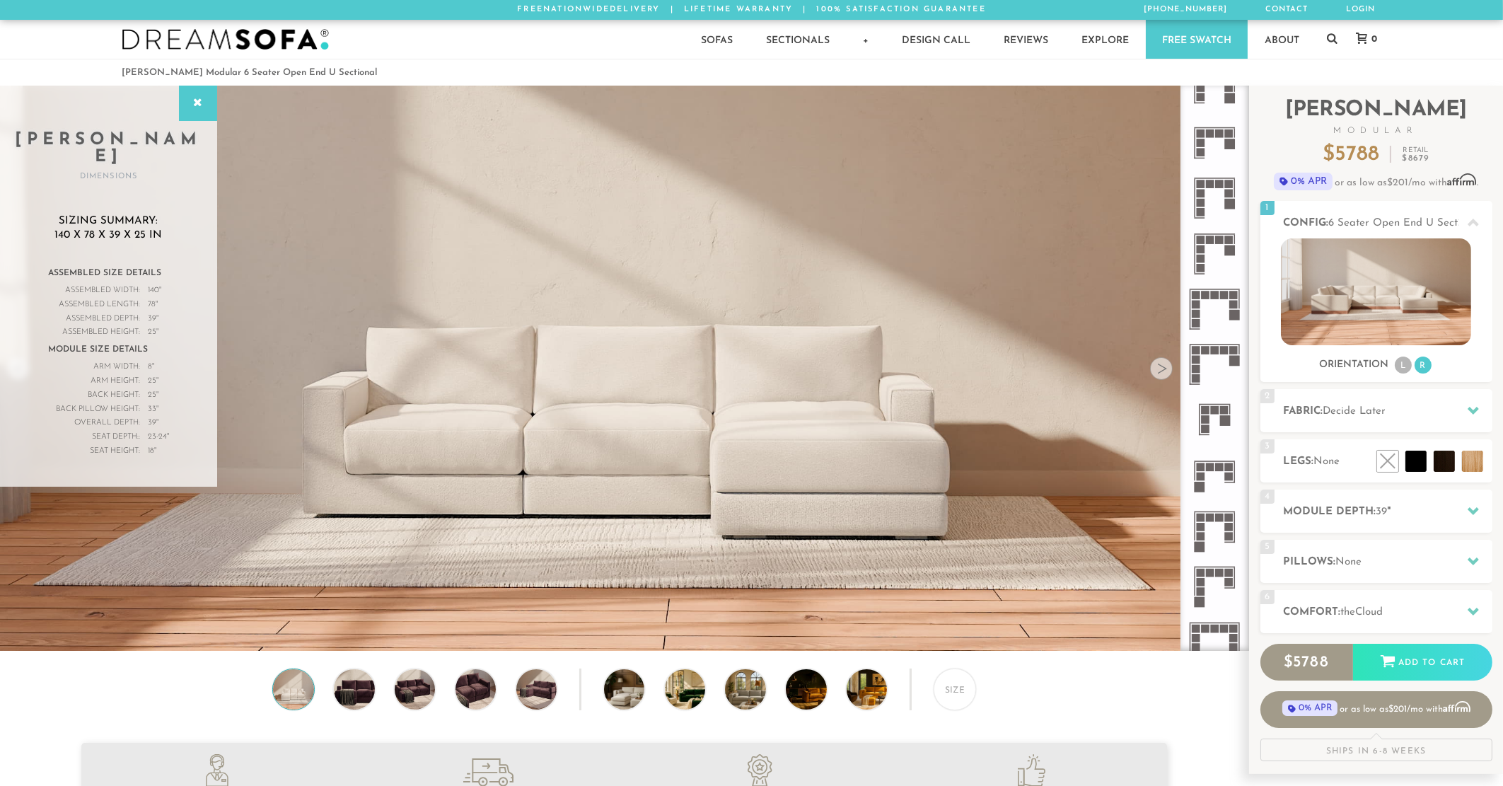
click at [1219, 408] on icon at bounding box center [1213, 419] width 55 height 55
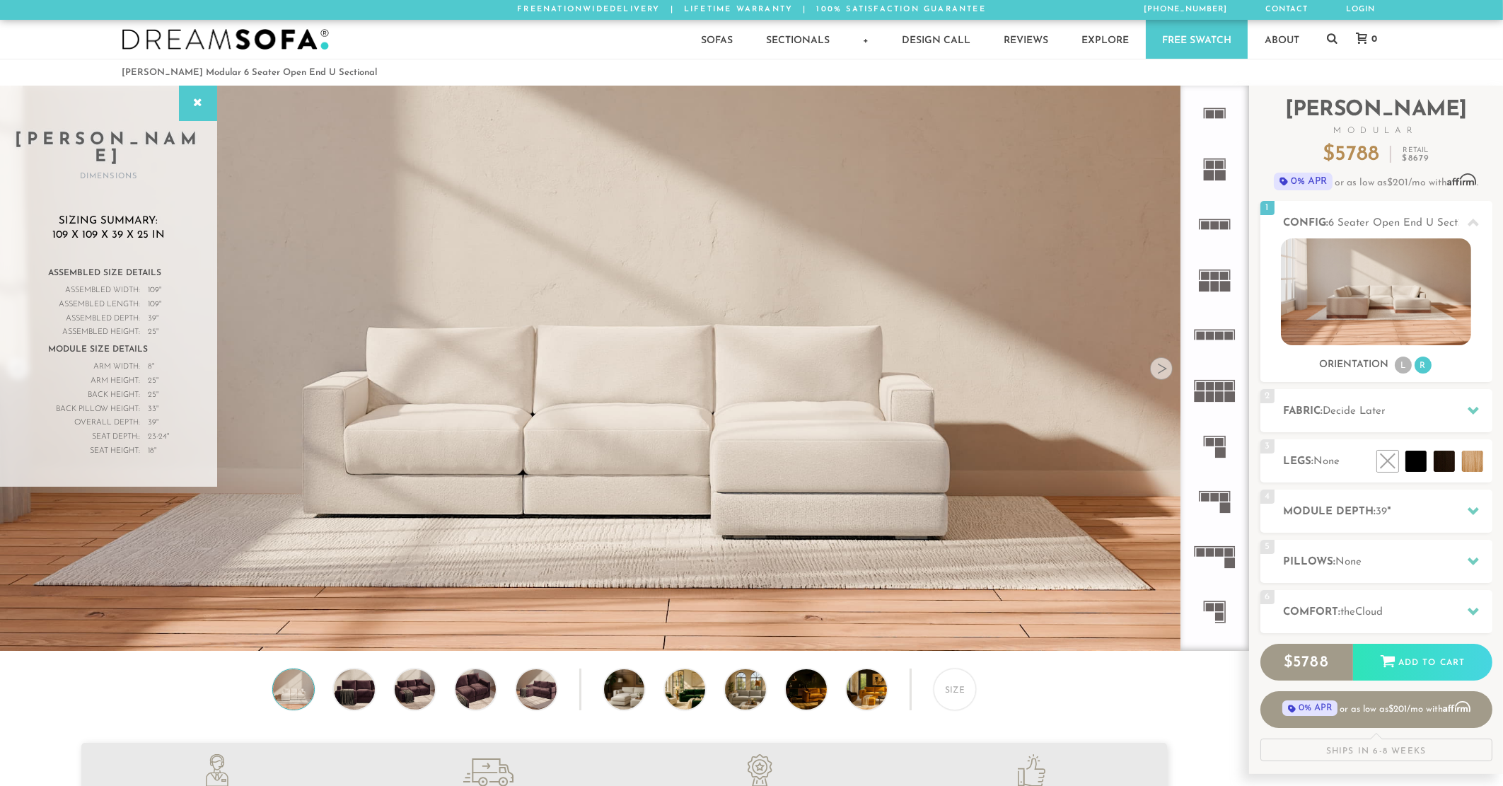
click at [1215, 284] on rect at bounding box center [1215, 286] width 8 height 11
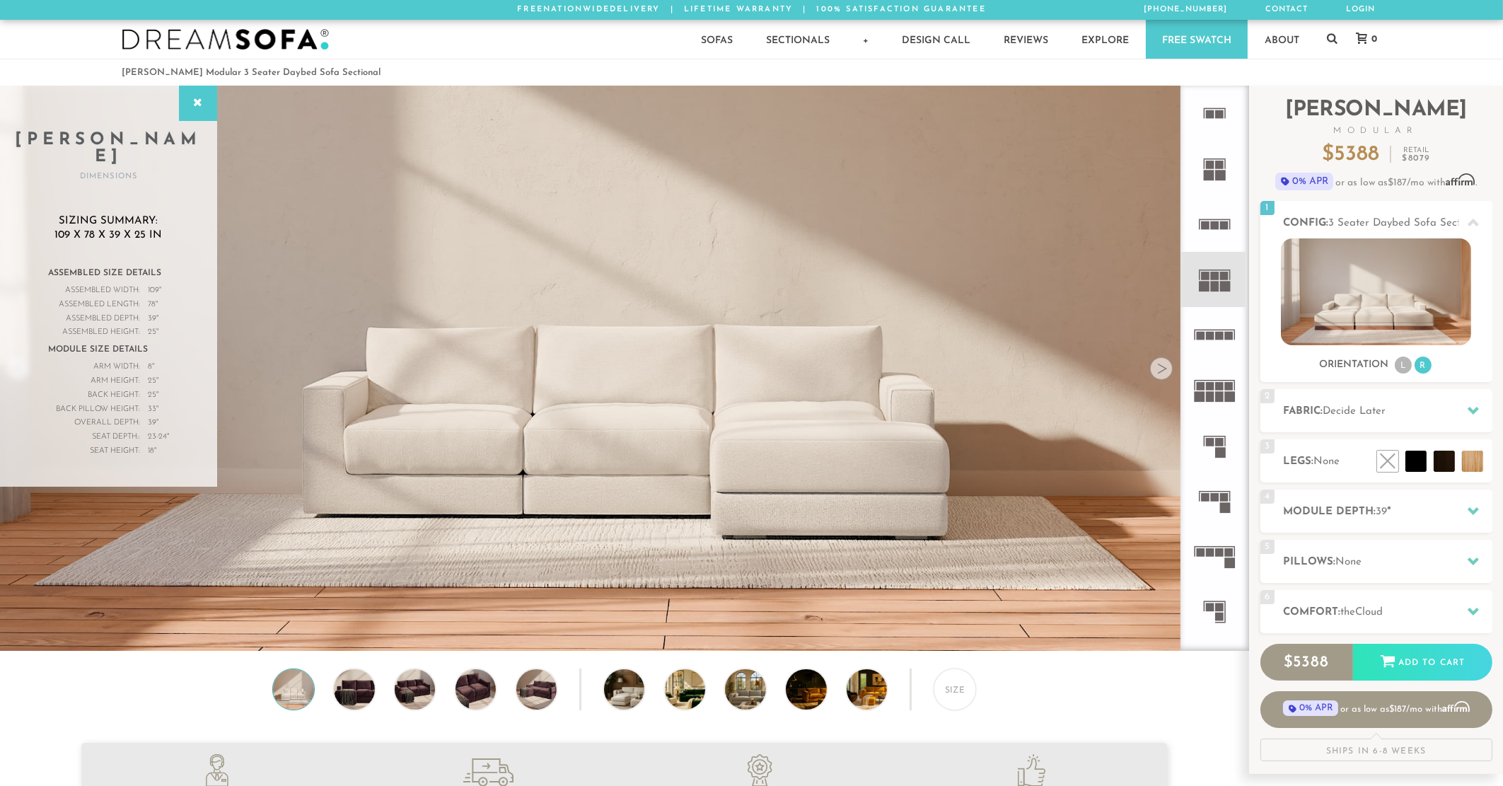
click at [1216, 385] on rect at bounding box center [1219, 387] width 8 height 8
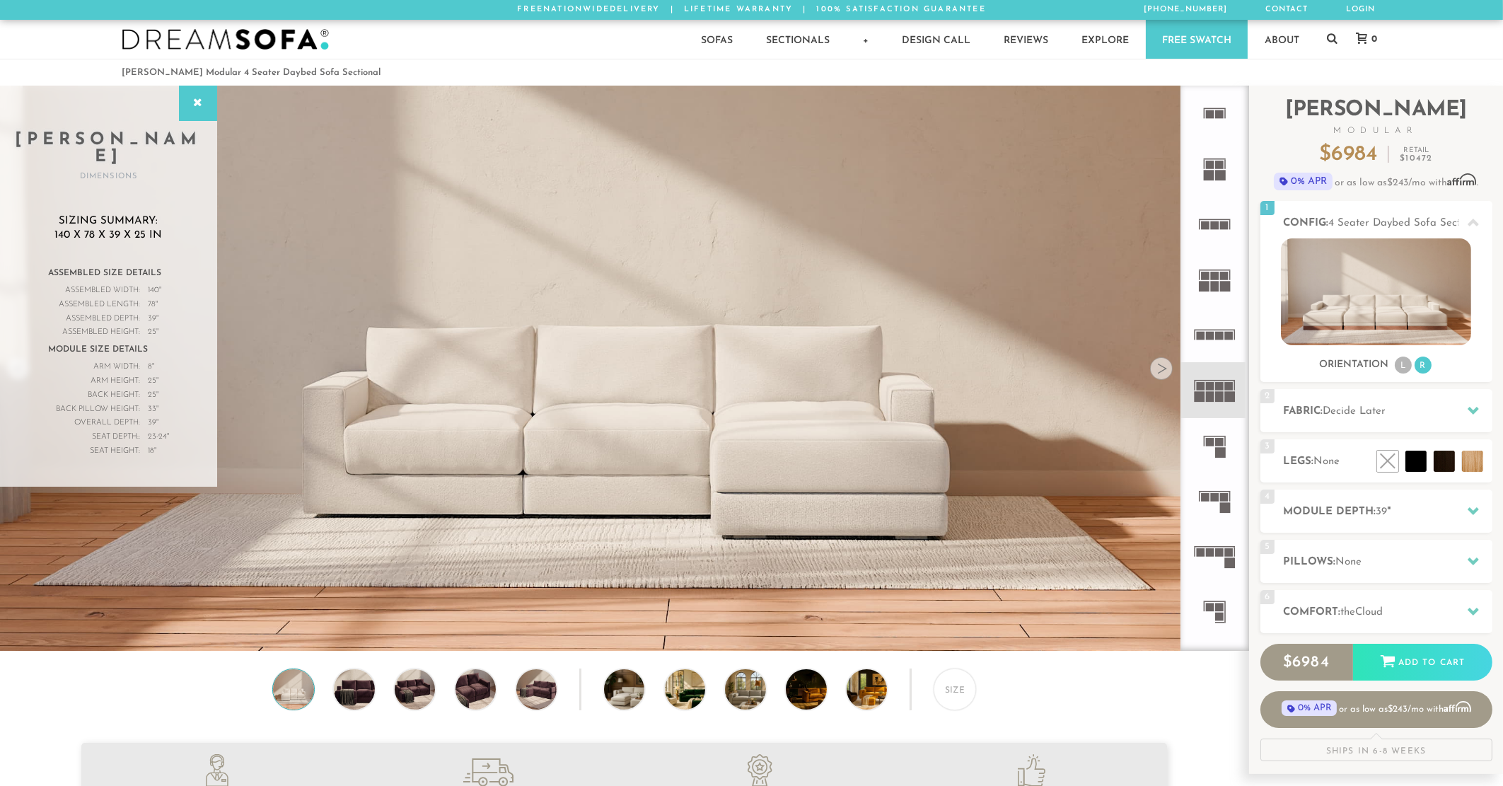
click at [1212, 443] on rect at bounding box center [1210, 442] width 8 height 8
click at [1214, 495] on rect at bounding box center [1215, 497] width 8 height 8
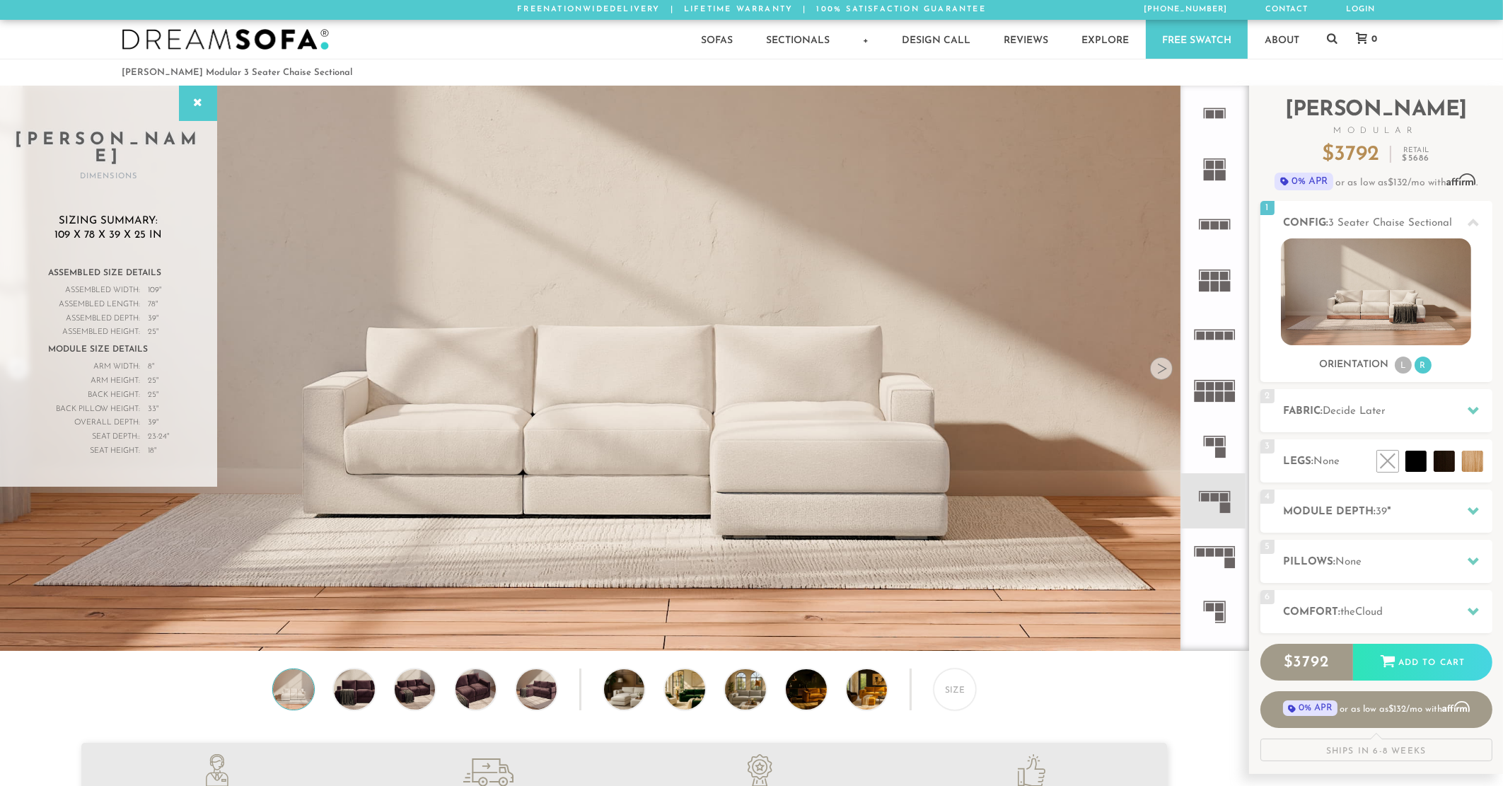
click at [1214, 541] on icon at bounding box center [1213, 555] width 55 height 55
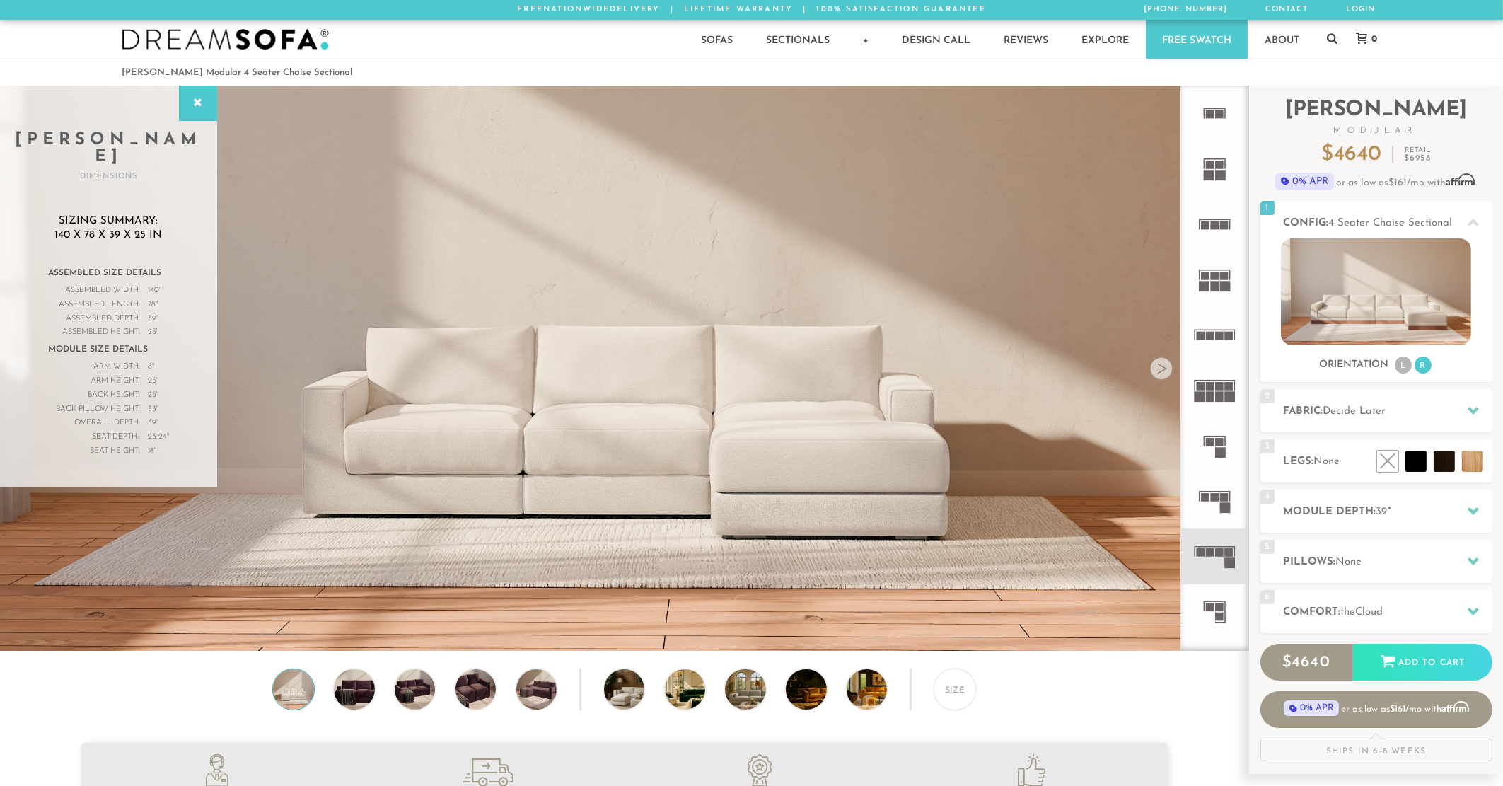
click at [1214, 485] on icon at bounding box center [1213, 500] width 55 height 55
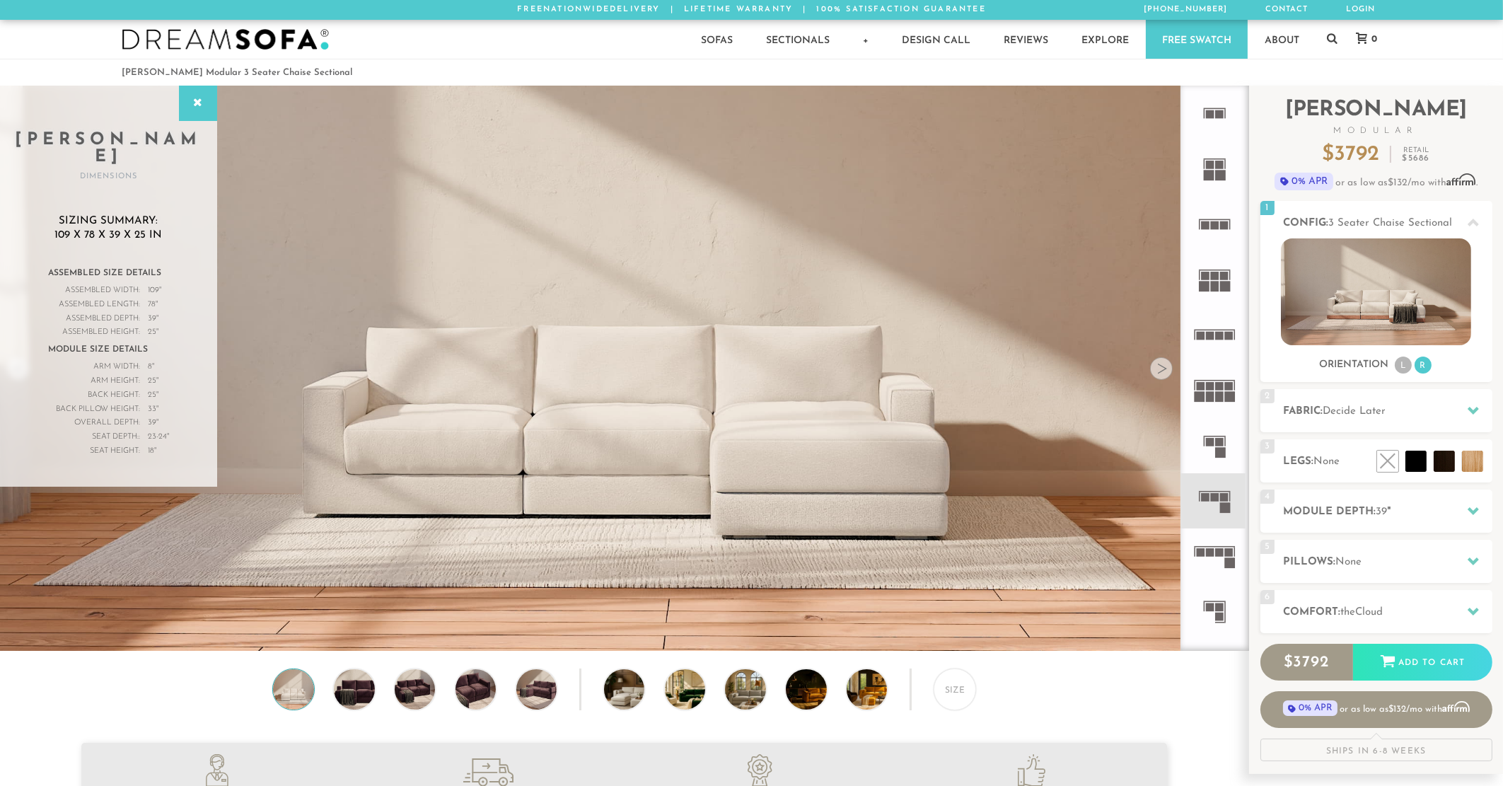
click at [1212, 537] on icon at bounding box center [1213, 555] width 55 height 55
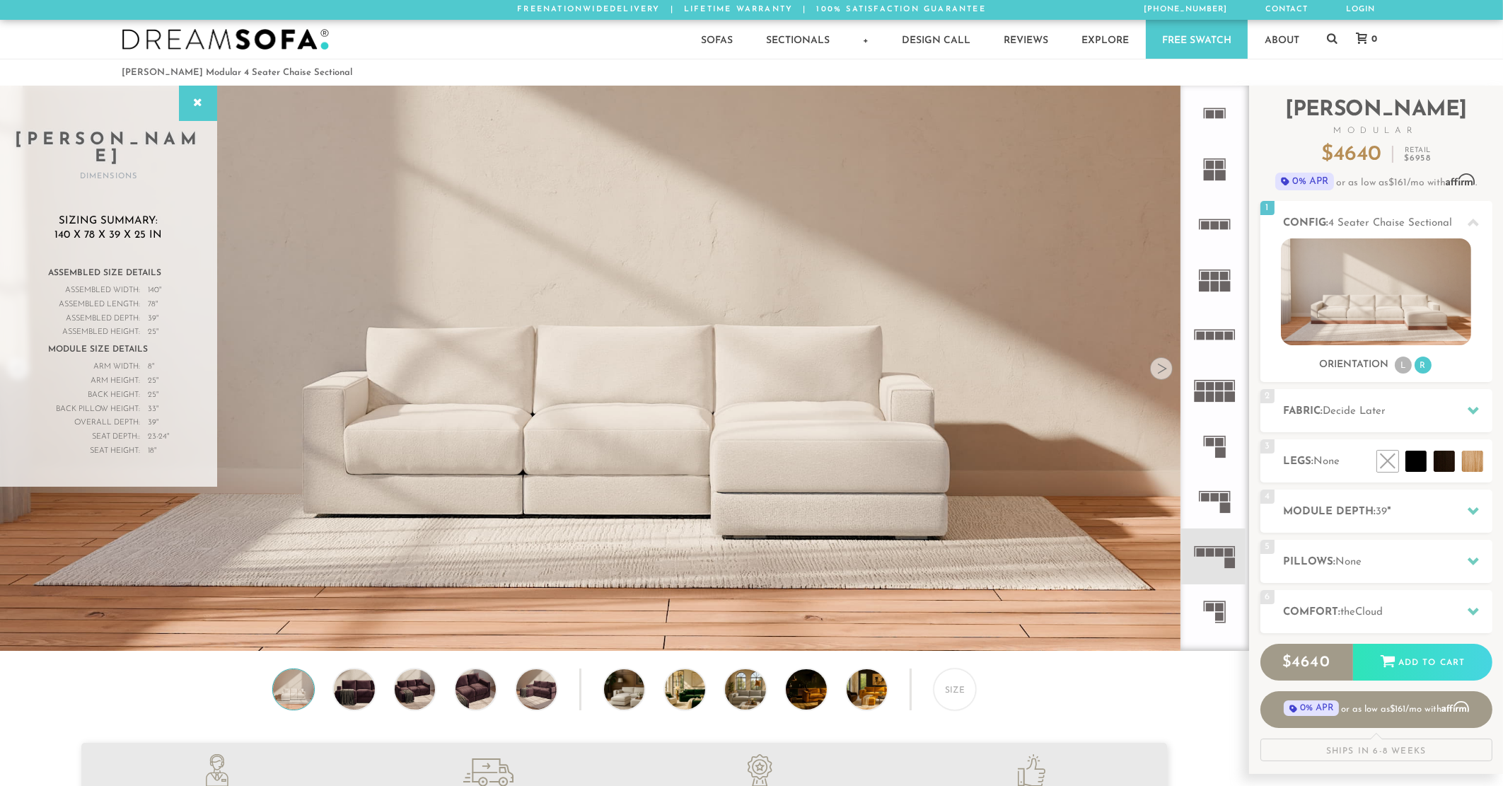
click at [1211, 474] on icon at bounding box center [1213, 500] width 55 height 55
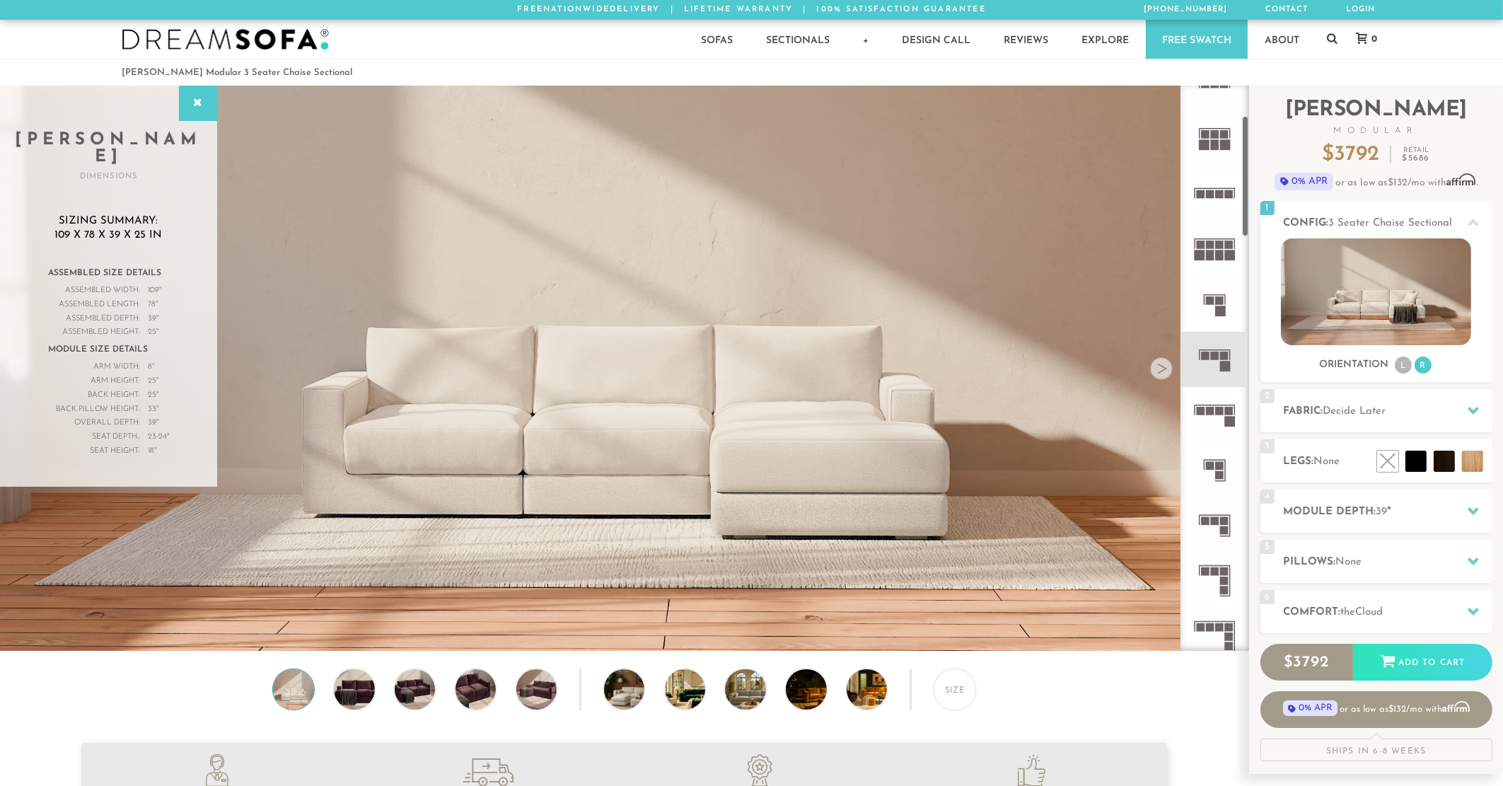
scroll to position [143, 0]
click at [1216, 520] on rect at bounding box center [1215, 519] width 8 height 8
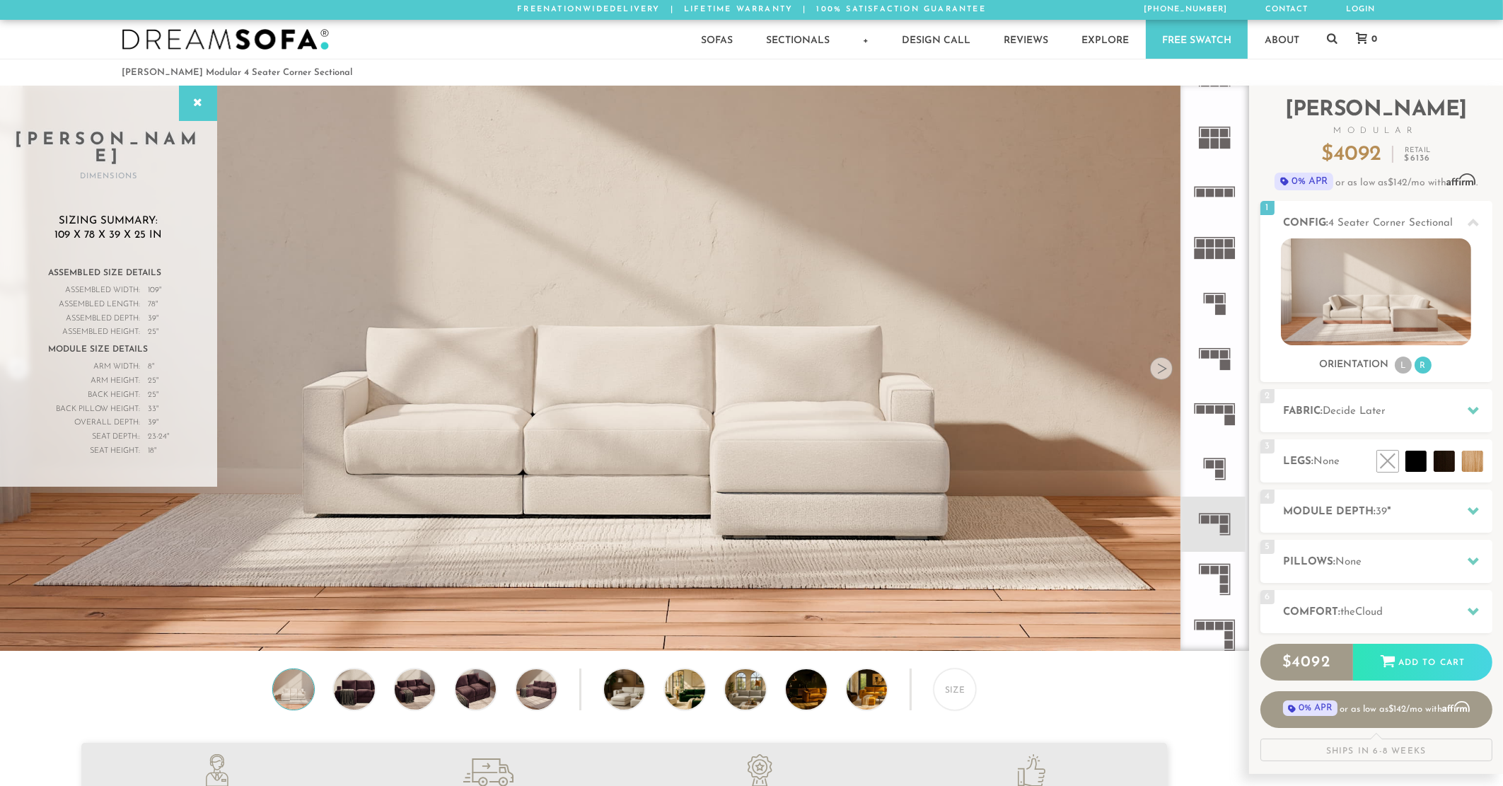
click at [1218, 564] on icon at bounding box center [1213, 579] width 55 height 55
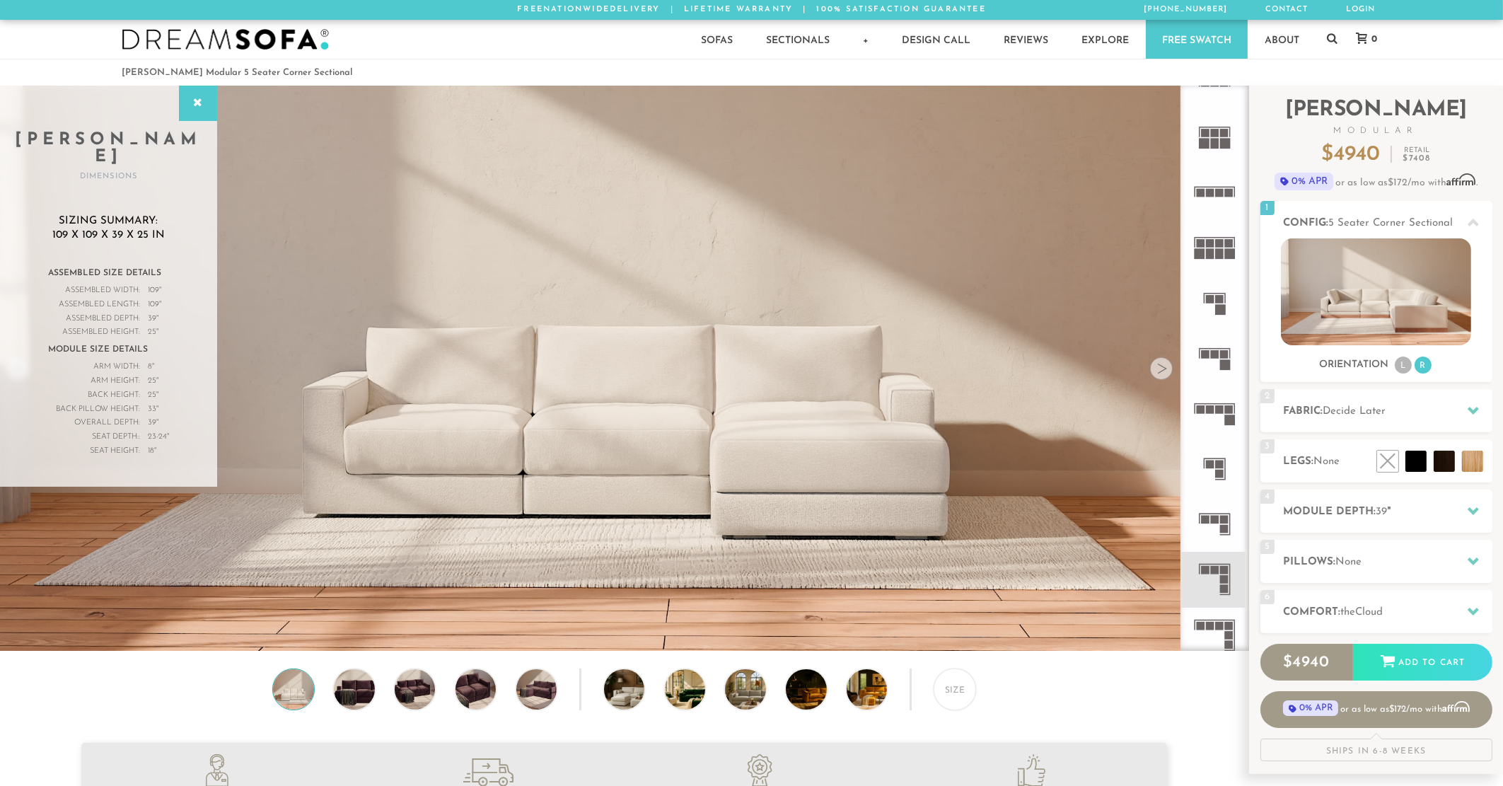
click at [1221, 518] on rect at bounding box center [1224, 519] width 8 height 8
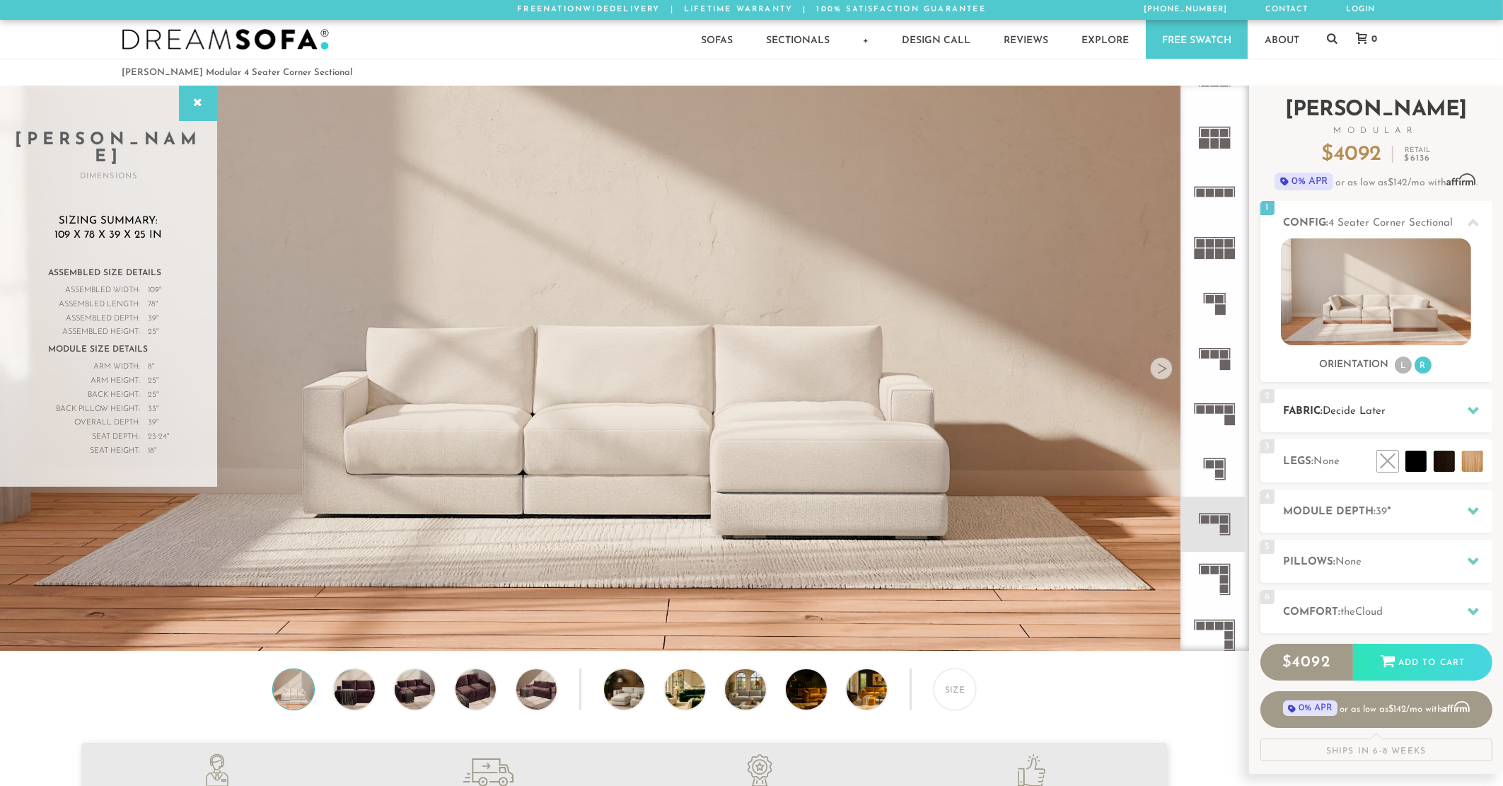
click at [1358, 414] on span "Decide Later" at bounding box center [1354, 411] width 63 height 11
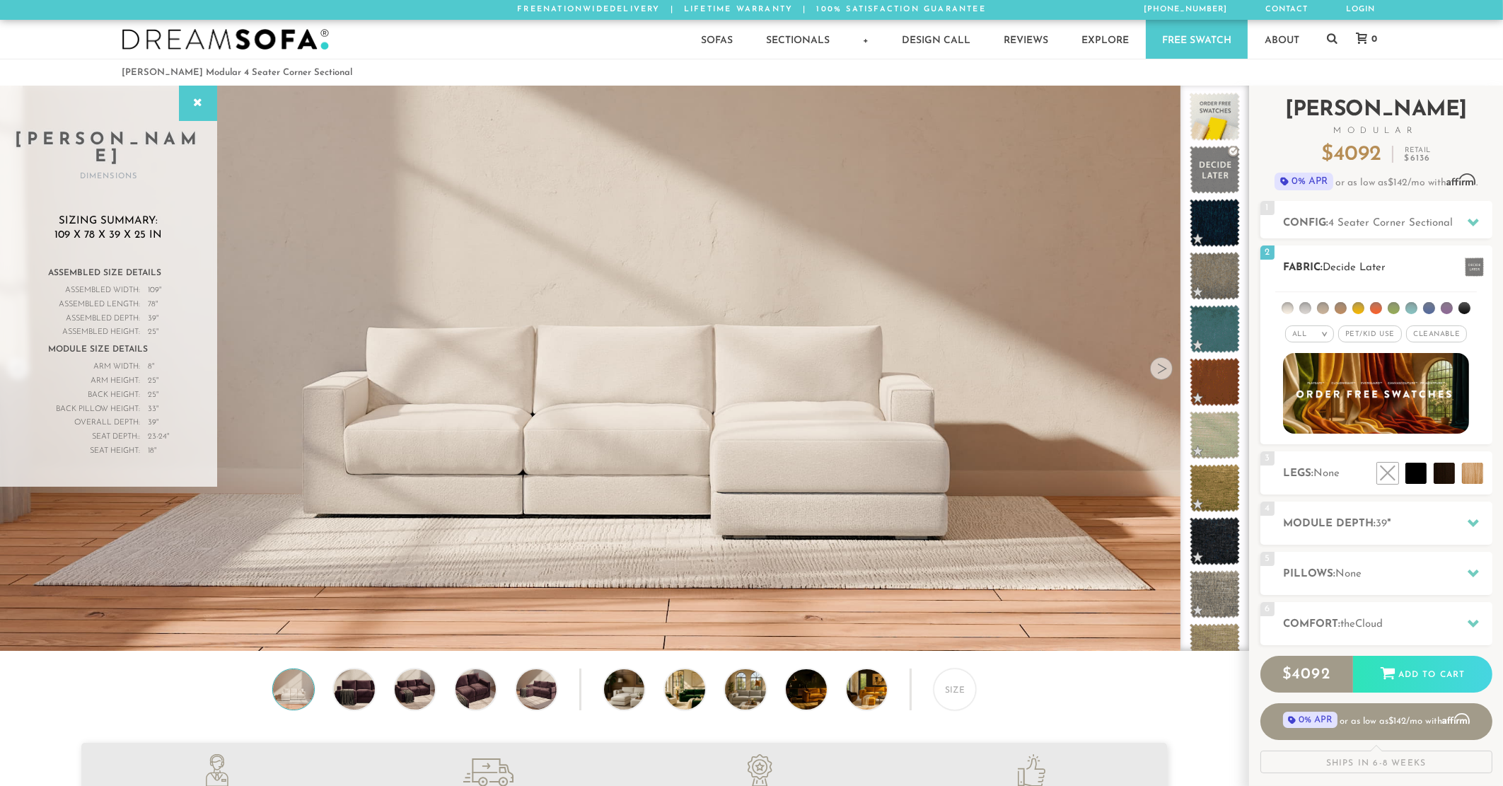
click at [1313, 332] on div "All >" at bounding box center [1309, 333] width 49 height 17
click at [1303, 371] on li "Tier" at bounding box center [1309, 372] width 49 height 20
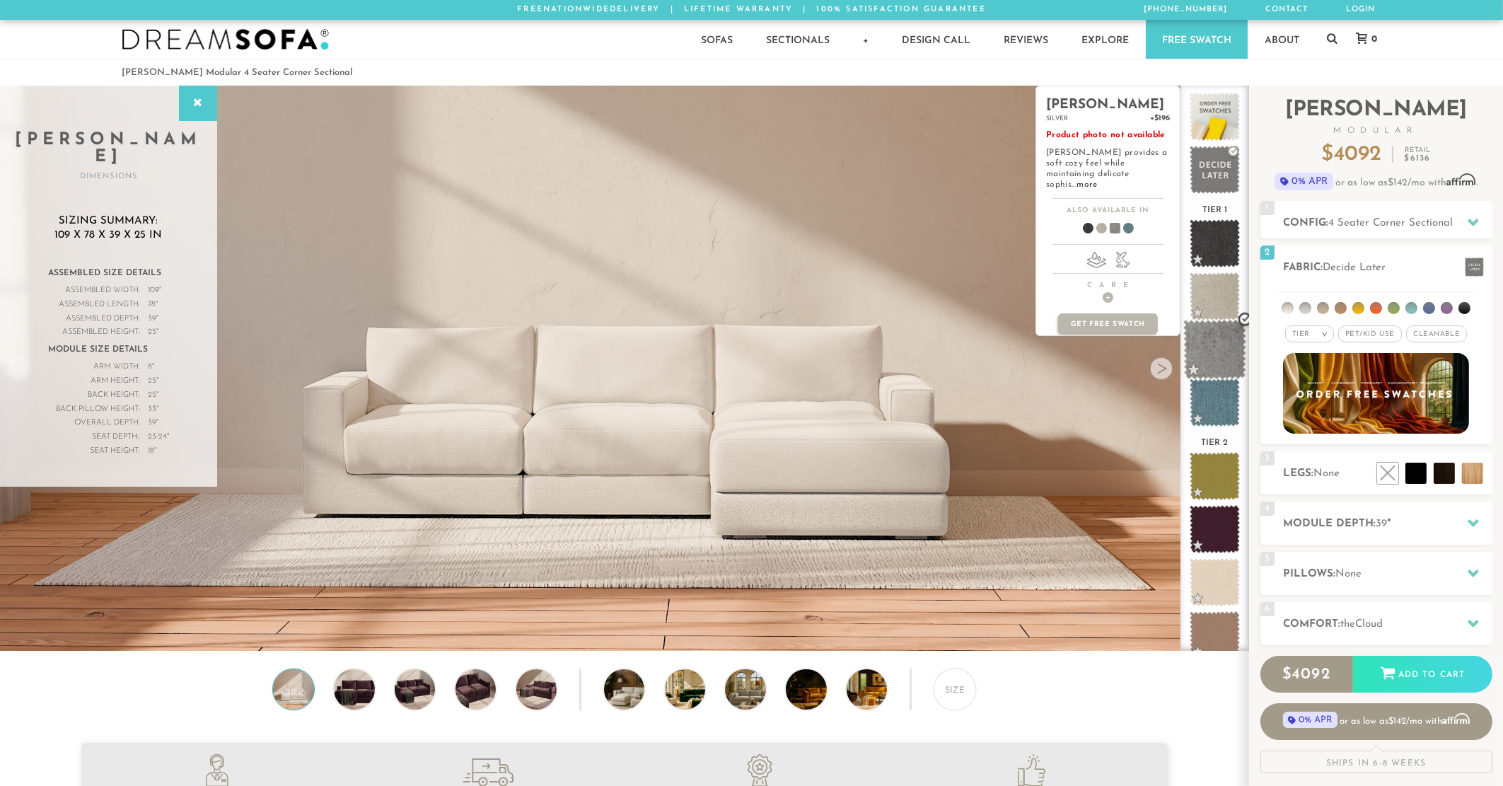
click at [1218, 324] on span at bounding box center [1214, 350] width 63 height 60
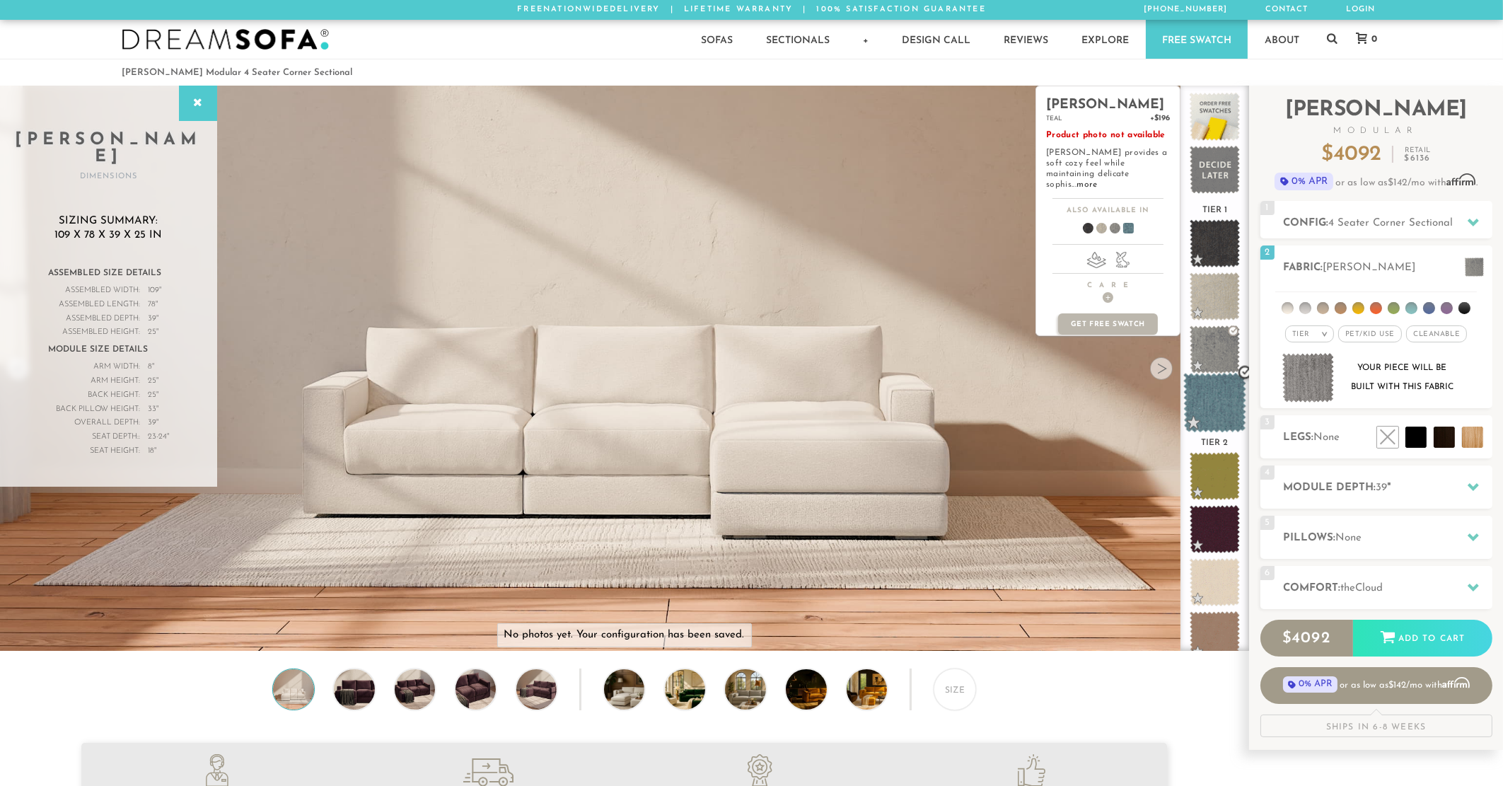
click at [1216, 400] on span at bounding box center [1214, 403] width 63 height 60
click at [1214, 231] on span at bounding box center [1214, 244] width 63 height 60
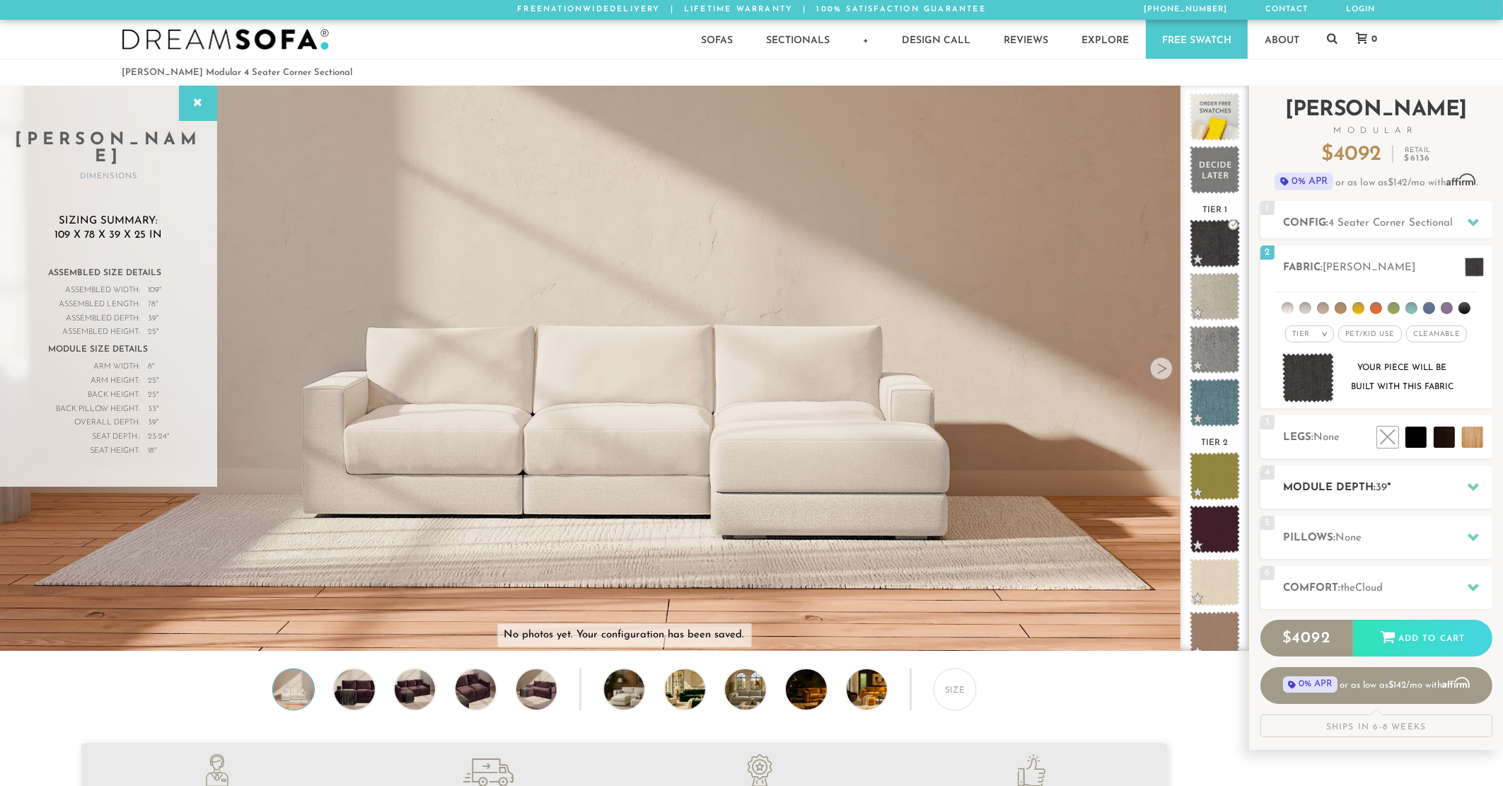
click at [1355, 471] on div "4 Module Depth: 39 "" at bounding box center [1376, 486] width 232 height 43
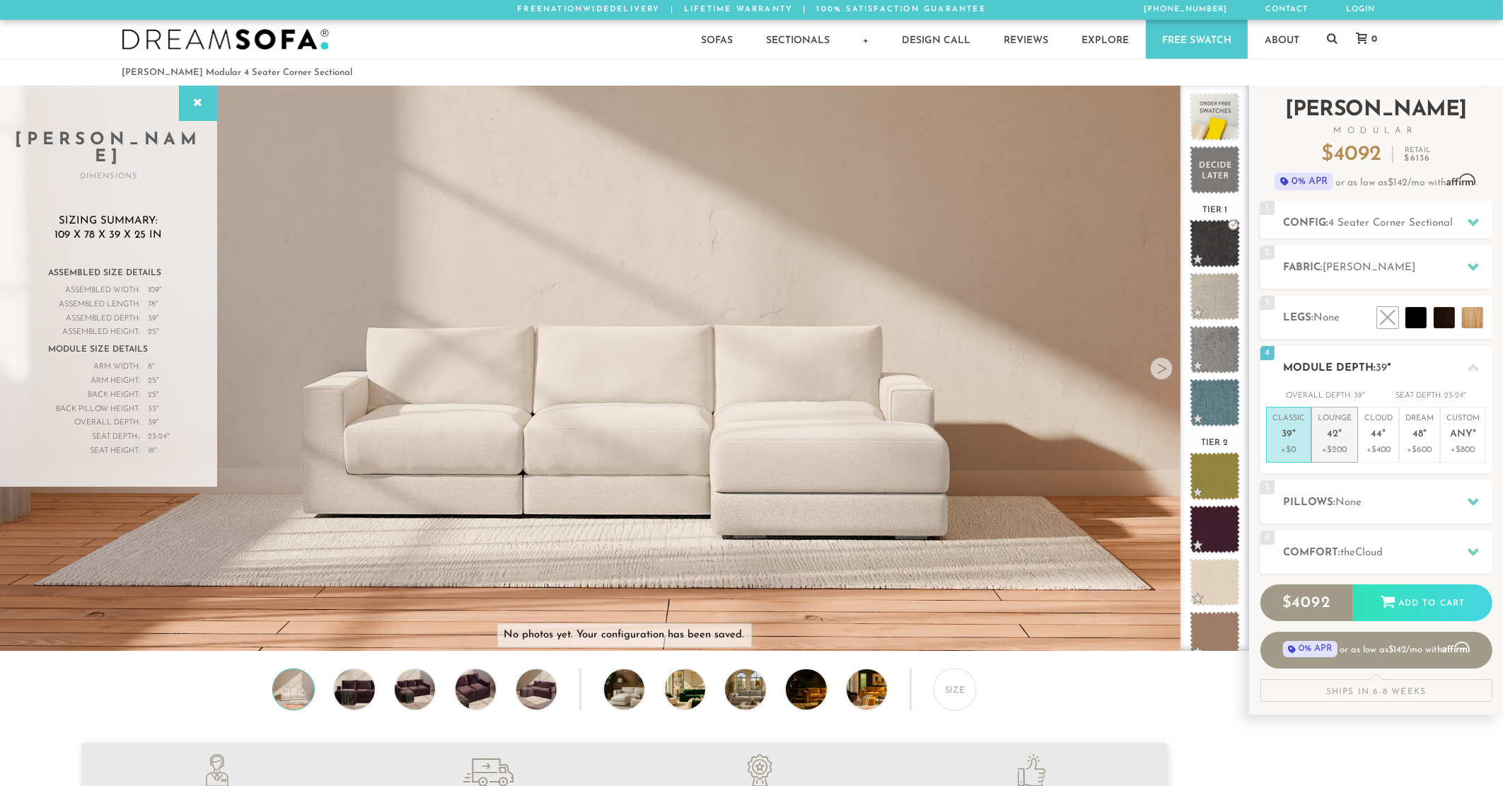
click at [1336, 430] on span "42" at bounding box center [1332, 434] width 11 height 12
click at [1293, 423] on p "Classic 39 "" at bounding box center [1288, 428] width 33 height 30
click at [1321, 428] on p "Lounge 42 "" at bounding box center [1334, 428] width 34 height 30
click at [1390, 438] on p "Cloud 44 "" at bounding box center [1378, 428] width 28 height 30
click at [1294, 425] on p "Classic 39 "" at bounding box center [1288, 428] width 33 height 30
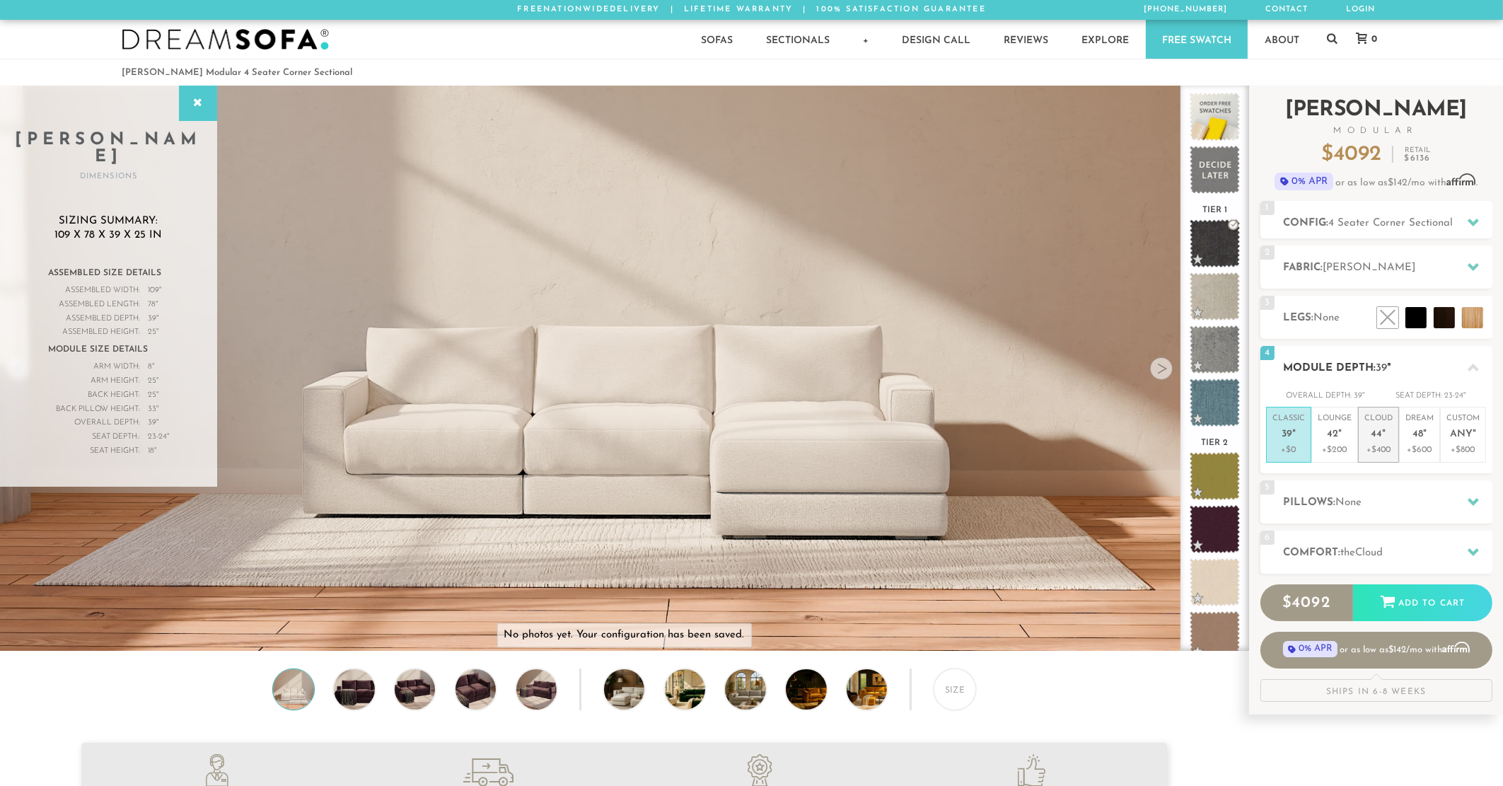
click at [1375, 427] on p "Cloud 44 "" at bounding box center [1378, 428] width 28 height 30
click at [1425, 433] on em """ at bounding box center [1425, 434] width 4 height 12
click at [1367, 431] on p "Cloud 44 "" at bounding box center [1378, 428] width 28 height 30
click at [1415, 433] on span "48" at bounding box center [1417, 434] width 11 height 12
click at [1370, 492] on div "5 Pillows: None" at bounding box center [1376, 501] width 232 height 43
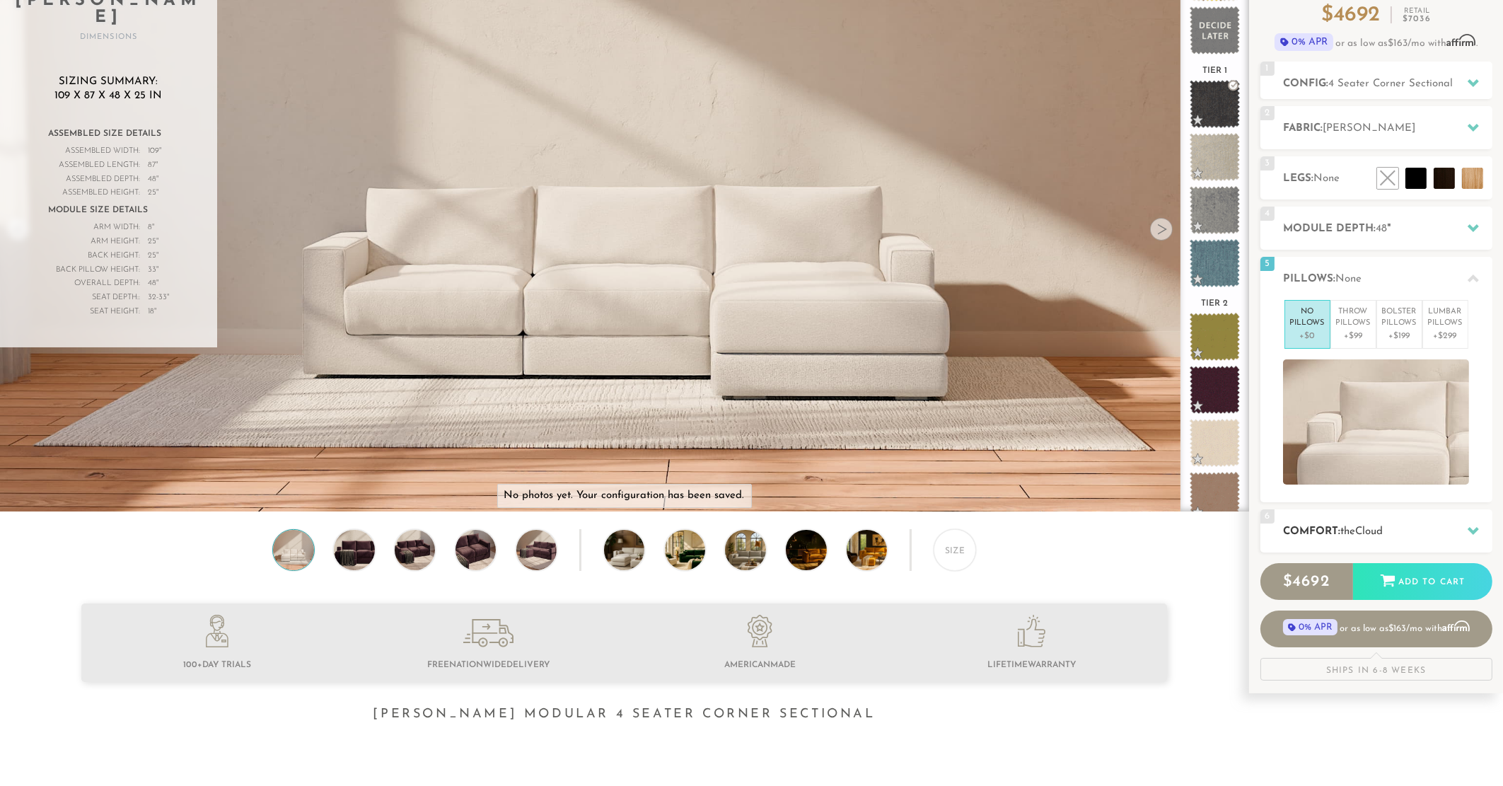
scroll to position [143, 0]
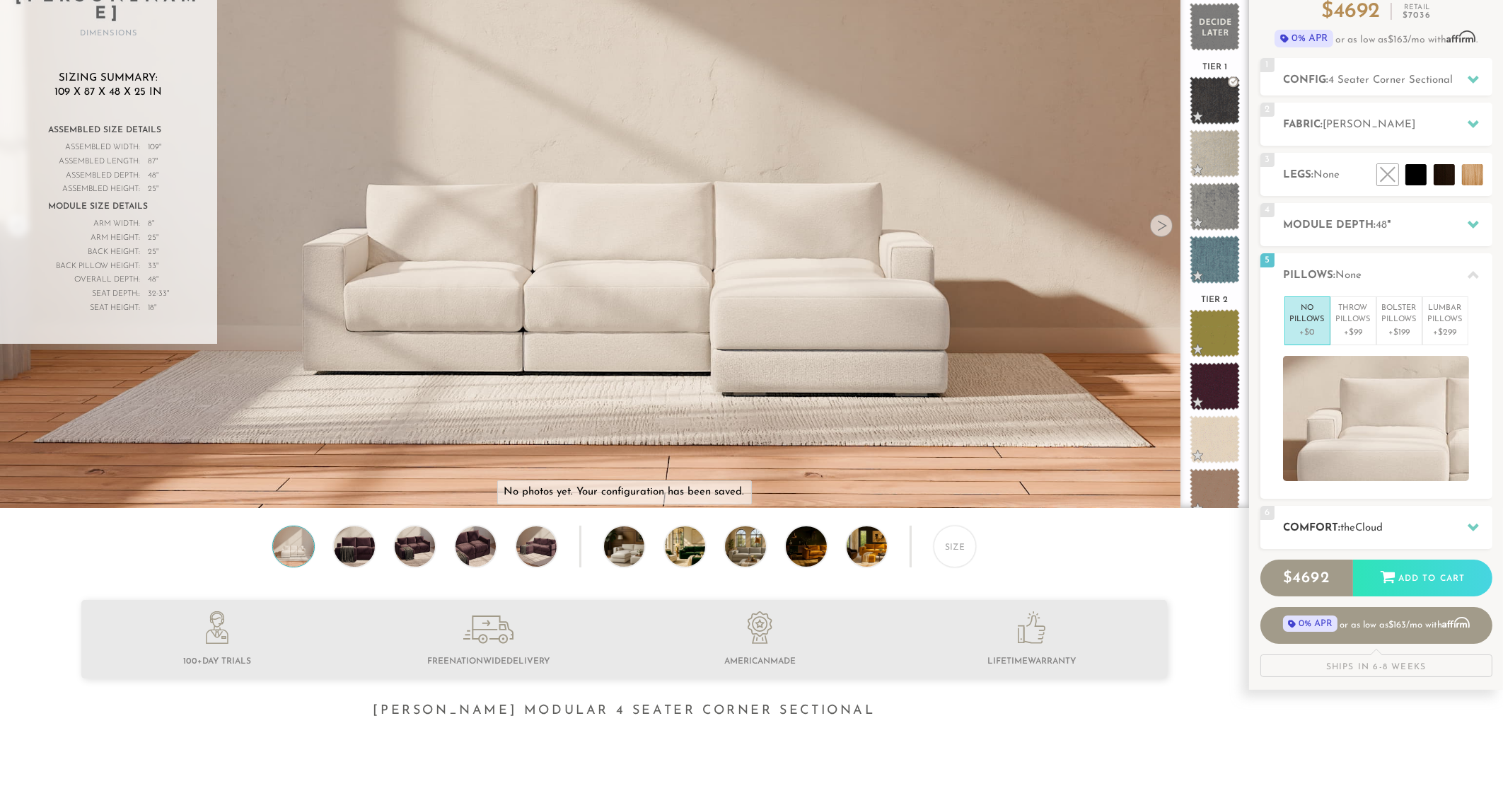
click at [1365, 525] on span "Cloud" at bounding box center [1369, 528] width 28 height 11
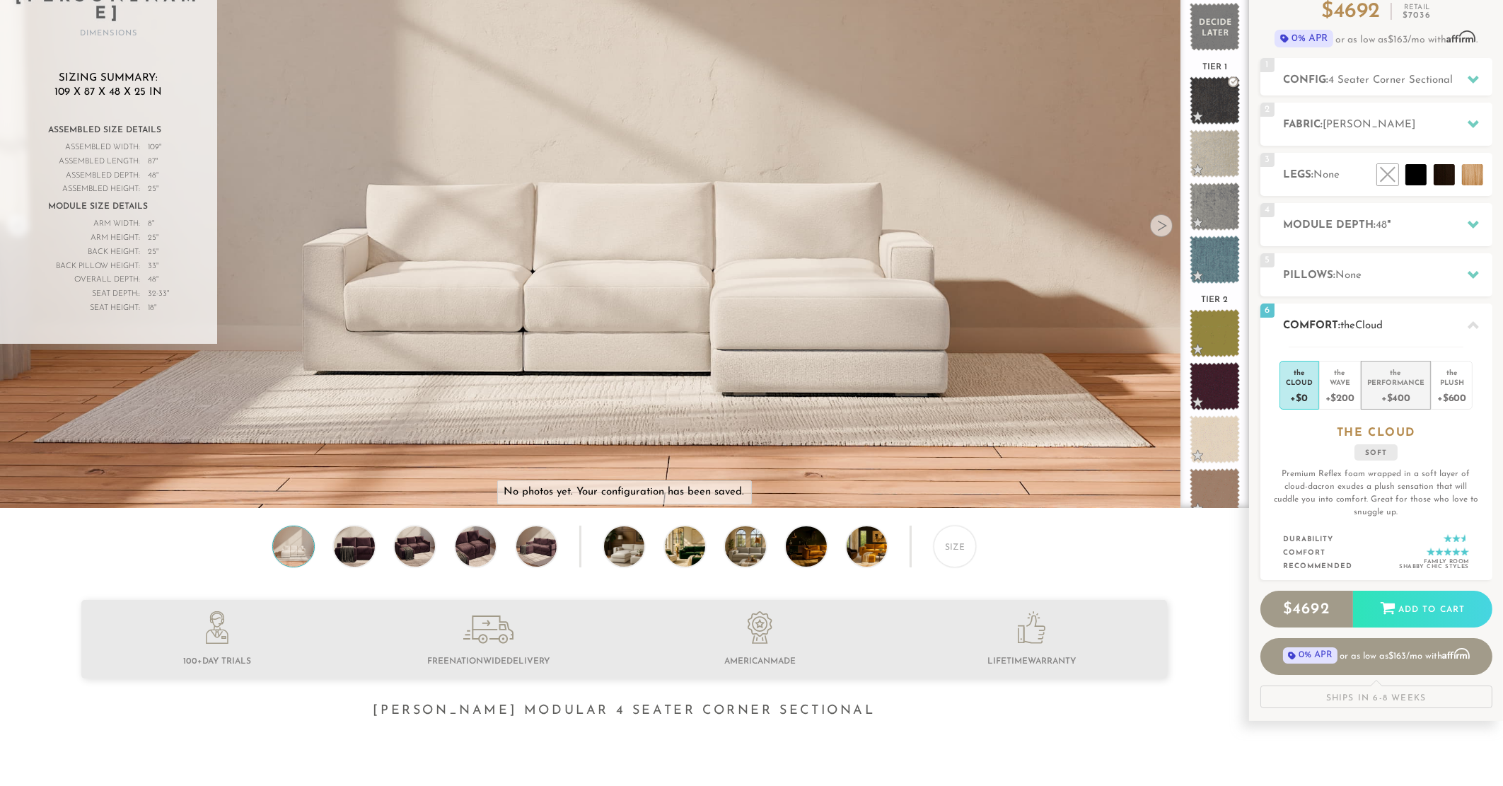
click at [1401, 396] on div "+$400" at bounding box center [1395, 397] width 57 height 21
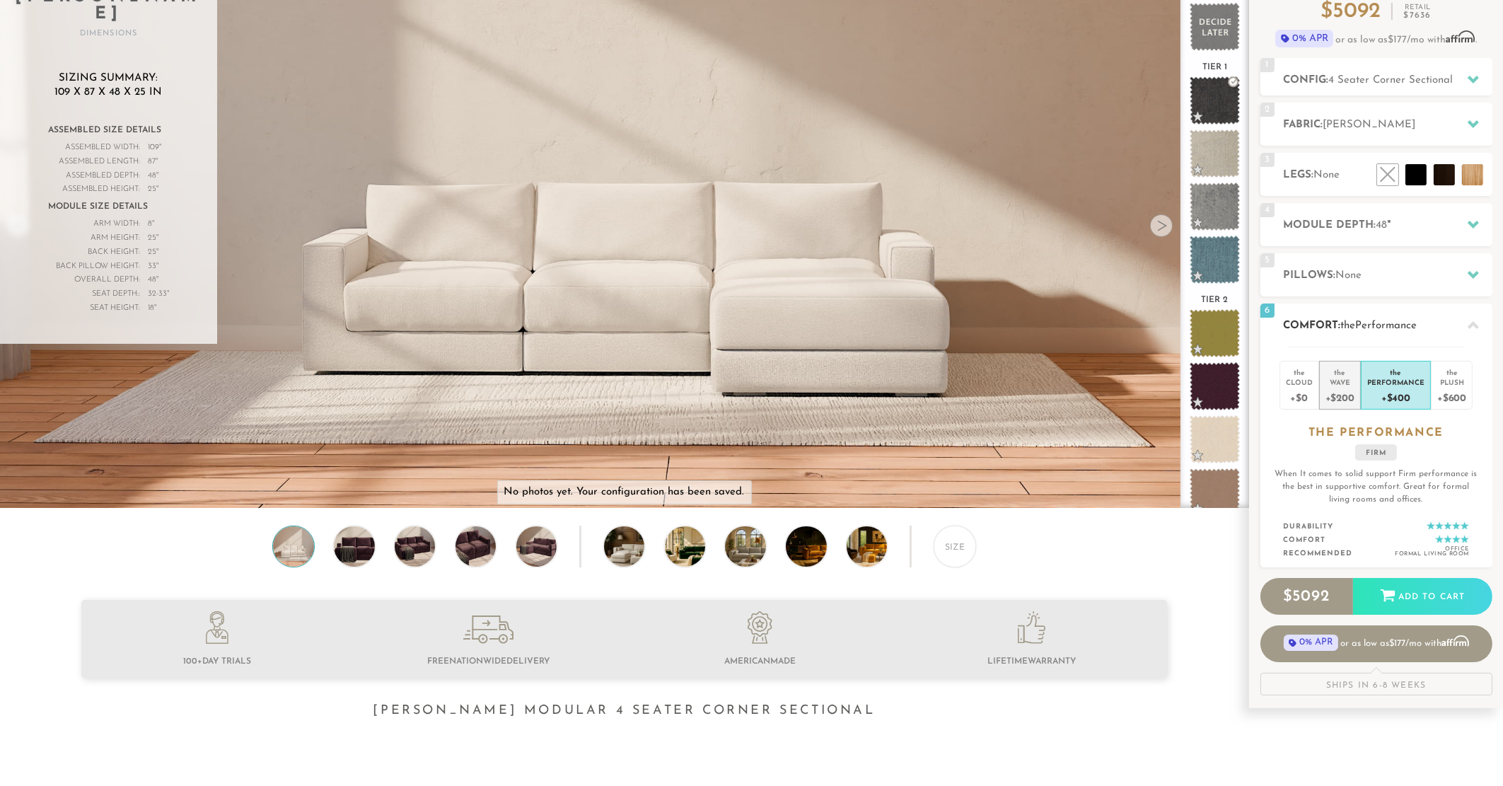
click at [1353, 383] on div "Wave" at bounding box center [1339, 382] width 29 height 10
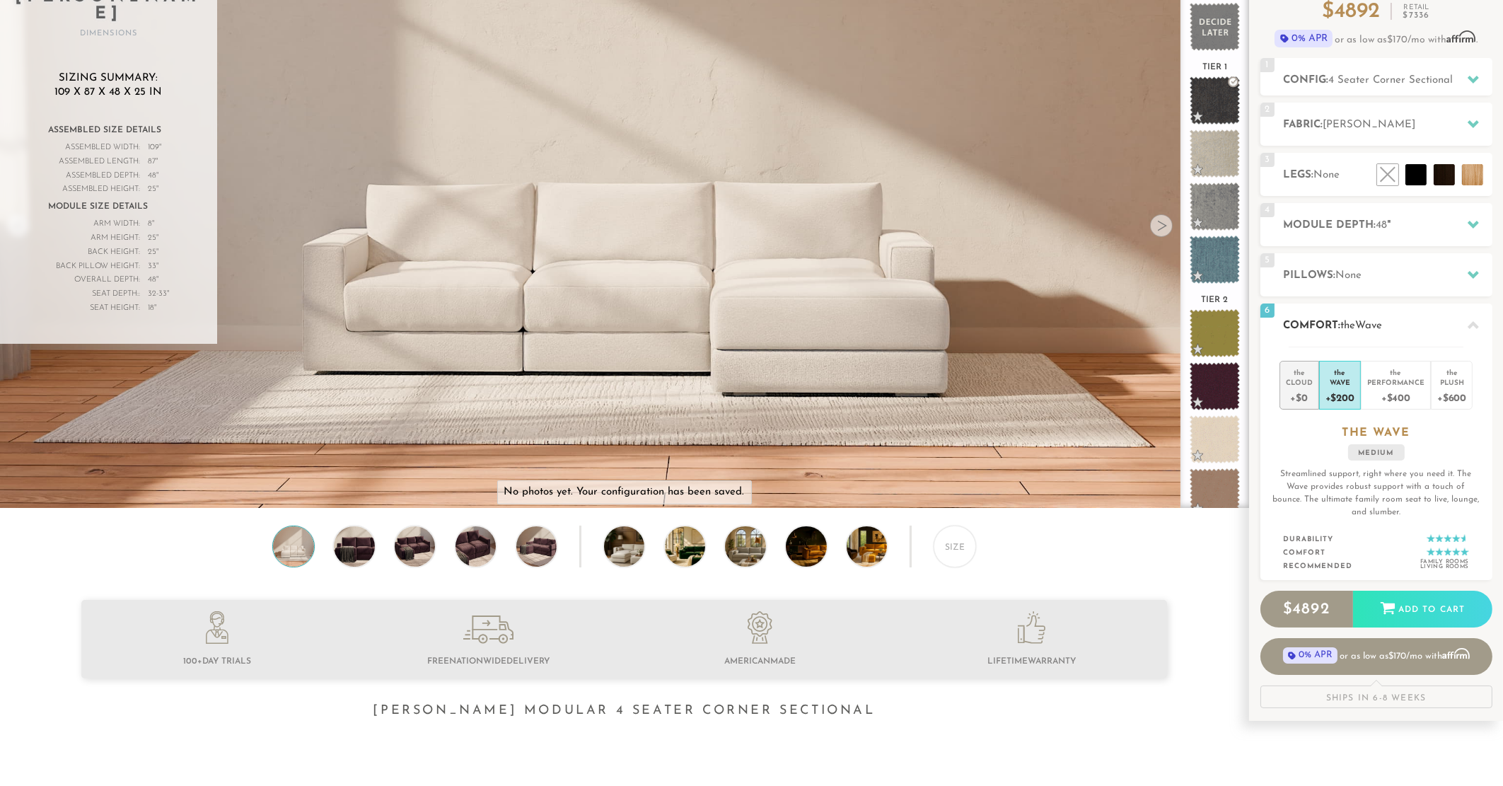
click at [1297, 377] on div "Cloud" at bounding box center [1298, 382] width 27 height 10
click at [1345, 378] on div "Wave" at bounding box center [1339, 382] width 29 height 10
click at [1305, 380] on div "Cloud" at bounding box center [1298, 382] width 27 height 10
click at [1342, 380] on div "Wave" at bounding box center [1339, 382] width 29 height 10
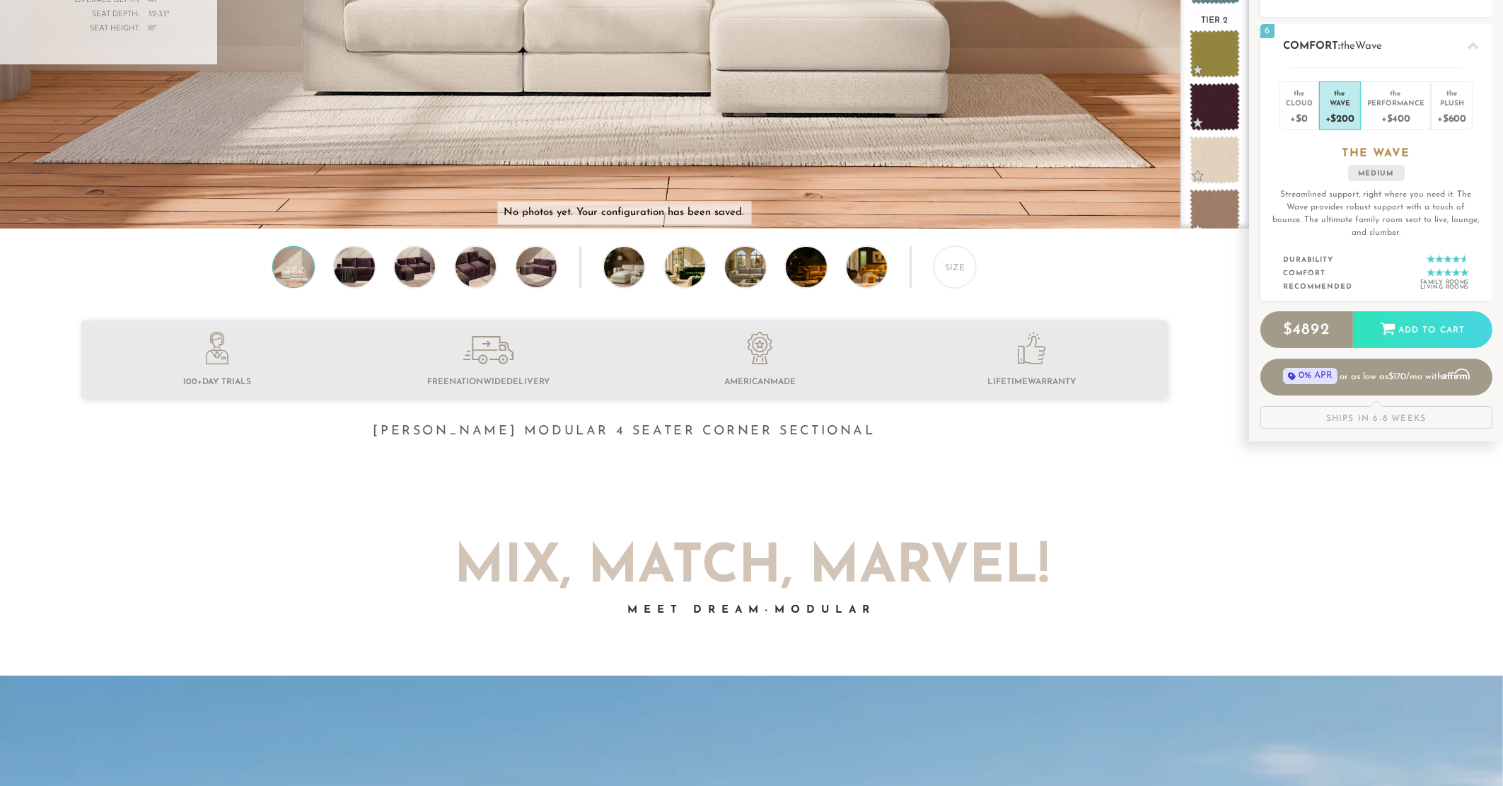
scroll to position [427, 0]
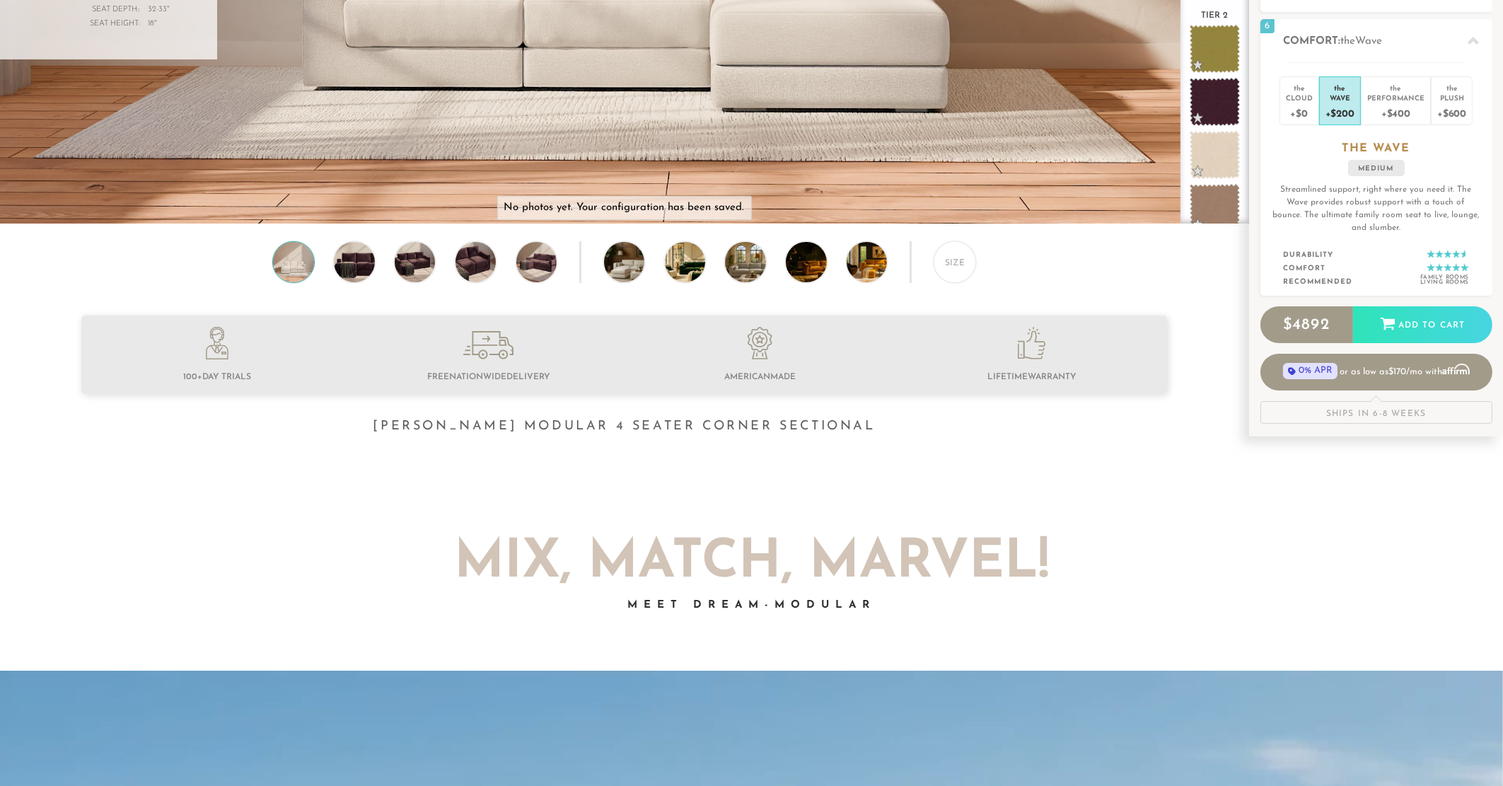
click at [1395, 414] on div "Ships in 6-8 Weeks" at bounding box center [1376, 412] width 232 height 23
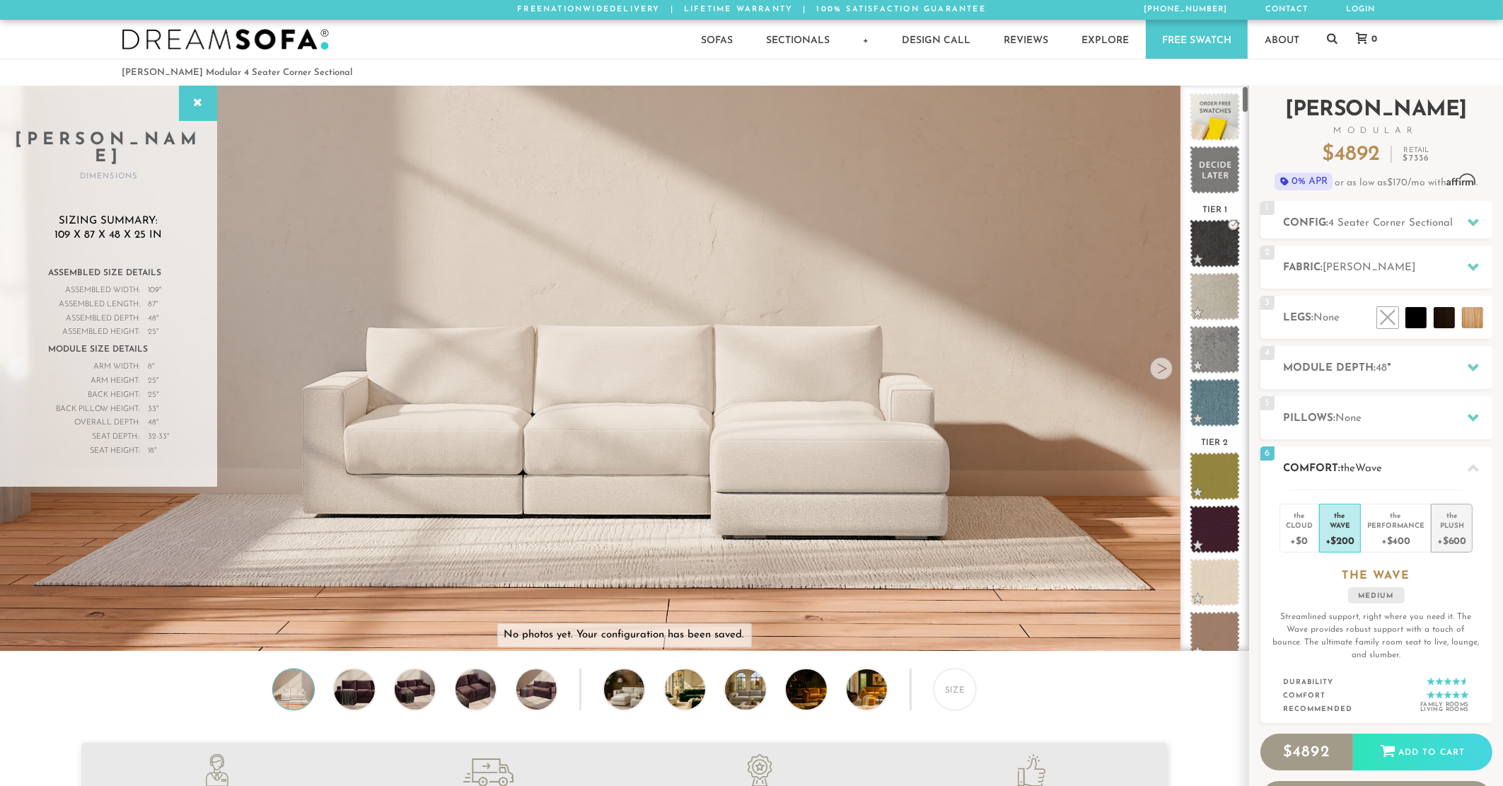
click at [1447, 526] on div "Plush" at bounding box center [1451, 525] width 29 height 10
